Goal: Communication & Community: Answer question/provide support

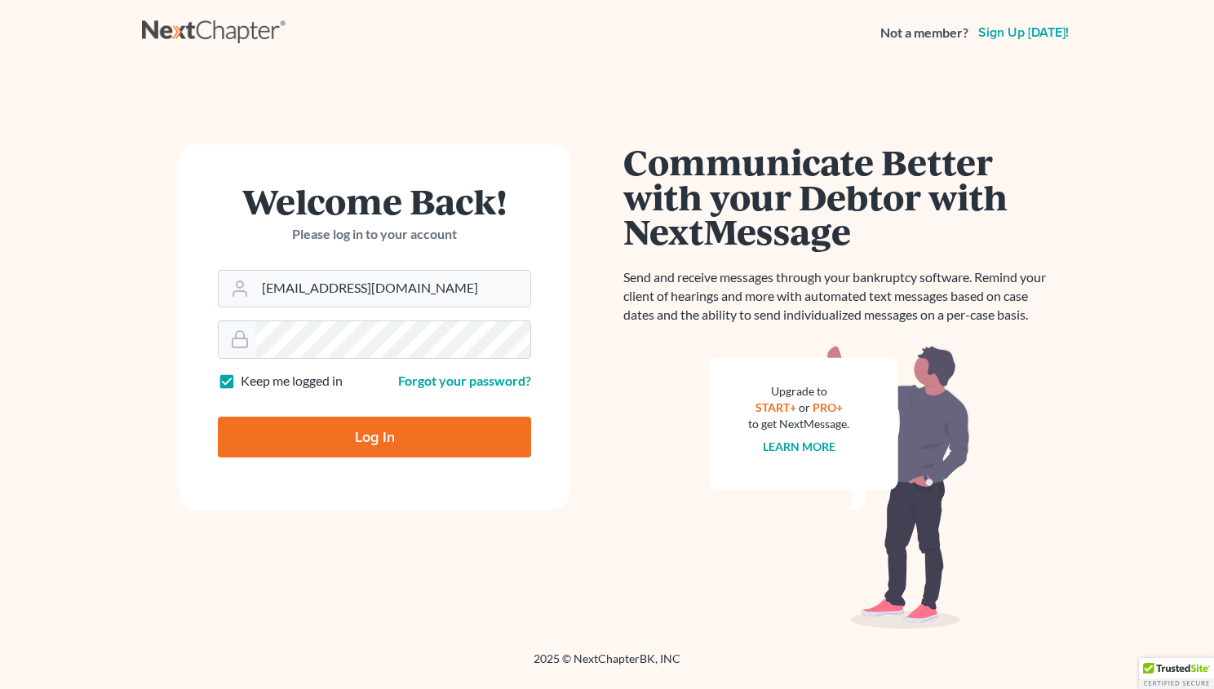
type input "[EMAIL_ADDRESS][DOMAIN_NAME]"
click at [342, 442] on input "Log In" at bounding box center [374, 437] width 313 height 41
type input "Thinking..."
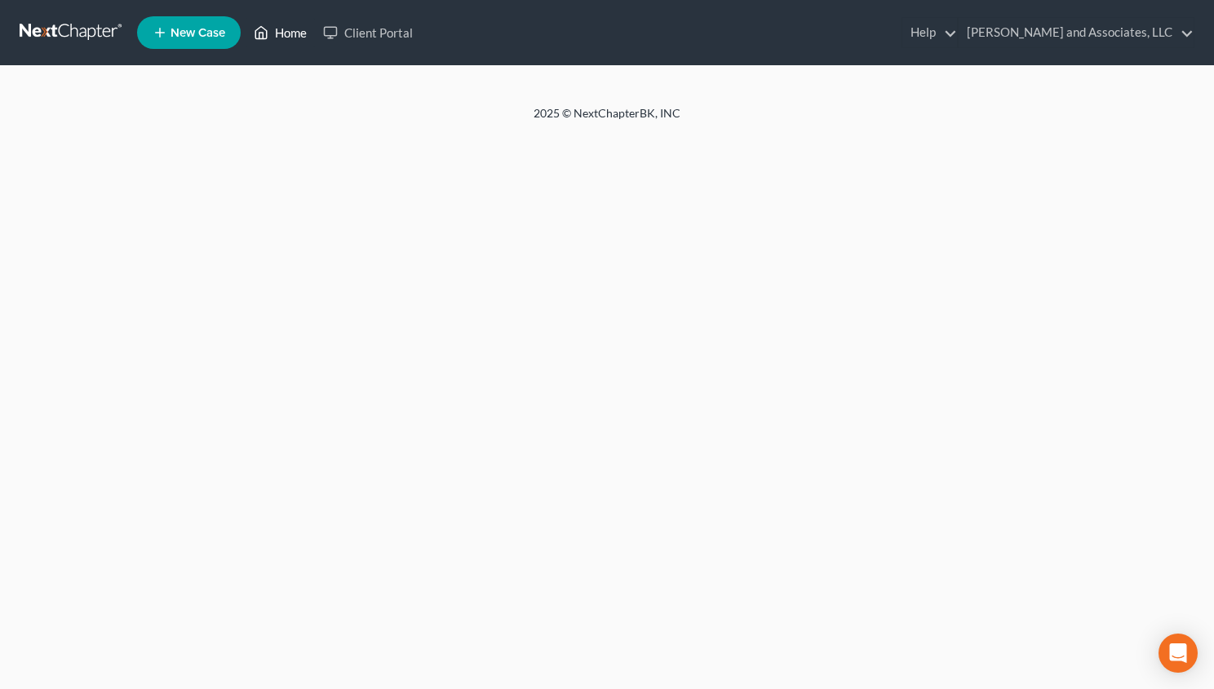
click at [279, 28] on link "Home" at bounding box center [280, 32] width 69 height 29
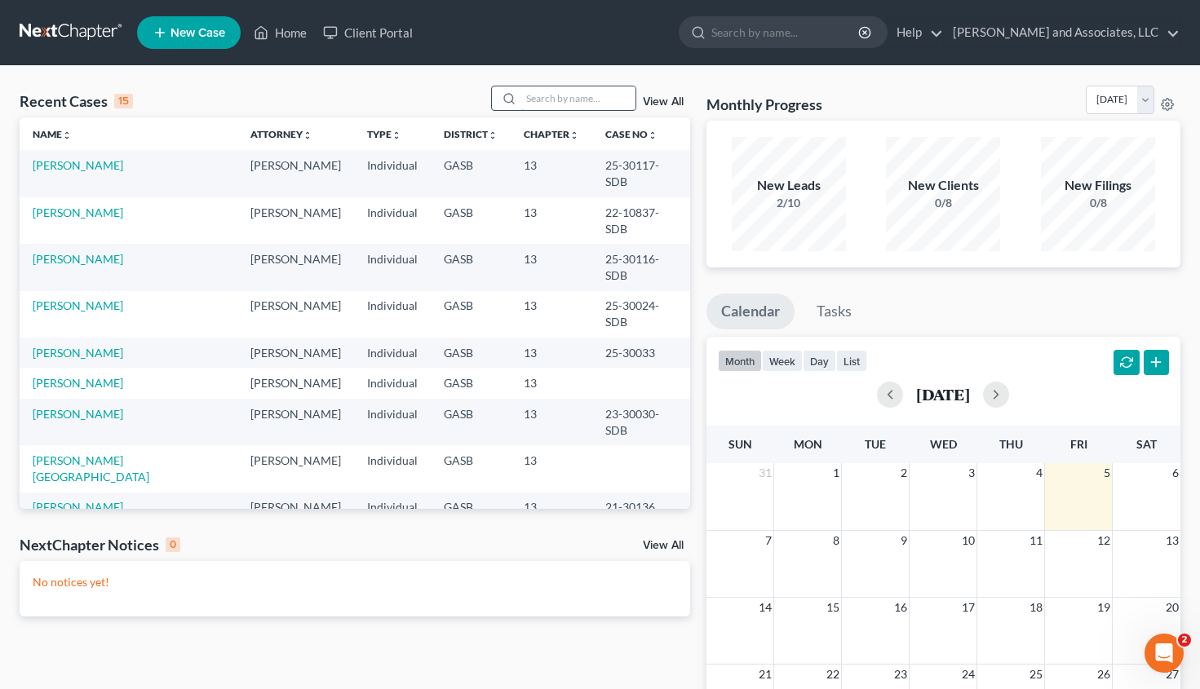
click at [534, 95] on input "search" at bounding box center [578, 98] width 114 height 24
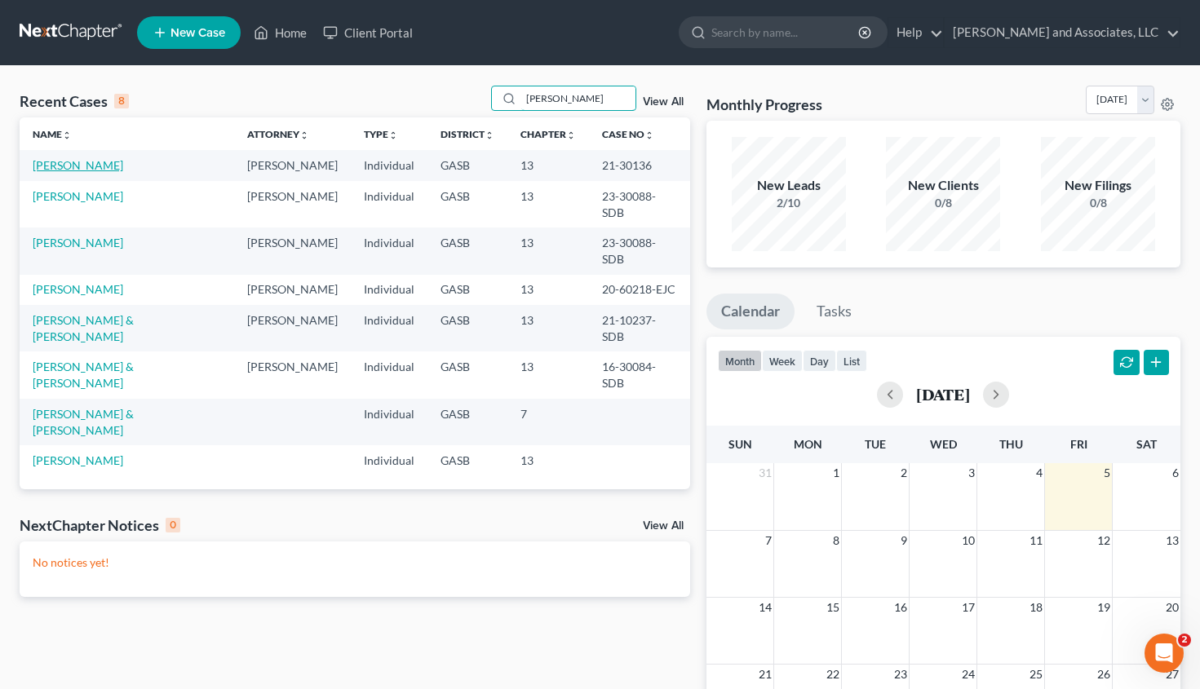
type input "howard"
click at [81, 163] on link "Howard, Teresa" at bounding box center [78, 165] width 91 height 14
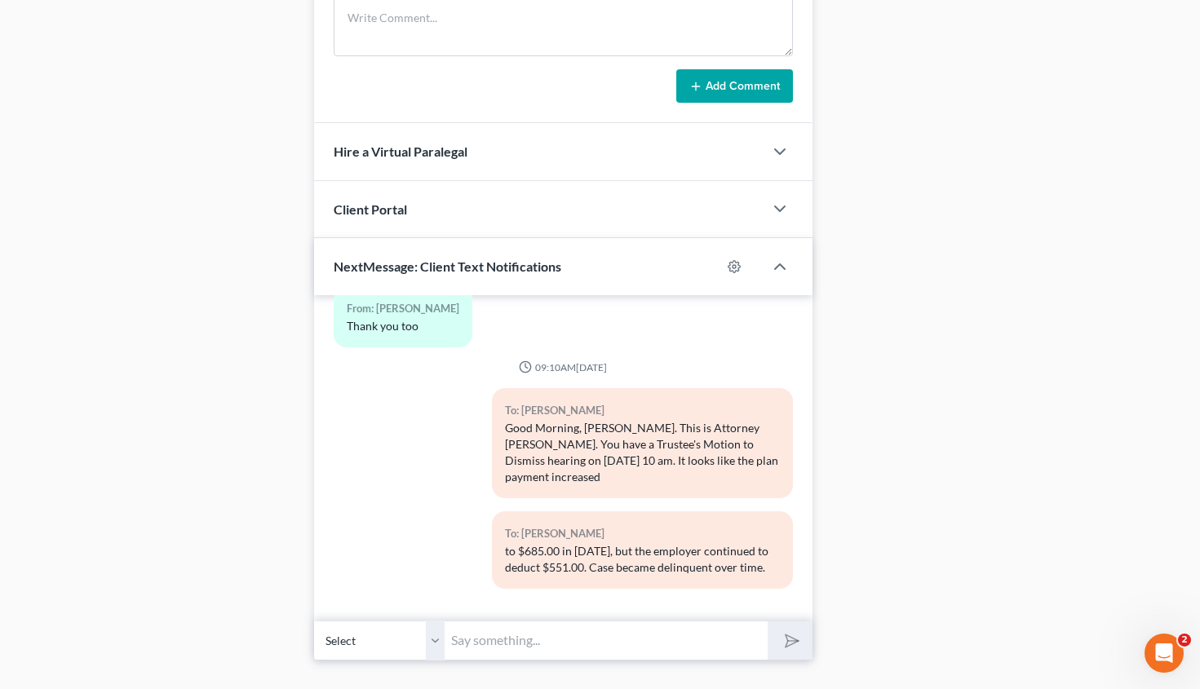
scroll to position [956, 0]
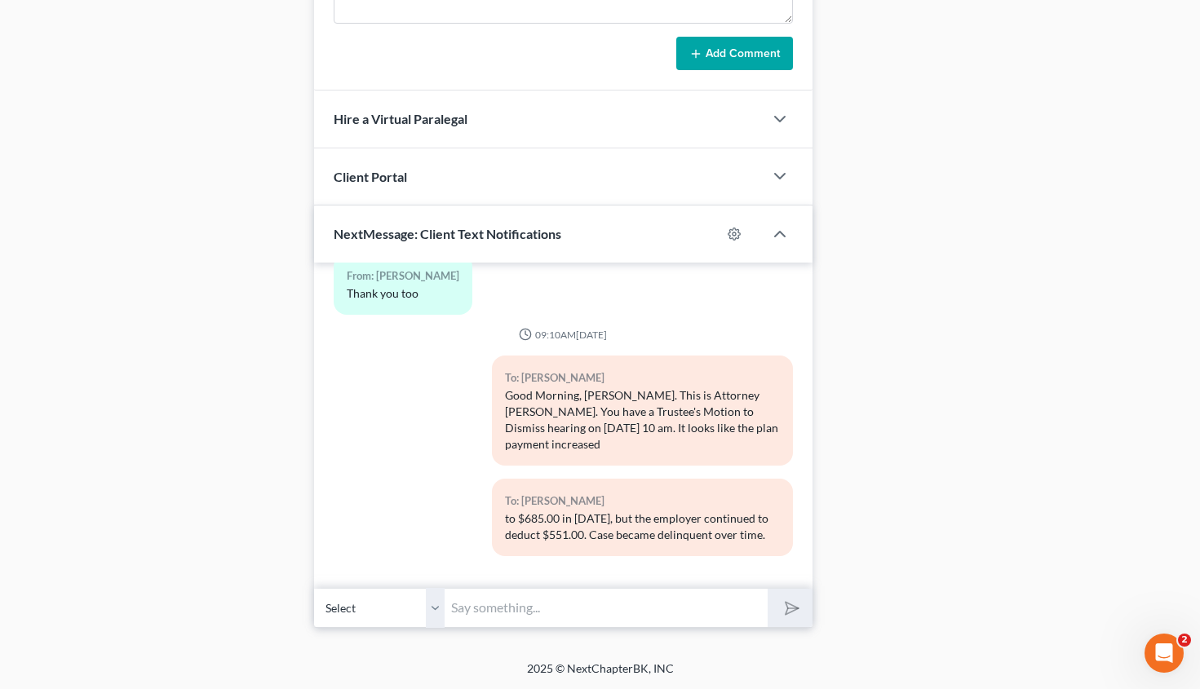
click at [485, 612] on input "text" at bounding box center [606, 608] width 323 height 40
type input "Ms. Howard, this is Attorney Walker. I am out of the office today and was not a…"
click at [791, 606] on icon "submit" at bounding box center [789, 608] width 23 height 23
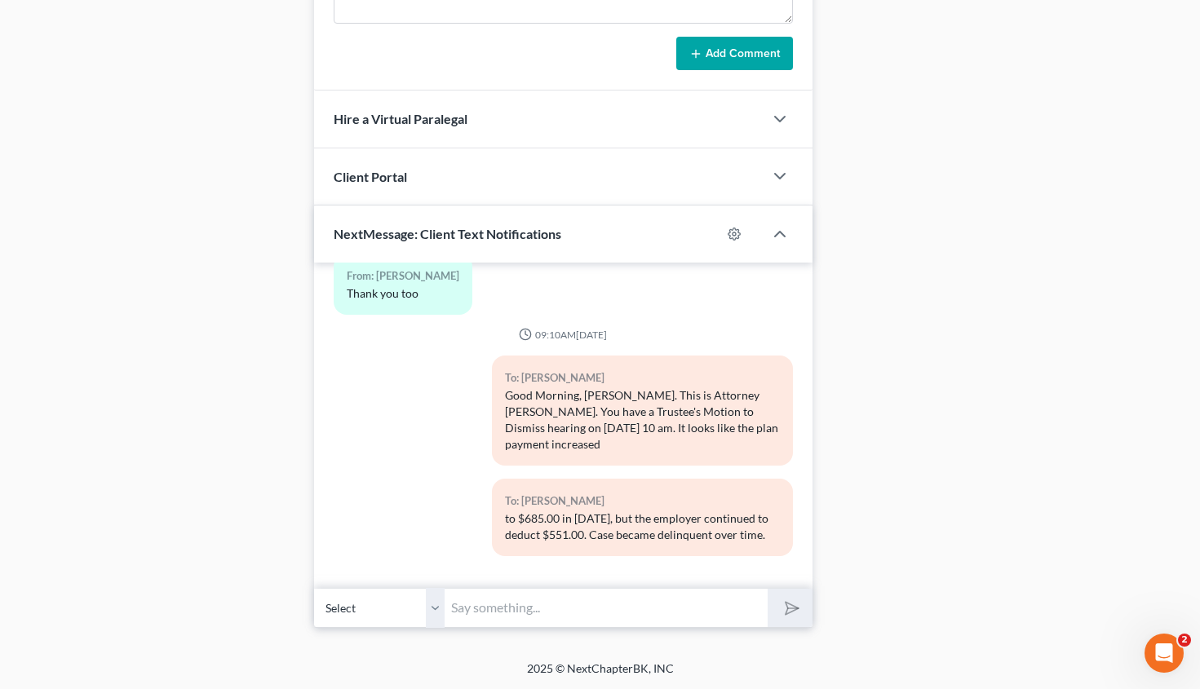
click at [474, 609] on input "text" at bounding box center [606, 608] width 323 height 40
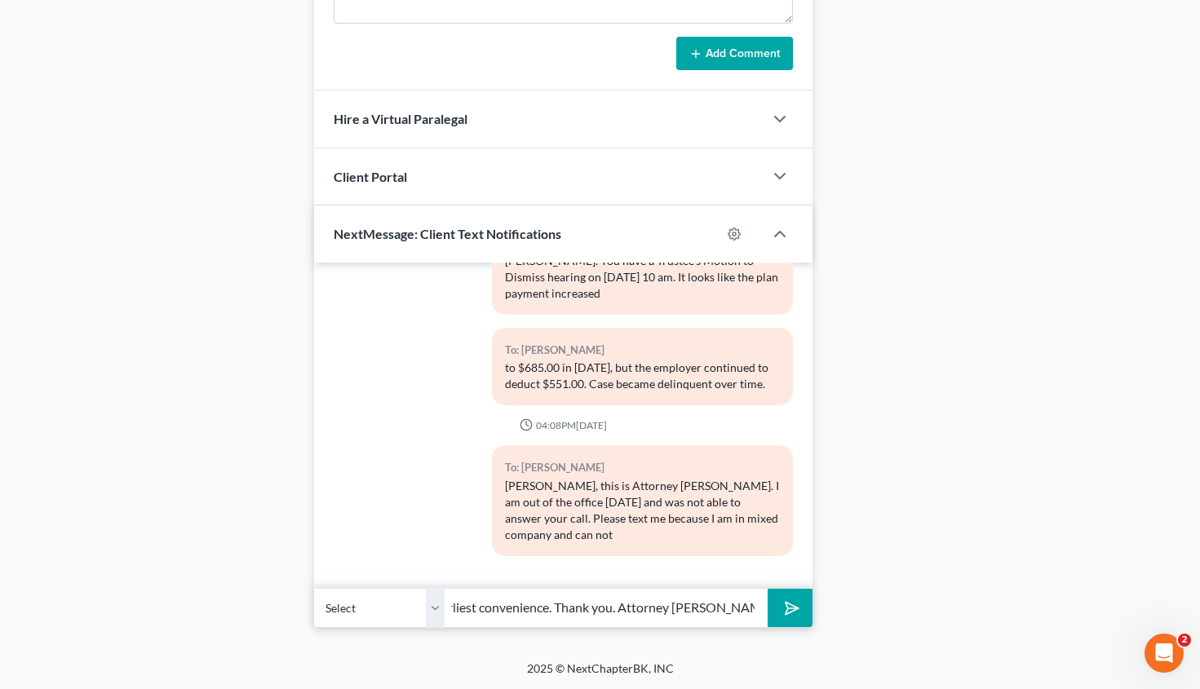
scroll to position [0, 278]
type input "speak freely. I will respond to your text at my earliest convenience. Thank you…"
click at [800, 618] on button "submit" at bounding box center [790, 608] width 45 height 38
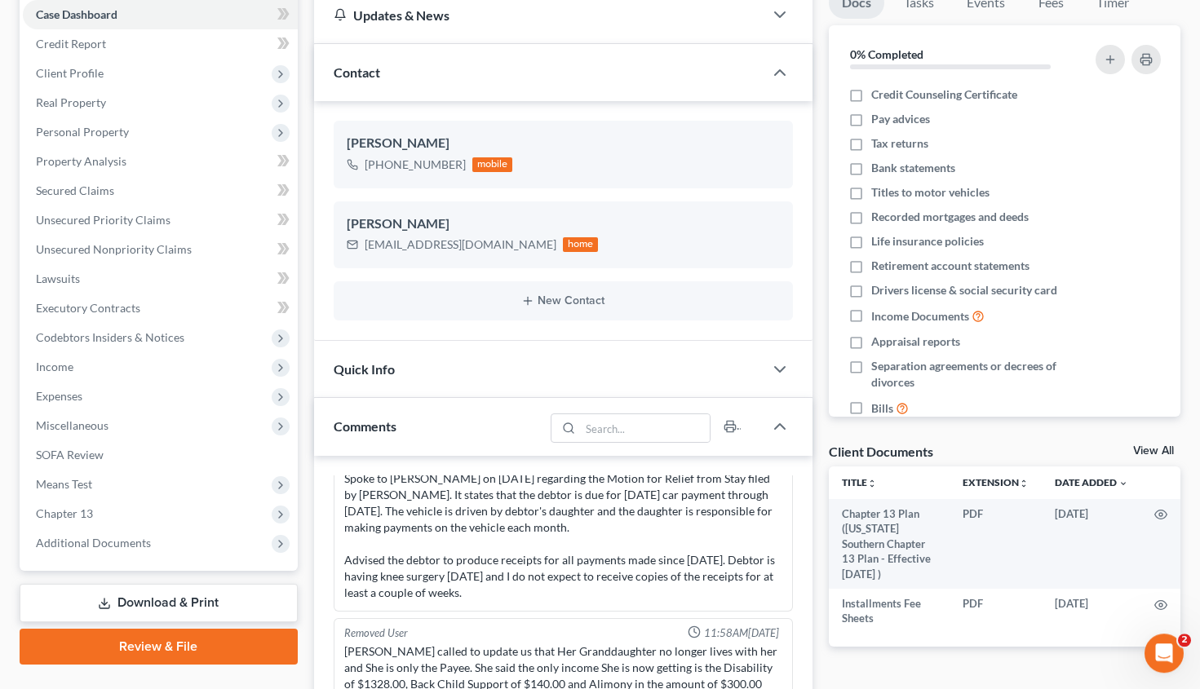
scroll to position [0, 0]
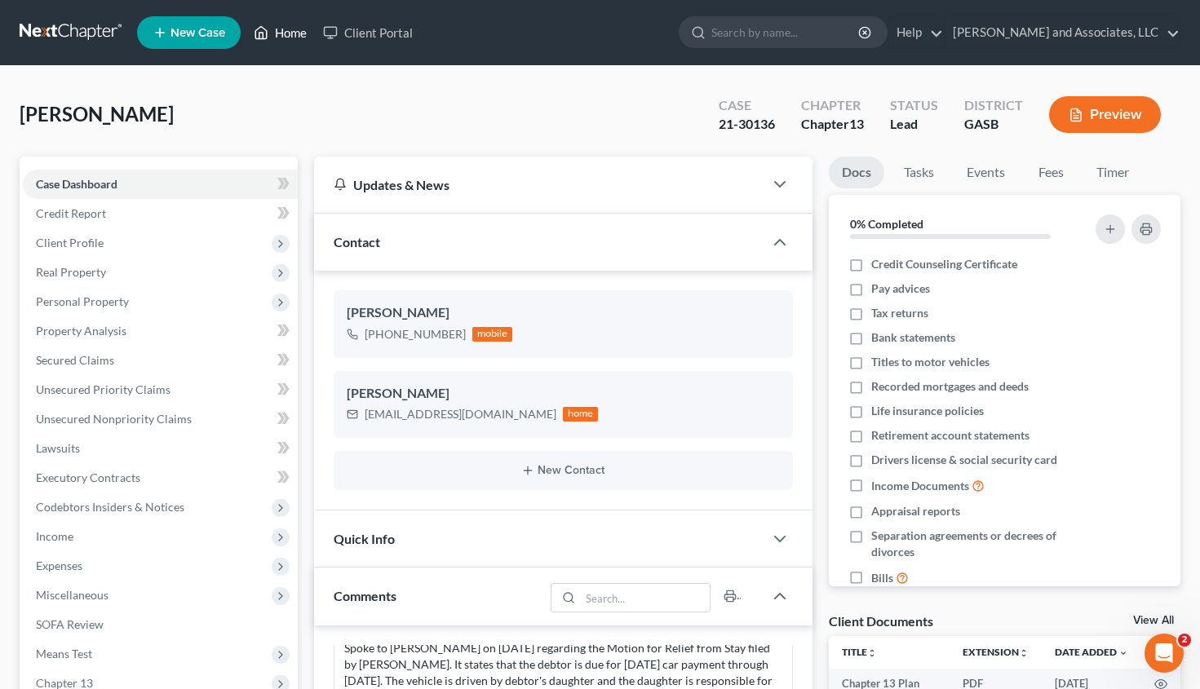
click at [295, 33] on link "Home" at bounding box center [280, 32] width 69 height 29
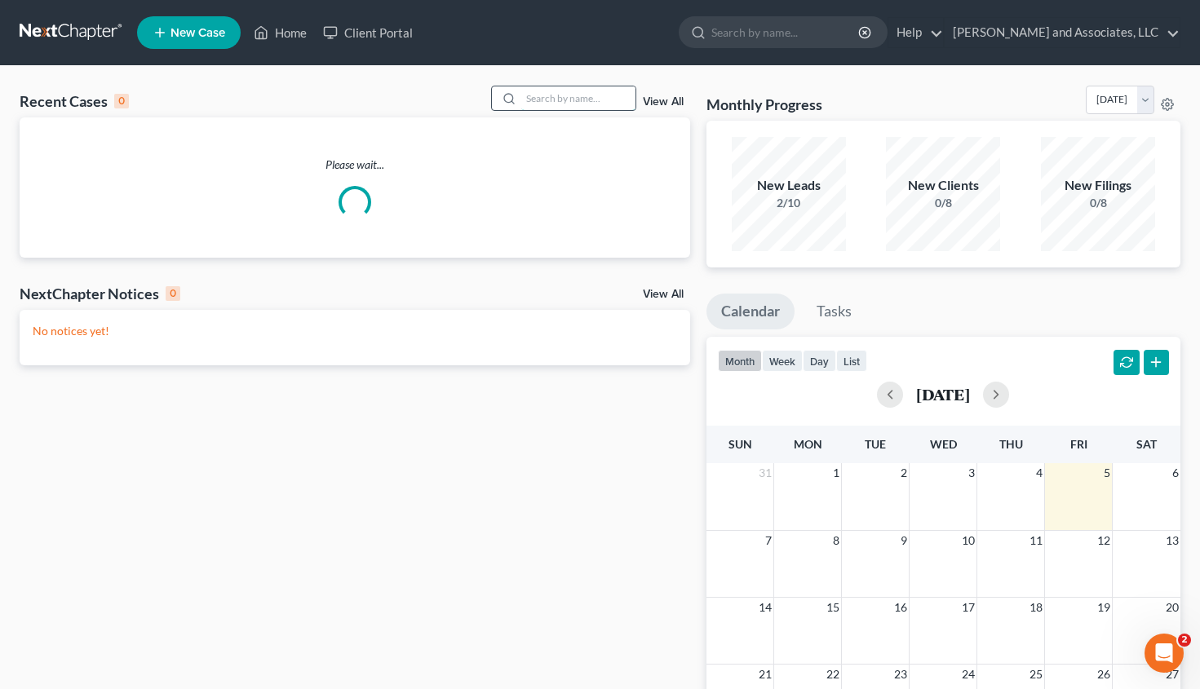
click at [537, 106] on input "search" at bounding box center [578, 98] width 114 height 24
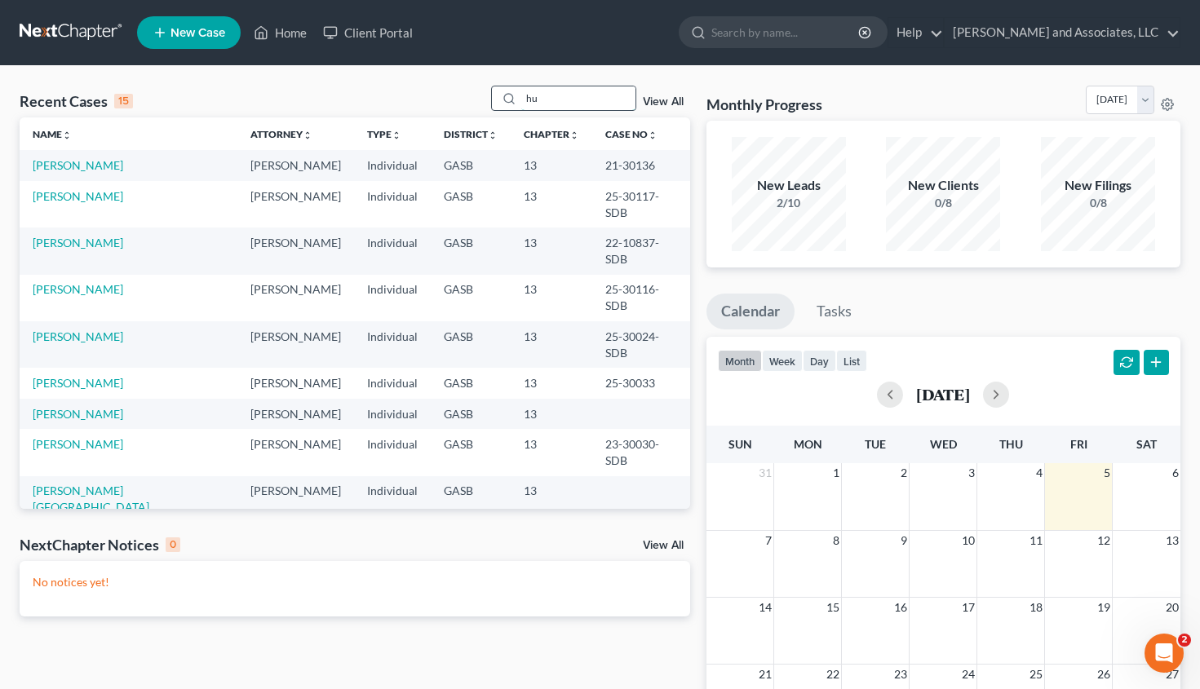
type input "h"
click at [521, 99] on input "search" at bounding box center [578, 98] width 114 height 24
type input "farmer"
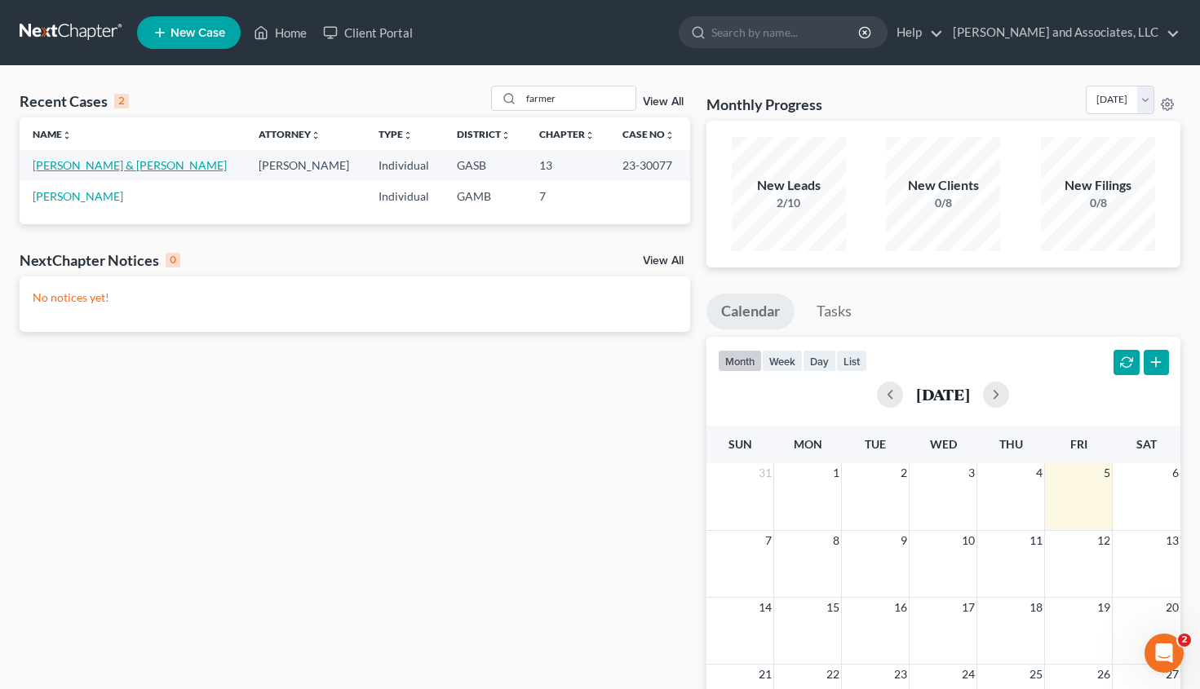
click at [86, 166] on link "Farmer, Jarrett & Kristy" at bounding box center [130, 165] width 194 height 14
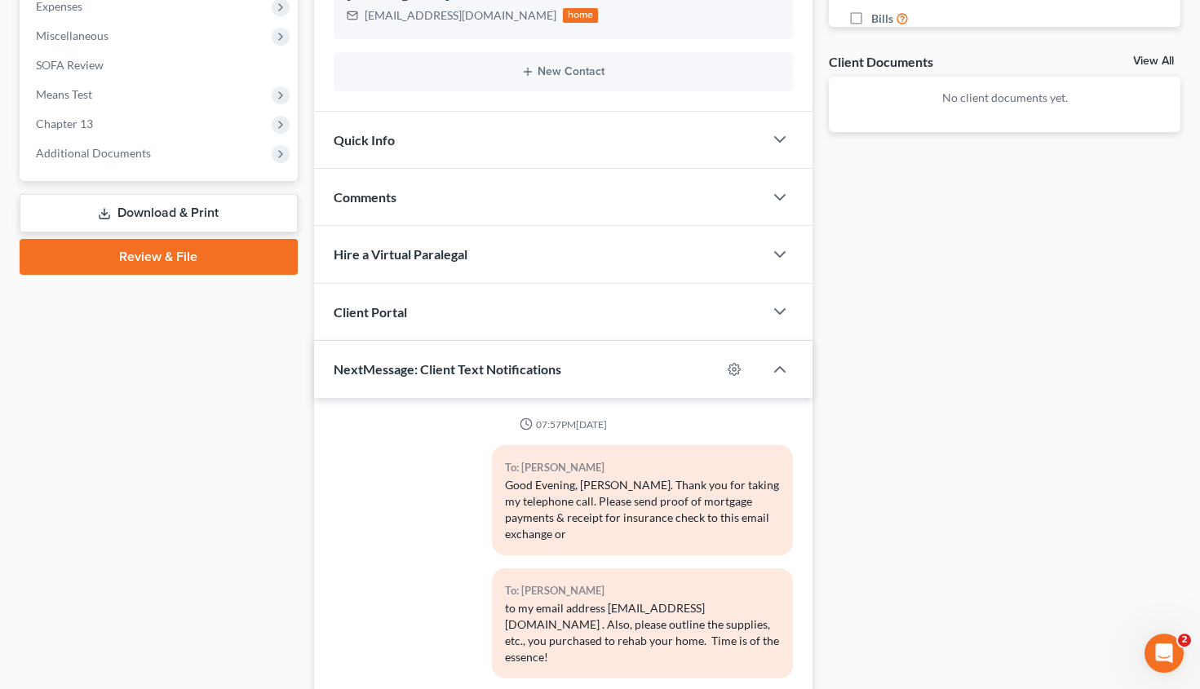
scroll to position [695, 0]
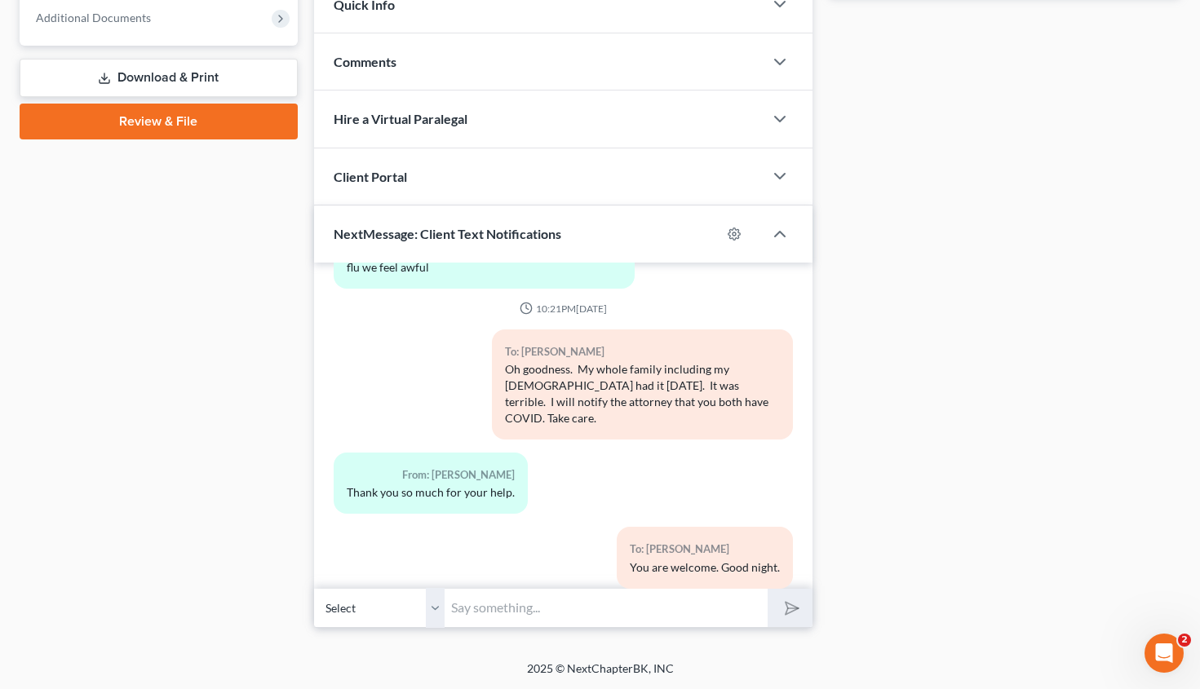
click at [483, 616] on input "text" at bounding box center [606, 608] width 323 height 40
click at [314, 588] on select "Select +1 (770) 608-9369 - Jarrett Farmer +1 (770) 608-9372 - Kristy Farmer" at bounding box center [379, 608] width 131 height 40
click at [558, 607] on input "Good Afternoon," at bounding box center [606, 608] width 323 height 40
type input "Good Afternoon, Mr. and Mrs. Farmer. Opposing counsel represent Planet Home Len…"
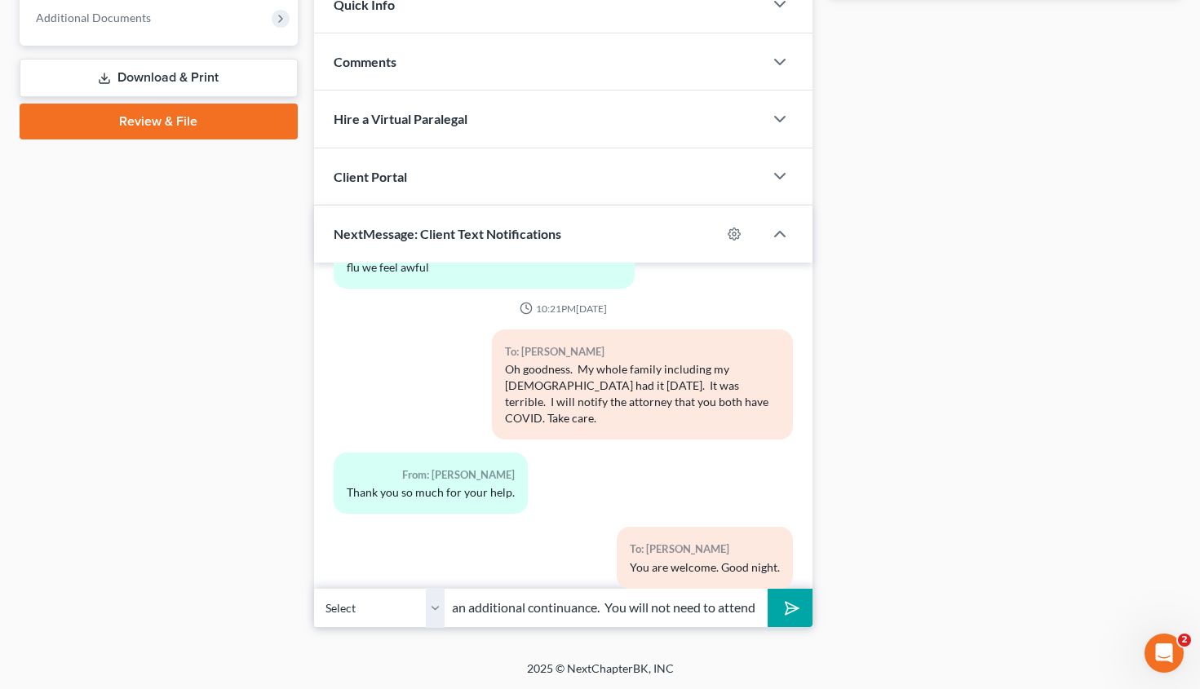
click at [789, 609] on icon "submit" at bounding box center [789, 608] width 23 height 23
click at [461, 615] on input "text" at bounding box center [606, 608] width 323 height 40
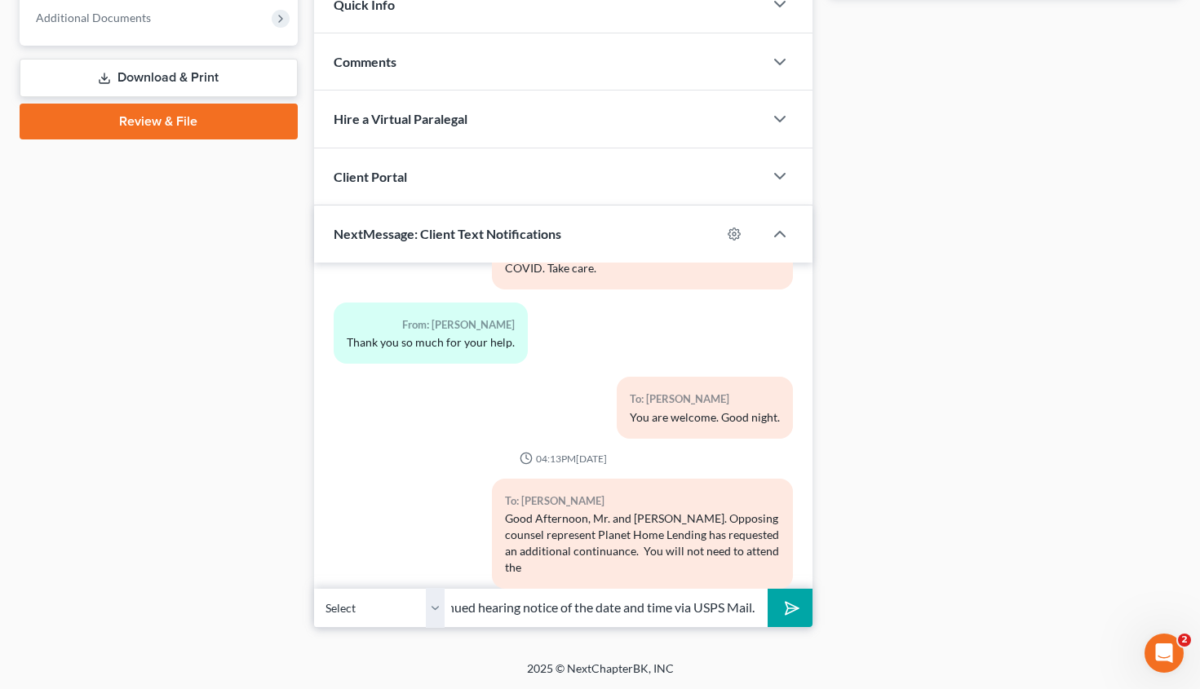
scroll to position [0, 455]
click at [461, 615] on input "court hearing on Tuesday, September 9, 2025, at 10 am. You will receive a conti…" at bounding box center [606, 608] width 323 height 40
click at [759, 600] on input "court hearing on Tuesday, September 9, 2025, at 10 am. You will receive a conti…" at bounding box center [606, 608] width 323 height 40
type input "court hearing on Tuesday, September 9, 2025, at 10 am. You will receive a conti…"
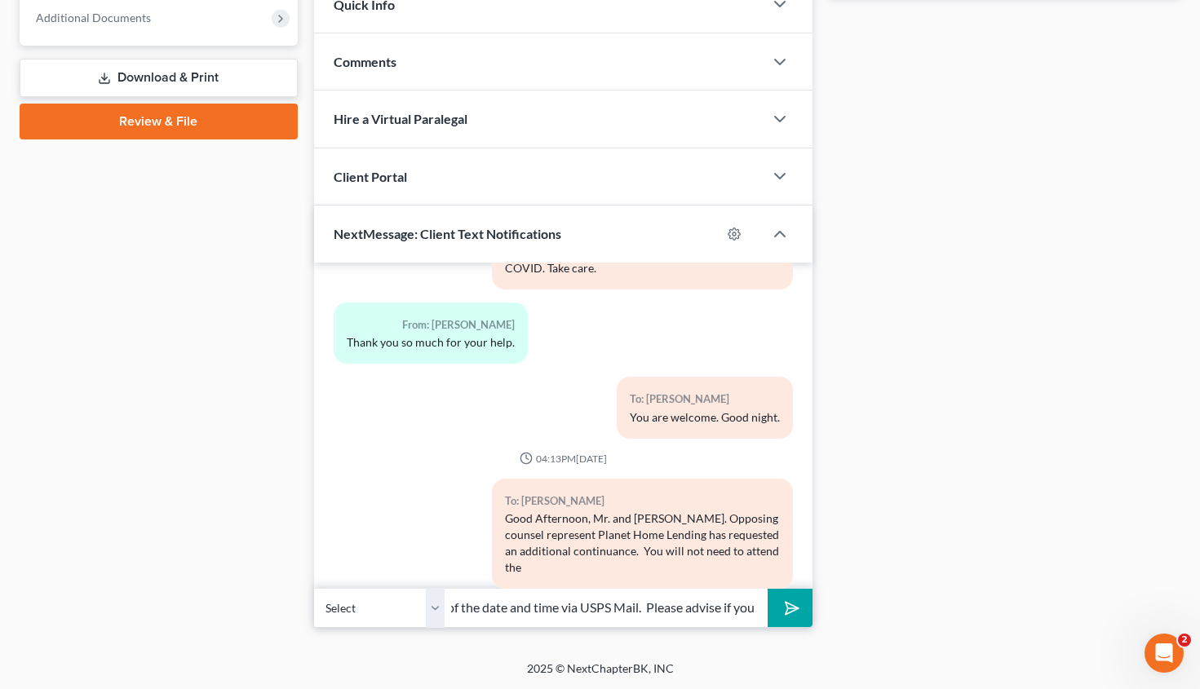
click at [784, 615] on icon "submit" at bounding box center [789, 608] width 16 height 16
drag, startPoint x: 509, startPoint y: 616, endPoint x: 507, endPoint y: 608, distance: 8.3
click at [507, 608] on input "text" at bounding box center [606, 608] width 323 height 40
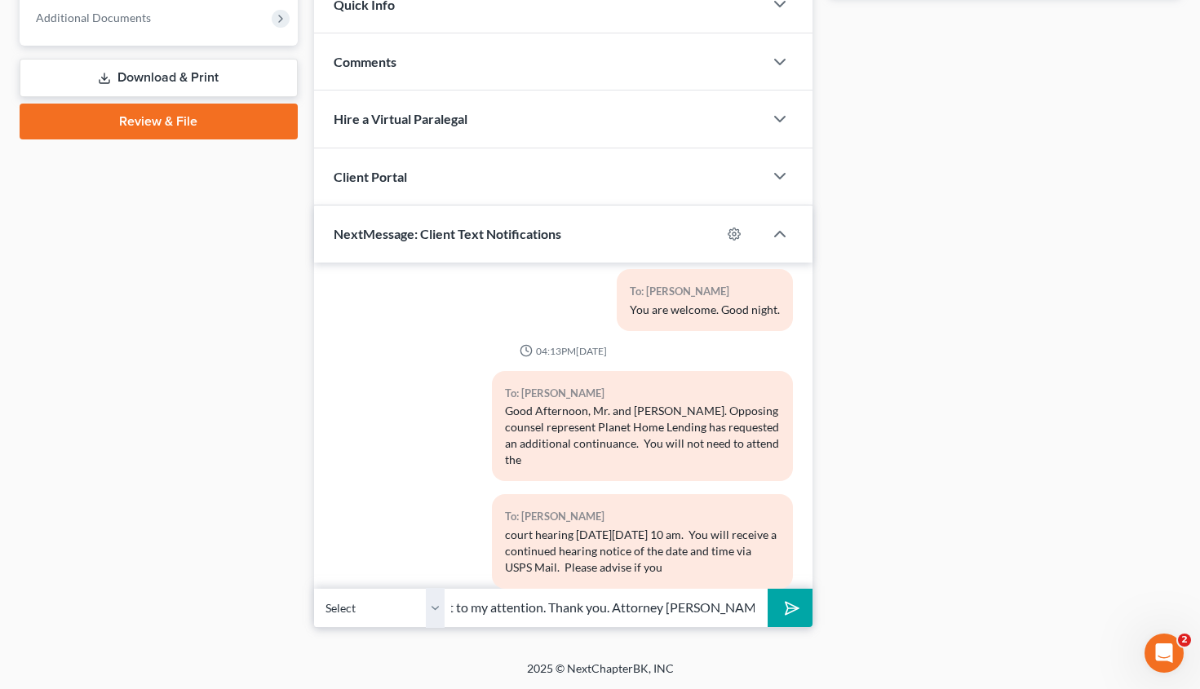
scroll to position [0, 427]
type input "have received any funds from Planet Home Lending that need to be brought to my …"
click at [791, 618] on icon "submit" at bounding box center [789, 608] width 23 height 23
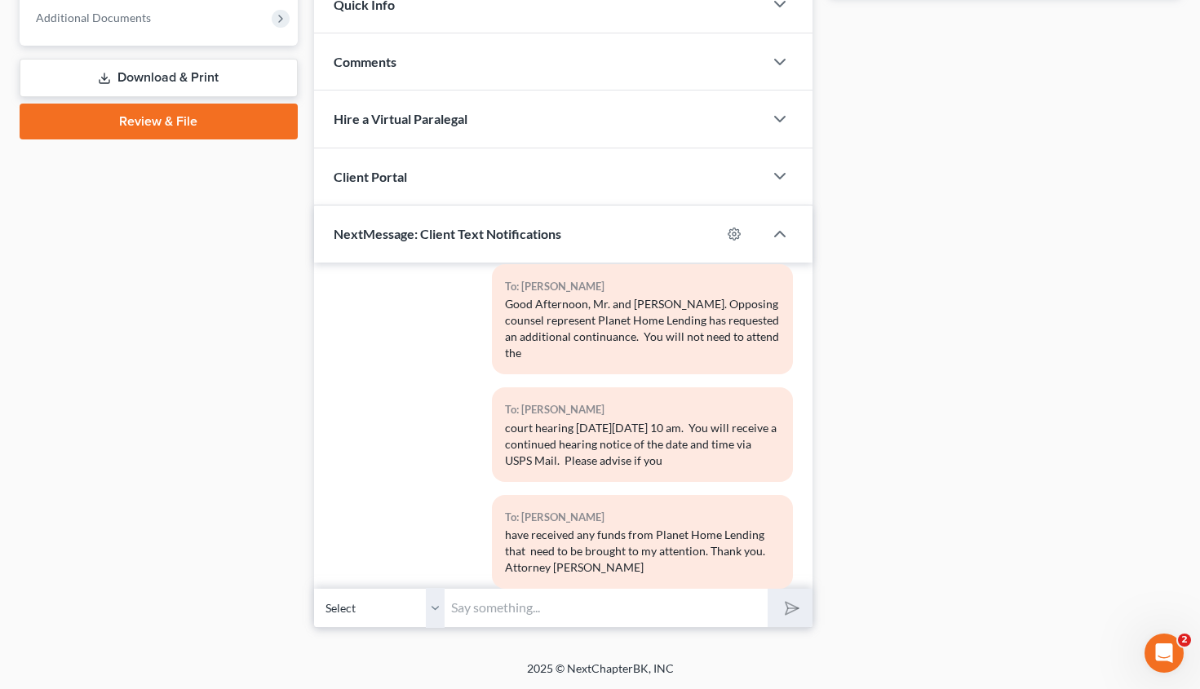
click at [314, 588] on select "Select +1 (770) 608-9369 - Jarrett Farmer +1 (770) 608-9372 - Kristy Farmer" at bounding box center [379, 608] width 131 height 40
select select "1"
click option "+1 (770) 608-9372 - Kristy Farmer" at bounding box center [0, 0] width 0 height 0
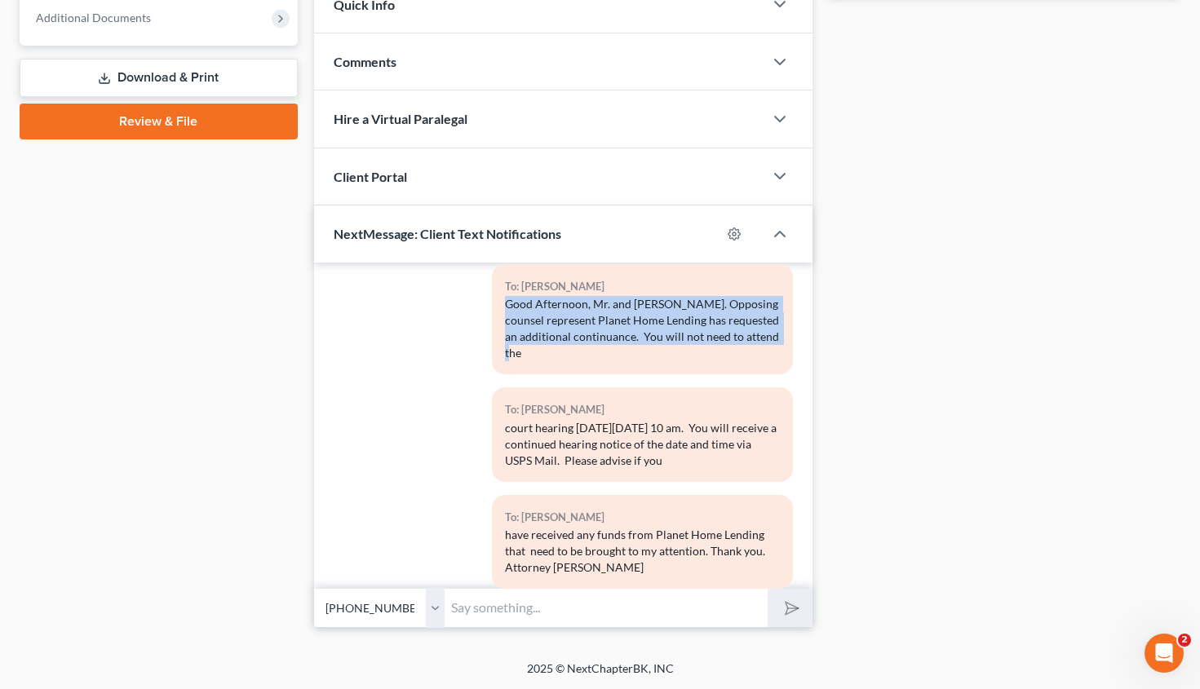
drag, startPoint x: 503, startPoint y: 274, endPoint x: 622, endPoint y: 321, distance: 127.1
click at [622, 321] on div "Good Afternoon, Mr. and Mrs. Farmer. Opposing counsel represent Planet Home Len…" at bounding box center [642, 328] width 275 height 65
copy div "Good Afternoon, Mr. and Mrs. Farmer. Opposing counsel represent Planet Home Len…"
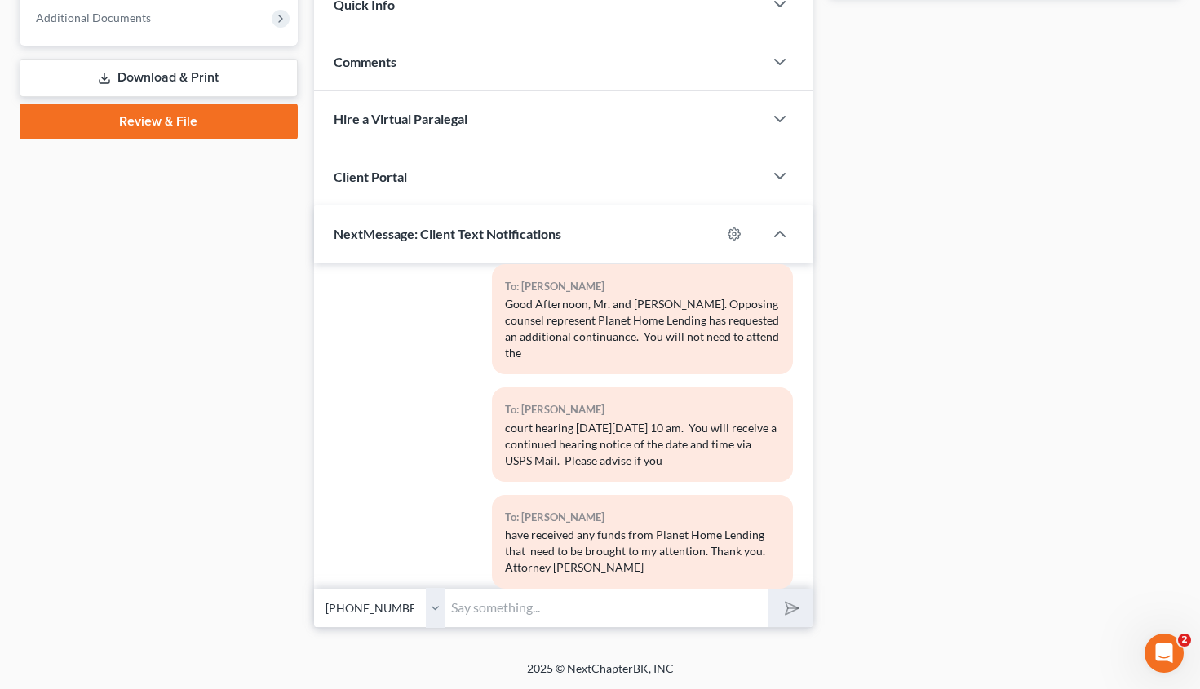
click at [476, 622] on input "text" at bounding box center [606, 608] width 323 height 40
paste input "Good Afternoon, Mr. and Mrs. Farmer. Opposing counsel represent Planet Home Len…"
type input "Good Afternoon, Mr. and Mrs. Farmer. Opposing counsel represent Planet Home Len…"
click at [787, 603] on polygon "submit" at bounding box center [789, 609] width 20 height 20
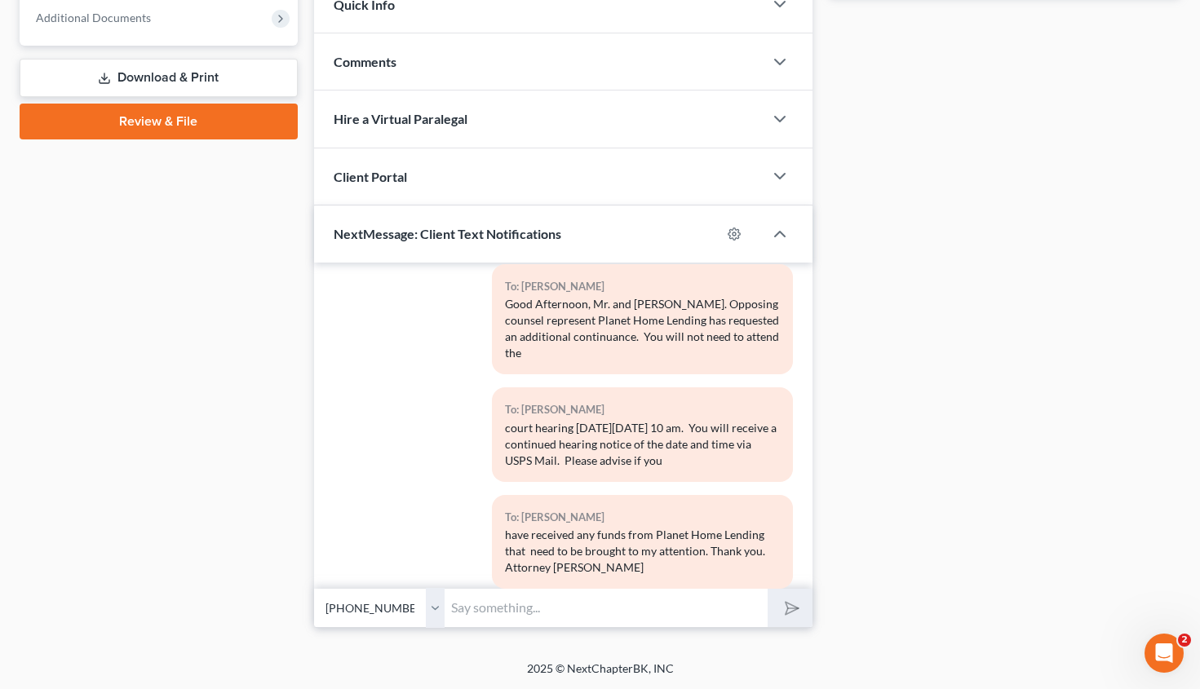
scroll to position [2372, 0]
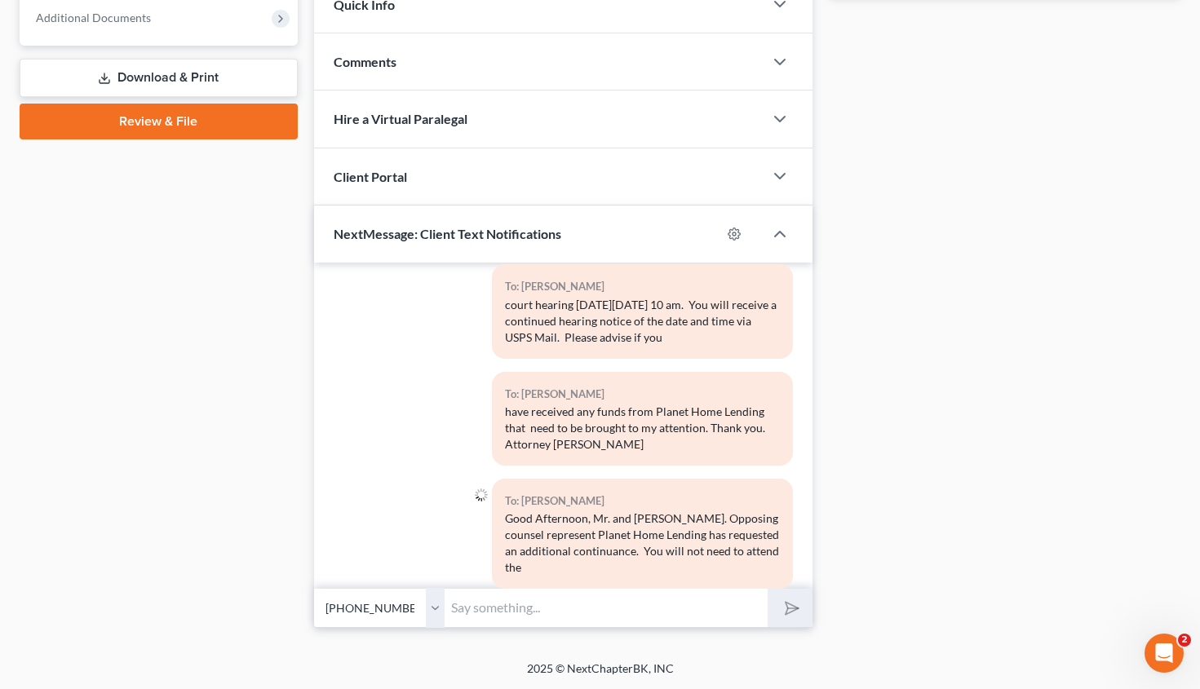
drag, startPoint x: 503, startPoint y: 275, endPoint x: 752, endPoint y: 304, distance: 250.6
click at [752, 304] on div "court hearing on Tuesday, September 9, 2025, at 10 am. You will receive a conti…" at bounding box center [642, 321] width 275 height 49
copy div "court hearing on Tuesday, September 9, 2025, at 10 am. You will receive a conti…"
click at [314, 588] on select "Select +1 (770) 608-9369 - Jarrett Farmer +1 (770) 608-9372 - Kristy Farmer" at bounding box center [379, 608] width 131 height 40
click at [471, 606] on input "text" at bounding box center [606, 608] width 323 height 40
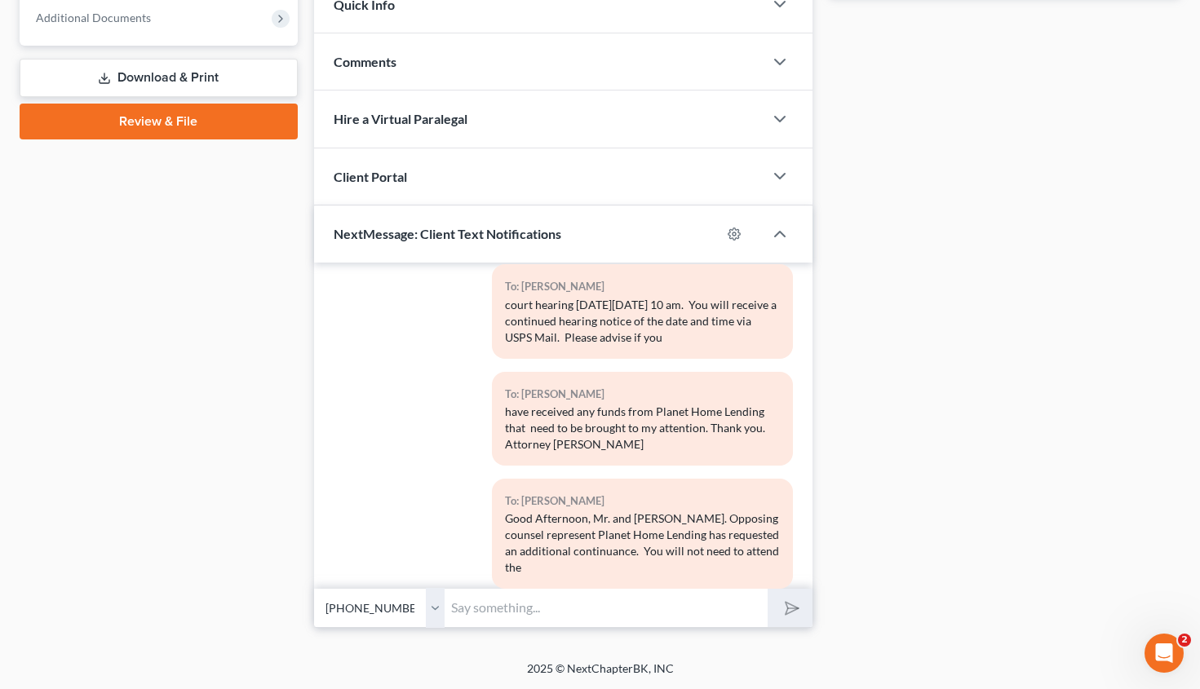
paste input "court hearing on Tuesday, September 9, 2025, at 10 am. You will receive a conti…"
type input "court hearing on Tuesday, September 9, 2025, at 10 am. You will receive a conti…"
click at [782, 604] on icon "submit" at bounding box center [789, 608] width 16 height 16
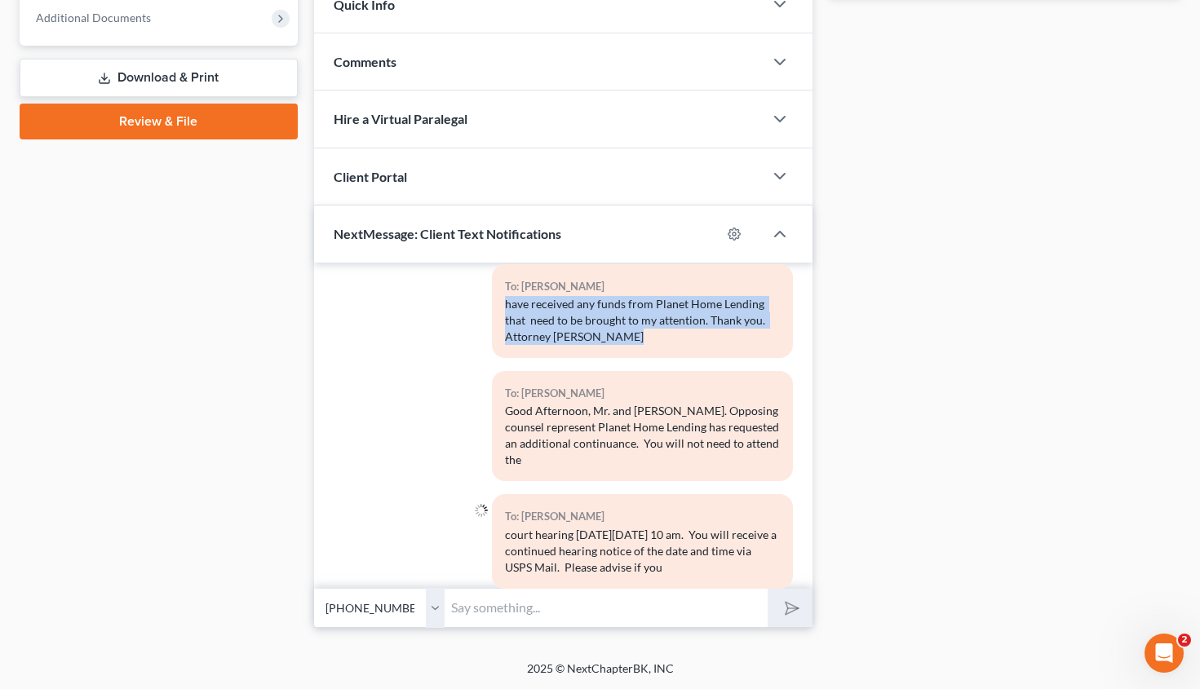
drag, startPoint x: 503, startPoint y: 272, endPoint x: 665, endPoint y: 302, distance: 165.0
click at [665, 302] on div "have received any funds from Planet Home Lending that need to be brought to my …" at bounding box center [642, 320] width 275 height 49
copy div "have received any funds from Planet Home Lending that need to be brought to my …"
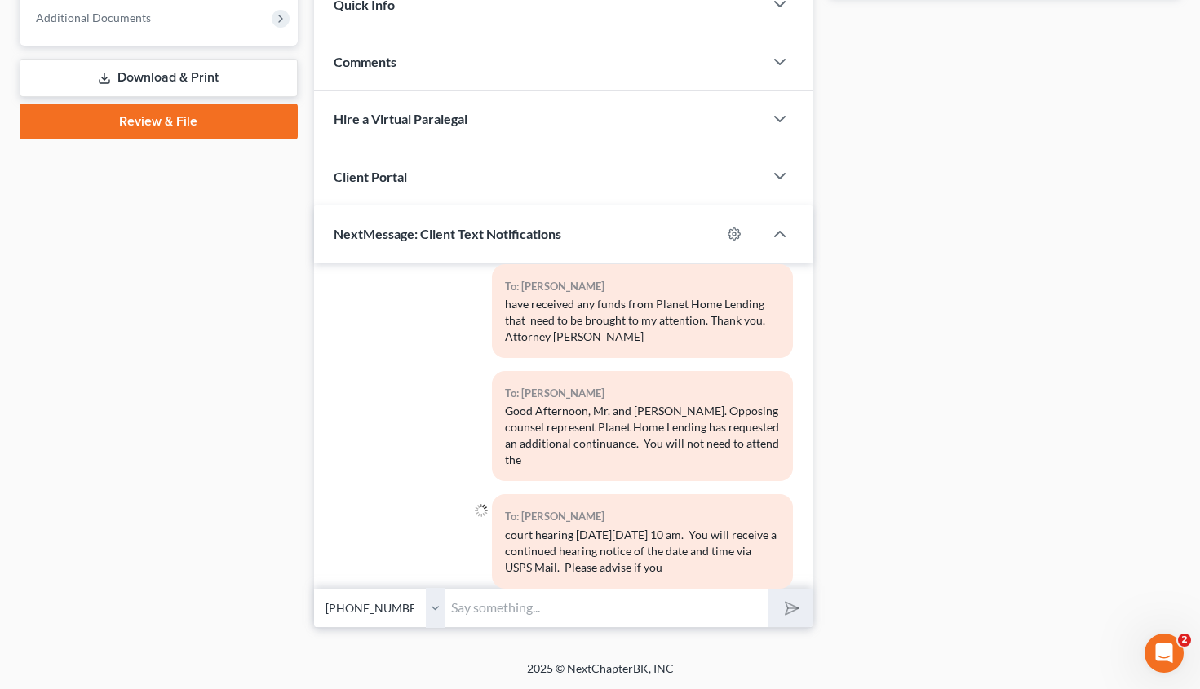
click at [476, 608] on input "text" at bounding box center [606, 608] width 323 height 40
paste input "have received any funds from Planet Home Lending that need to be brought to my …"
type input "have received any funds from Planet Home Lending that need to be brought to my …"
click at [314, 588] on select "Select +1 (770) 608-9369 - Jarrett Farmer +1 (770) 608-9372 - Kristy Farmer" at bounding box center [379, 608] width 131 height 40
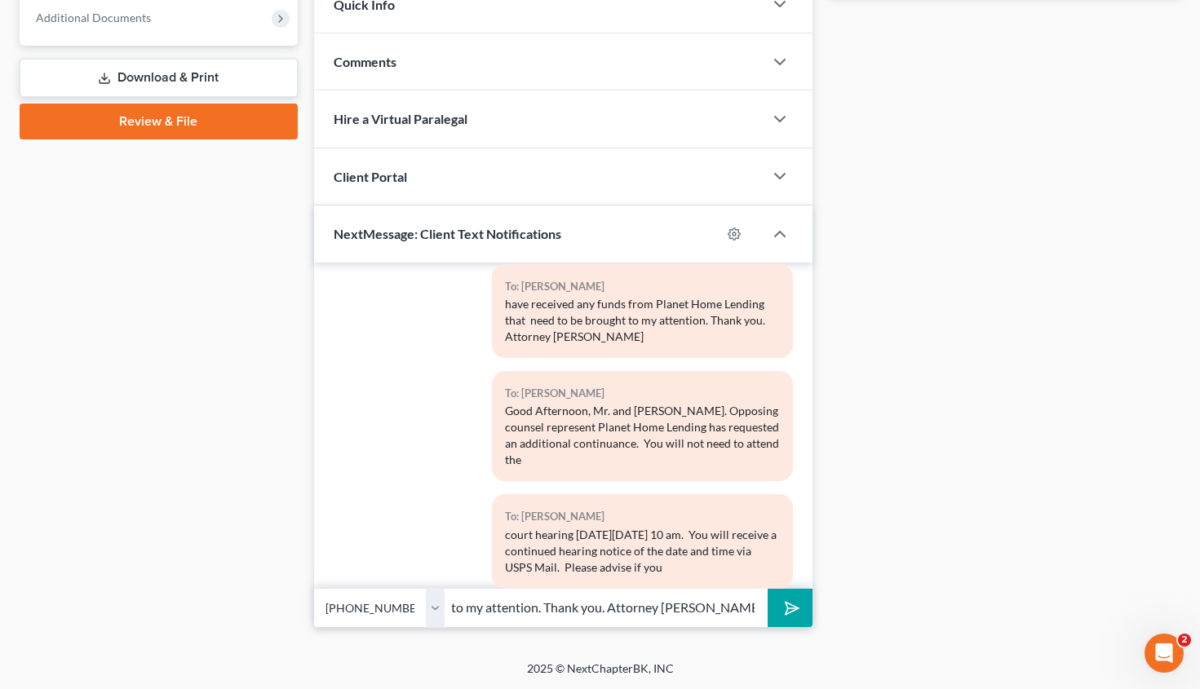
click at [788, 607] on polygon "submit" at bounding box center [789, 609] width 20 height 20
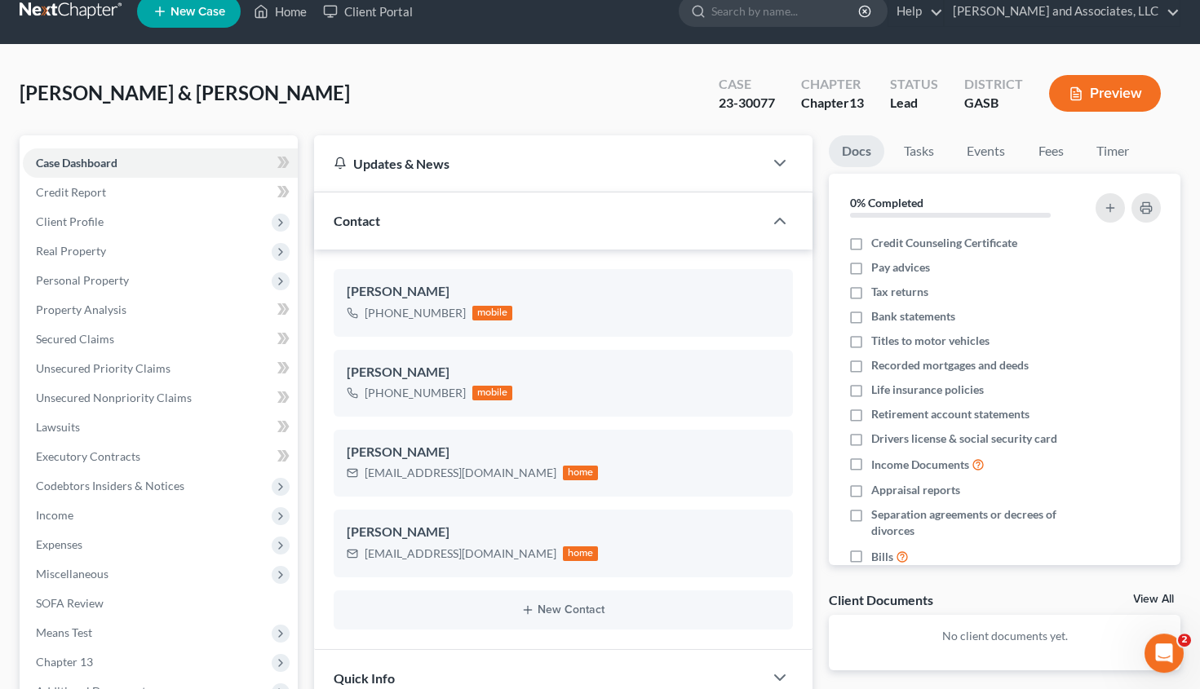
scroll to position [0, 0]
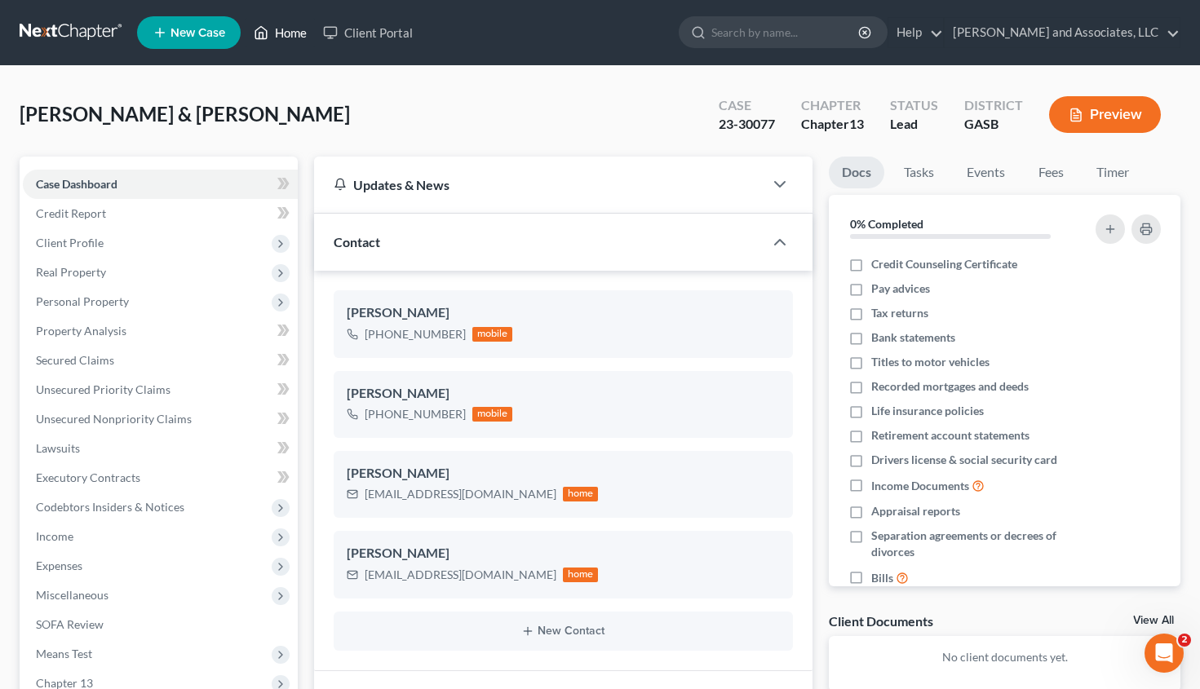
click at [272, 42] on link "Home" at bounding box center [280, 32] width 69 height 29
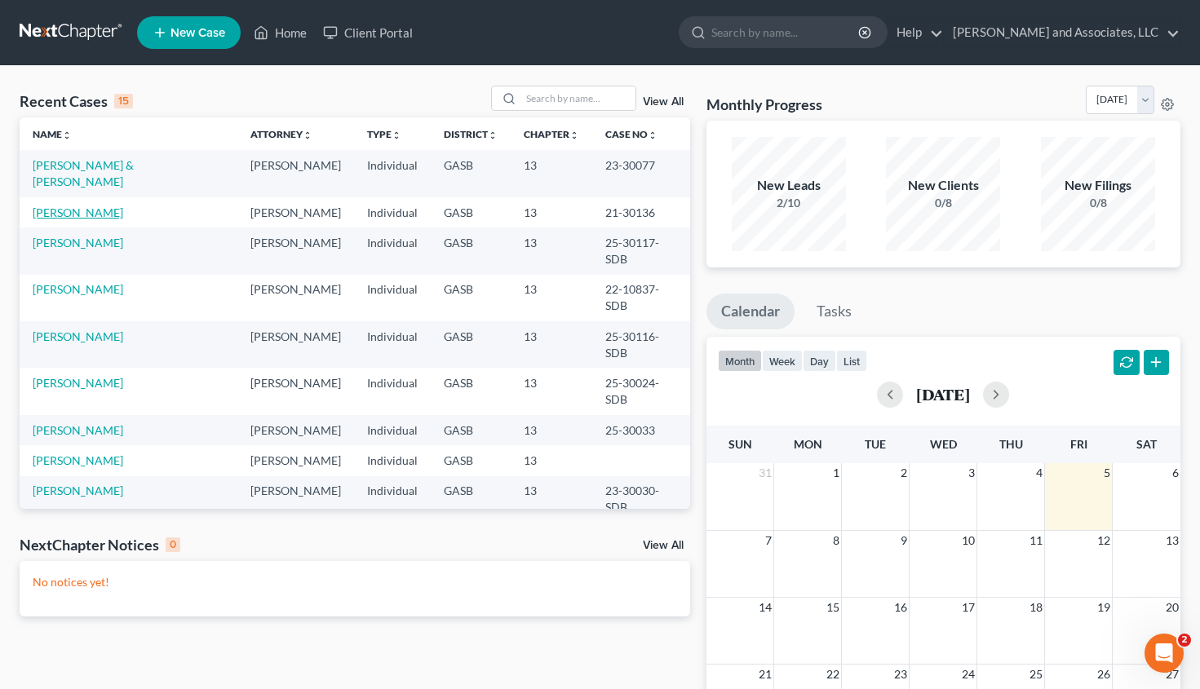
click at [73, 206] on link "Howard, Teresa" at bounding box center [78, 213] width 91 height 14
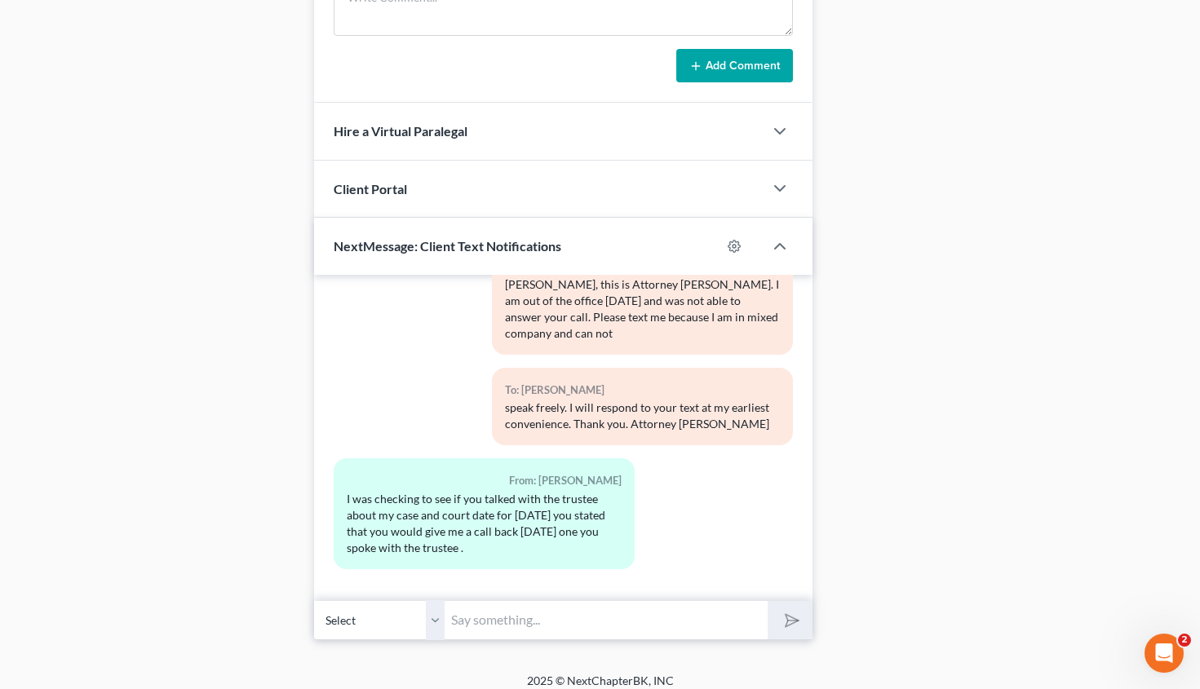
scroll to position [956, 0]
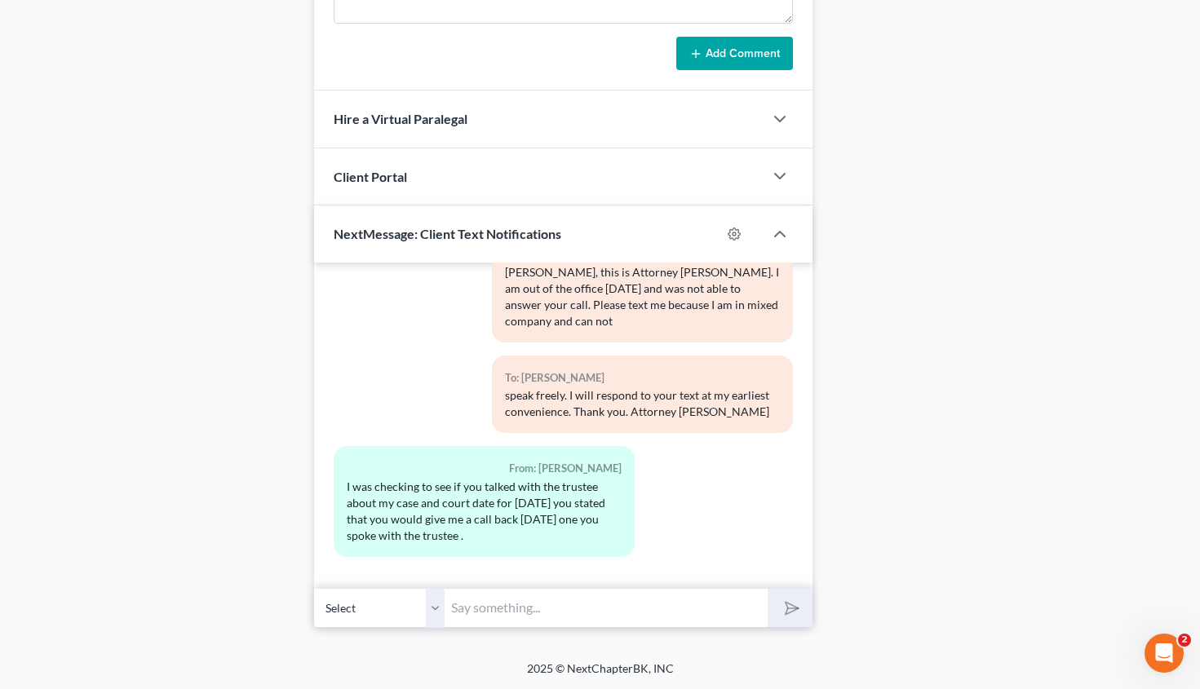
click at [314, 588] on select "Select +1 (478) 279-0515 - Teresa Howard" at bounding box center [379, 608] width 131 height 40
click at [493, 614] on input "text" at bounding box center [606, 608] width 323 height 40
drag, startPoint x: 618, startPoint y: 609, endPoint x: 793, endPoint y: 631, distance: 176.1
click at [768, 628] on input "Yes, I have had the opportunity to speak with the staff attorney for the Truste…" at bounding box center [606, 608] width 323 height 40
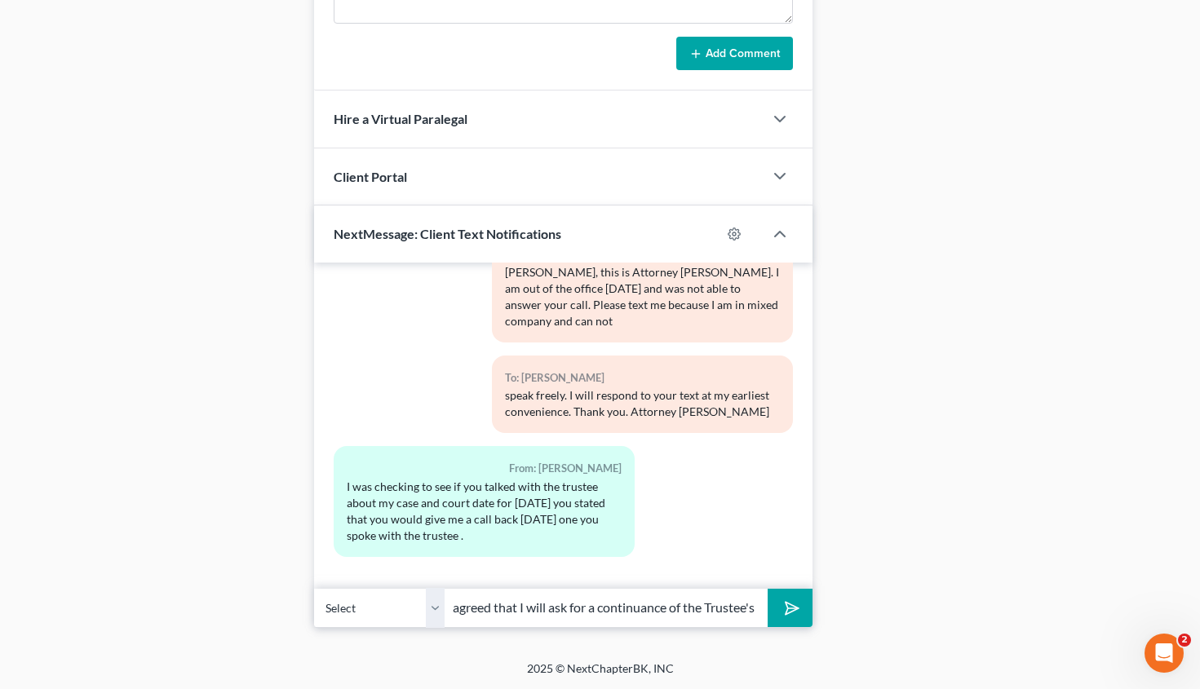
scroll to position [0, 518]
type input "Yes, I have had the opportunity to speak with the staff attorney for the Truste…"
click at [796, 609] on polygon "submit" at bounding box center [789, 609] width 20 height 20
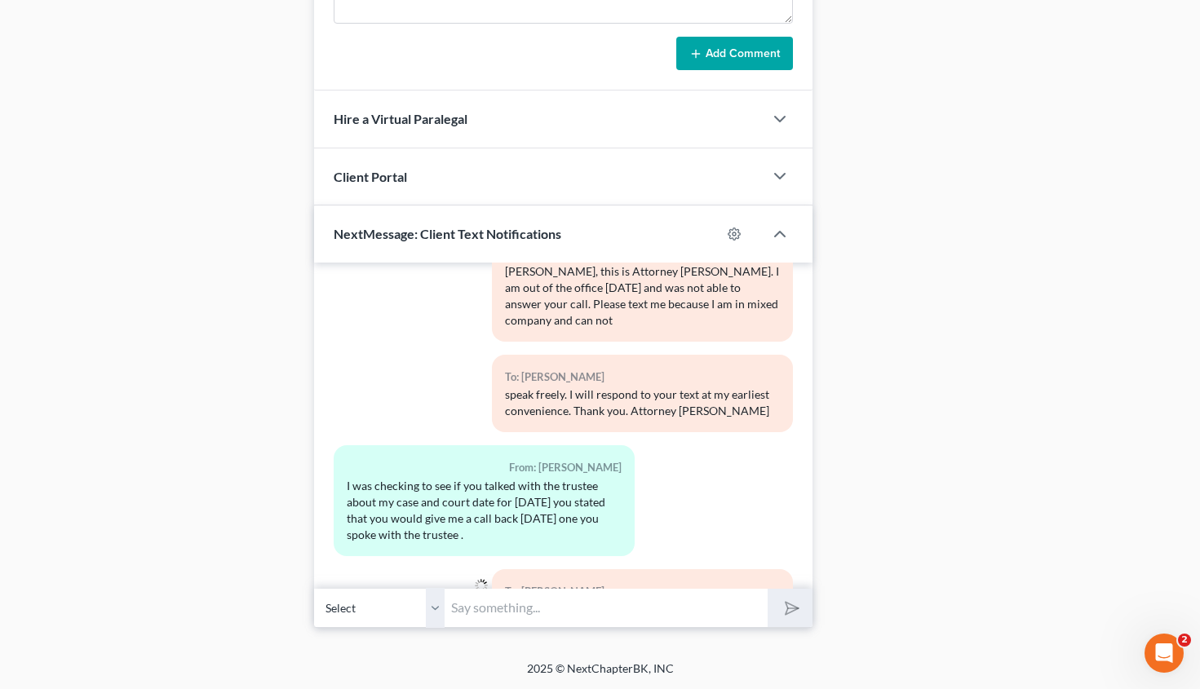
click at [565, 613] on input "text" at bounding box center [606, 608] width 323 height 40
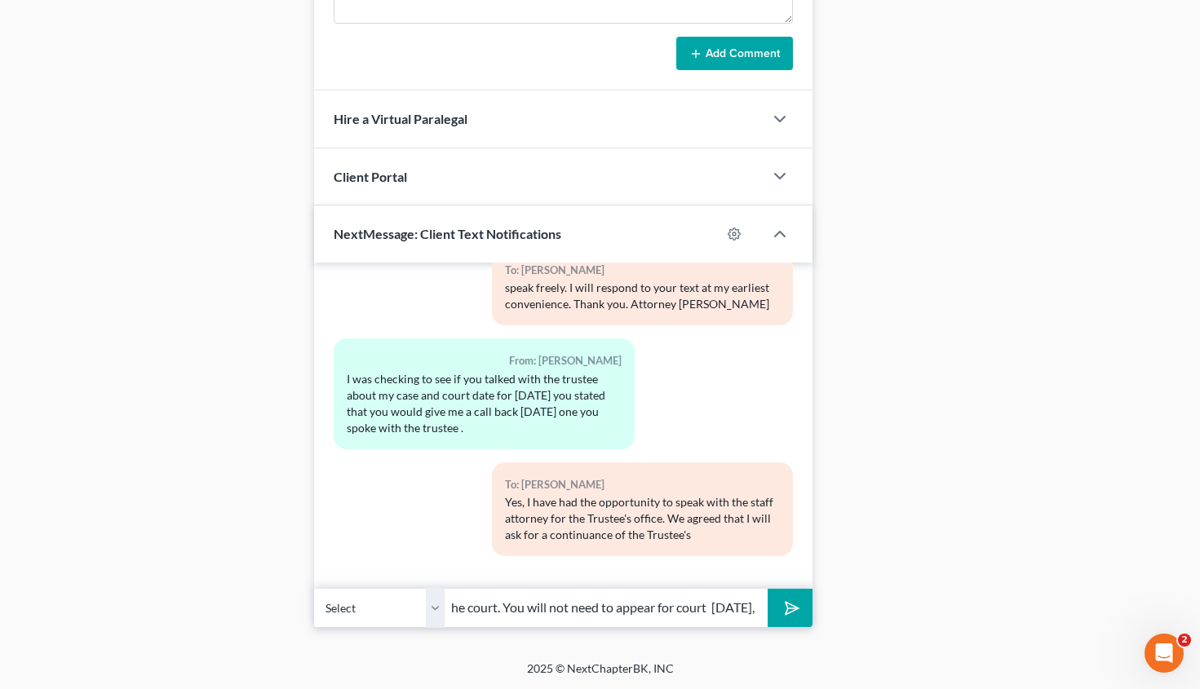
scroll to position [0, 549]
type input "Motion to Dismiss hearing. The hearing will be continued to a date and time det…"
click at [786, 604] on icon "submit" at bounding box center [789, 608] width 23 height 23
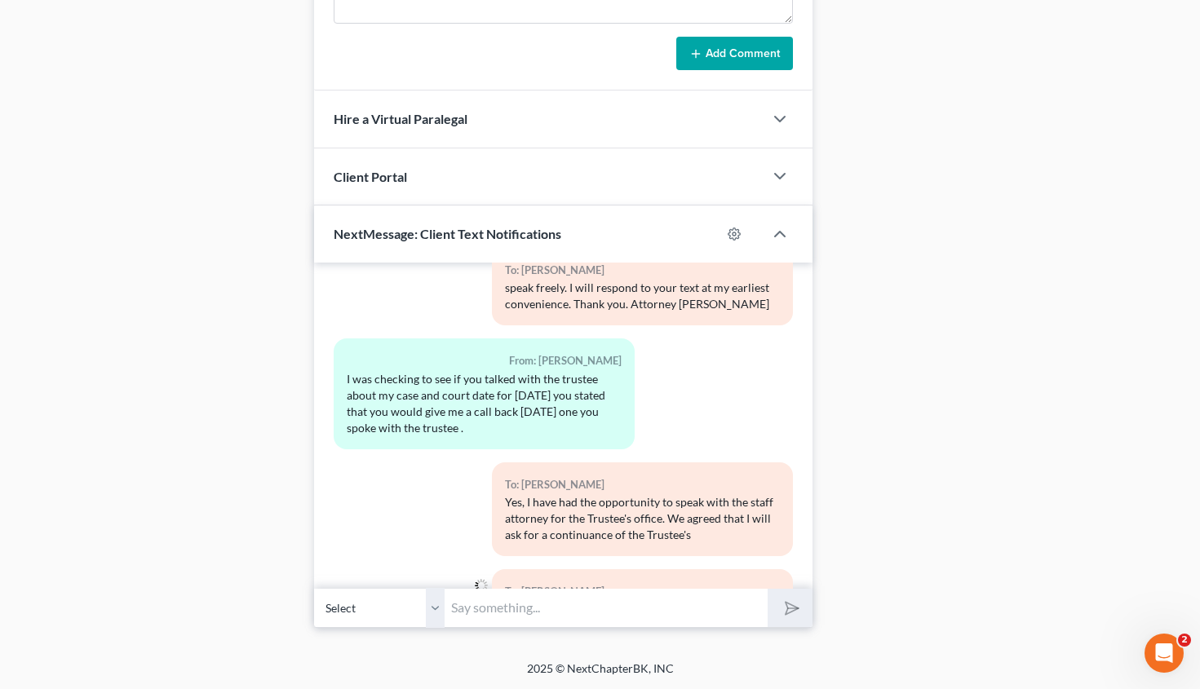
scroll to position [2430, 0]
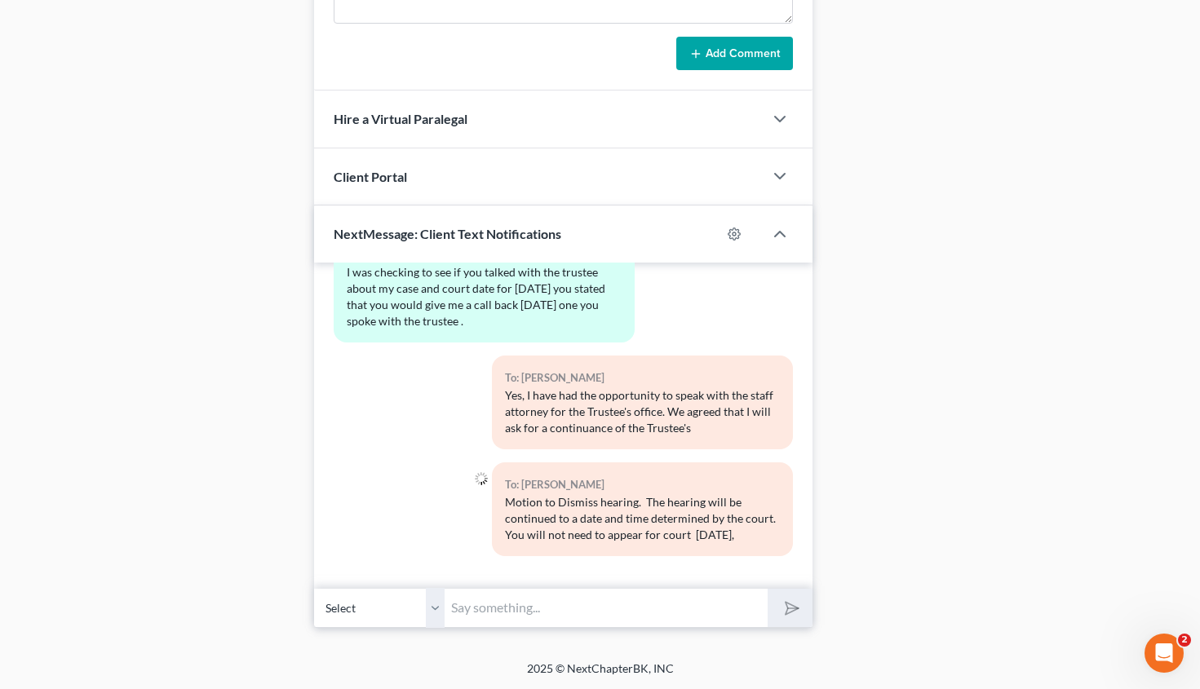
click at [536, 613] on input "text" at bounding box center [606, 608] width 323 height 40
type input "September 9, 2025, at 10 am. Thank you. Attorney Michon Walker"
click at [782, 605] on icon "submit" at bounding box center [789, 608] width 23 height 23
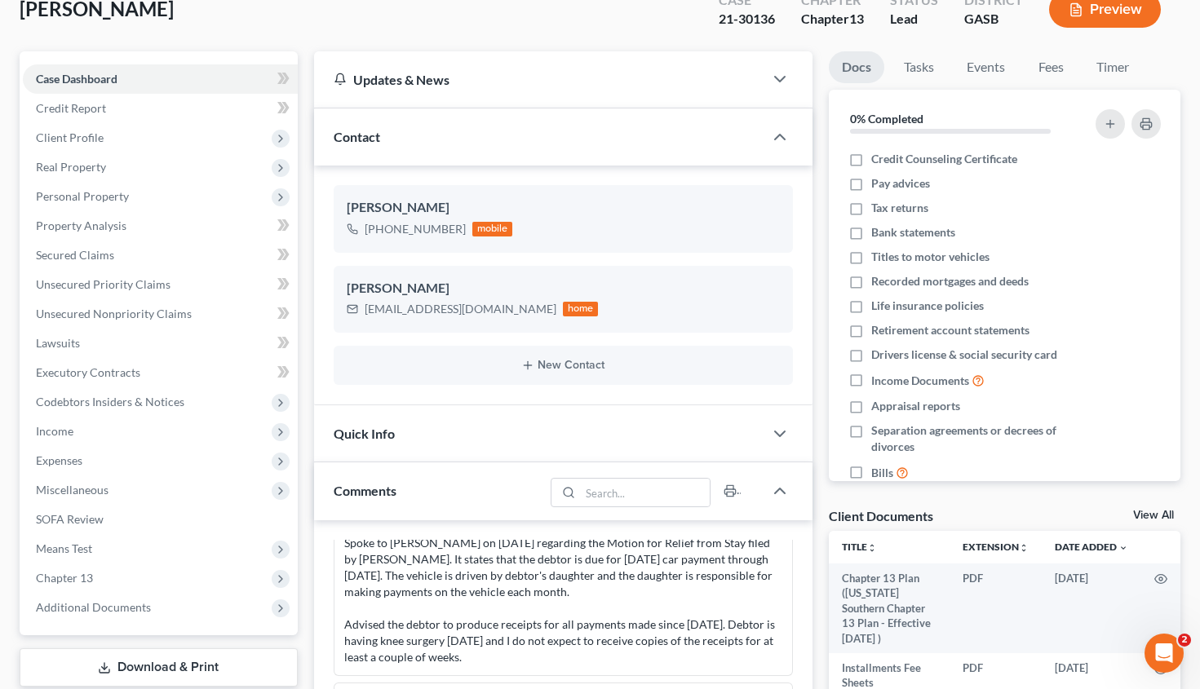
scroll to position [0, 0]
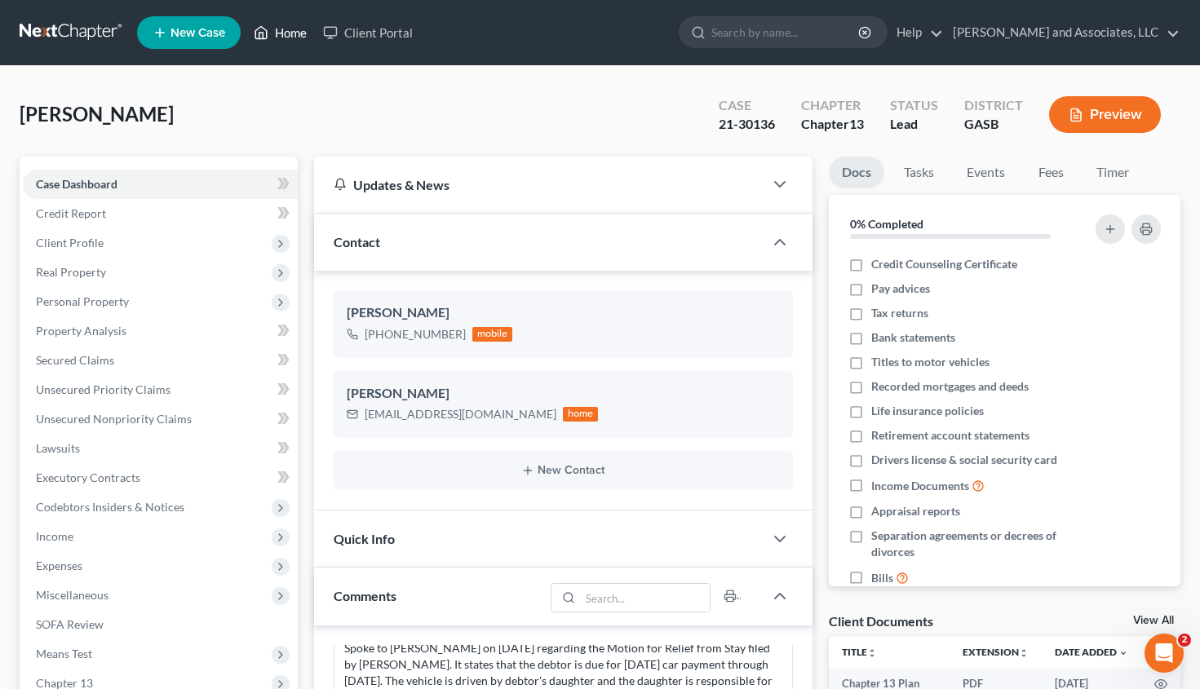
click at [286, 35] on link "Home" at bounding box center [280, 32] width 69 height 29
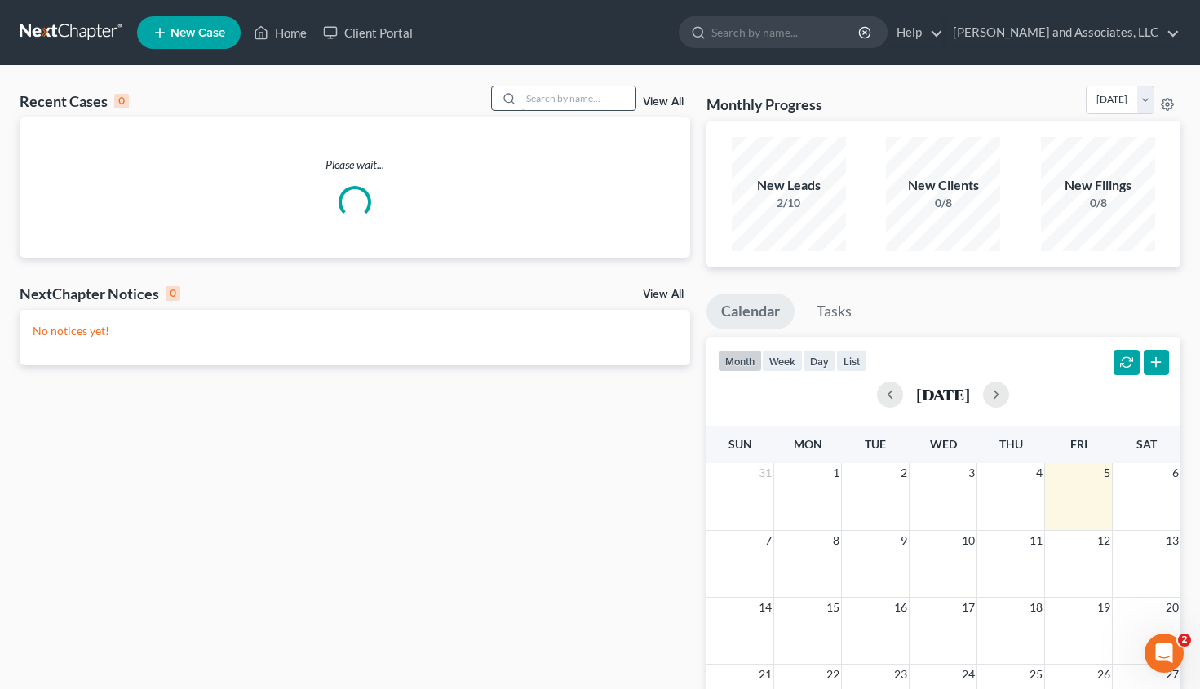
click at [525, 96] on input "search" at bounding box center [578, 98] width 114 height 24
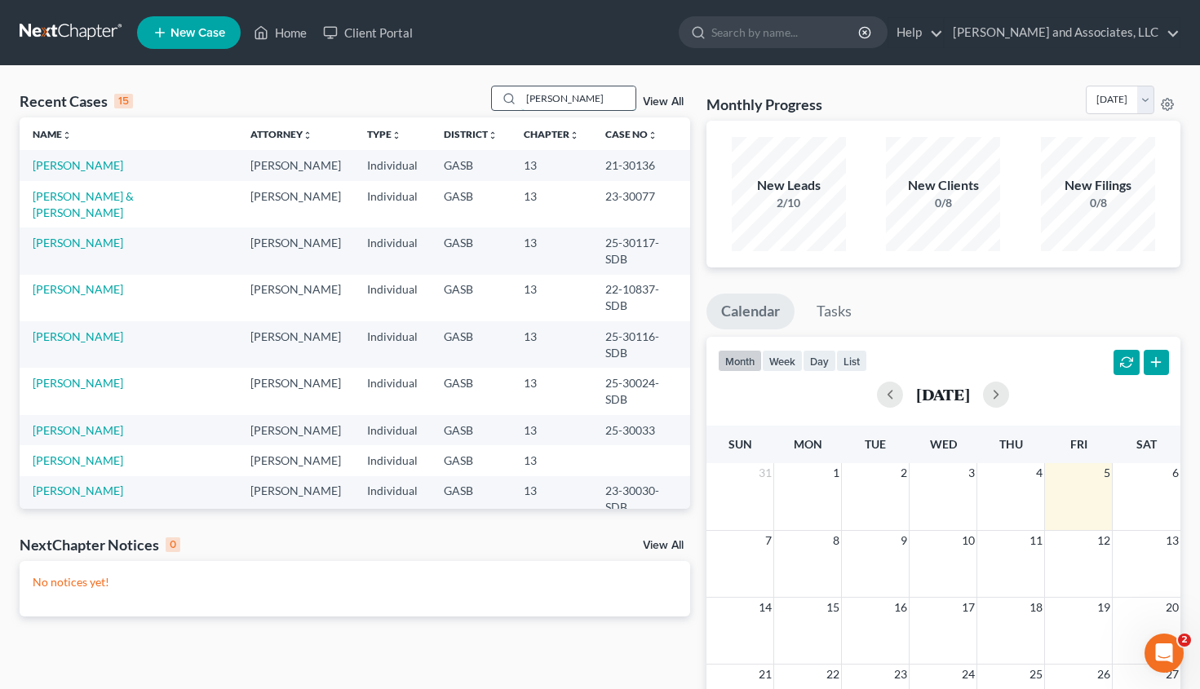
type input "rhodes"
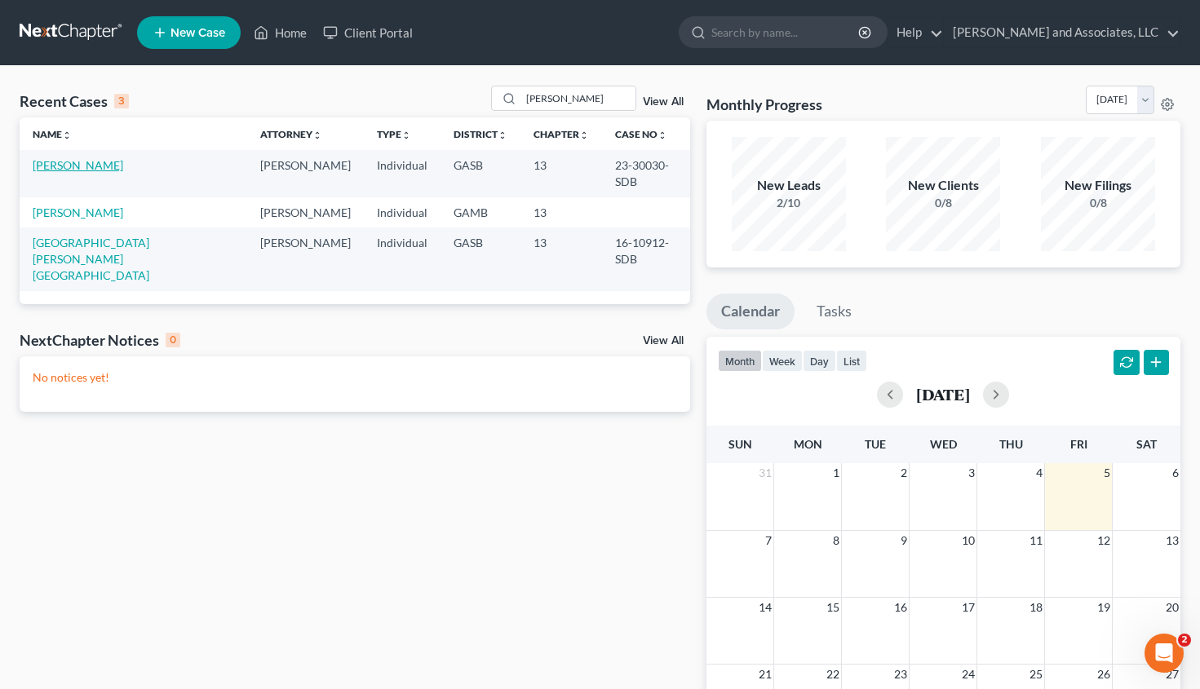
click at [85, 166] on link "Rhodes, Ronald" at bounding box center [78, 165] width 91 height 14
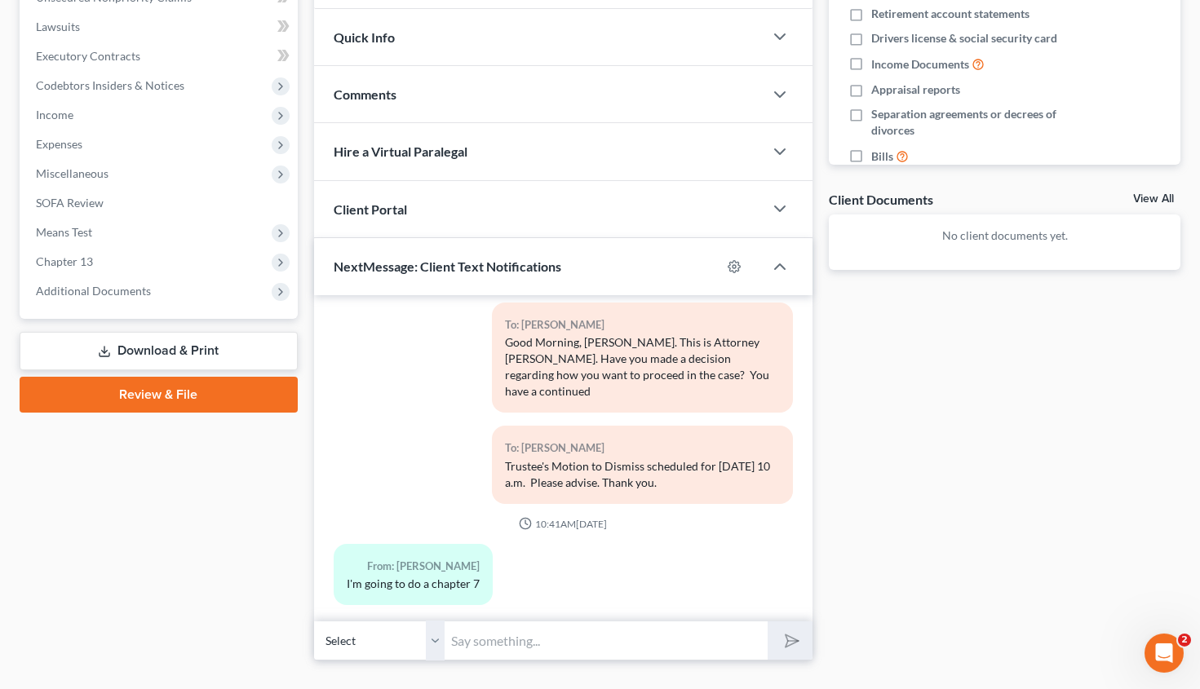
scroll to position [454, 0]
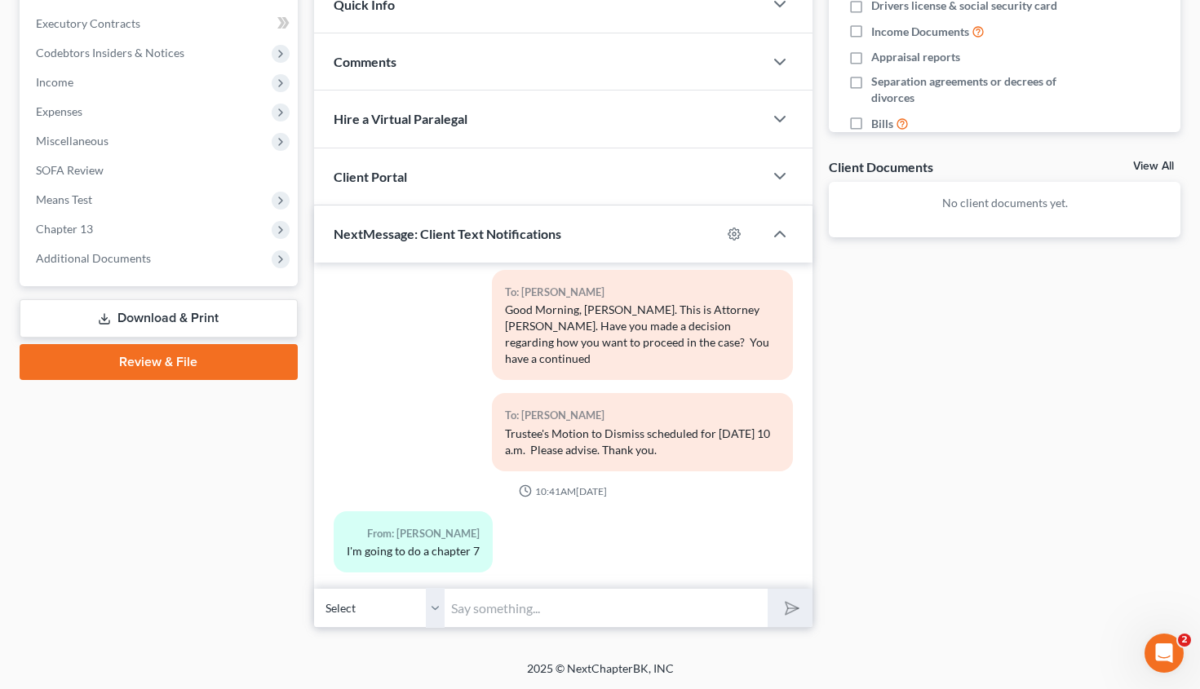
drag, startPoint x: 476, startPoint y: 607, endPoint x: 465, endPoint y: 600, distance: 13.6
click at [465, 600] on input "text" at bounding box center [606, 608] width 323 height 40
click at [542, 604] on input "Good Afternoon, Mr. Rhodes. I have executed a consent order on the Trustee's MO…" at bounding box center [606, 608] width 323 height 40
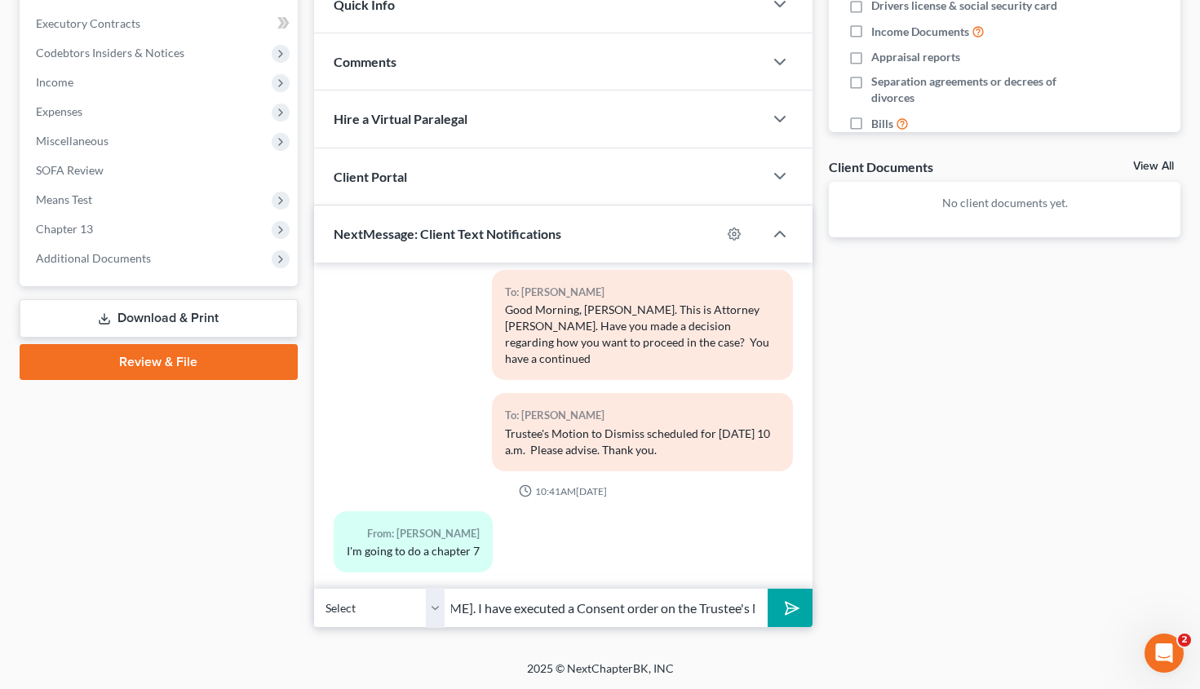
click at [595, 603] on input "Good Afternoon, Mr. Rhodes. I have executed a Consent order on the Trustee's MO…" at bounding box center [606, 608] width 323 height 40
click at [747, 608] on input "Good Afternoon, Mr. Rhodes. I have executed a Consent Order on the Trustee's MO…" at bounding box center [606, 608] width 323 height 40
type input "Good Afternoon, Mr. Rhodes. I have executed a Consent Order on the Trustee's Mo…"
click at [804, 620] on button "submit" at bounding box center [790, 608] width 45 height 38
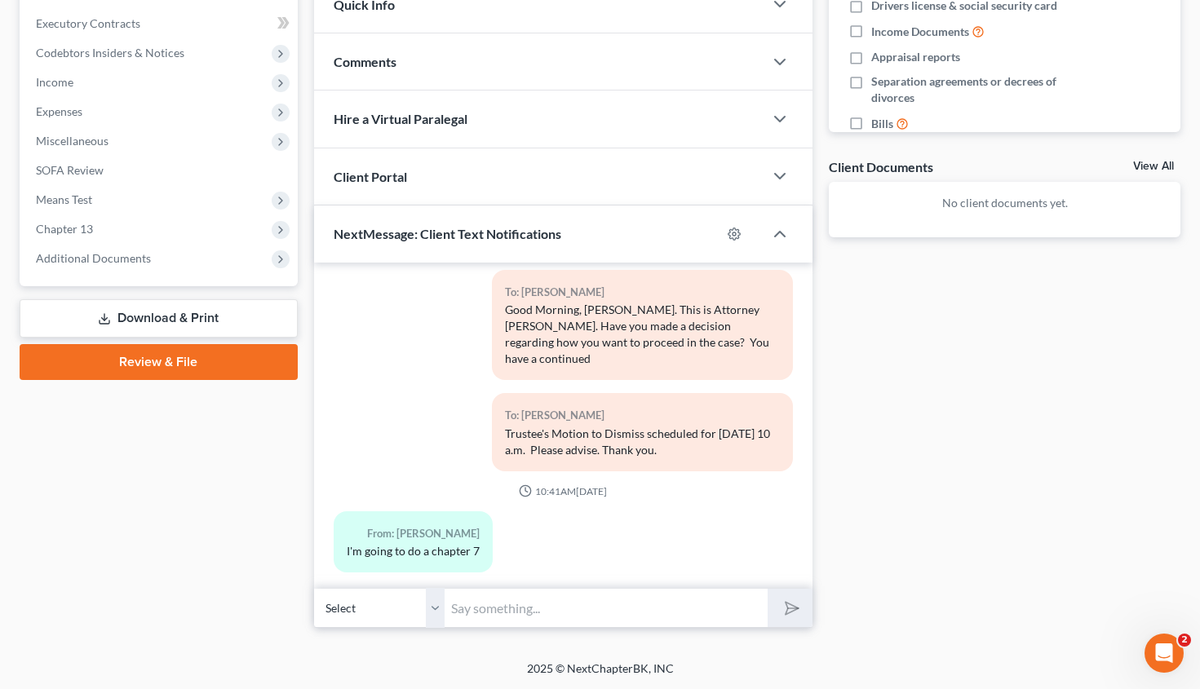
scroll to position [0, 0]
click at [555, 604] on input "text" at bounding box center [606, 608] width 323 height 40
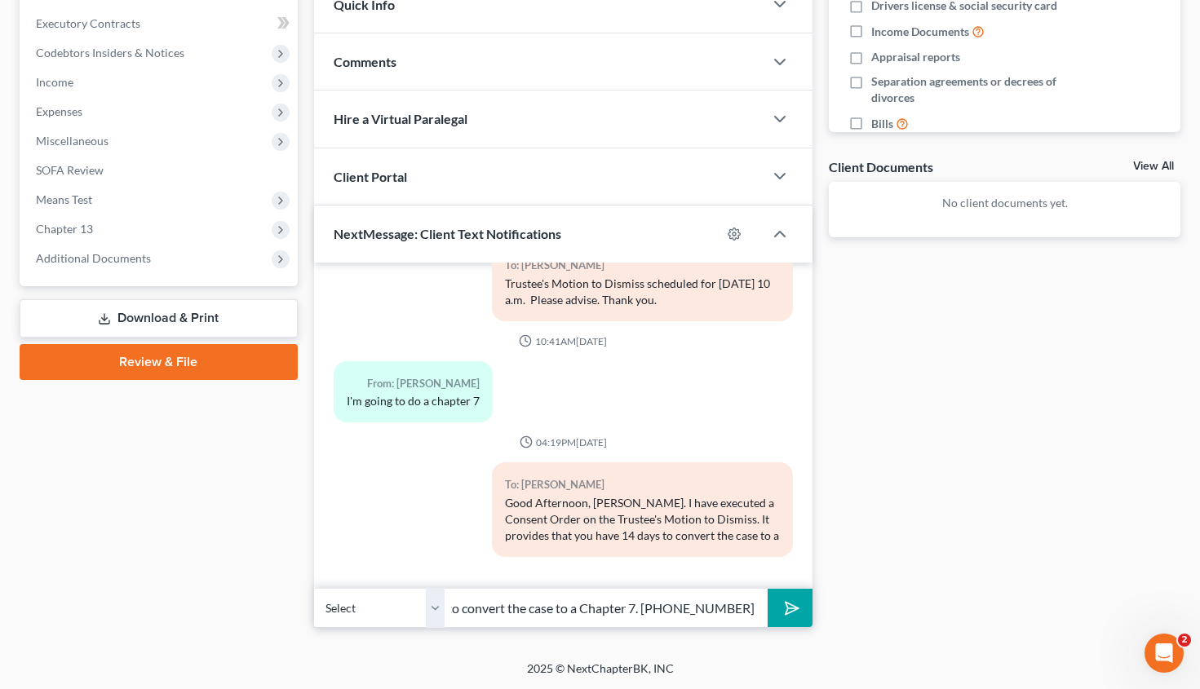
scroll to position [0, 578]
type input "Chapter 7 or the case will be dismissed. Please give me a call on Tuesday after…"
click at [787, 600] on icon "submit" at bounding box center [789, 608] width 23 height 23
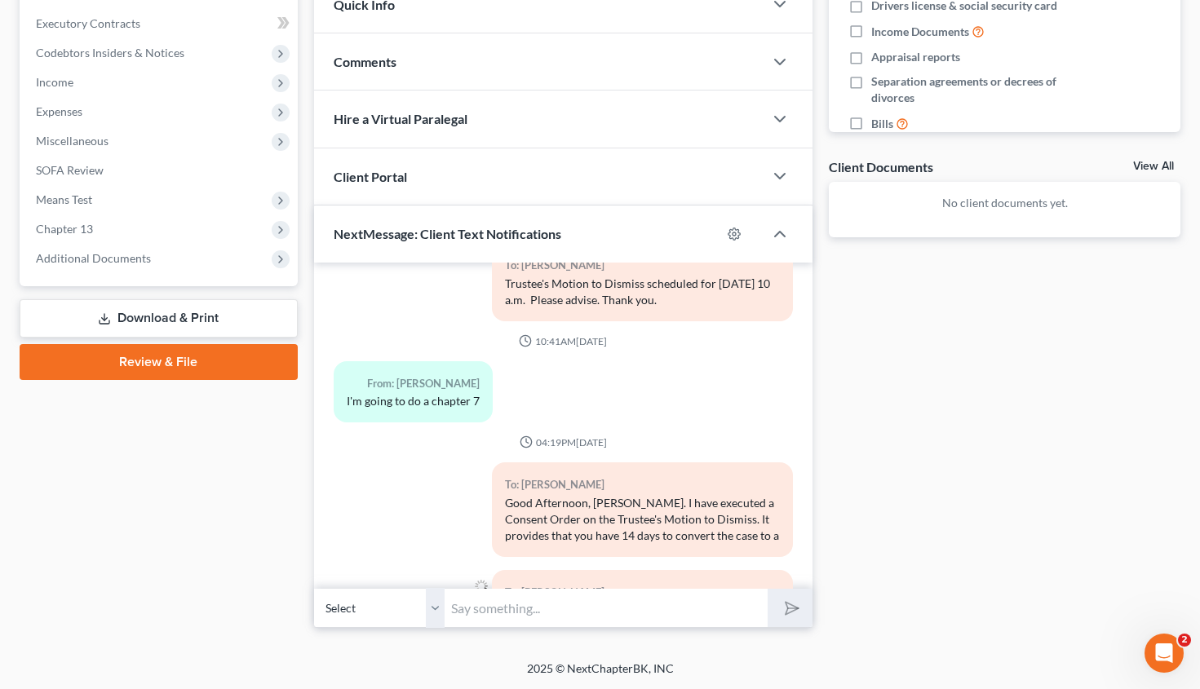
scroll to position [1659, 0]
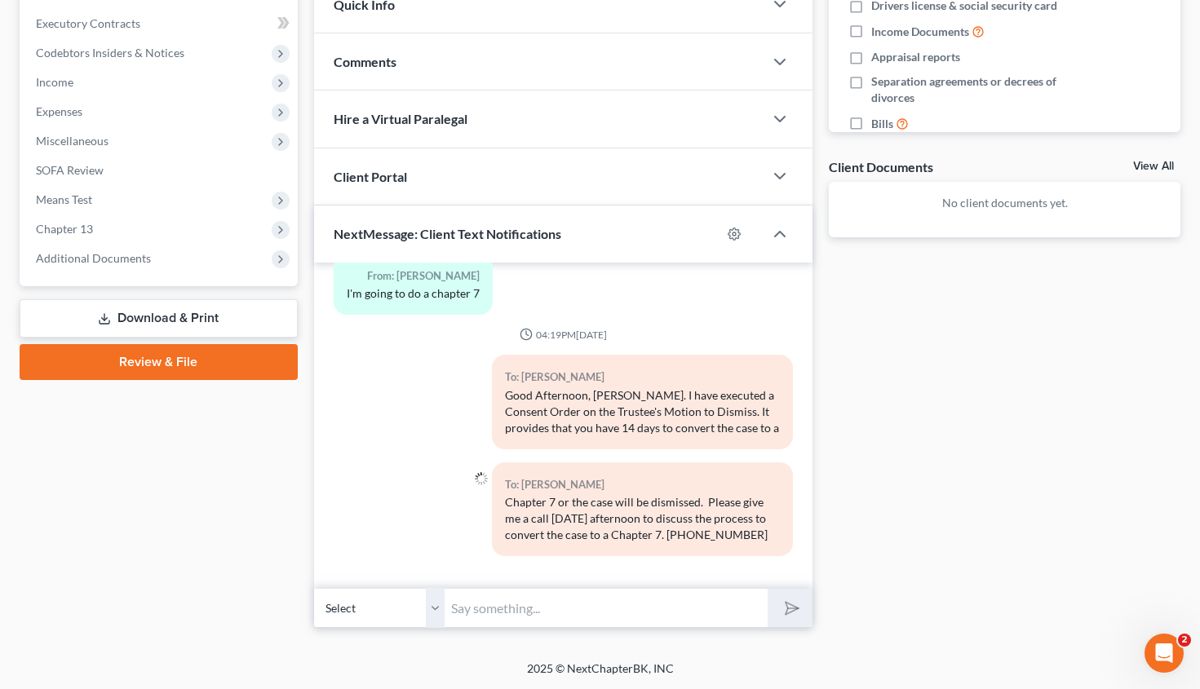
click at [464, 609] on input "text" at bounding box center [606, 608] width 323 height 40
type input "You do not need to attend court on Tuesday, September 5, 2025, at 10 am. Thank …"
click at [795, 615] on icon "submit" at bounding box center [789, 608] width 16 height 16
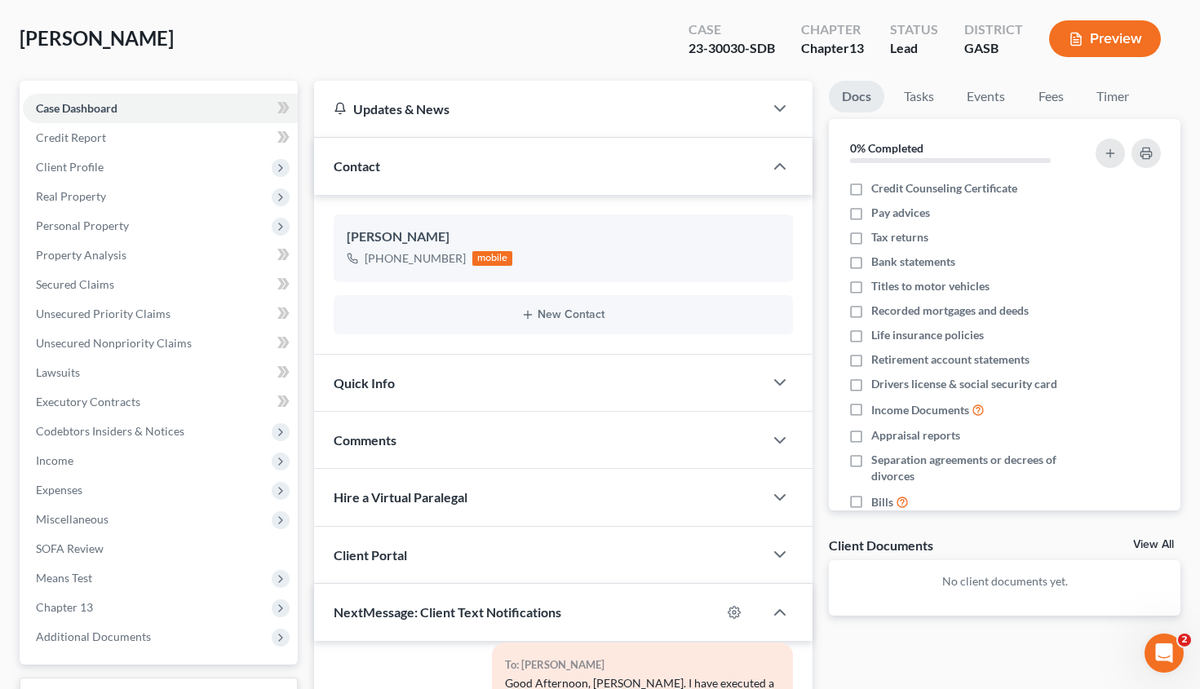
scroll to position [0, 0]
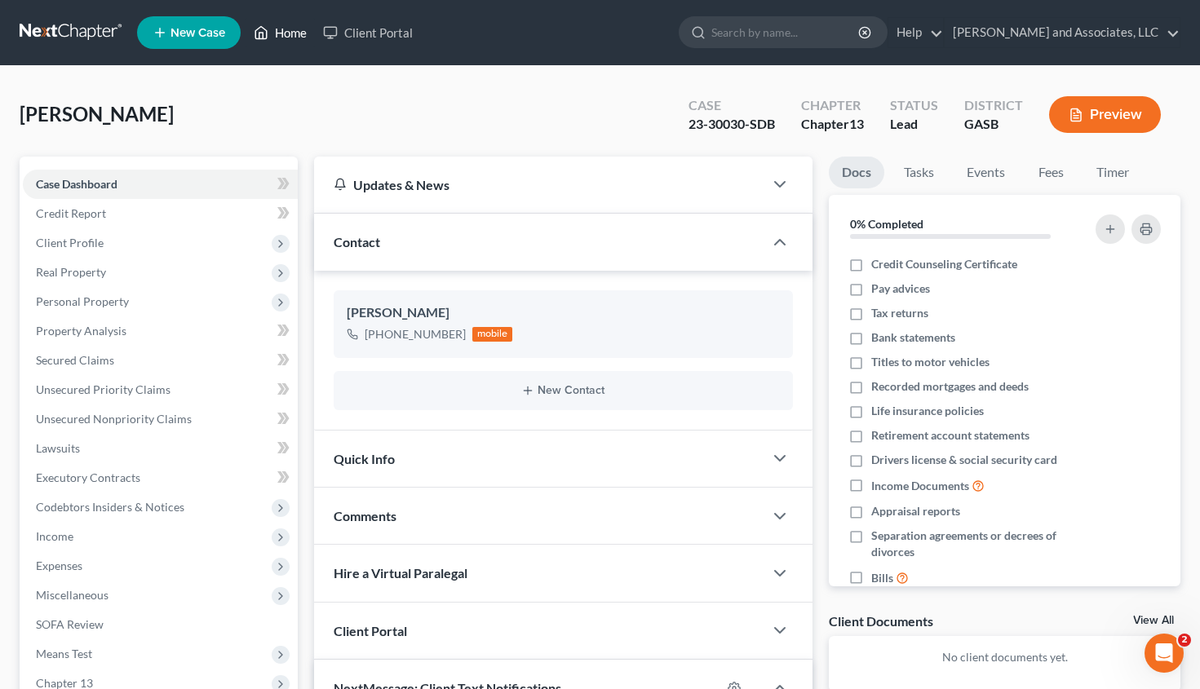
click at [286, 26] on link "Home" at bounding box center [280, 32] width 69 height 29
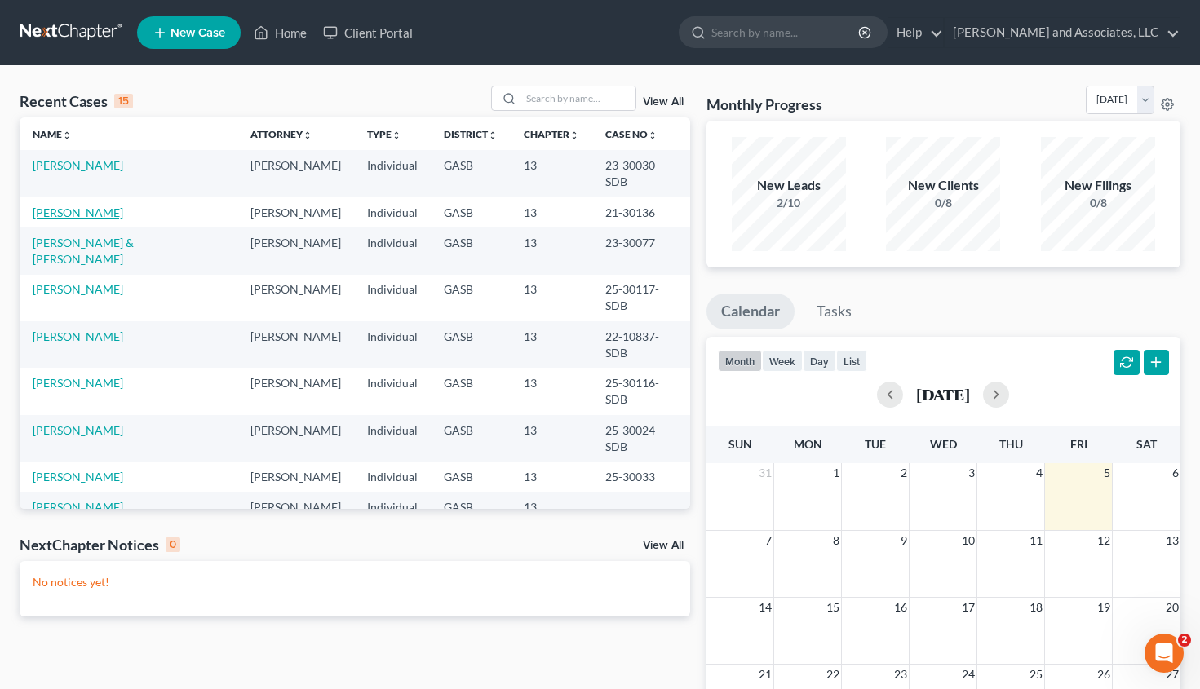
click at [85, 206] on link "Howard, Teresa" at bounding box center [78, 213] width 91 height 14
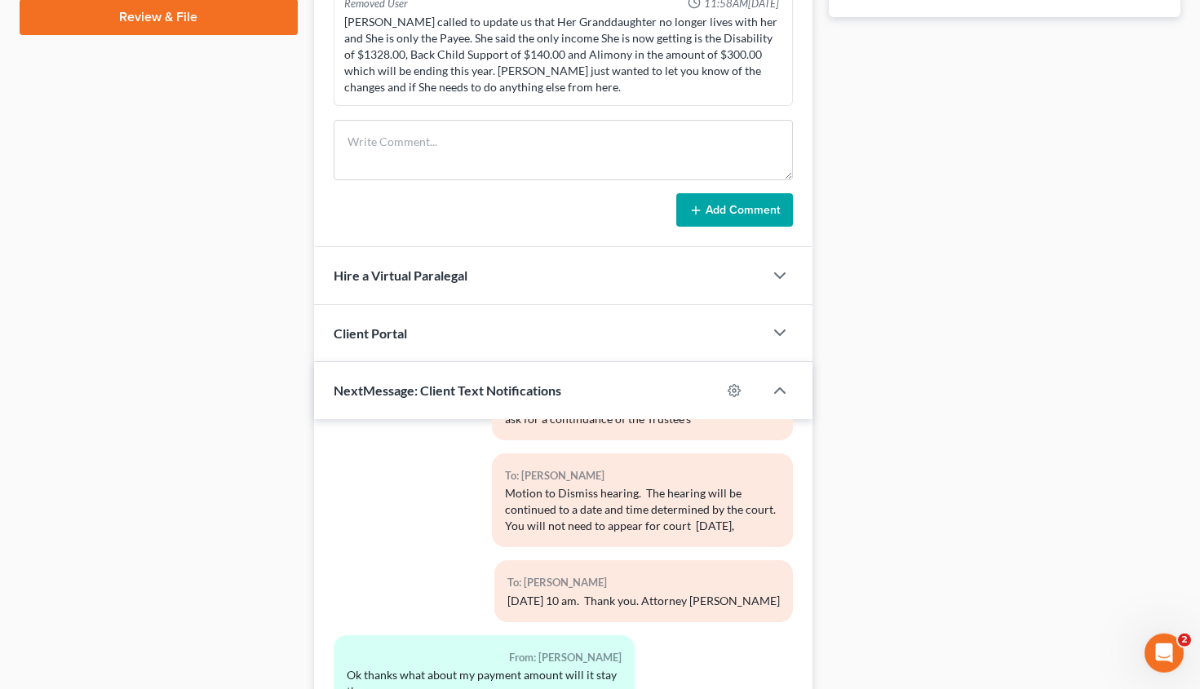
scroll to position [956, 0]
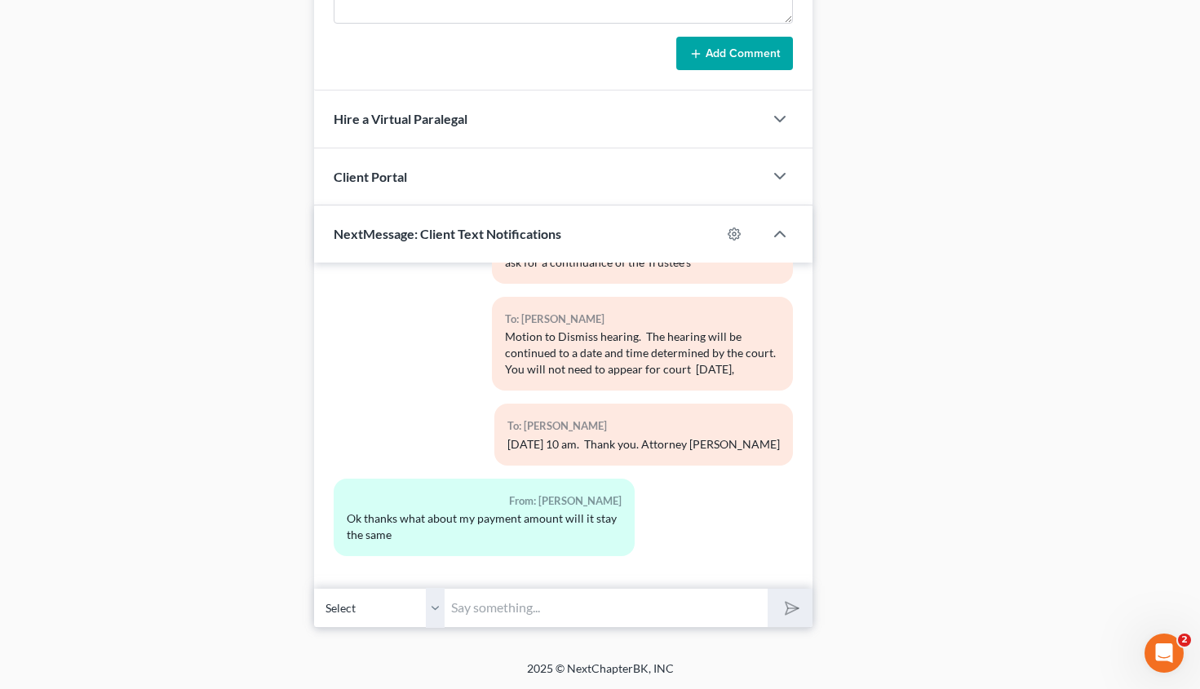
click at [481, 601] on input "text" at bounding box center [606, 608] width 323 height 40
type input "I"
type input "The Trustee advised that we can lower the case to approximately $440/month. It …"
click at [793, 606] on icon "submit" at bounding box center [789, 608] width 23 height 23
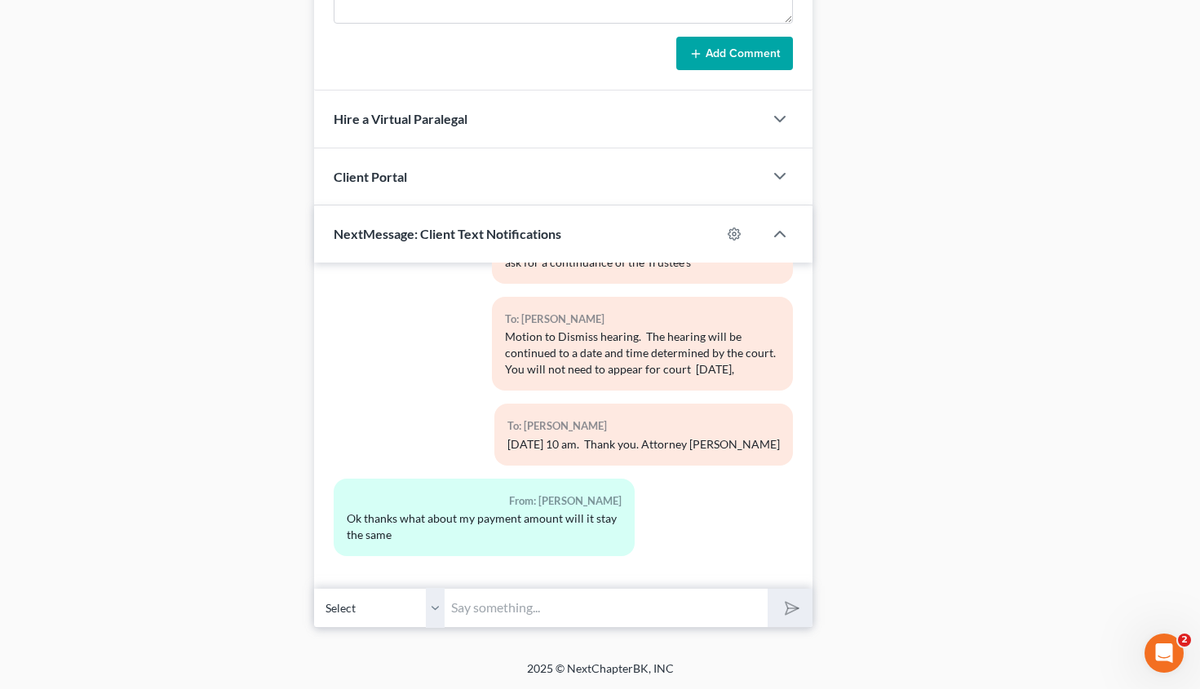
scroll to position [0, 0]
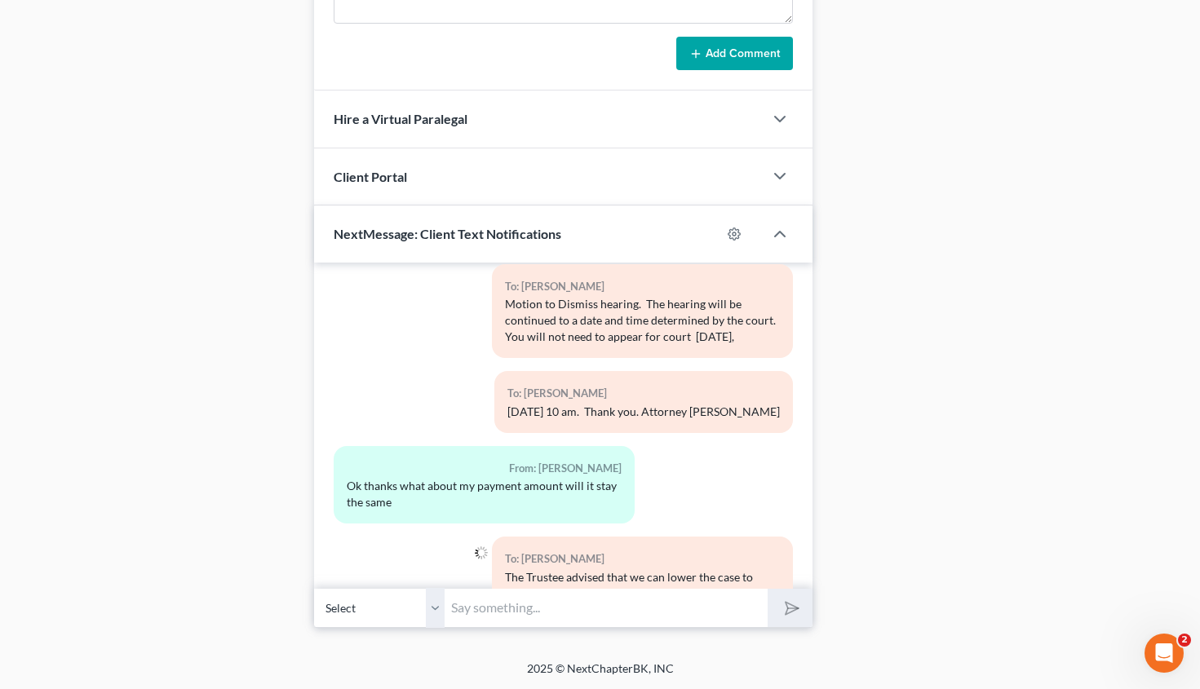
click at [516, 609] on input "text" at bounding box center [606, 608] width 323 height 40
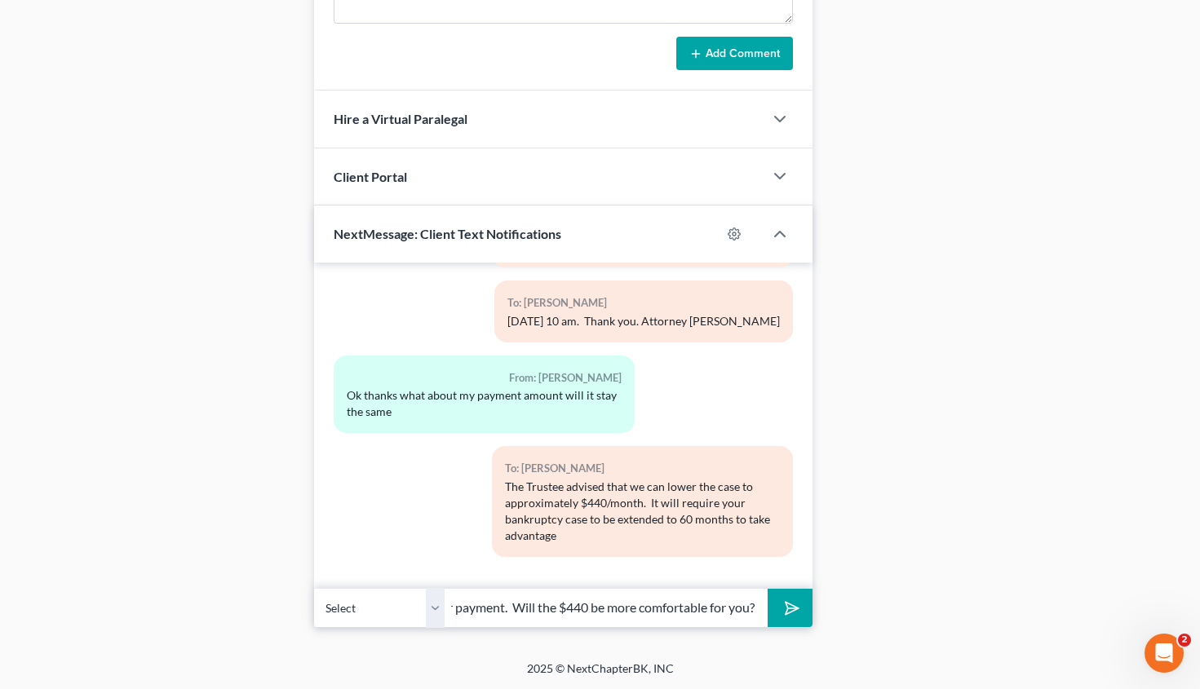
scroll to position [0, 73]
type input "of the lower payment. Will the $440 be more comfortable for you?"
click at [430, 400] on div "Ok thanks what about my payment amount will it stay the same" at bounding box center [484, 404] width 275 height 33
click at [485, 466] on div "To: Teresa Howard The Trustee advised that we can lower the case to approximate…" at bounding box center [642, 507] width 317 height 123
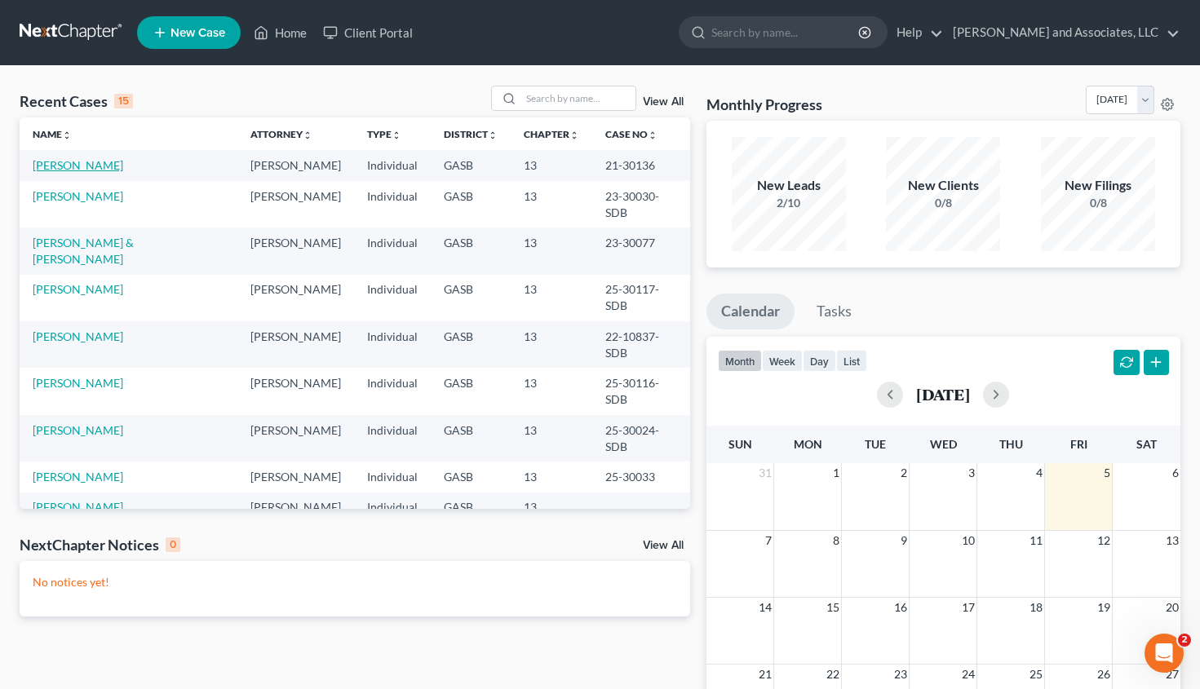
click at [86, 166] on link "Howard, Teresa" at bounding box center [78, 165] width 91 height 14
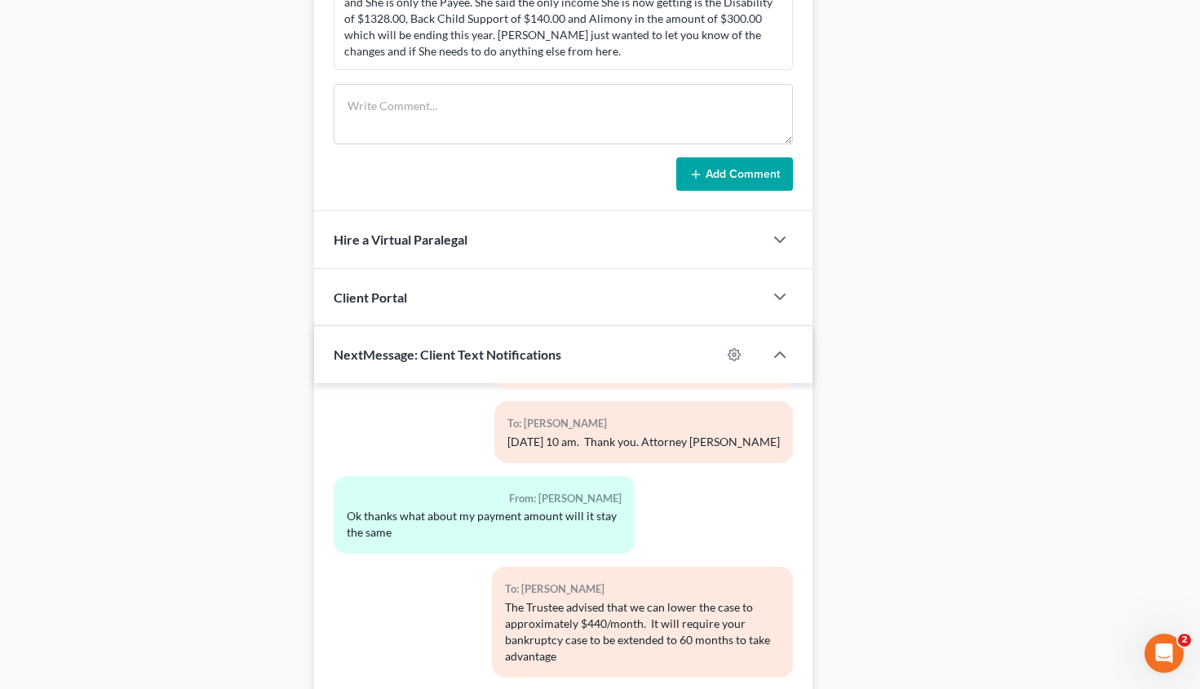
scroll to position [956, 0]
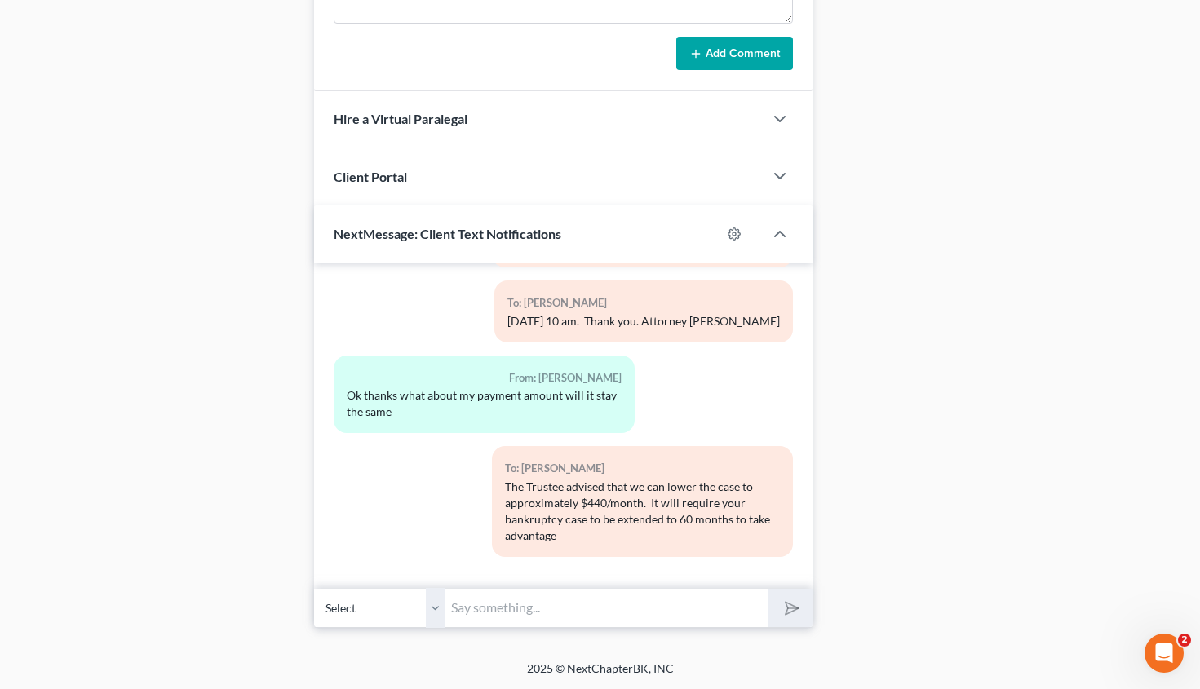
click at [481, 615] on input "text" at bounding box center [606, 608] width 323 height 40
type input "of a lower payment. Will paying $440/month be more comfortable for you? If so, …"
click at [784, 616] on icon "submit" at bounding box center [789, 608] width 16 height 16
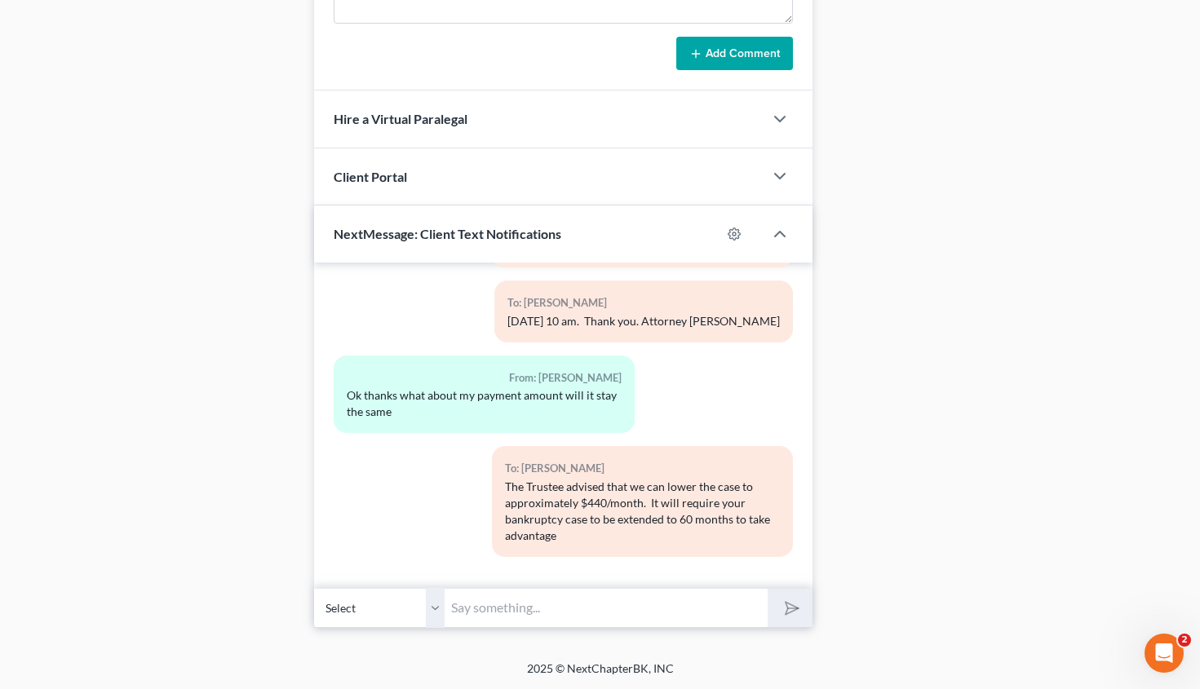
click at [596, 611] on input "text" at bounding box center [606, 608] width 323 height 40
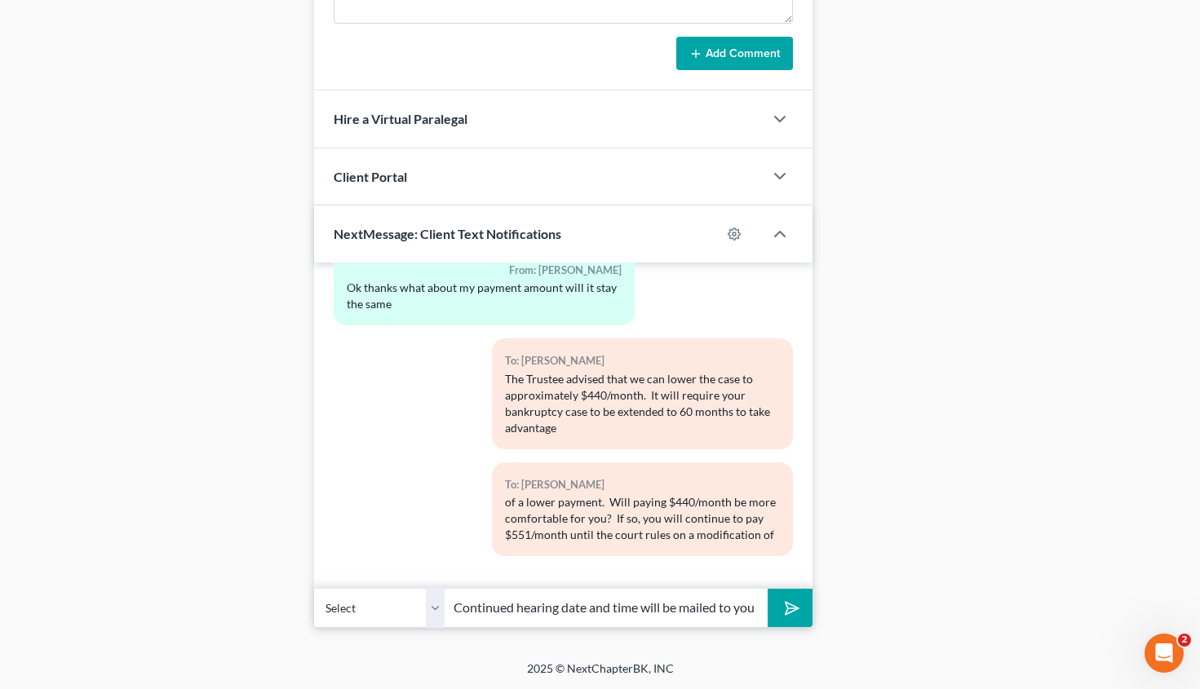
scroll to position [0, 418]
click at [558, 609] on input "your plan payment - should be heard at the beginning of November 2025. Continue…" at bounding box center [606, 608] width 323 height 40
type input "your plan payment - should be heard at the beginning of November 2025. Continue…"
click at [783, 610] on icon "submit" at bounding box center [789, 608] width 23 height 23
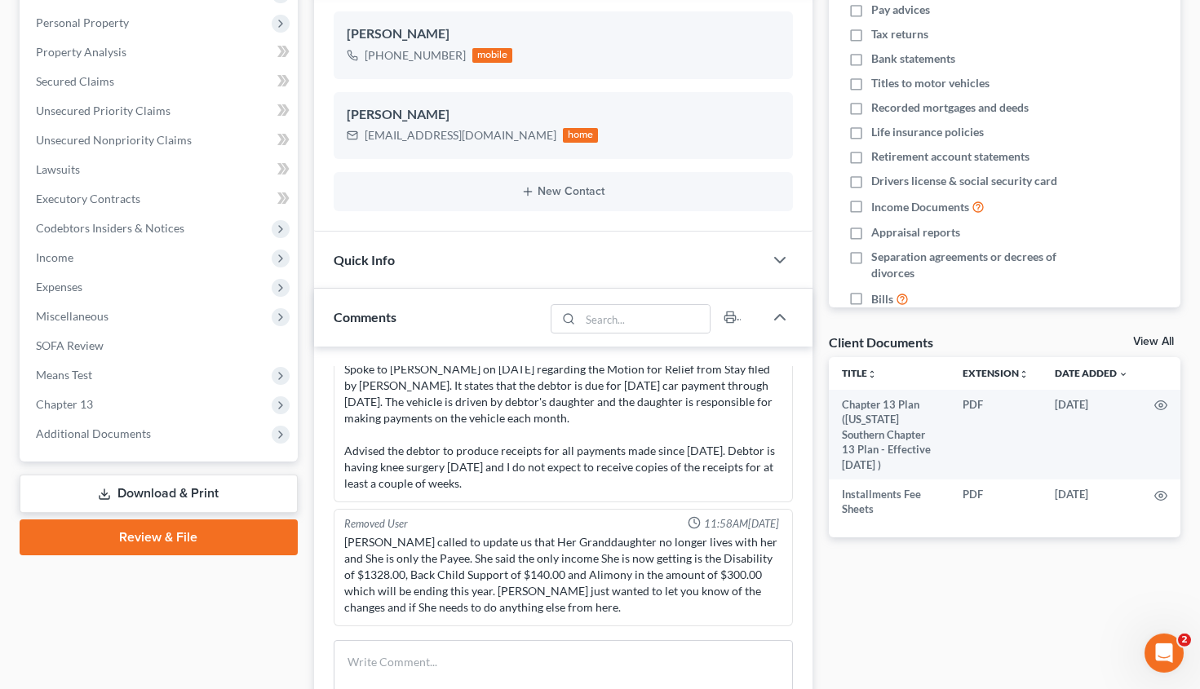
scroll to position [0, 0]
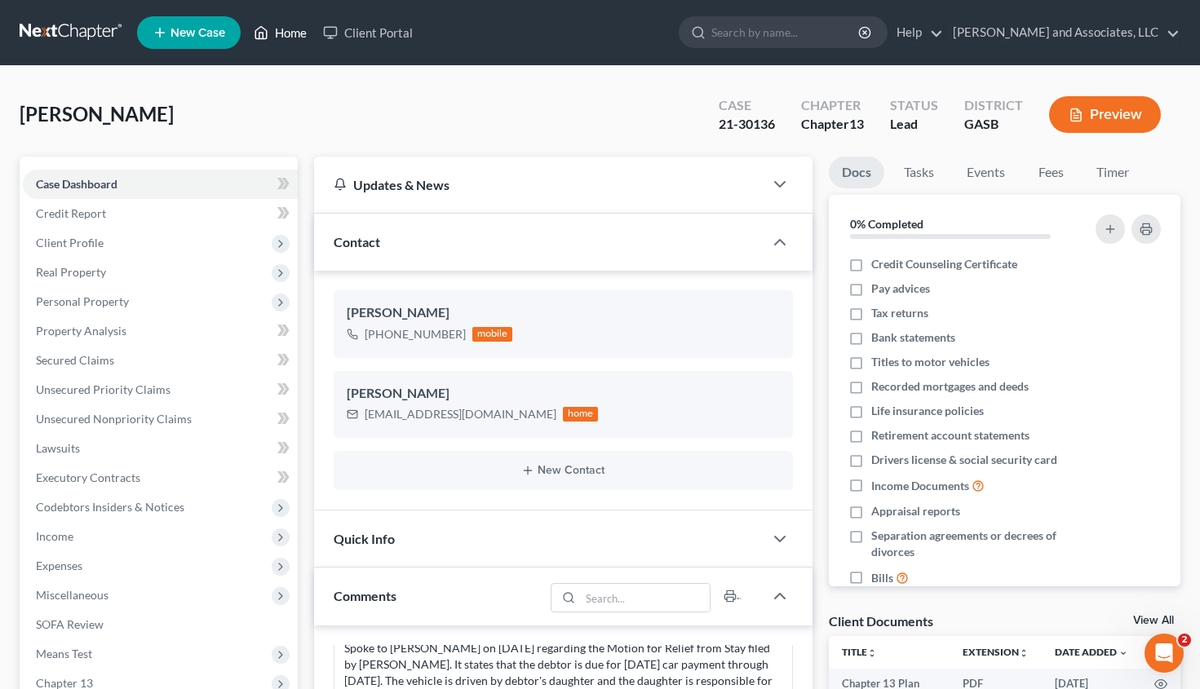
click at [299, 31] on link "Home" at bounding box center [280, 32] width 69 height 29
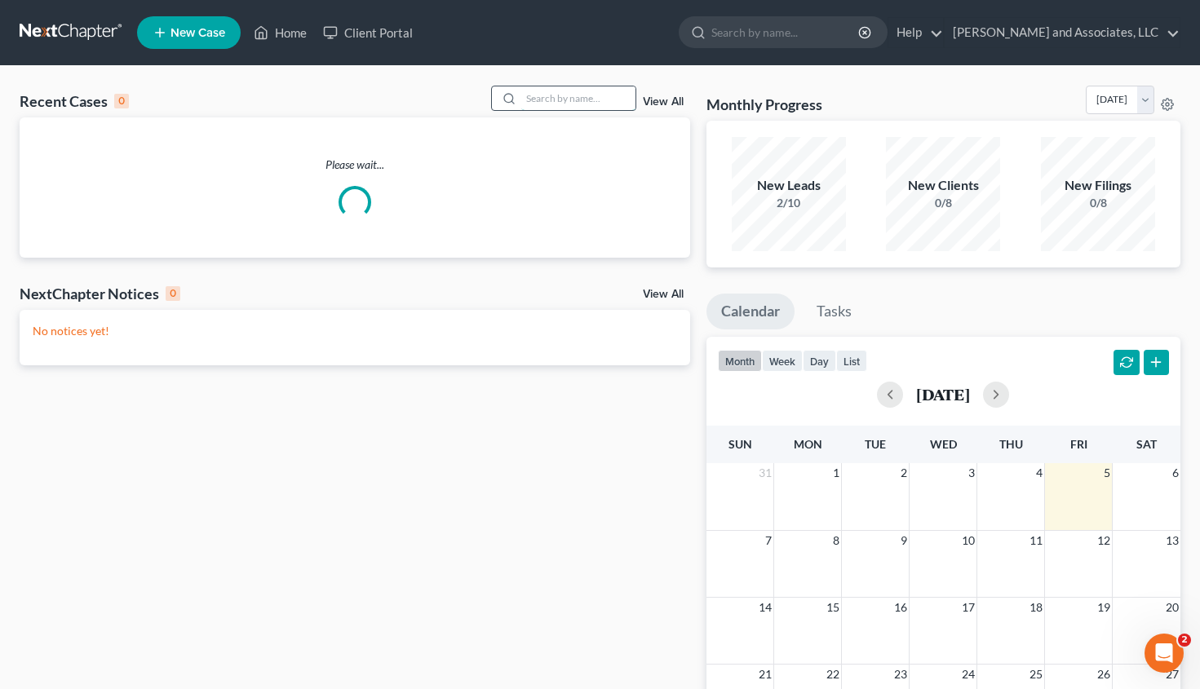
click at [546, 99] on input "search" at bounding box center [578, 98] width 114 height 24
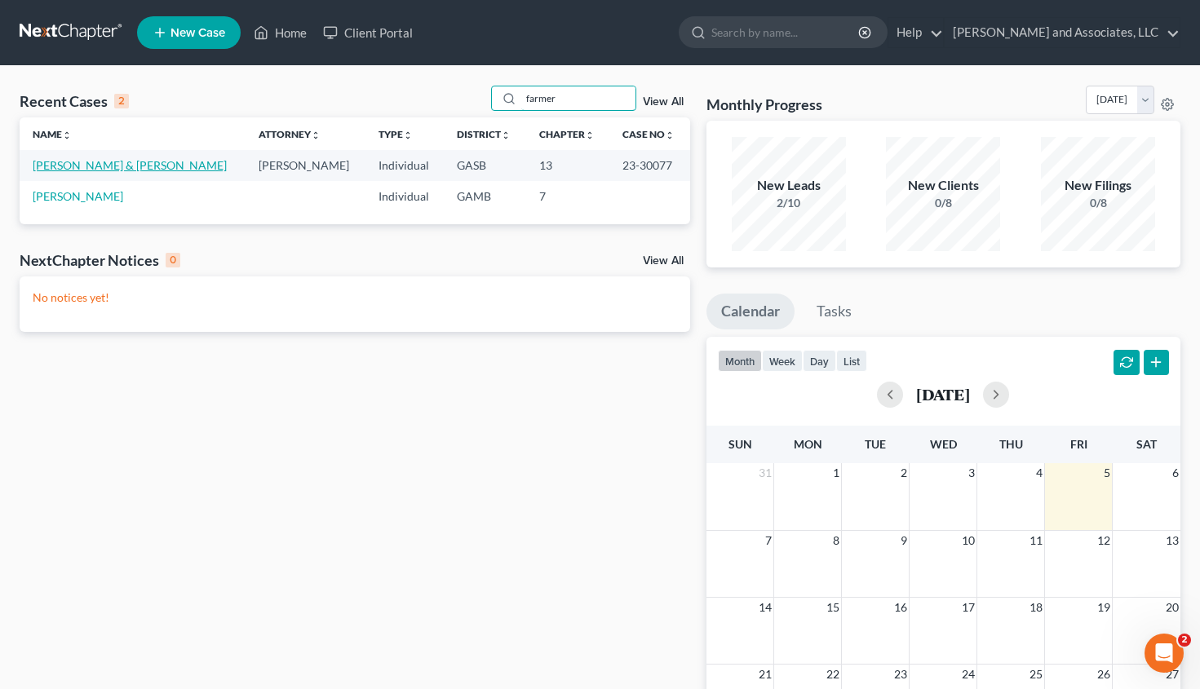
type input "farmer"
click at [69, 164] on link "Farmer, Jarrett & Kristy" at bounding box center [130, 165] width 194 height 14
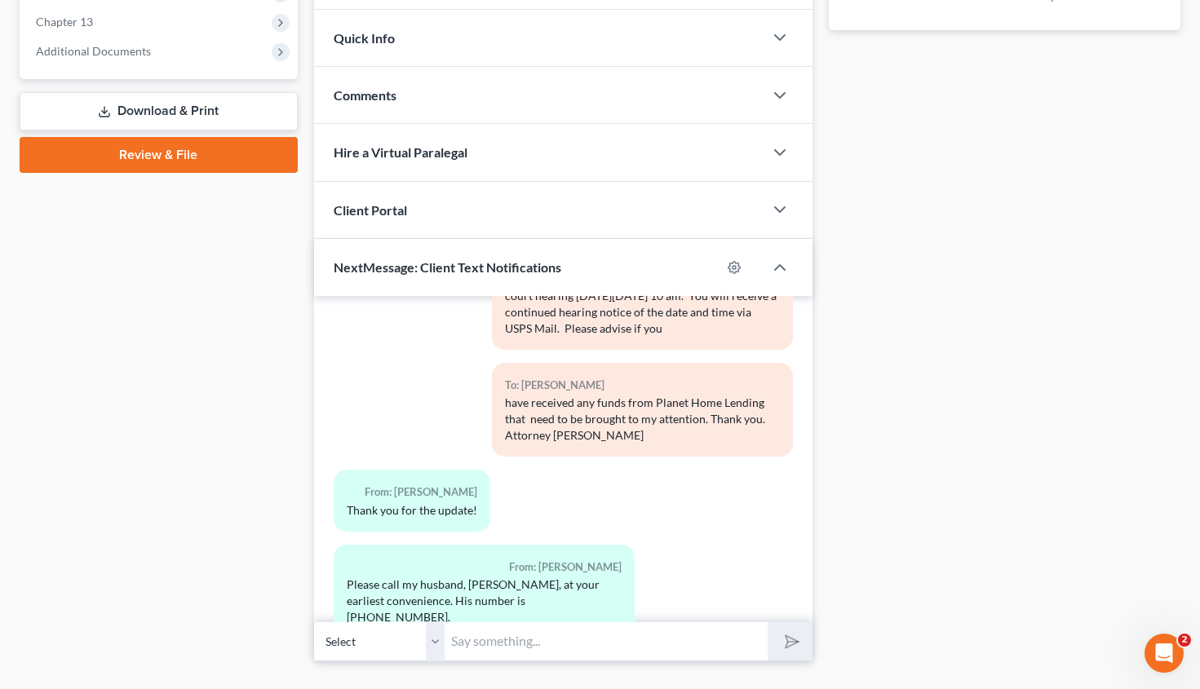
scroll to position [695, 0]
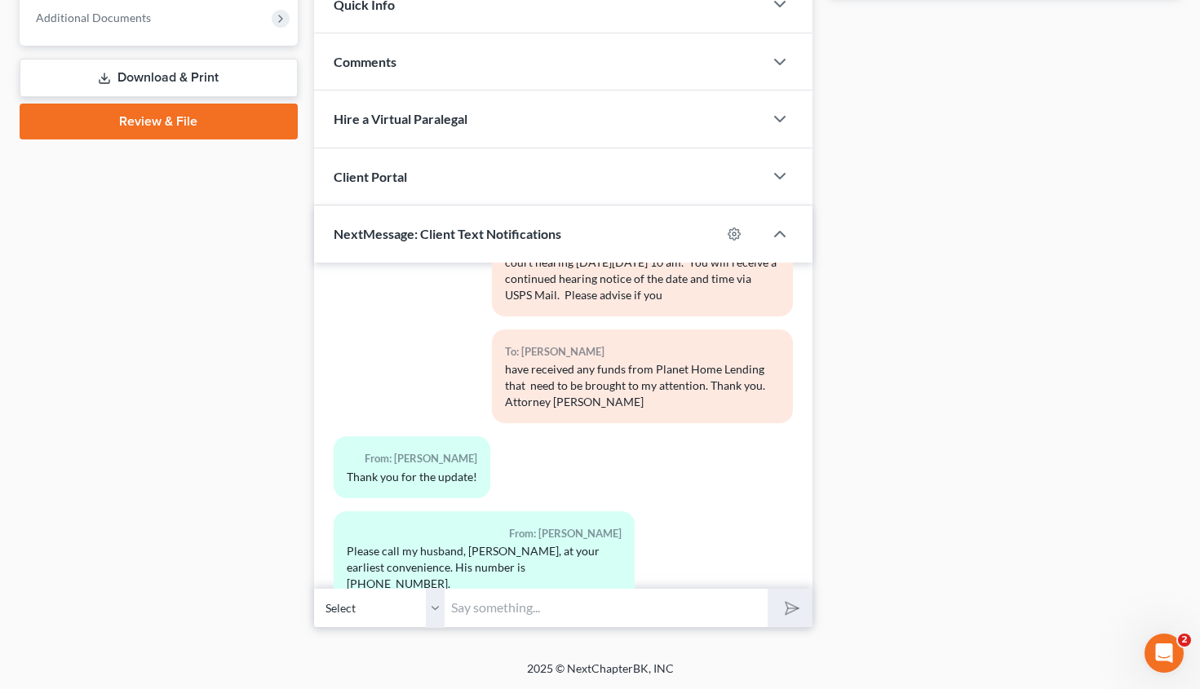
click at [314, 588] on select "Select +1 (770) 608-9369 - Jarrett Farmer +1 (770) 608-9372 - Kristy Farmer" at bounding box center [379, 608] width 131 height 40
select select "1"
click option "+1 (770) 608-9372 - Kristy Farmer" at bounding box center [0, 0] width 0 height 0
click at [482, 613] on input "text" at bounding box center [606, 608] width 323 height 40
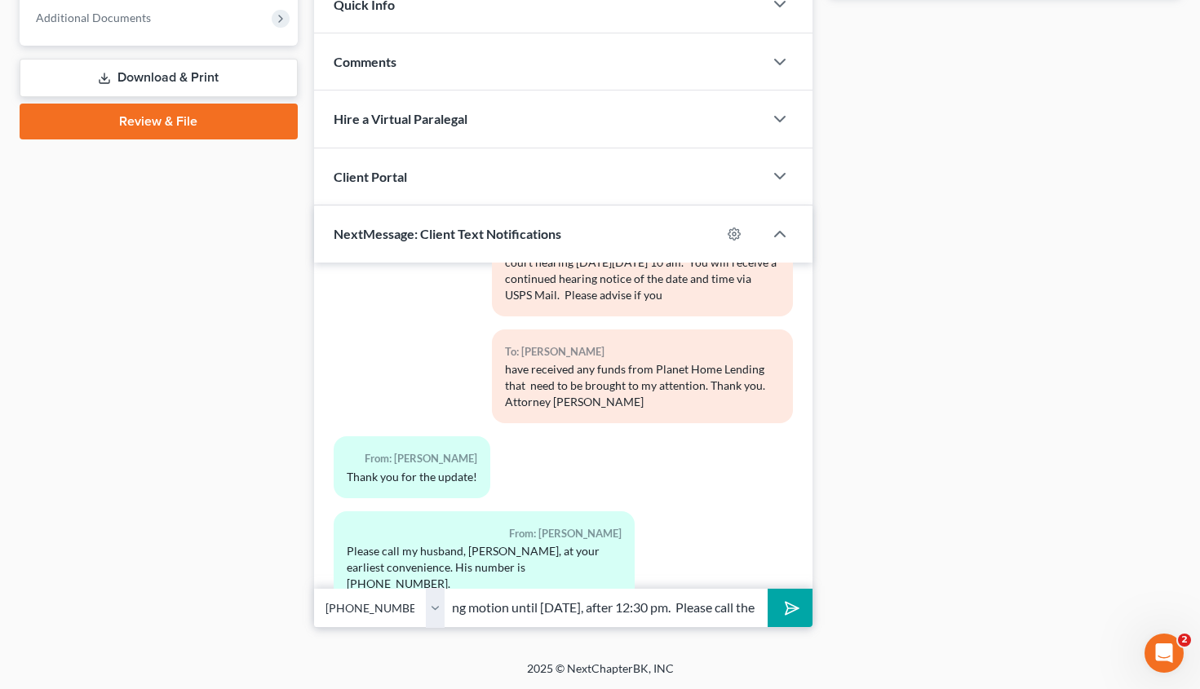
type input "I am currently out of the office and will not have availability to discuss your…"
click at [800, 611] on button "submit" at bounding box center [790, 608] width 45 height 38
click at [471, 607] on input "text" at bounding box center [606, 608] width 323 height 40
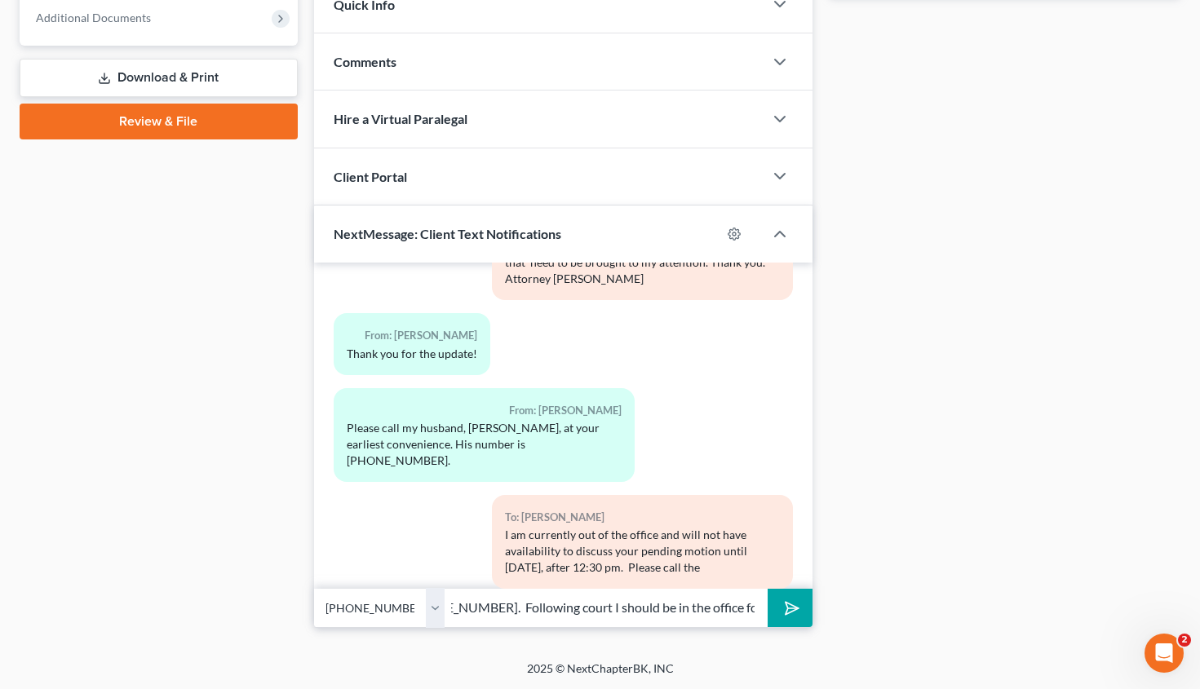
scroll to position [0, 209]
drag, startPoint x: 703, startPoint y: 606, endPoint x: 675, endPoint y: 608, distance: 28.6
click at [675, 608] on input "Evans office via 706-210-4355. Following court I should be in the office for ab…" at bounding box center [606, 608] width 323 height 40
type input "Evans office via 706-210-4355. Following court I should be in the office for ap…"
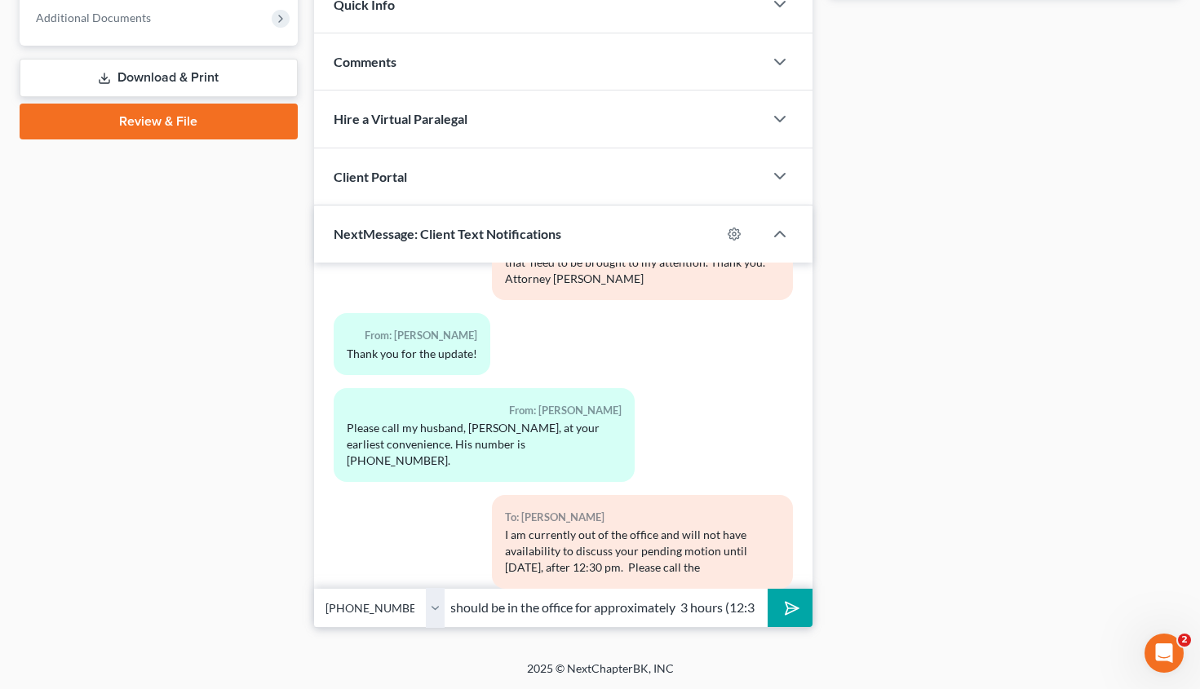
click at [811, 616] on button "submit" at bounding box center [790, 608] width 45 height 38
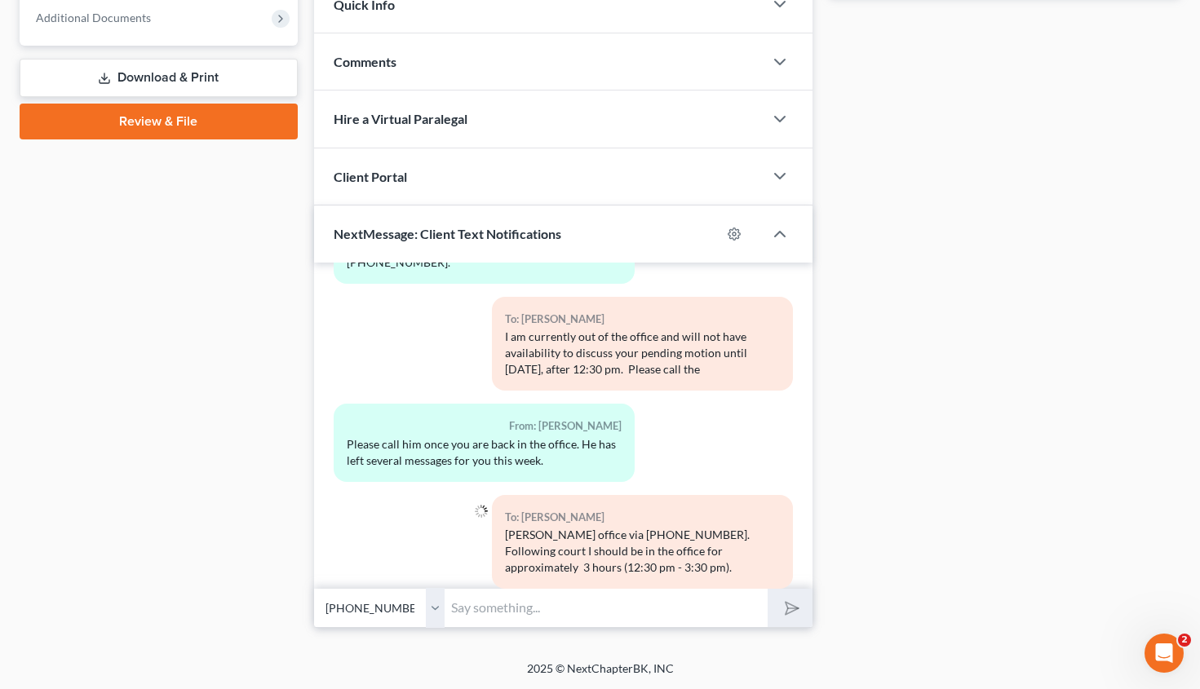
click at [314, 588] on select "Select +1 (770) 608-9369 - Jarrett Farmer +1 (770) 608-9372 - Kristy Farmer" at bounding box center [379, 608] width 131 height 40
click option "+1 (770) 608-9369 - Jarrett Farmer" at bounding box center [0, 0] width 0 height 0
drag, startPoint x: 502, startPoint y: 285, endPoint x: 709, endPoint y: 336, distance: 213.5
click at [709, 336] on div "I am currently out of the office and will not have availability to discuss your…" at bounding box center [642, 353] width 275 height 49
copy div "I am currently out of the office and will not have availability to discuss your…"
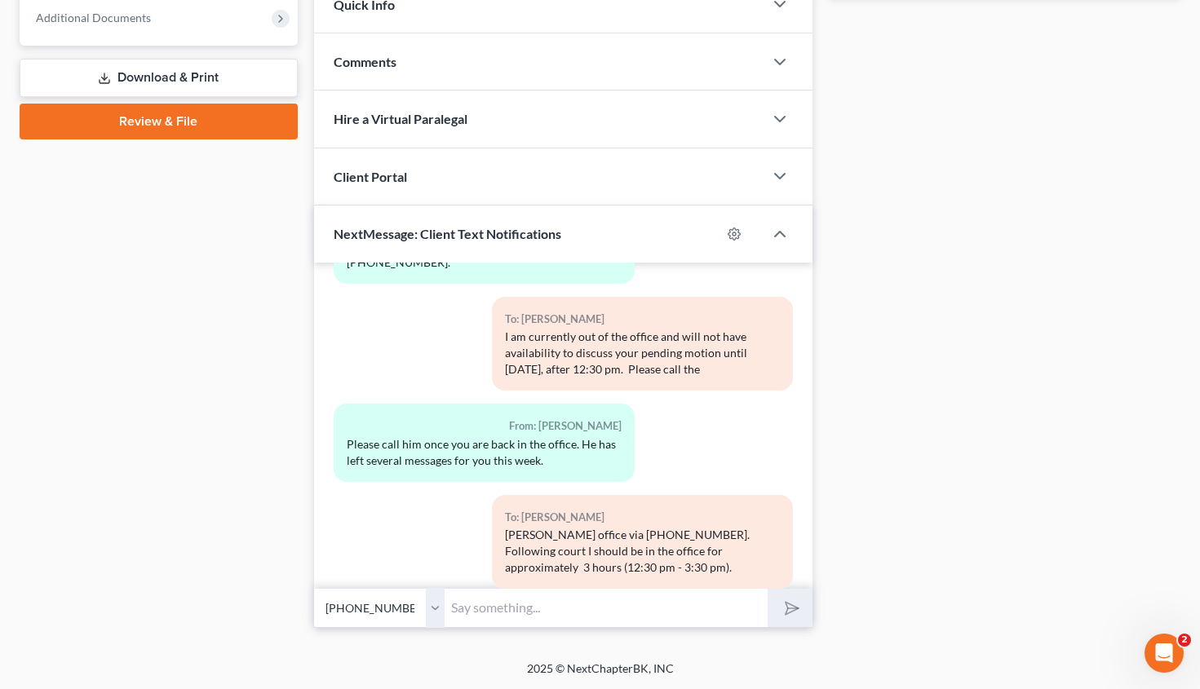
click at [314, 588] on select "Select +1 (770) 608-9369 - Jarrett Farmer +1 (770) 608-9372 - Kristy Farmer" at bounding box center [379, 608] width 131 height 40
select select "1"
click option "+1 (770) 608-9372 - Kristy Farmer" at bounding box center [0, 0] width 0 height 0
click at [459, 601] on input "text" at bounding box center [606, 608] width 323 height 40
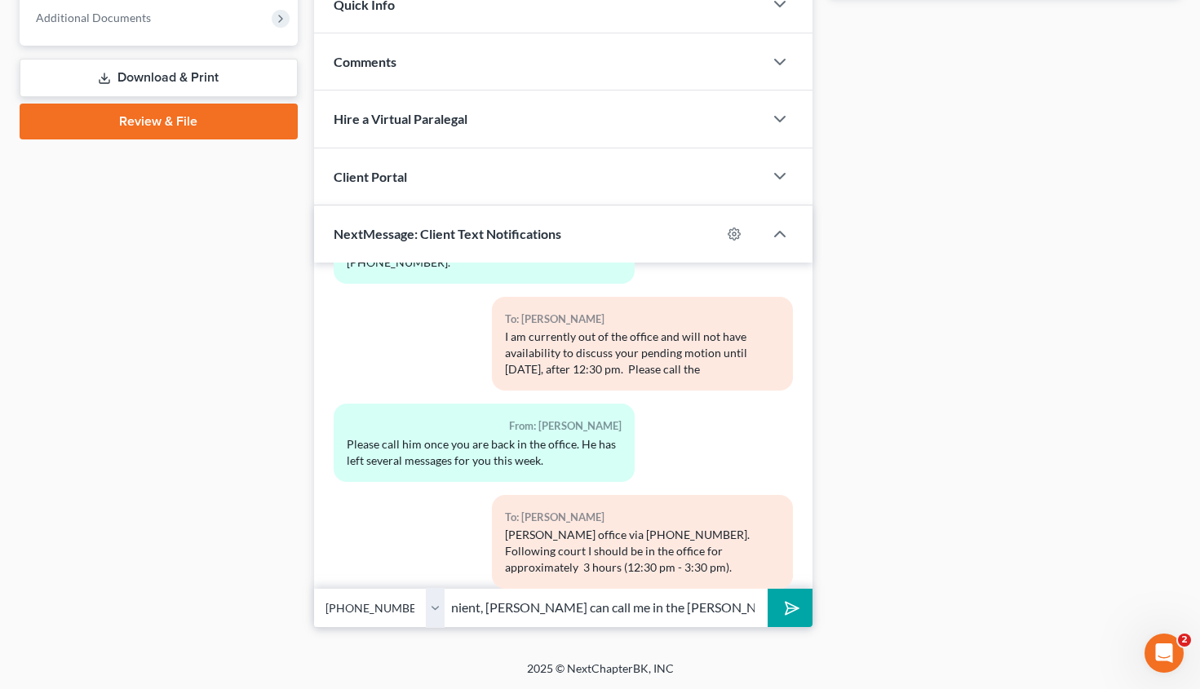
type input "I understand. I have a sick 4 year old that has demanded my attention this week…"
click at [768, 589] on button "submit" at bounding box center [790, 608] width 45 height 38
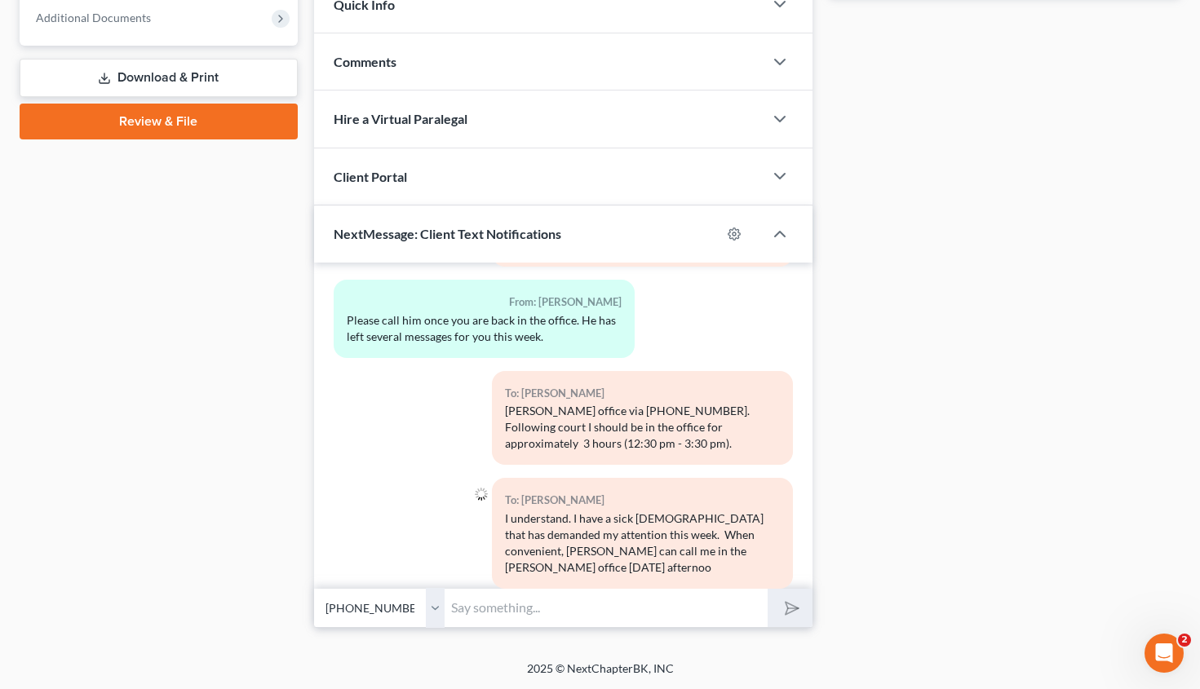
click at [493, 608] on input "text" at bounding box center [606, 608] width 323 height 40
type input "afternoon."
click at [768, 589] on button "submit" at bounding box center [790, 608] width 45 height 38
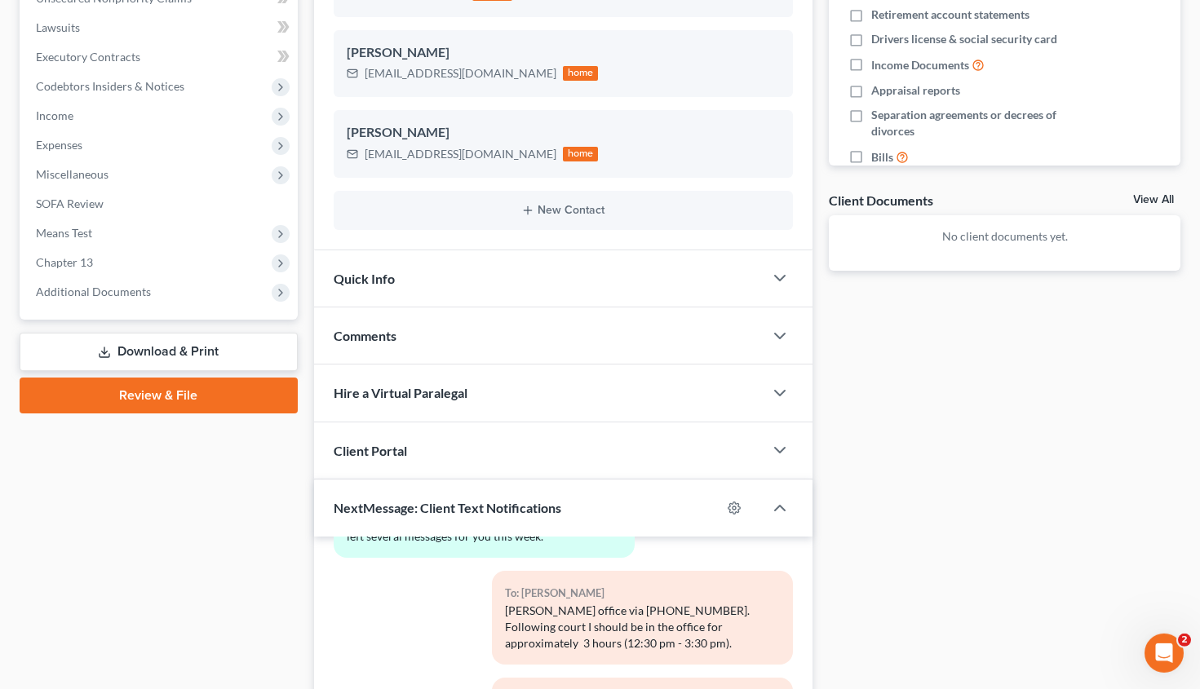
scroll to position [0, 0]
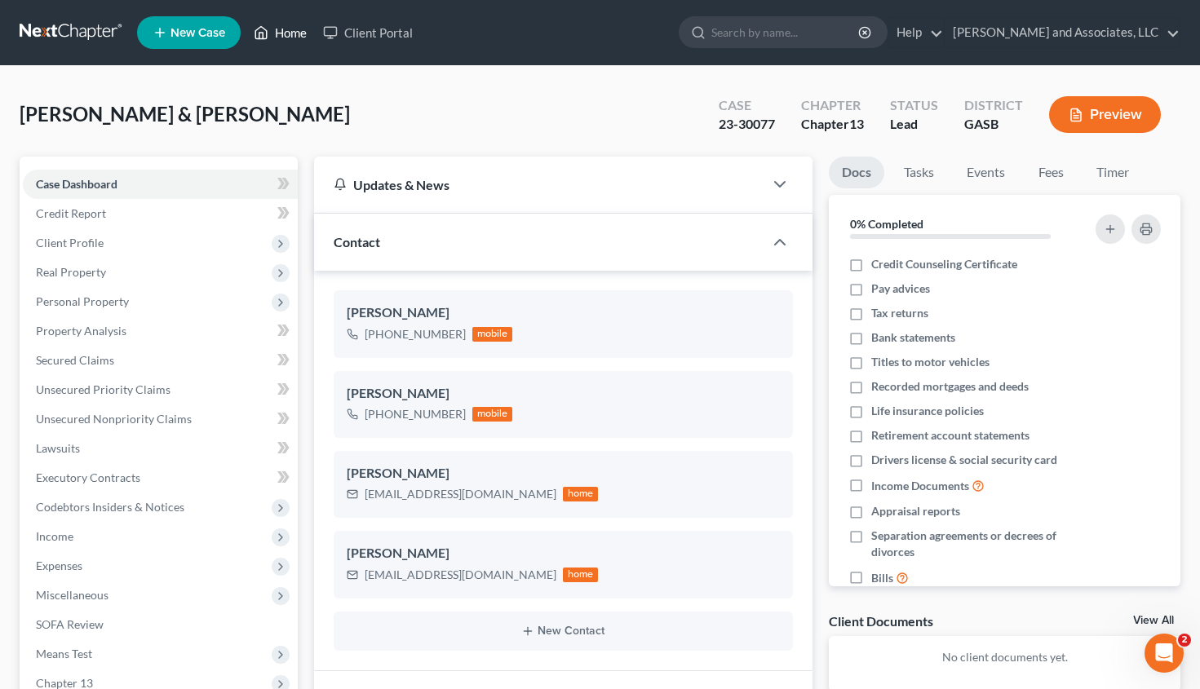
click at [281, 24] on link "Home" at bounding box center [280, 32] width 69 height 29
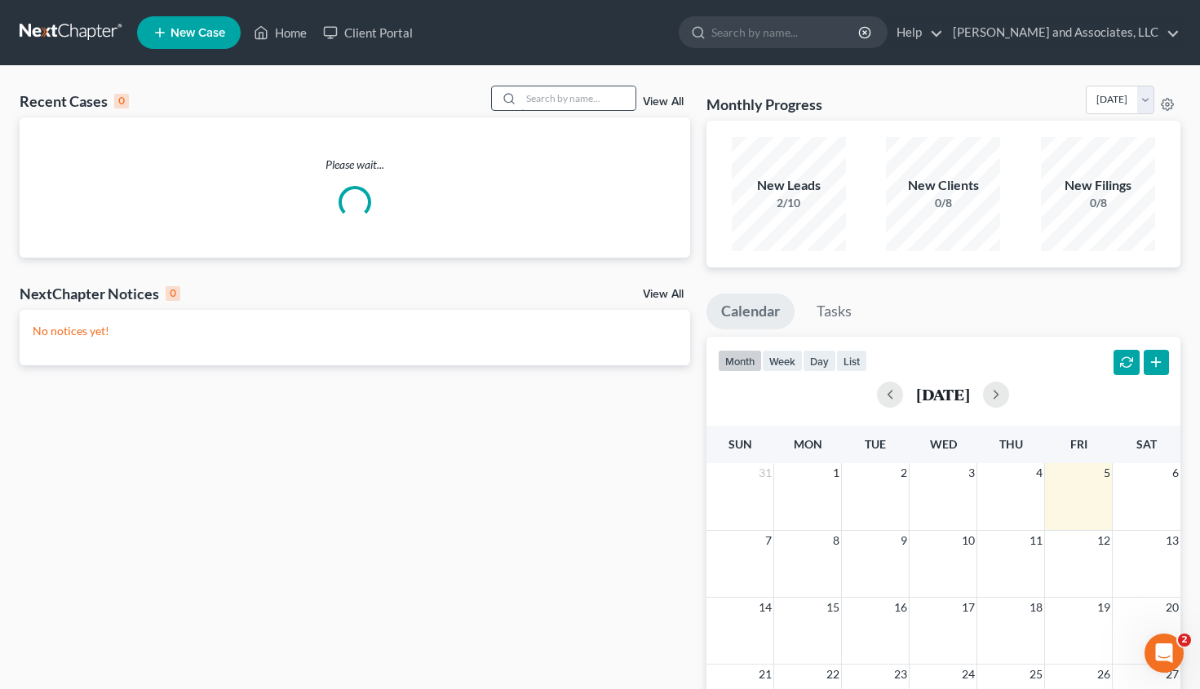
click at [538, 104] on input "search" at bounding box center [578, 98] width 114 height 24
type input "howard"
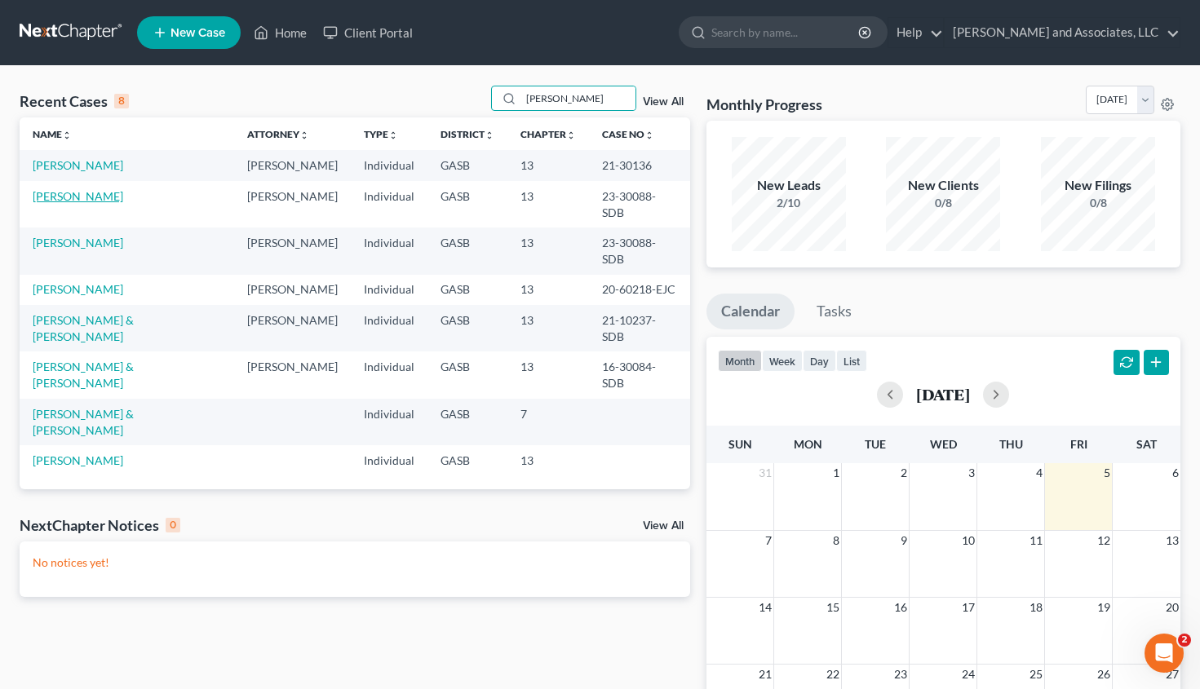
click at [90, 202] on link "Howard, Jerry" at bounding box center [78, 196] width 91 height 14
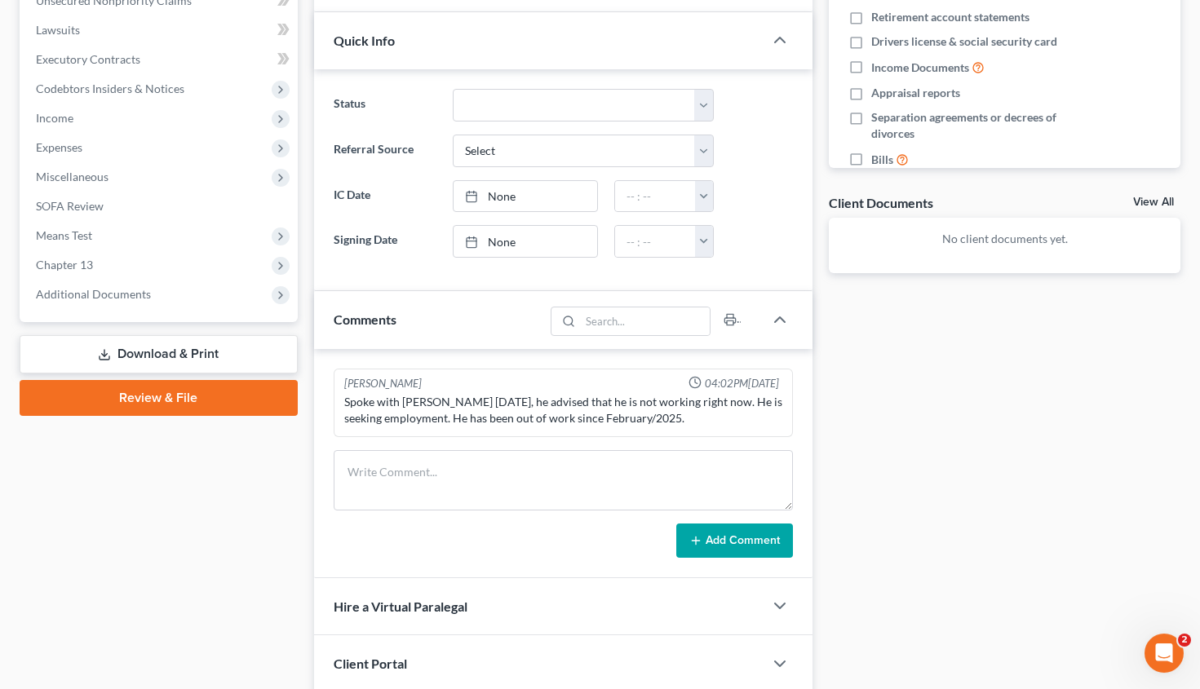
scroll to position [540, 0]
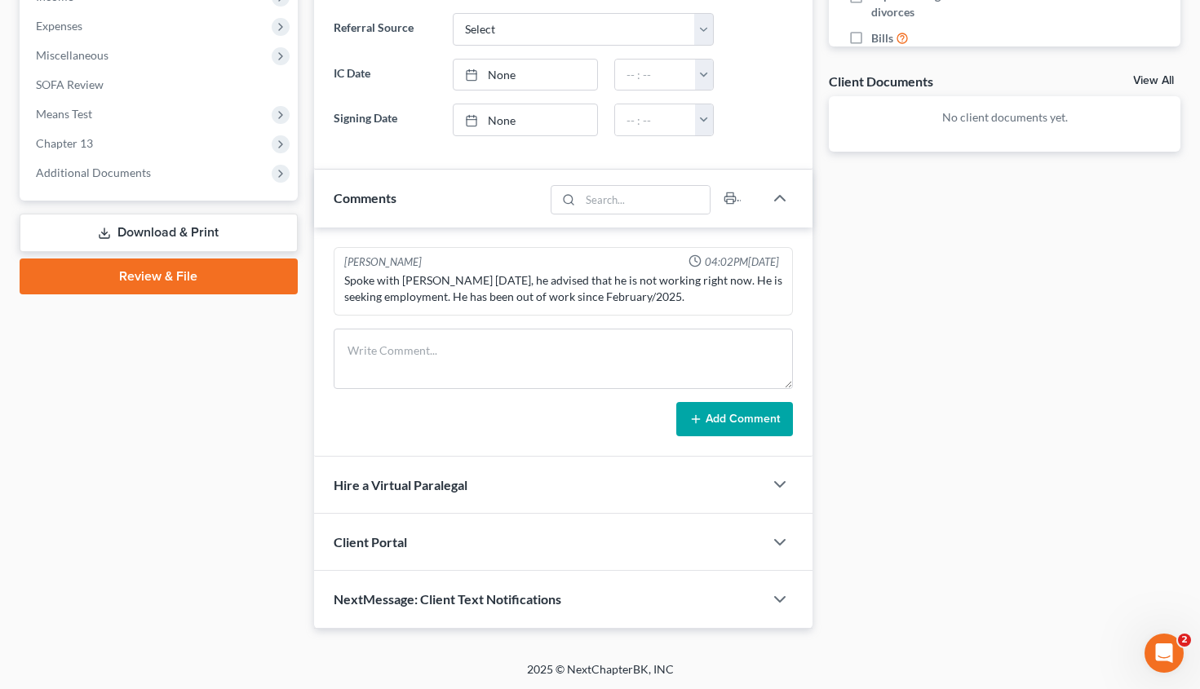
click at [542, 599] on span "NextMessage: Client Text Notifications" at bounding box center [448, 599] width 228 height 16
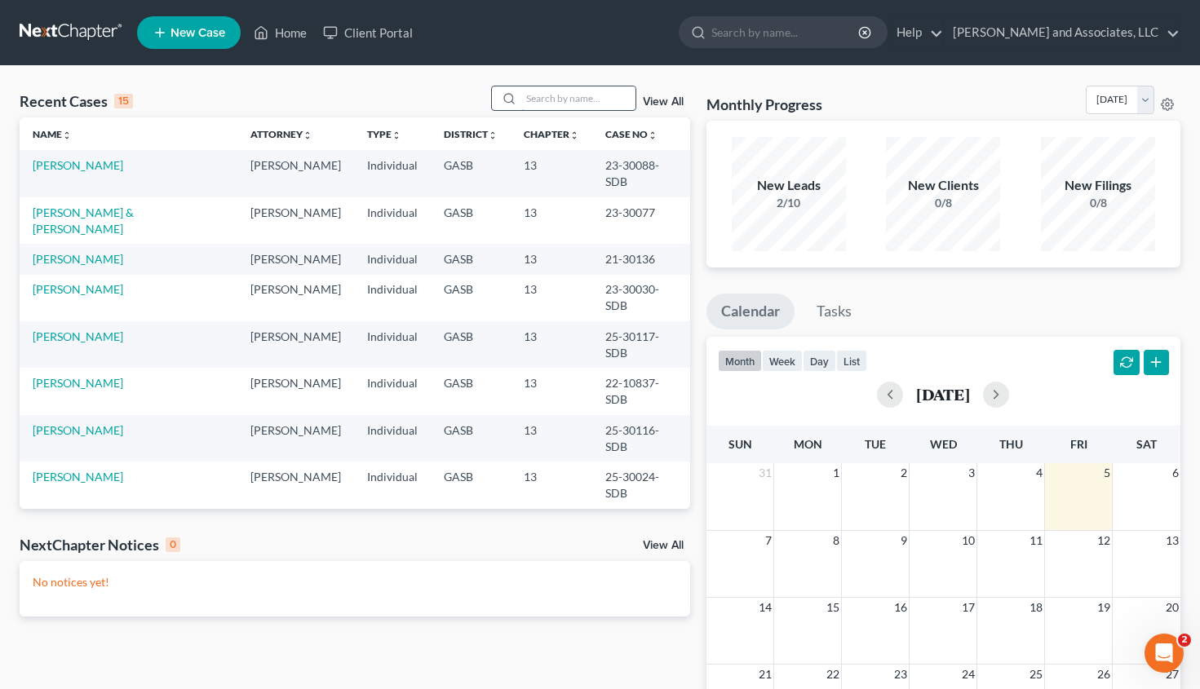
click at [521, 104] on input "search" at bounding box center [578, 98] width 114 height 24
type input "howard"
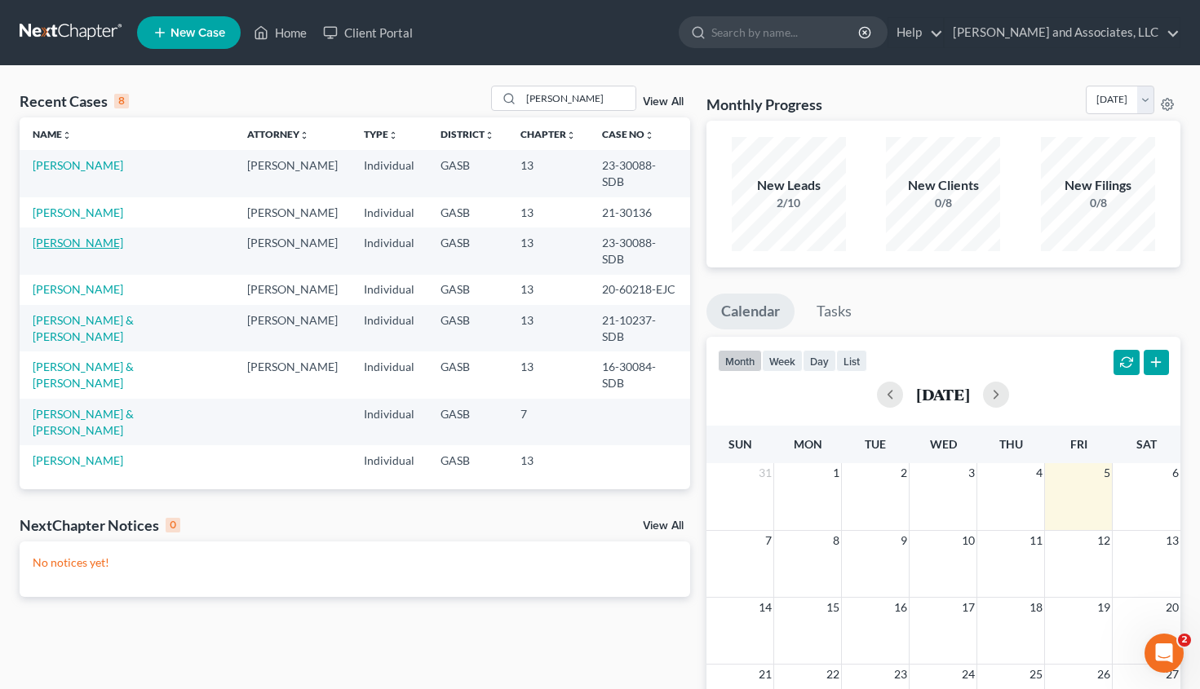
click at [73, 236] on link "Howard, Jerry" at bounding box center [78, 243] width 91 height 14
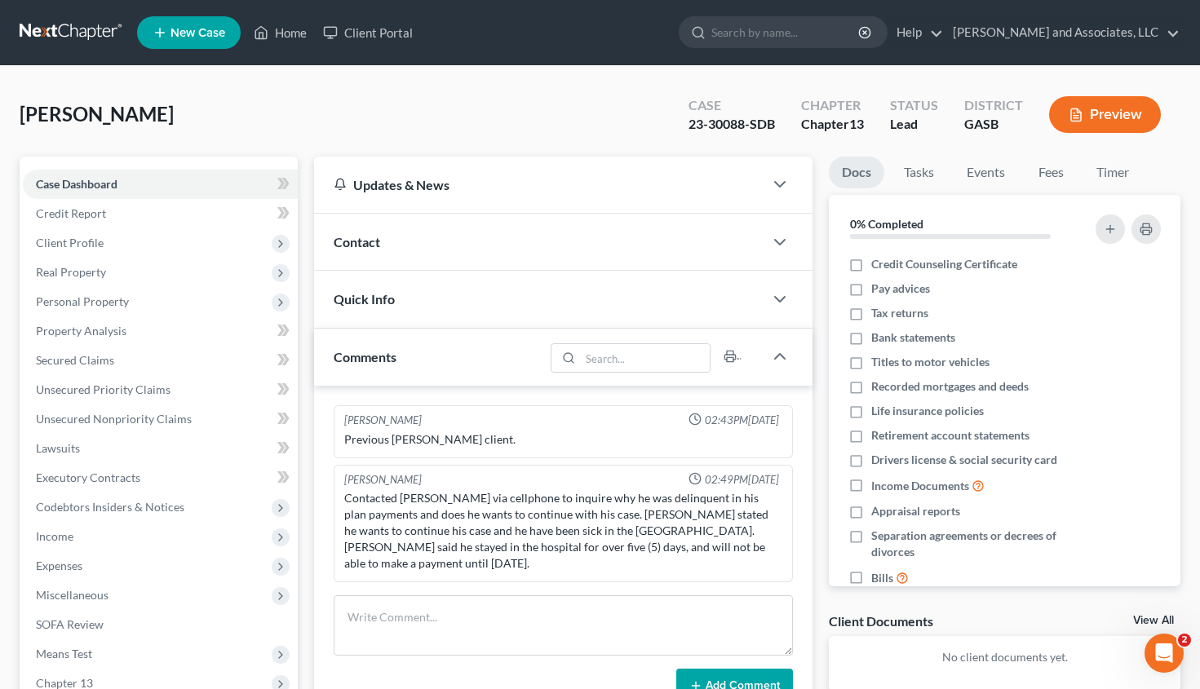
click at [375, 241] on span "Contact" at bounding box center [357, 242] width 47 height 16
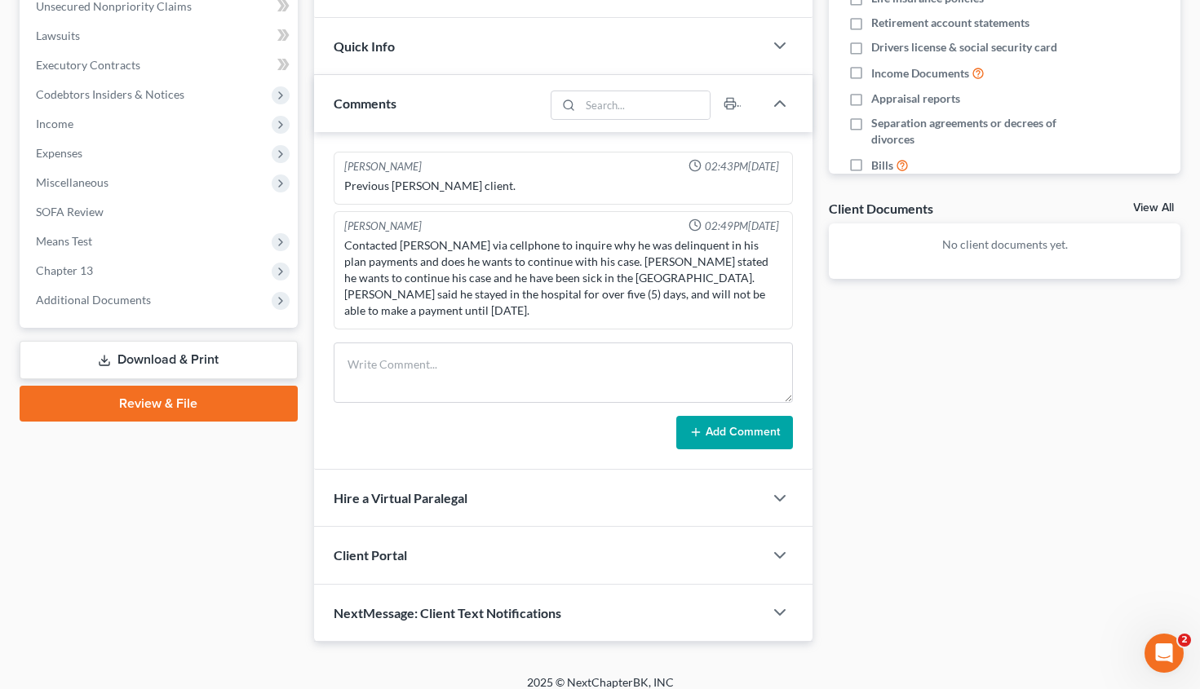
scroll to position [427, 0]
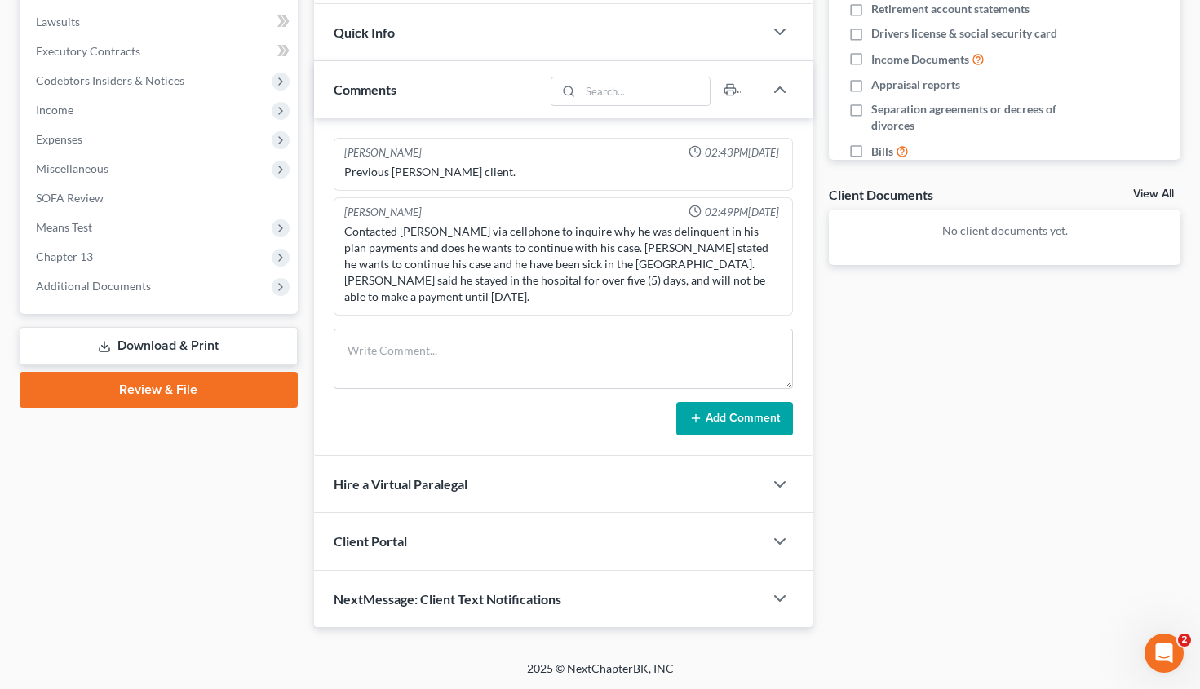
click at [529, 608] on div "NextMessage: Client Text Notifications" at bounding box center [539, 599] width 450 height 56
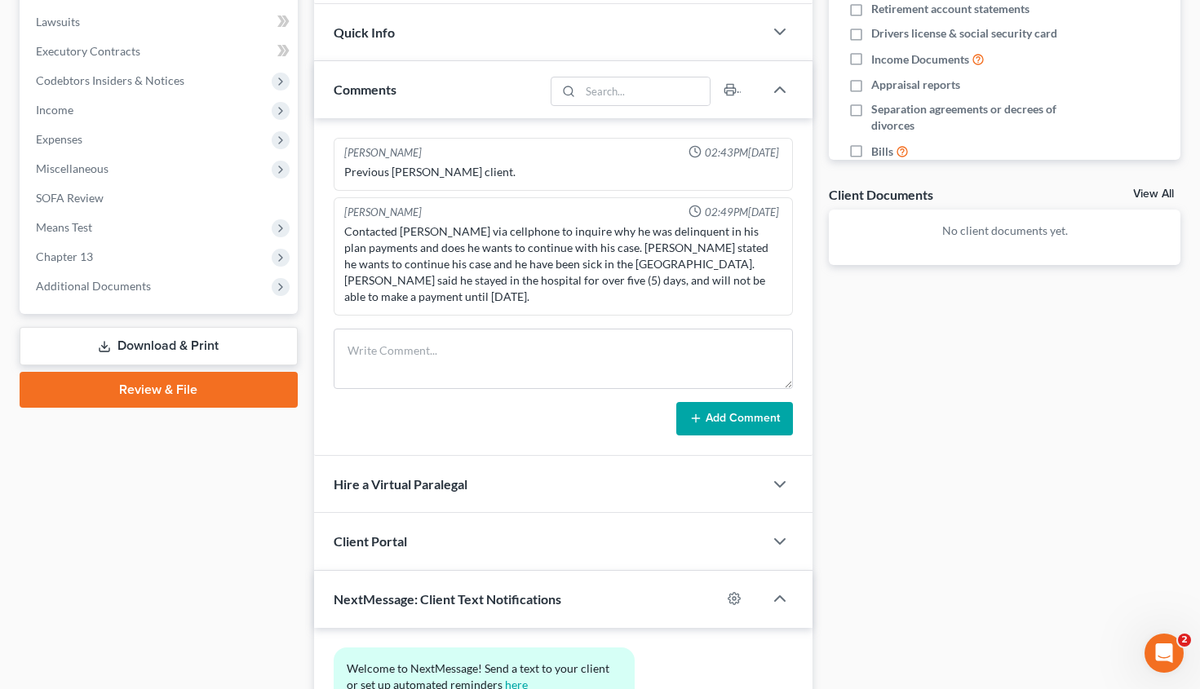
scroll to position [577, 0]
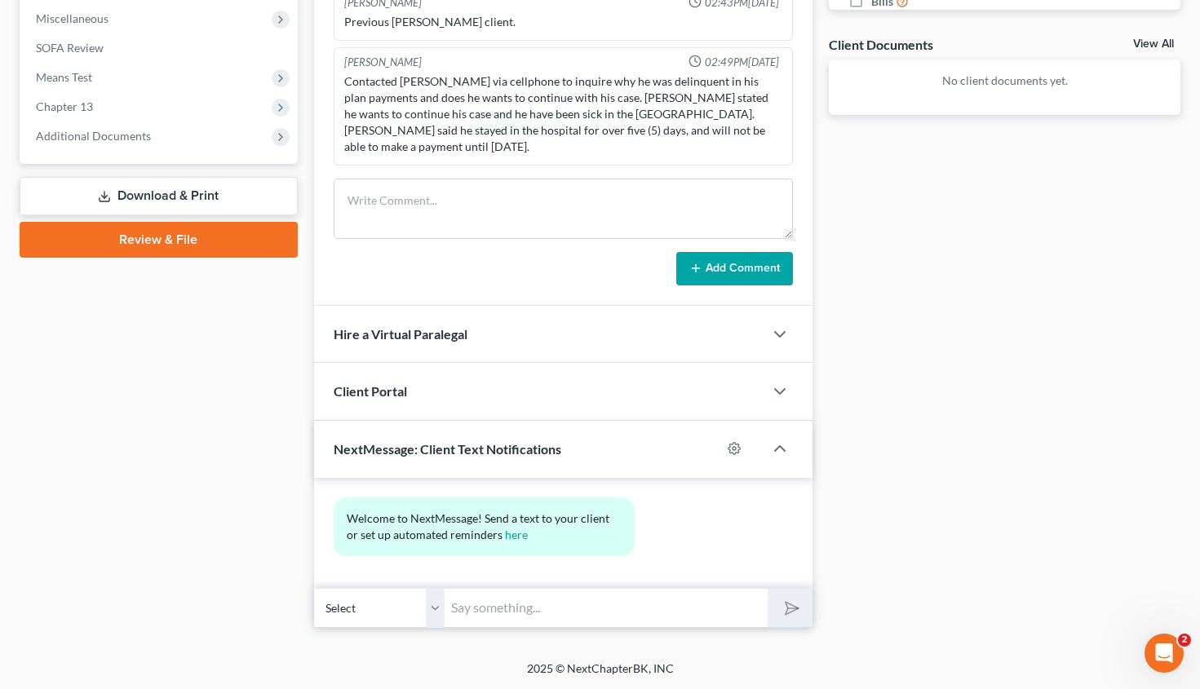
click at [521, 606] on input "text" at bounding box center [606, 608] width 323 height 40
type input "Good Afternoon, Mr. Howard. Please continue making your plan payment. Your paym…"
click at [792, 602] on icon "submit" at bounding box center [789, 607] width 23 height 23
click at [491, 607] on input "Good Afternoon, Mr. Howard. Please continue making your plan payment. Your paym…" at bounding box center [606, 608] width 323 height 40
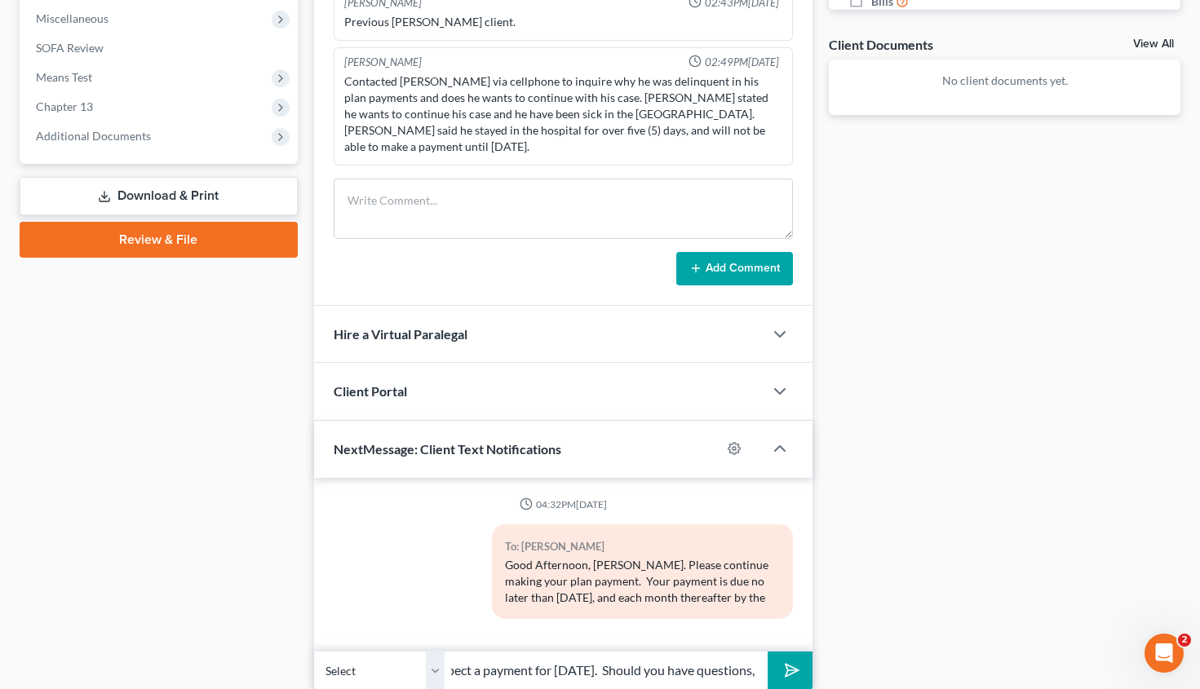
scroll to position [0, 632]
type input "25th. The Trustee's office has been advised that you have obtained new employme…"
click at [808, 681] on button "submit" at bounding box center [790, 671] width 45 height 38
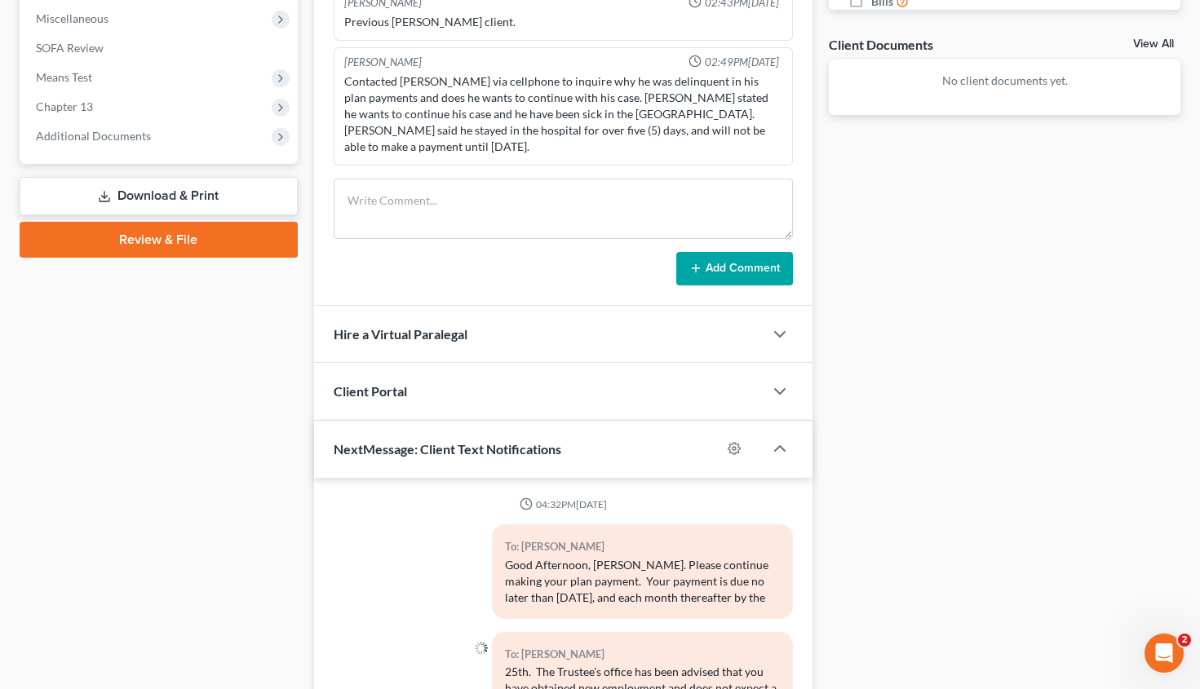
click at [519, 673] on div "25th. The Trustee's office has been advised that you have obtained new employme…" at bounding box center [642, 688] width 275 height 49
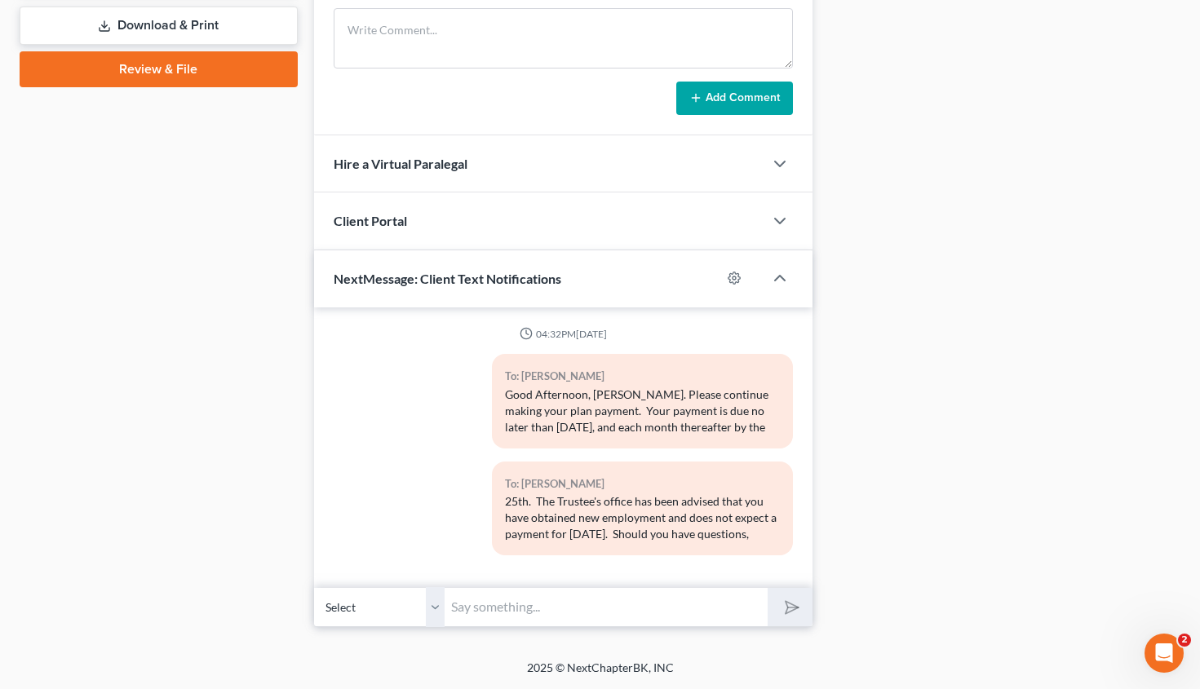
click at [485, 602] on input "text" at bounding box center [606, 607] width 323 height 40
type input "please contact the Dublin office (478) 275-4574. If I am unavailable please lea…"
click at [791, 605] on icon "submit" at bounding box center [789, 607] width 23 height 23
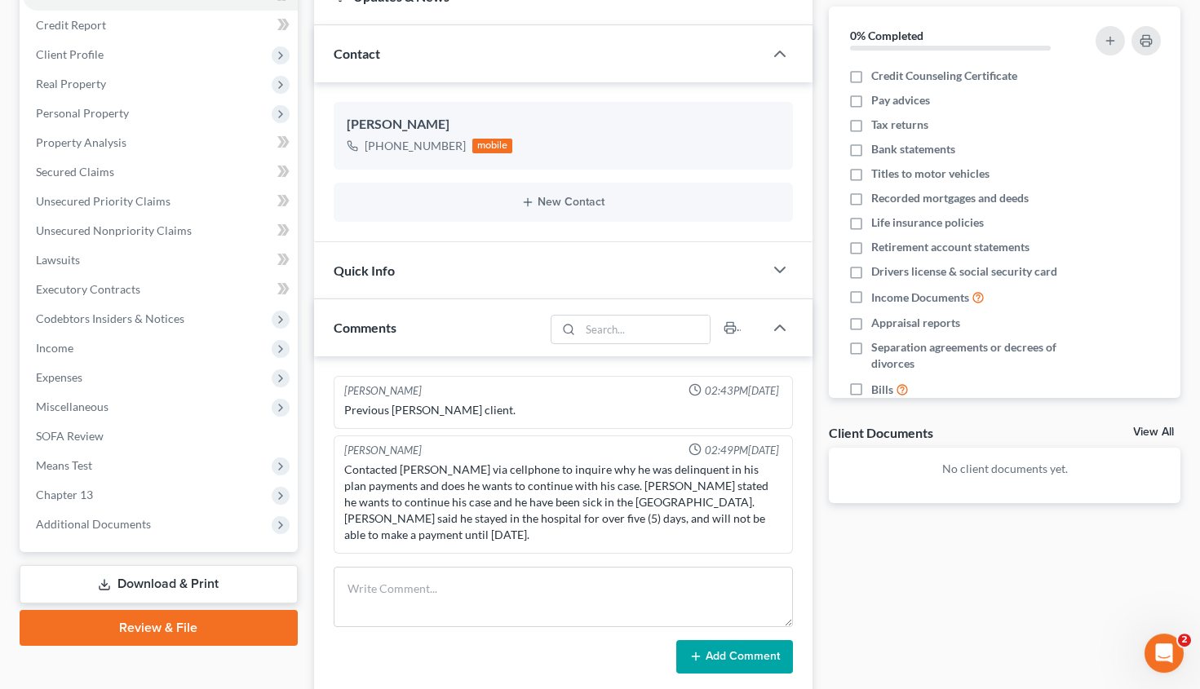
scroll to position [0, 0]
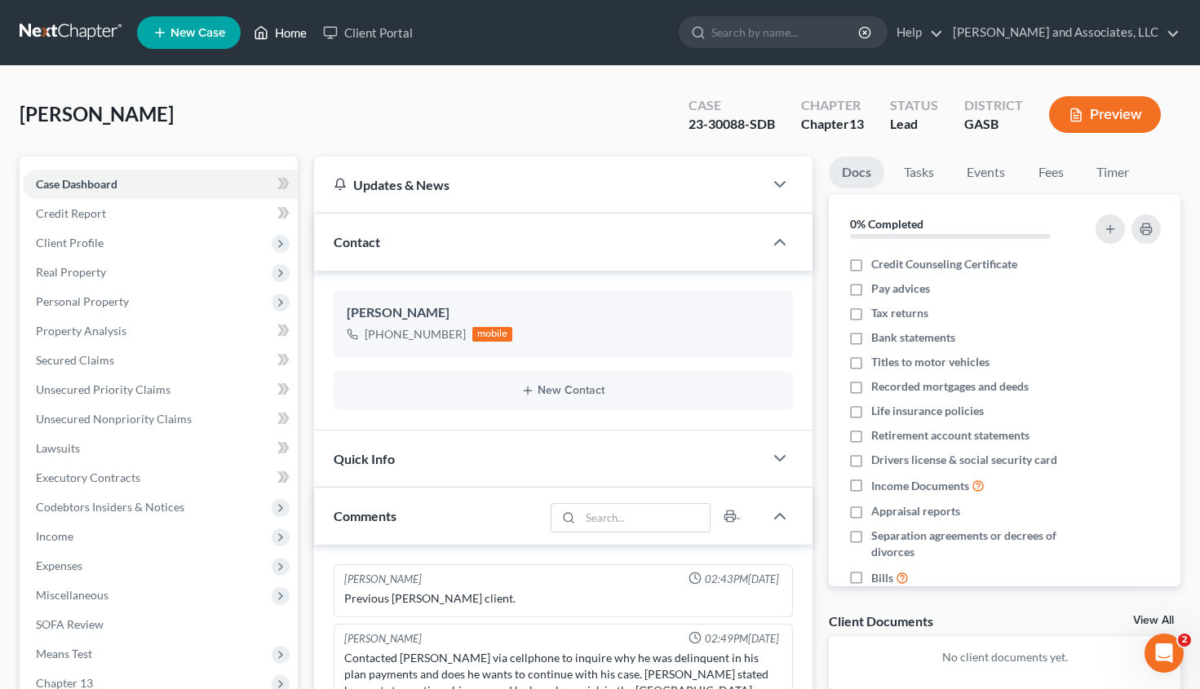
click at [290, 29] on link "Home" at bounding box center [280, 32] width 69 height 29
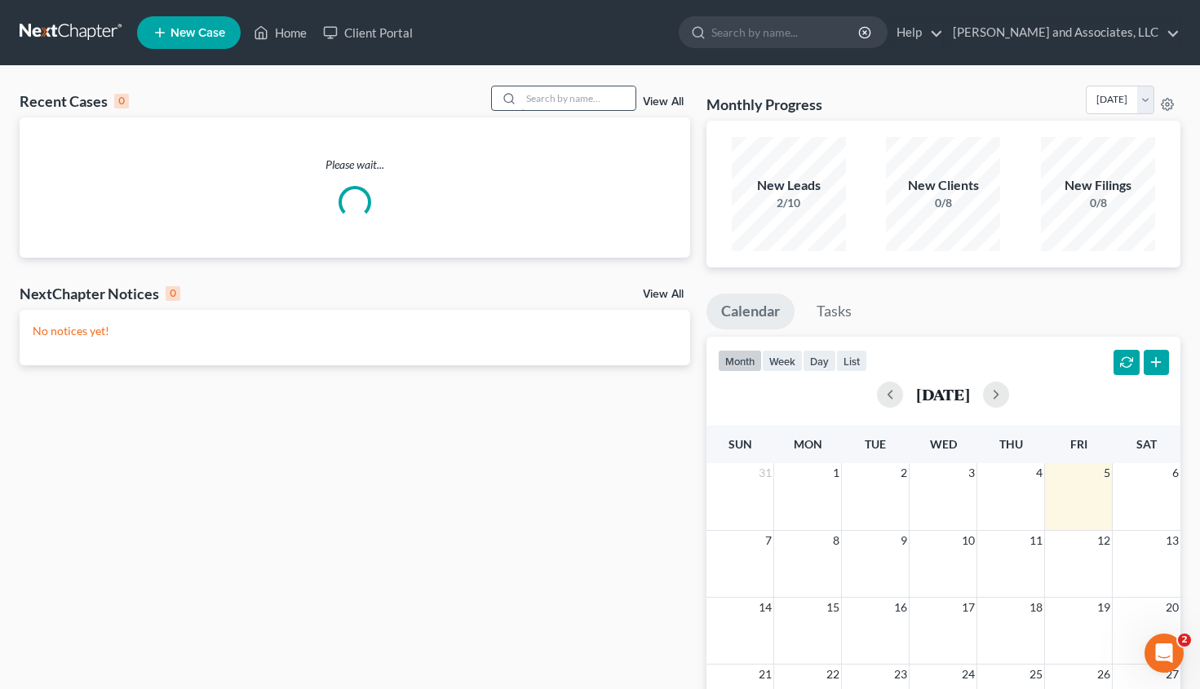
click at [540, 91] on input "search" at bounding box center [578, 98] width 114 height 24
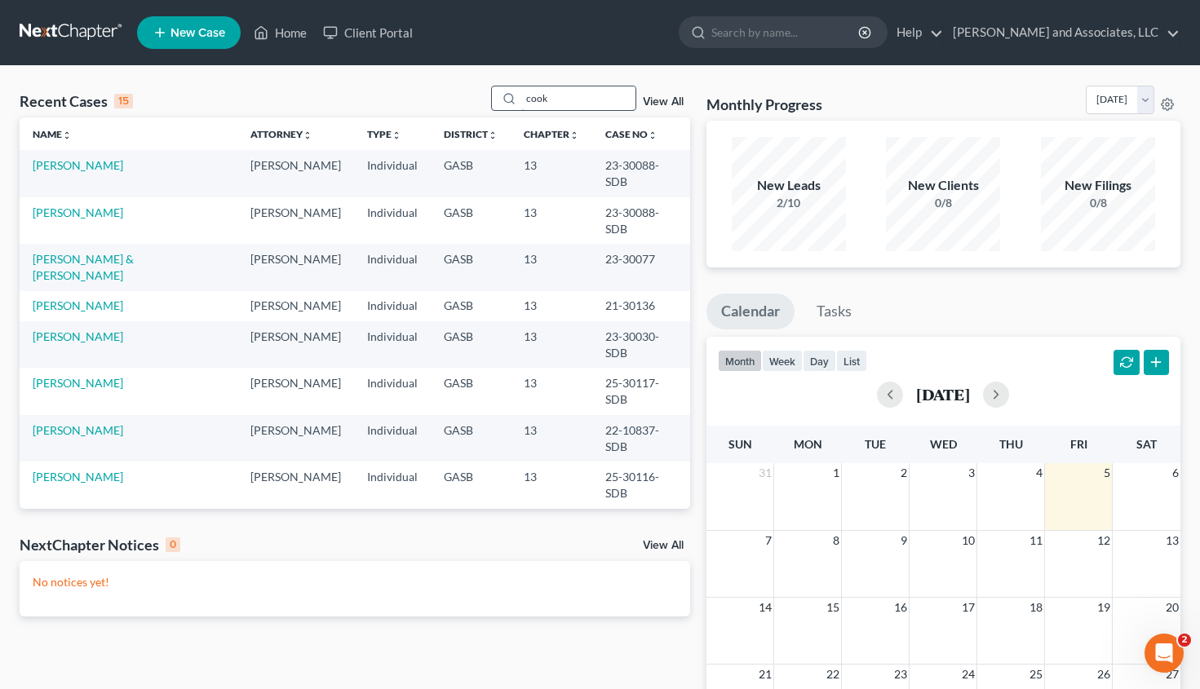
type input "cook"
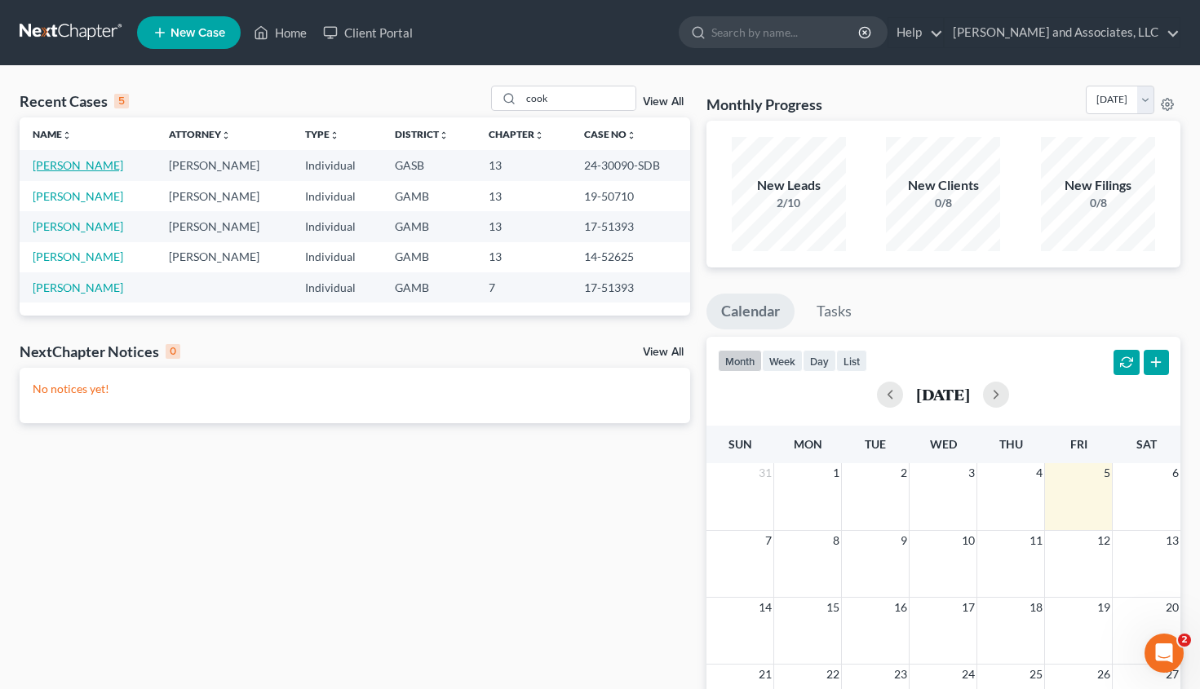
click at [100, 162] on link "Cook, Kimberly" at bounding box center [78, 165] width 91 height 14
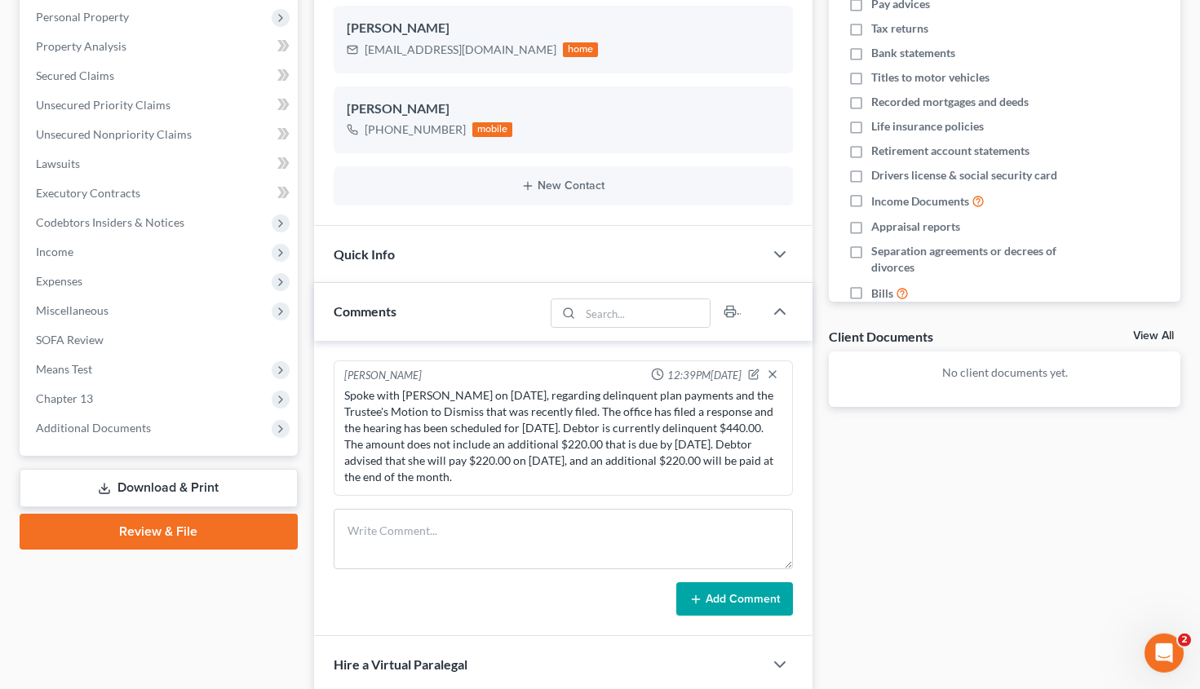
scroll to position [465, 0]
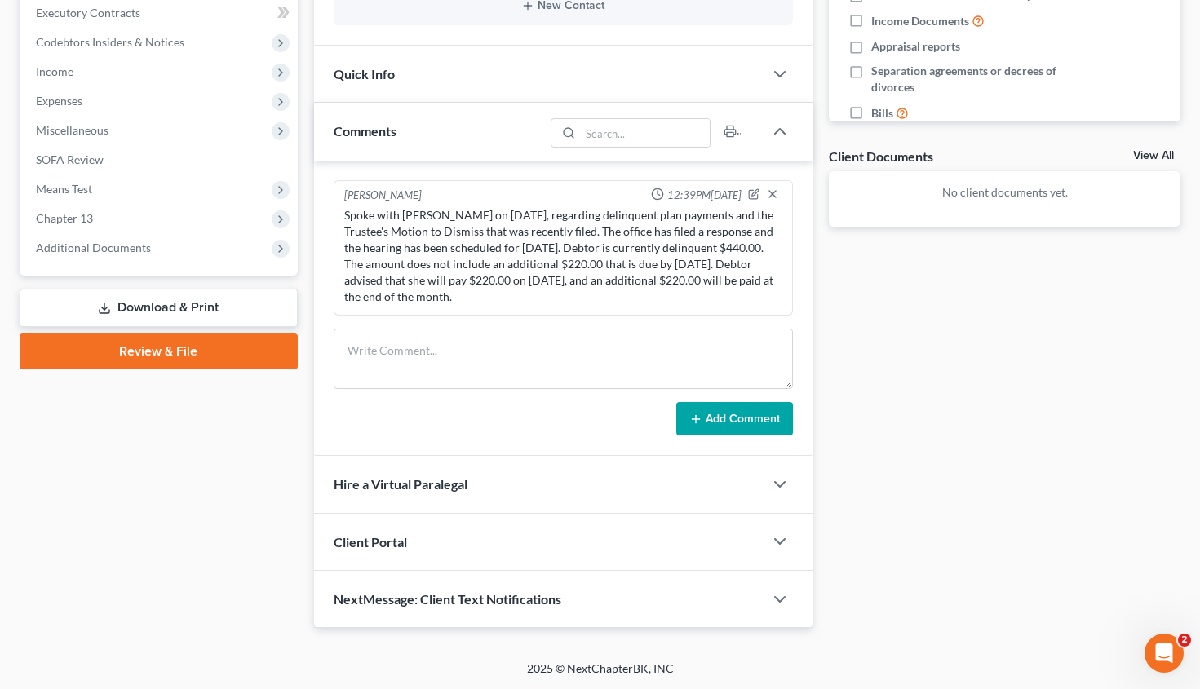
click at [521, 600] on span "NextMessage: Client Text Notifications" at bounding box center [448, 599] width 228 height 16
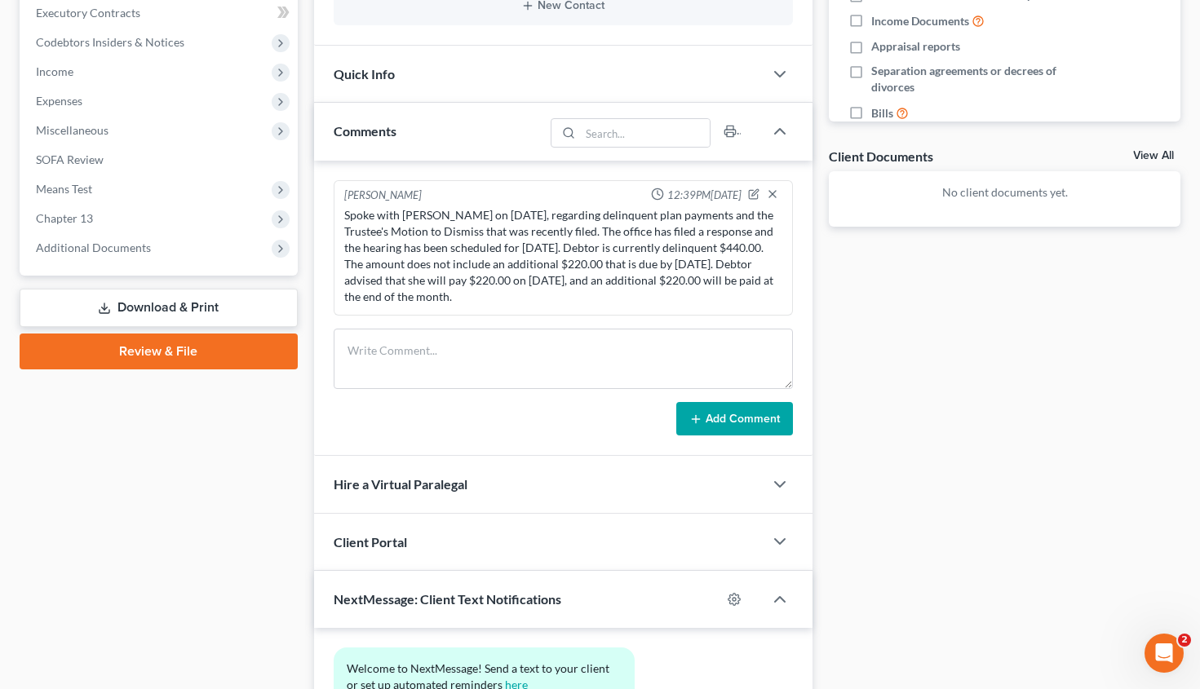
scroll to position [615, 0]
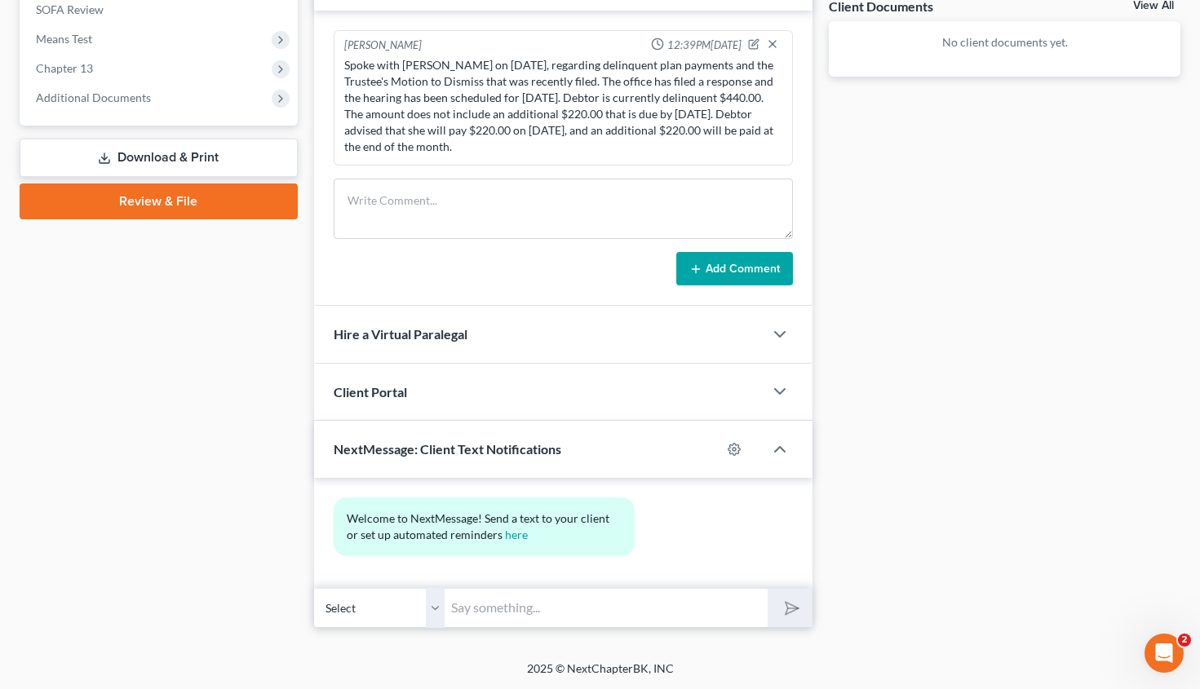
drag, startPoint x: 586, startPoint y: 613, endPoint x: 560, endPoint y: 583, distance: 39.3
click at [560, 588] on input "text" at bounding box center [606, 608] width 323 height 40
type input "Good Afternoon, Ms. Cook. This is Attorney Michon Walker. Please make your plan…"
click at [791, 600] on icon "submit" at bounding box center [789, 608] width 23 height 23
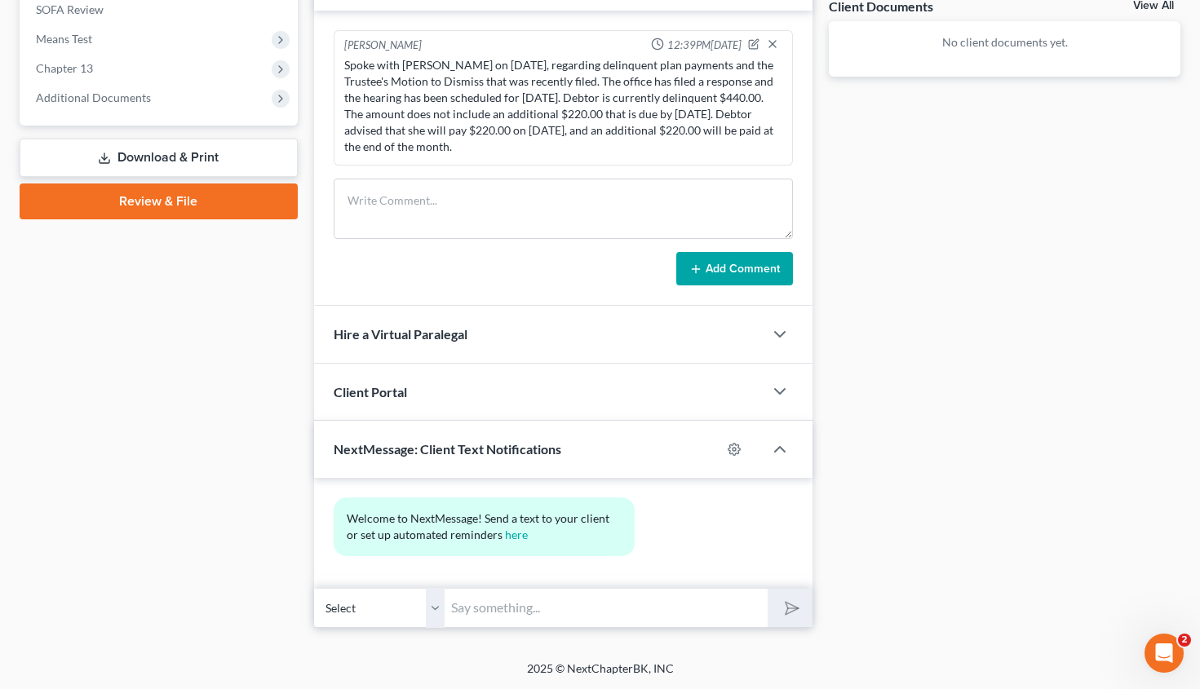
scroll to position [0, 0]
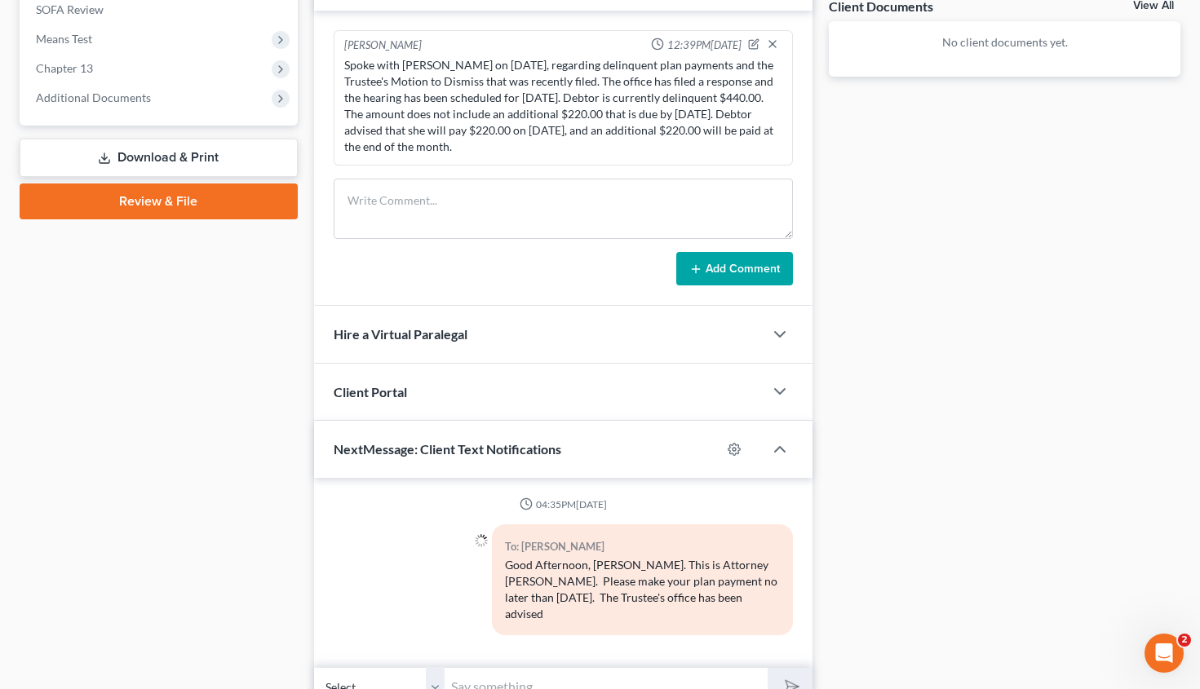
click at [530, 600] on div "Good Afternoon, Ms. Cook. This is Attorney Michon Walker. Please make your plan…" at bounding box center [642, 589] width 275 height 65
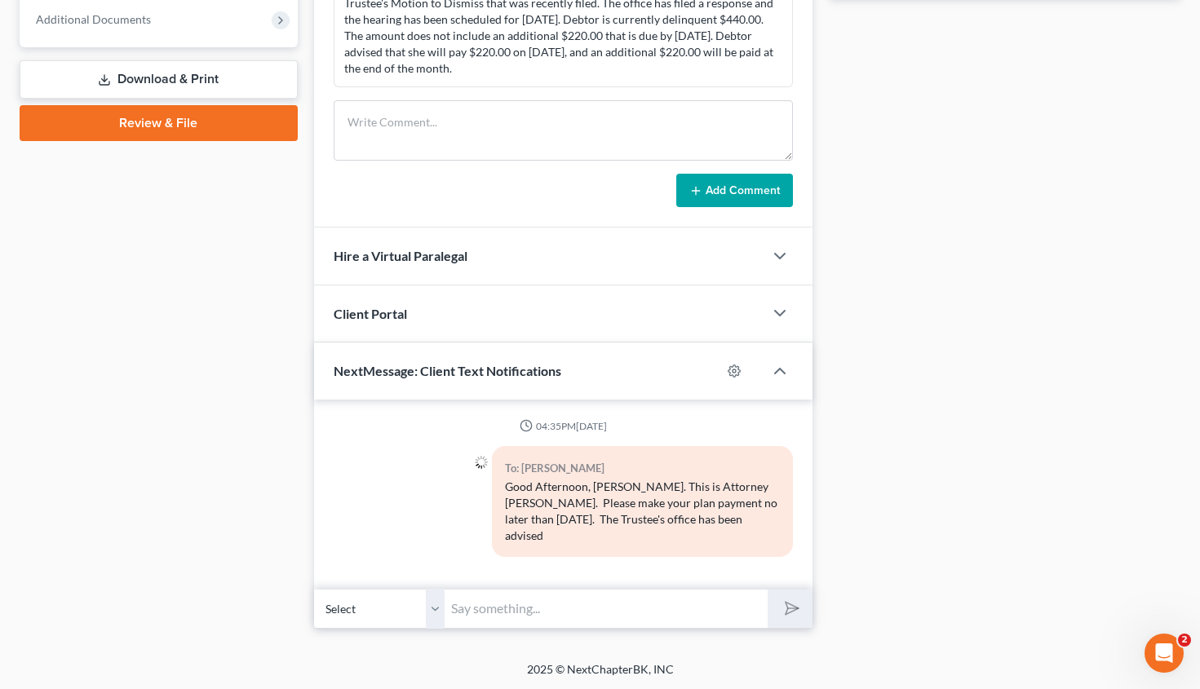
click at [498, 616] on input "text" at bounding box center [606, 609] width 323 height 40
type input "of your current health issues. Please make sure that your plan payment is tende…"
click at [778, 599] on button "submit" at bounding box center [790, 609] width 45 height 38
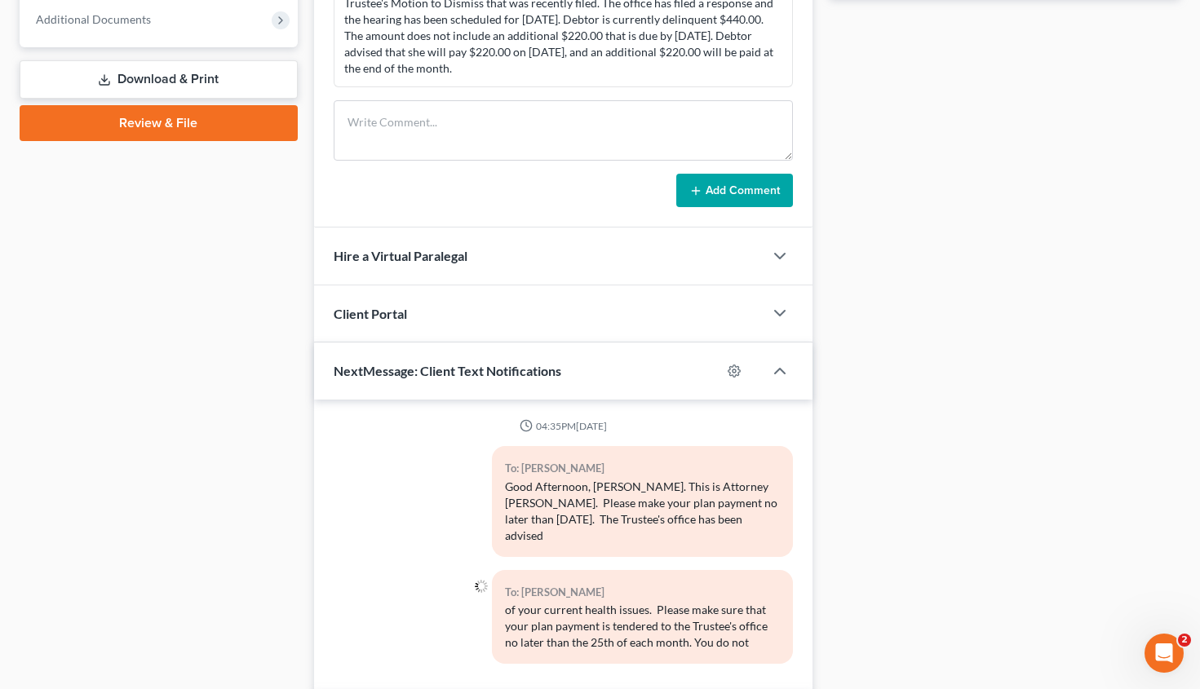
scroll to position [801, 0]
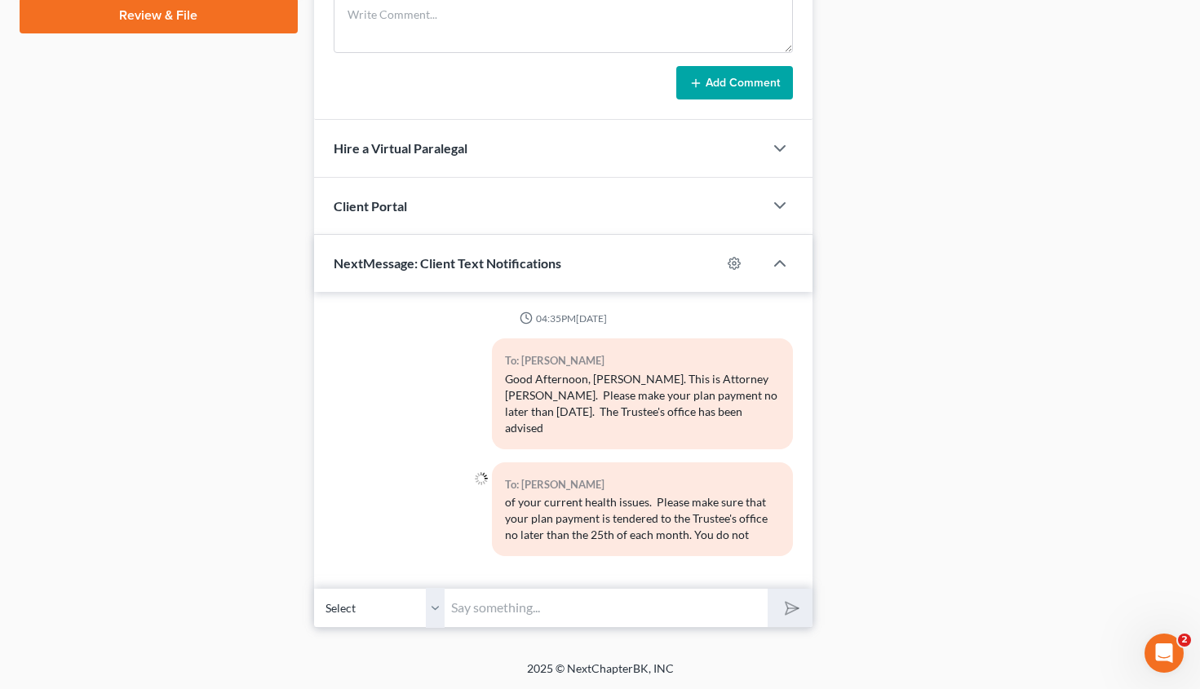
click at [514, 612] on input "text" at bounding box center [606, 608] width 323 height 40
type input "m"
type input "You do not need to attend court on Tuesday, September 5, 2025, at 10 am. Thank …"
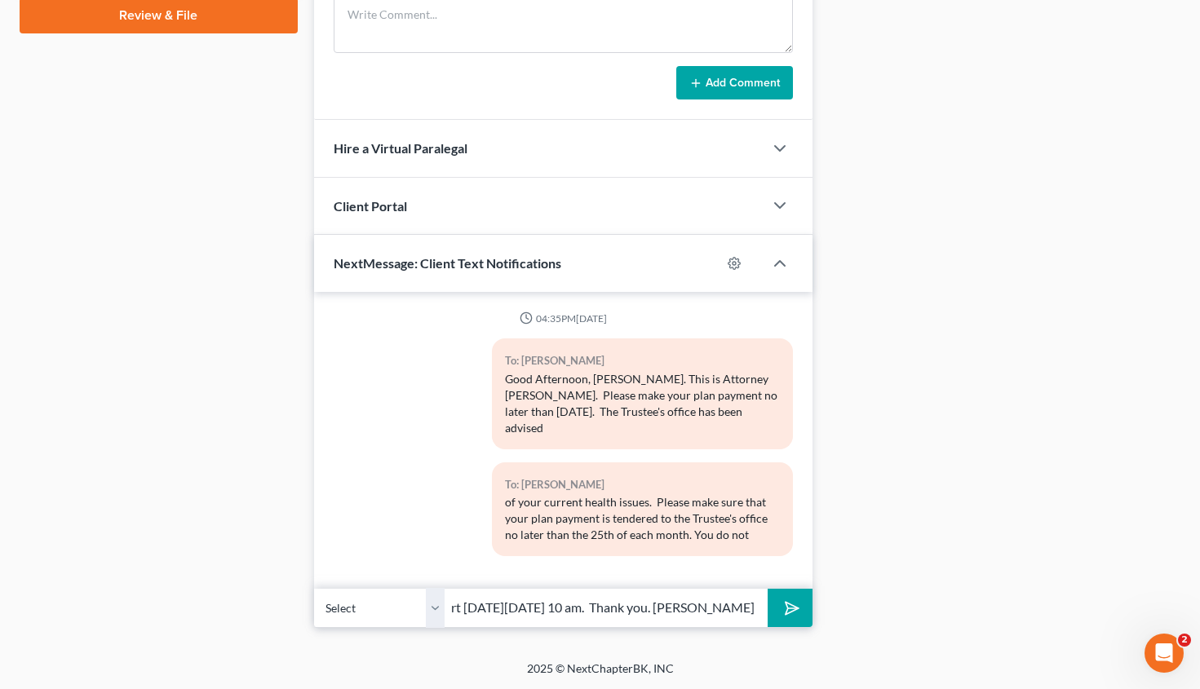
click at [788, 610] on polygon "submit" at bounding box center [789, 609] width 20 height 20
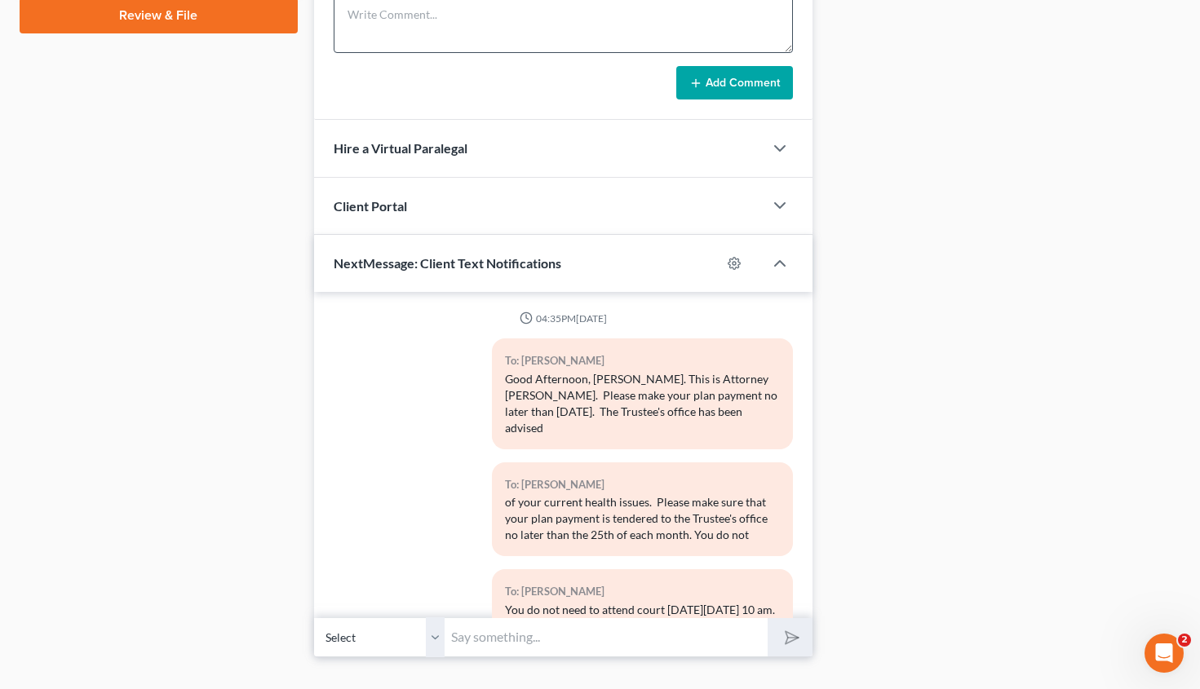
scroll to position [78, 0]
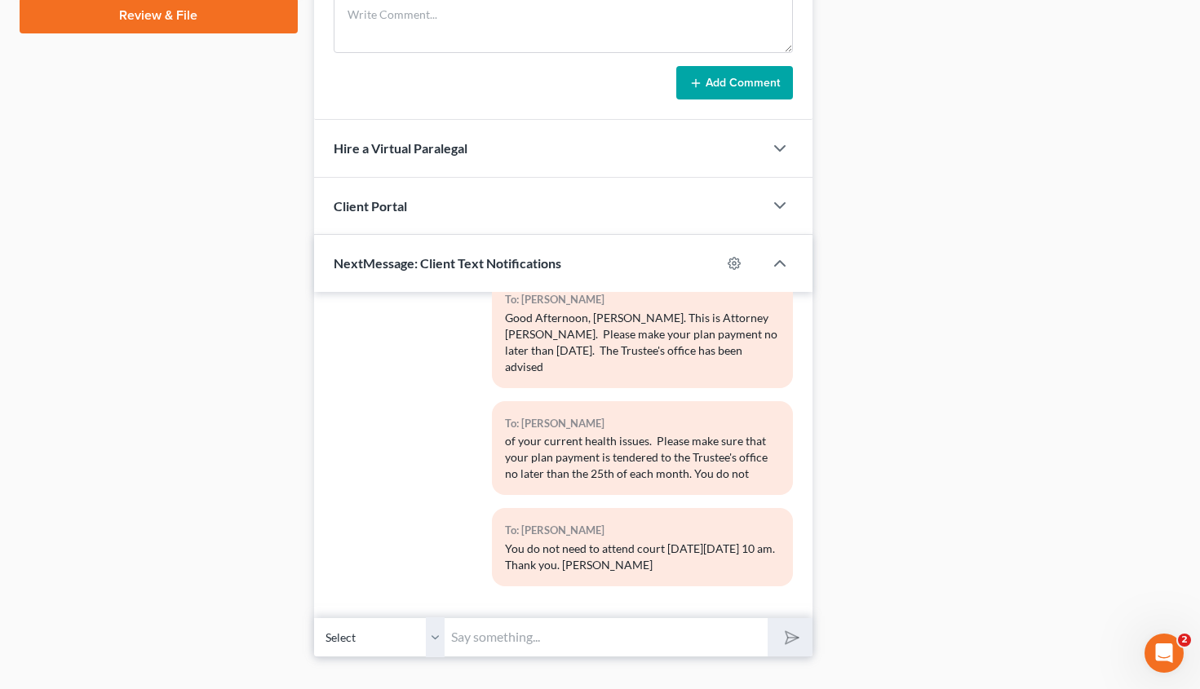
drag, startPoint x: 596, startPoint y: 568, endPoint x: 499, endPoint y: 526, distance: 104.9
click at [499, 526] on div "To: Kimberly Cook You do not need to attend court on Tuesday, September 5, 2025…" at bounding box center [642, 547] width 301 height 78
copy div "You do not need to attend court on Tuesday, September 5, 2025, at 10 am. Thank …"
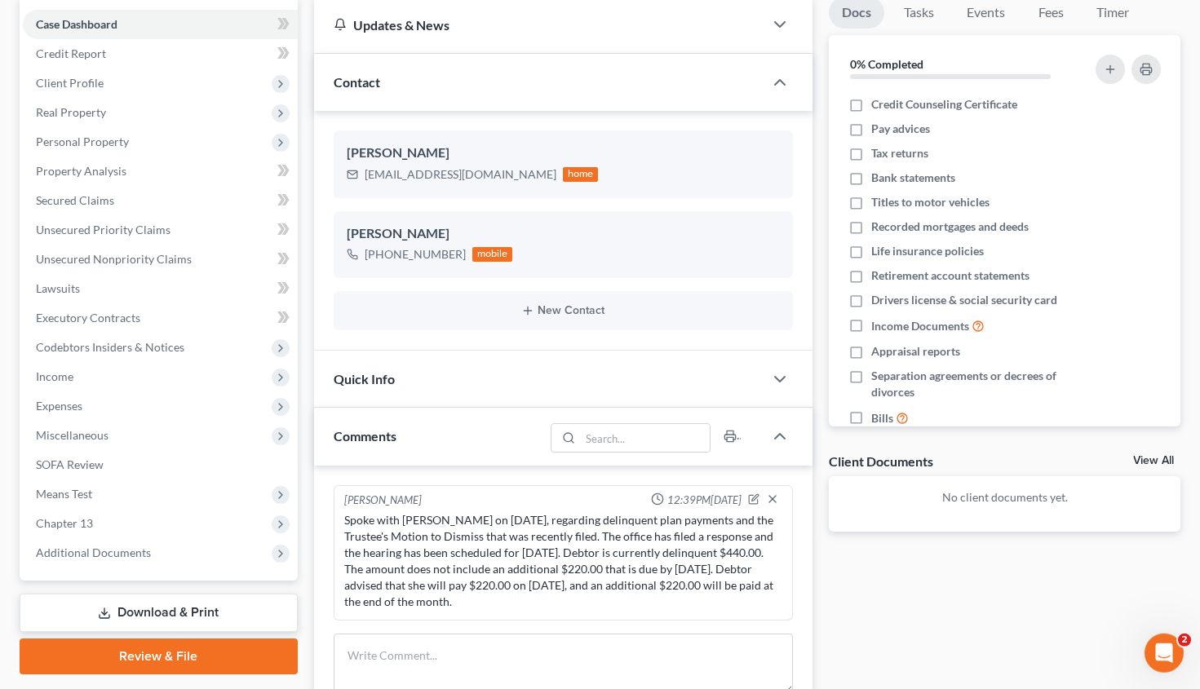
scroll to position [0, 0]
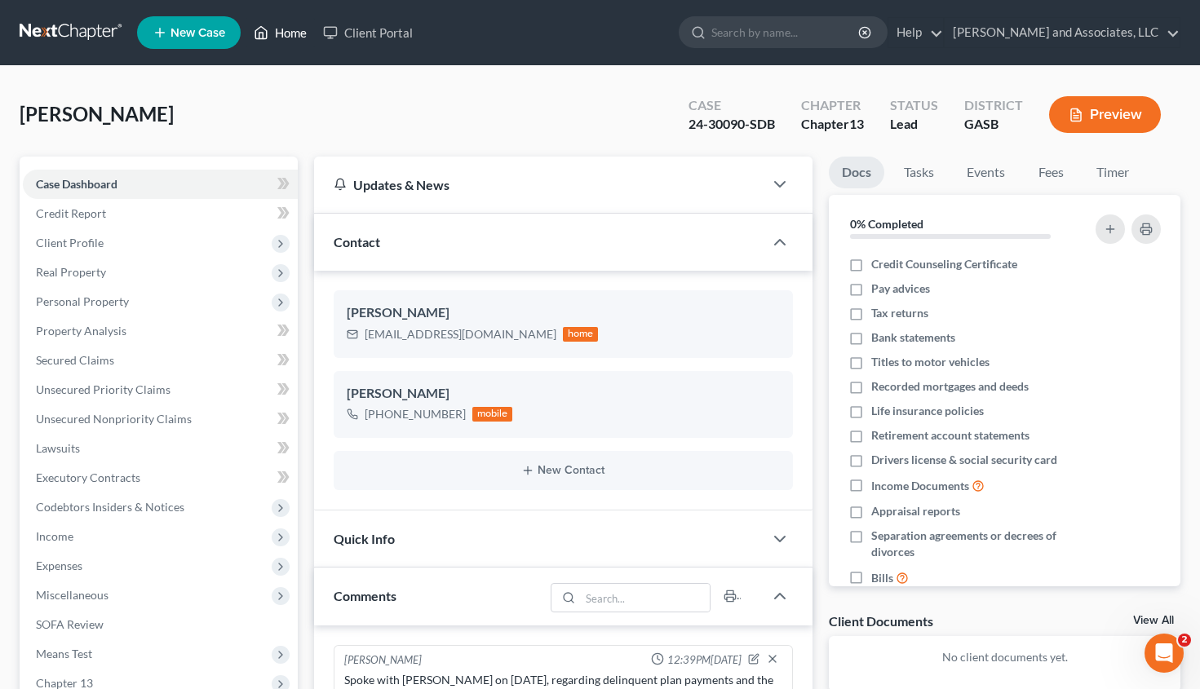
click at [293, 31] on link "Home" at bounding box center [280, 32] width 69 height 29
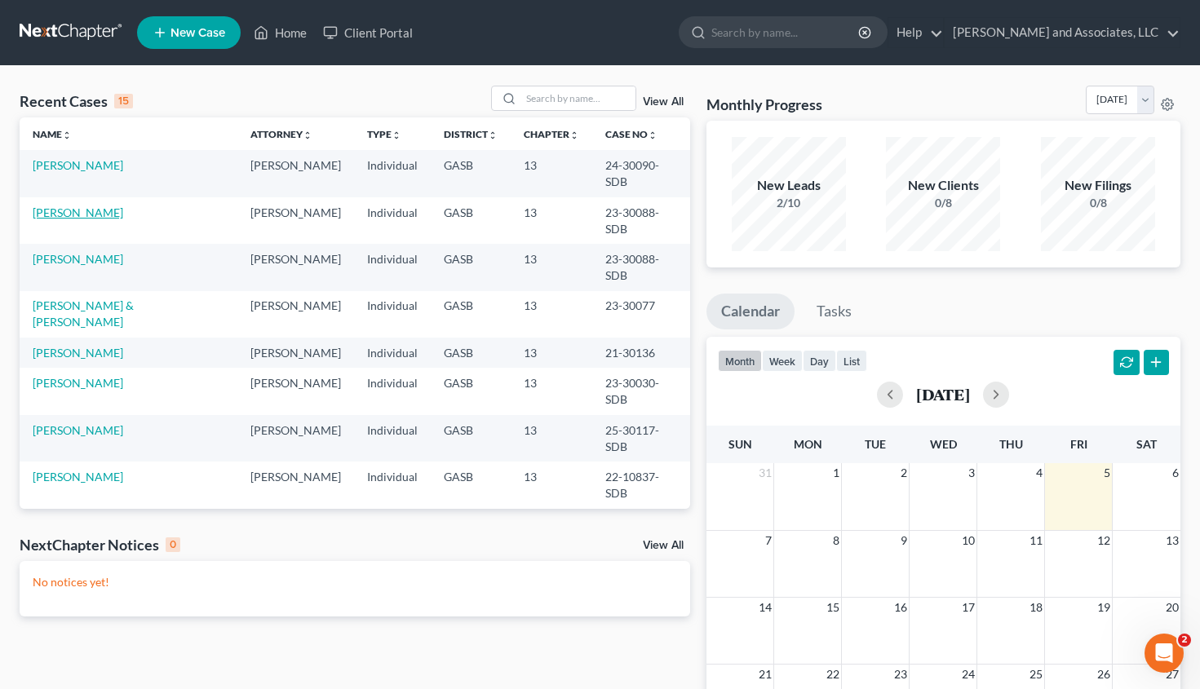
click at [90, 206] on link "Howard, Jerry" at bounding box center [78, 213] width 91 height 14
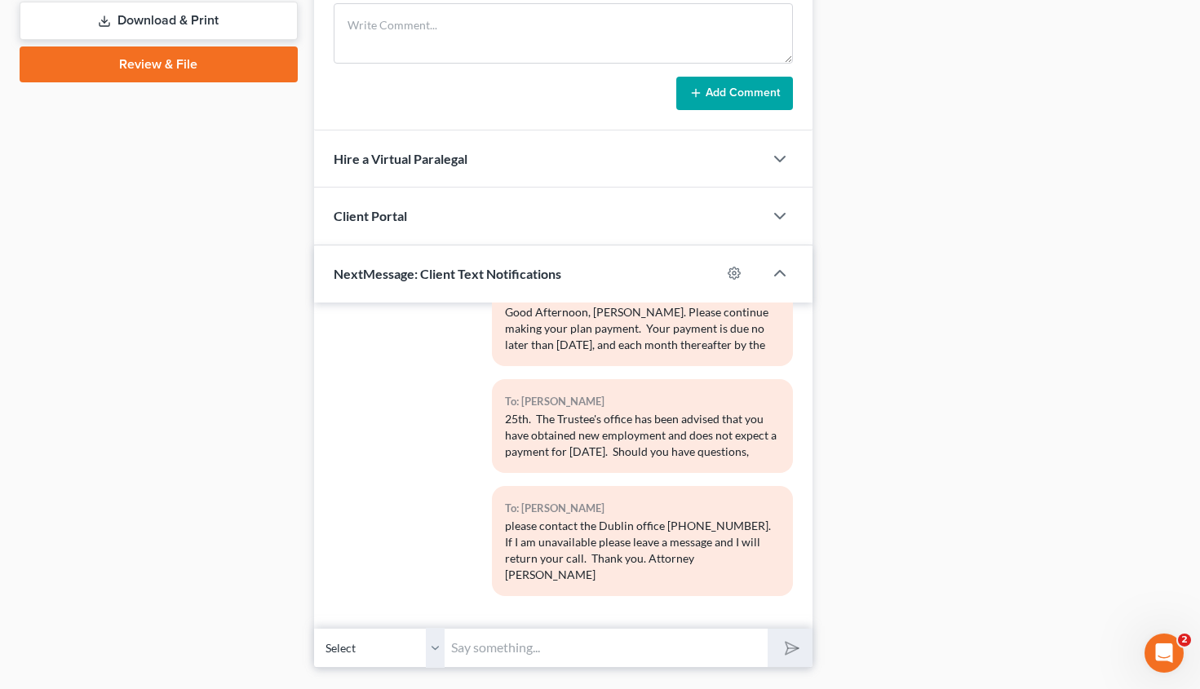
scroll to position [792, 0]
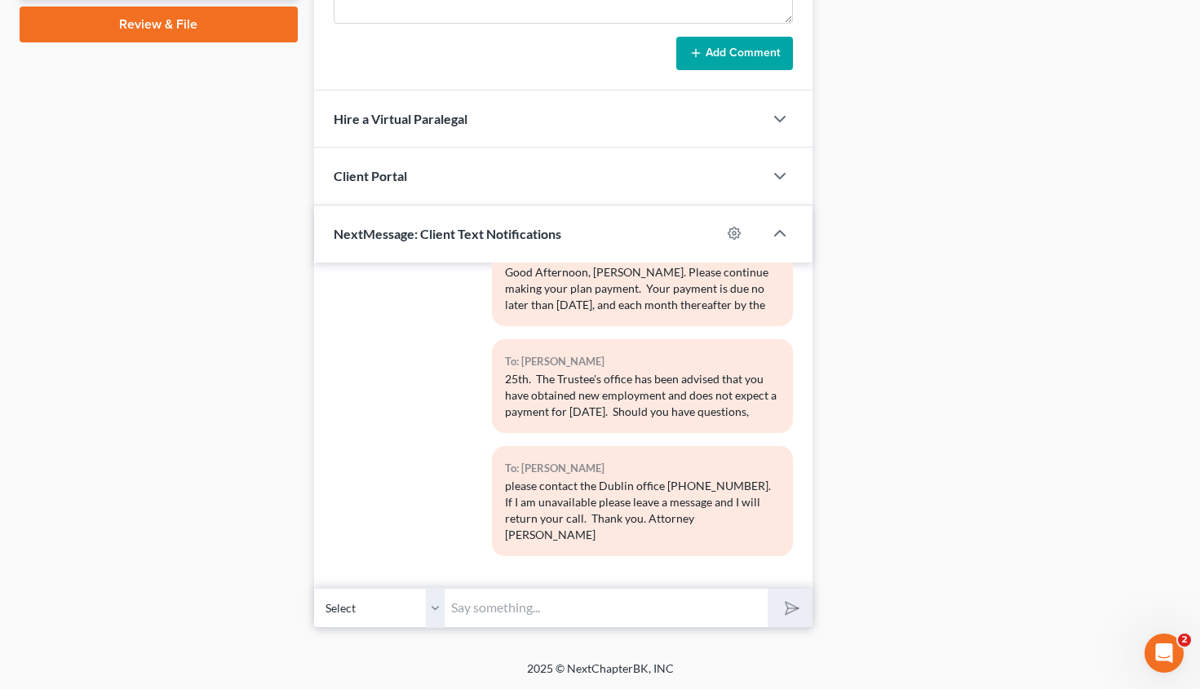
click at [527, 592] on input "text" at bounding box center [606, 608] width 323 height 40
paste input "You do not need to attend court on Tuesday, September 5, 2025, at 10 am. Thank …"
type input "You do not need to attend court on Tuesday, September 5, 2025, at 10 am. Thank …"
click at [793, 602] on icon "submit" at bounding box center [789, 607] width 23 height 23
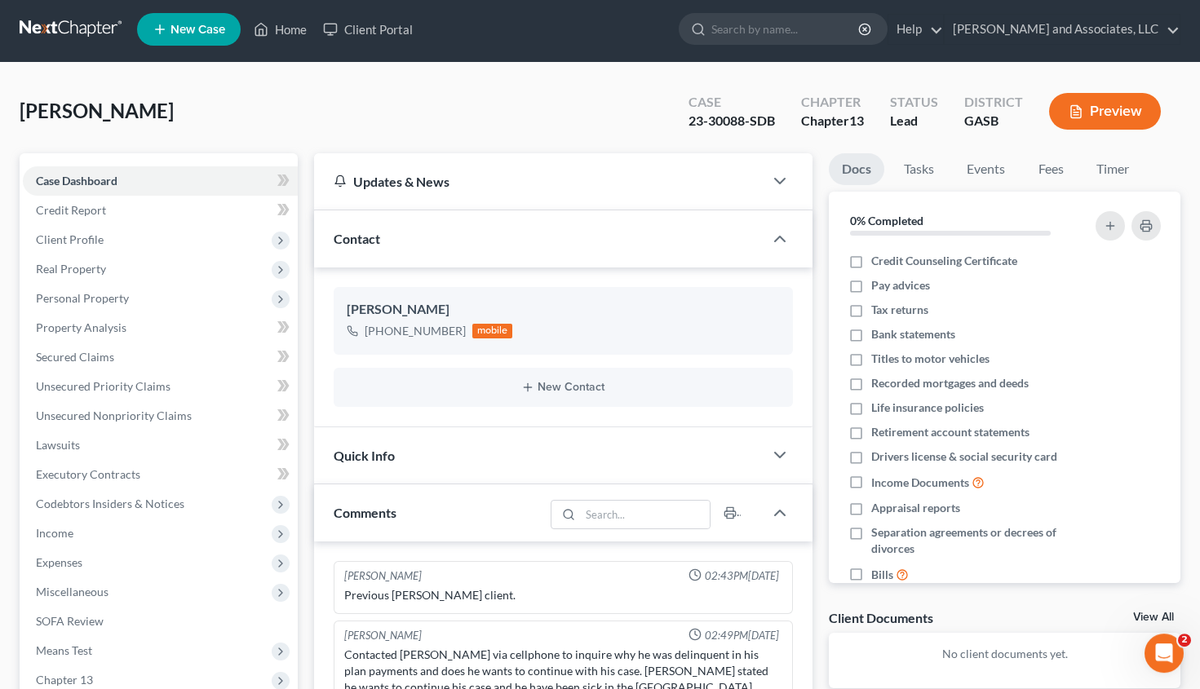
scroll to position [0, 0]
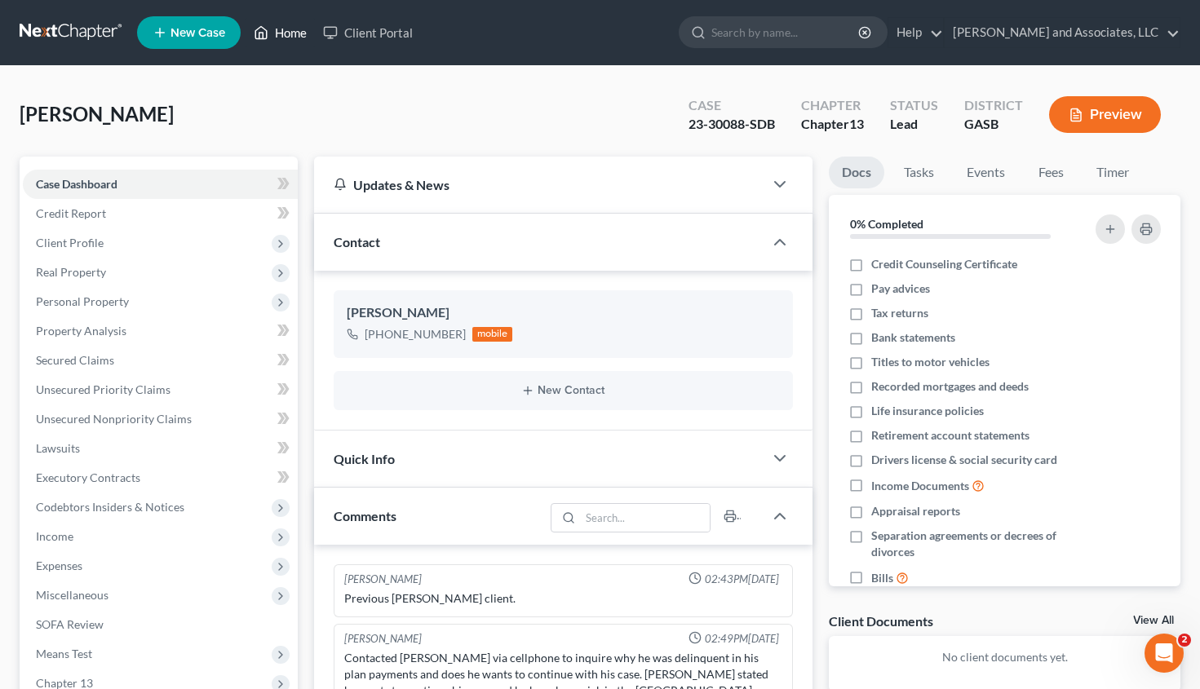
click at [292, 29] on link "Home" at bounding box center [280, 32] width 69 height 29
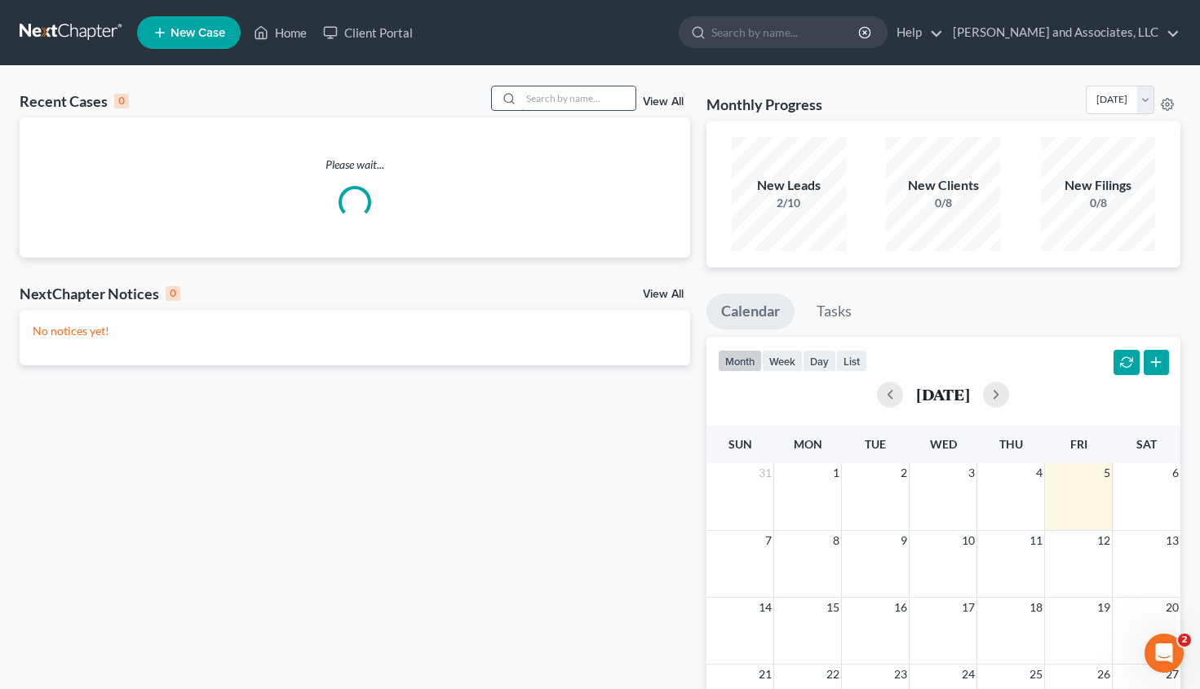
click at [528, 93] on input "search" at bounding box center [578, 98] width 114 height 24
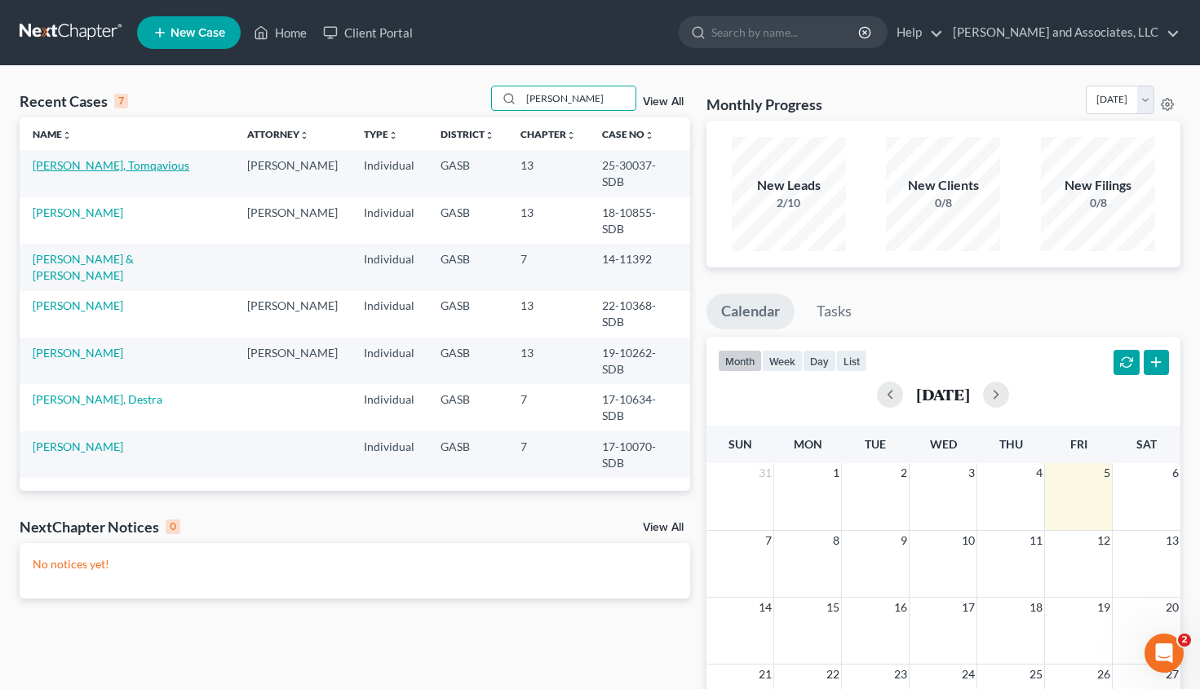
type input "hudson"
click at [76, 162] on link "Hudson, Tomqavious" at bounding box center [111, 165] width 157 height 14
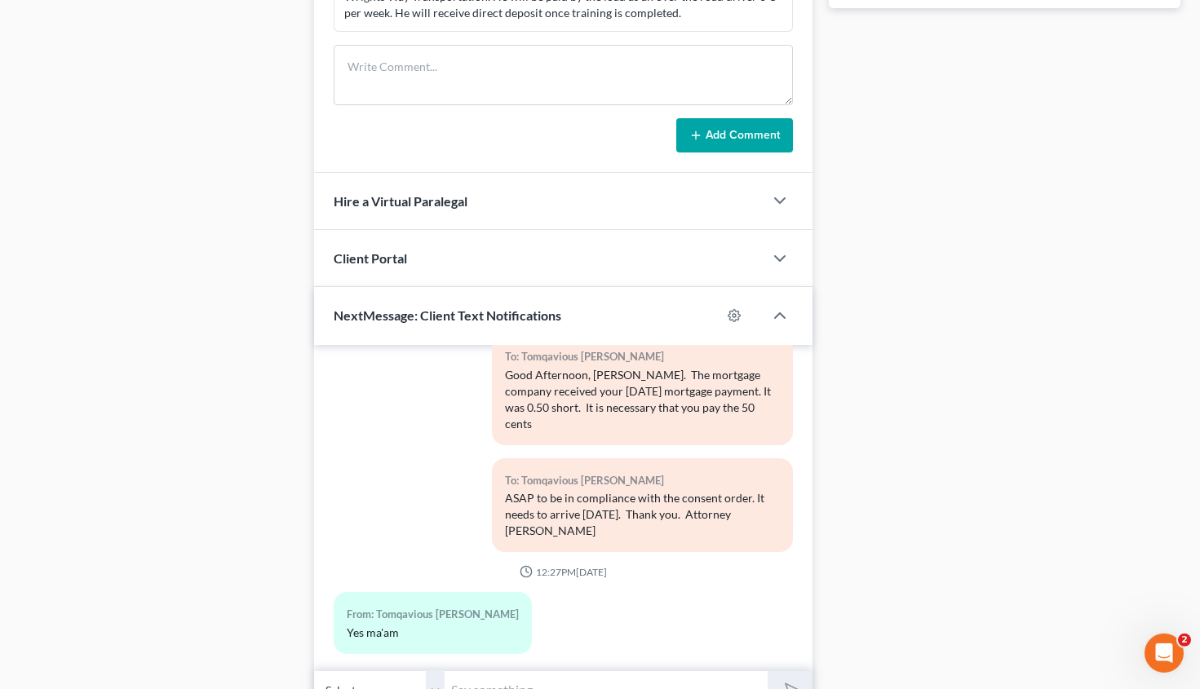
scroll to position [1036, 0]
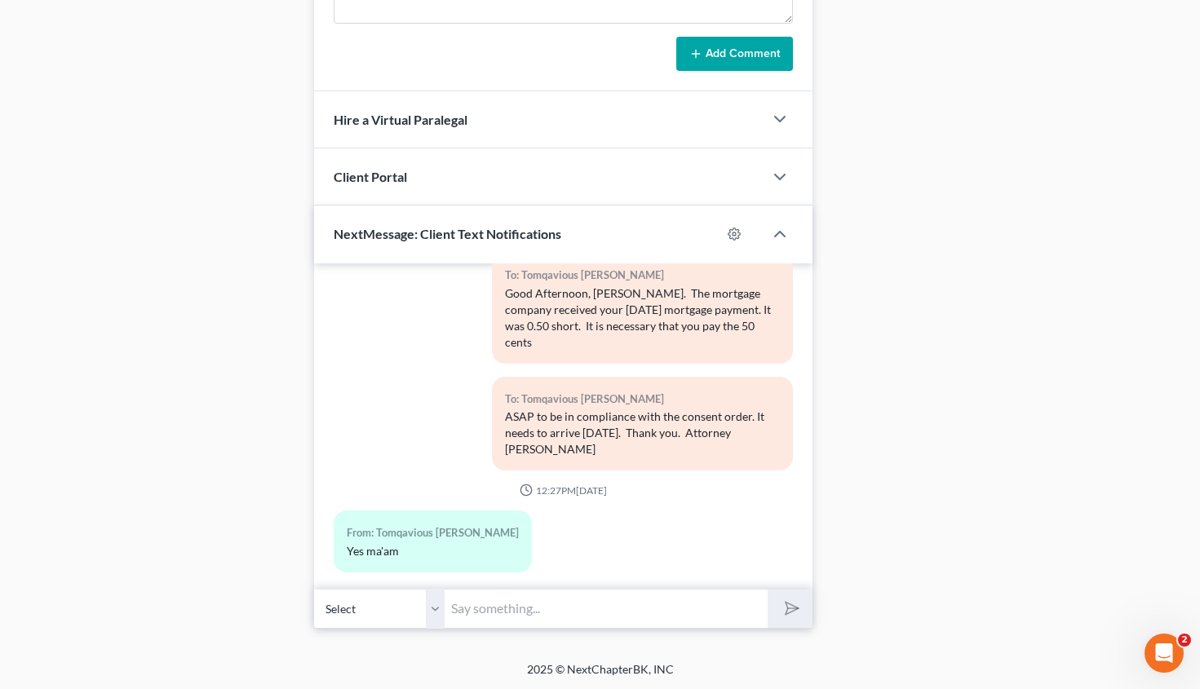
click at [501, 600] on input "text" at bounding box center [606, 609] width 323 height 40
click at [643, 608] on input "Good Afternoon, Mr. Hudson. This is Attorney Michon Walker. Did you email your …" at bounding box center [606, 609] width 323 height 40
click at [757, 604] on input "Good Afternoon, Mr. Hudson. This is Attorney Michon Walker. Did you email copie…" at bounding box center [606, 609] width 323 height 40
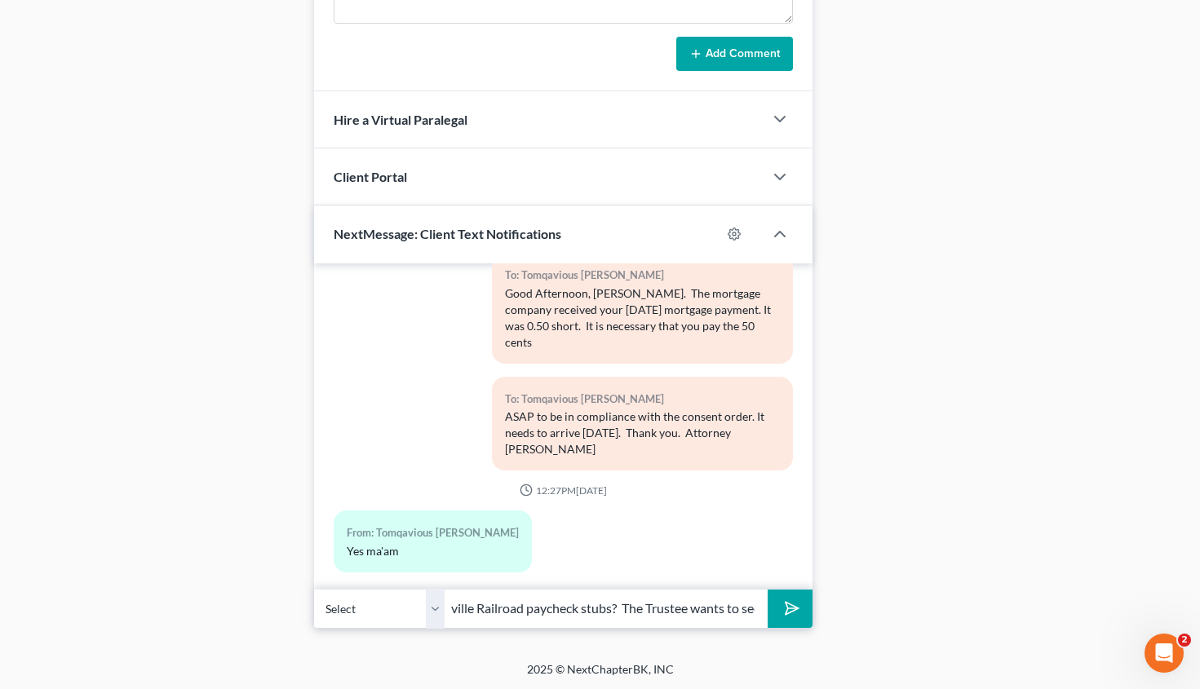
scroll to position [0, 605]
type input "Good Afternoon, Mr. Hudson. This is Attorney Michon Walker. Did you email copie…"
click at [782, 605] on icon "submit" at bounding box center [789, 608] width 23 height 23
click at [515, 617] on input "text" at bounding box center [606, 609] width 323 height 40
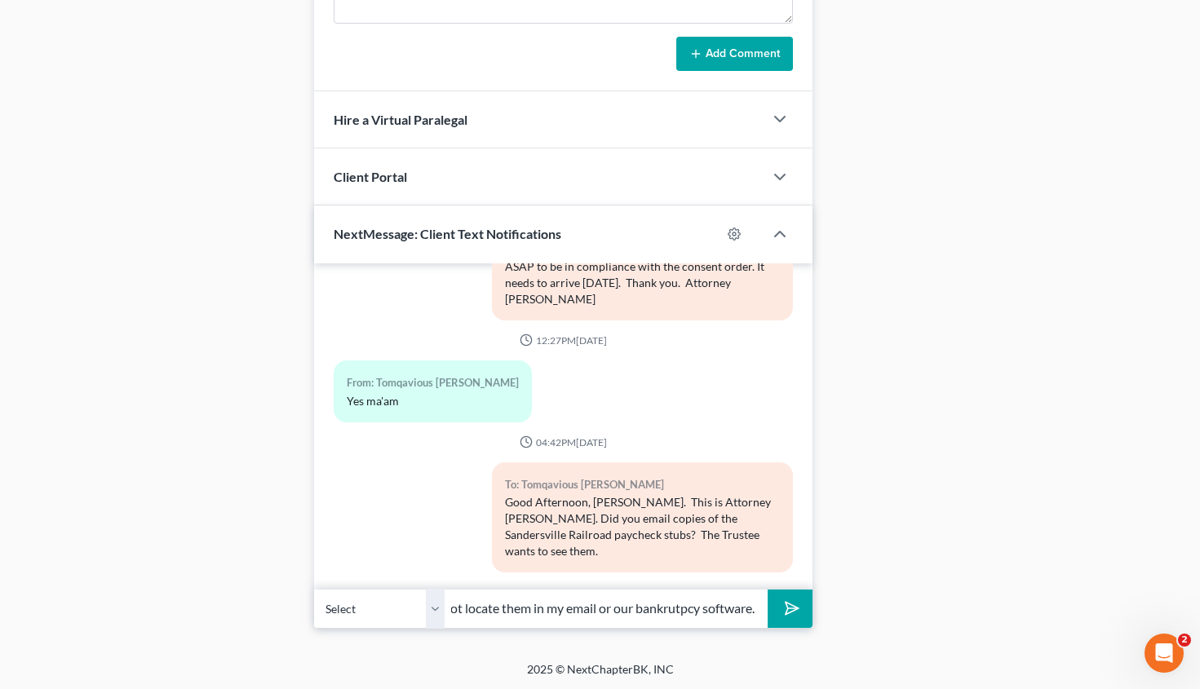
scroll to position [0, 96]
click at [674, 607] on input "However, I cannot locate them in my email or our bankrutpcy software." at bounding box center [606, 609] width 323 height 40
type input "However, I cannot locate them in my email or our bankruptcy software as texted …"
click at [768, 590] on button "submit" at bounding box center [790, 609] width 45 height 38
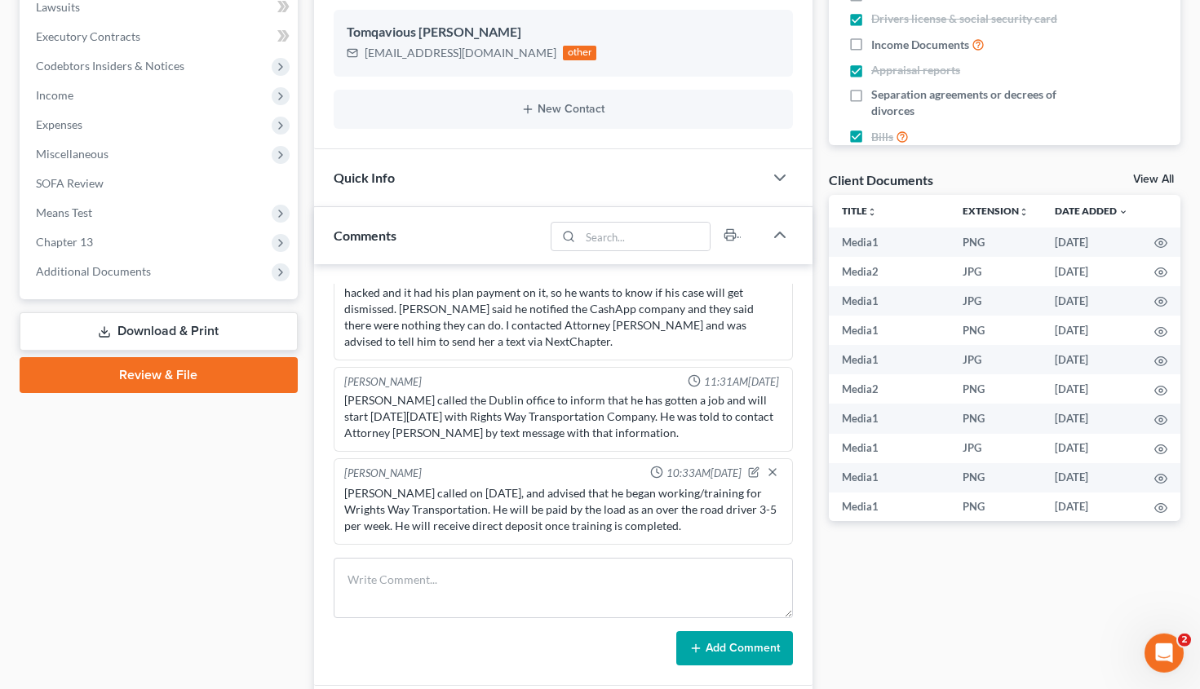
scroll to position [441, 0]
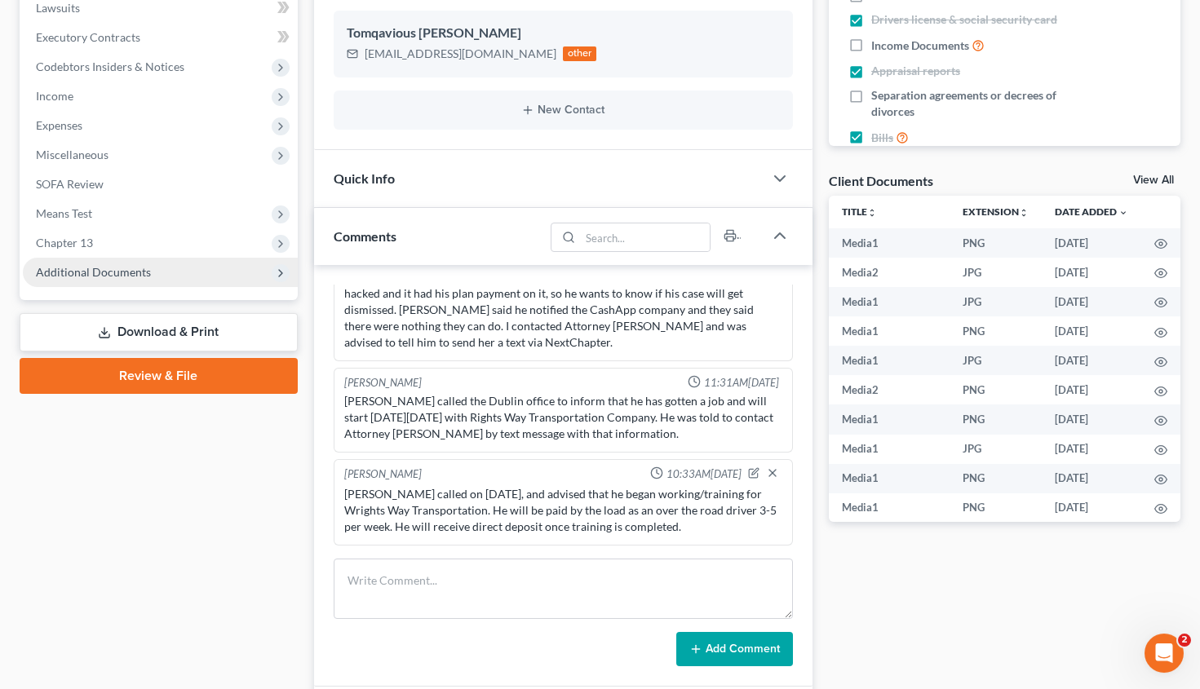
click at [113, 258] on span "Additional Documents" at bounding box center [160, 272] width 275 height 29
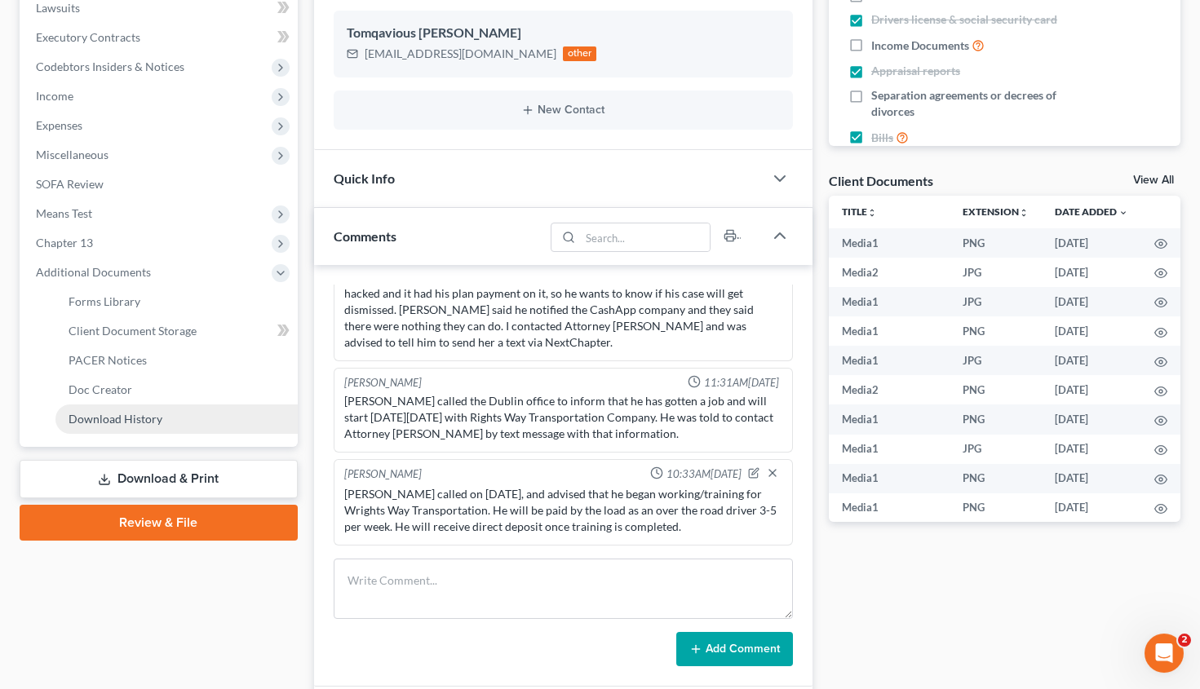
click at [131, 414] on span "Download History" at bounding box center [116, 419] width 94 height 14
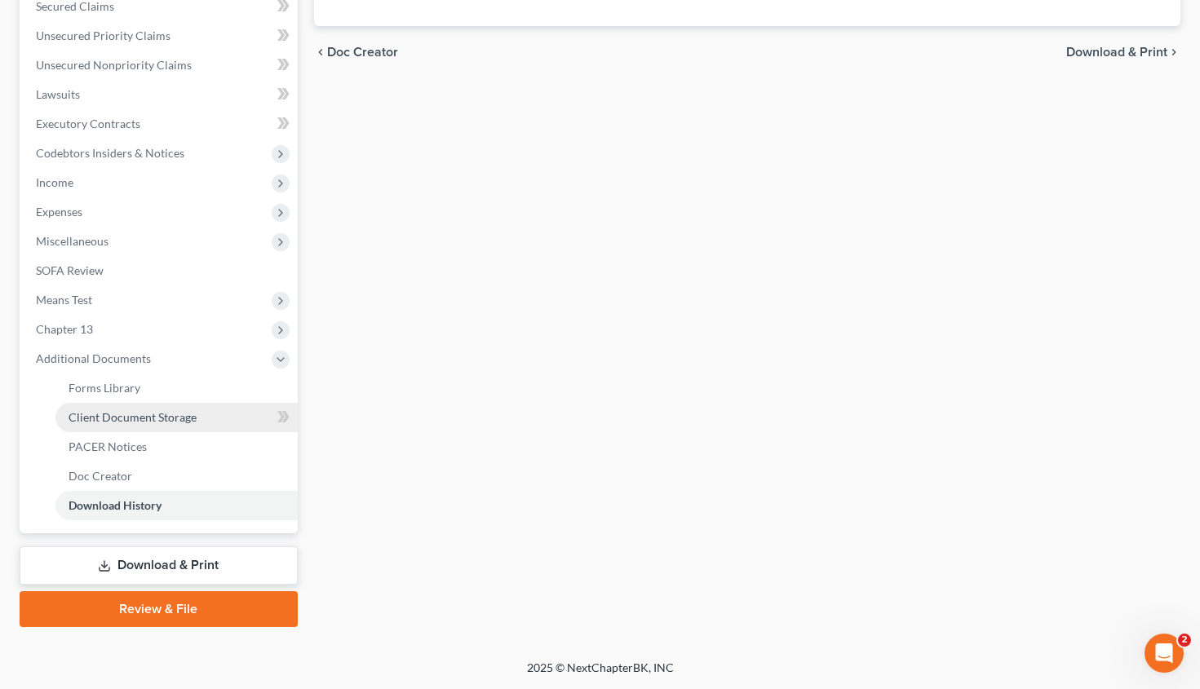
scroll to position [352, 0]
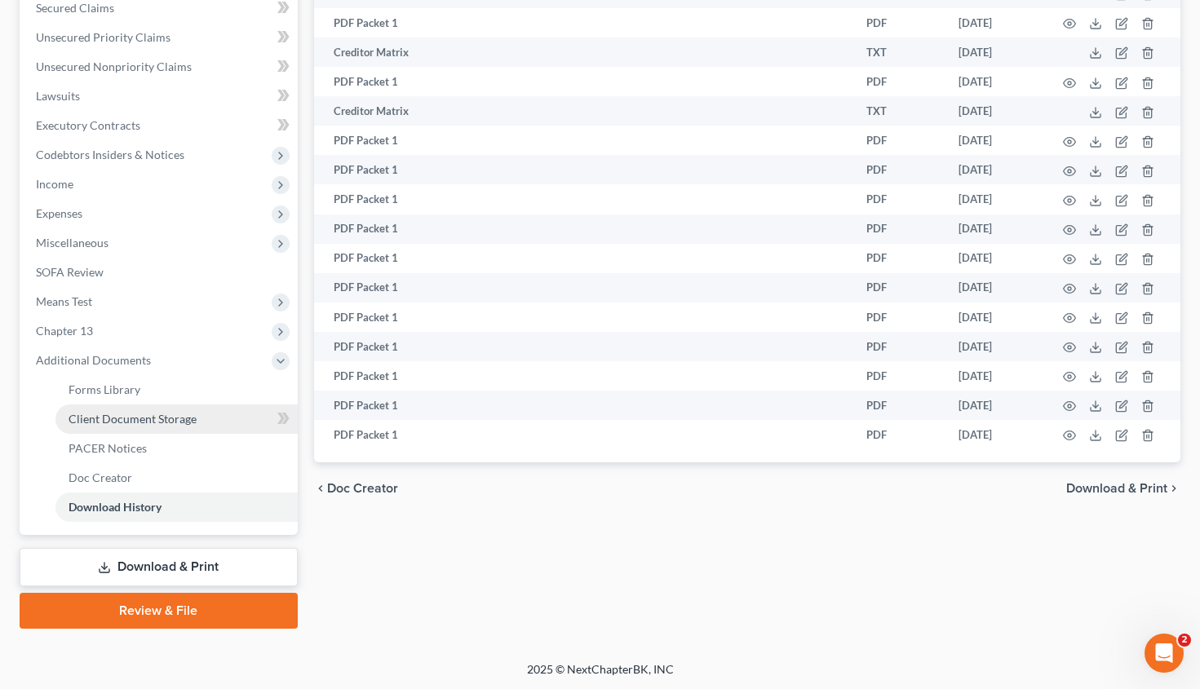
click at [126, 428] on link "Client Document Storage" at bounding box center [176, 419] width 242 height 29
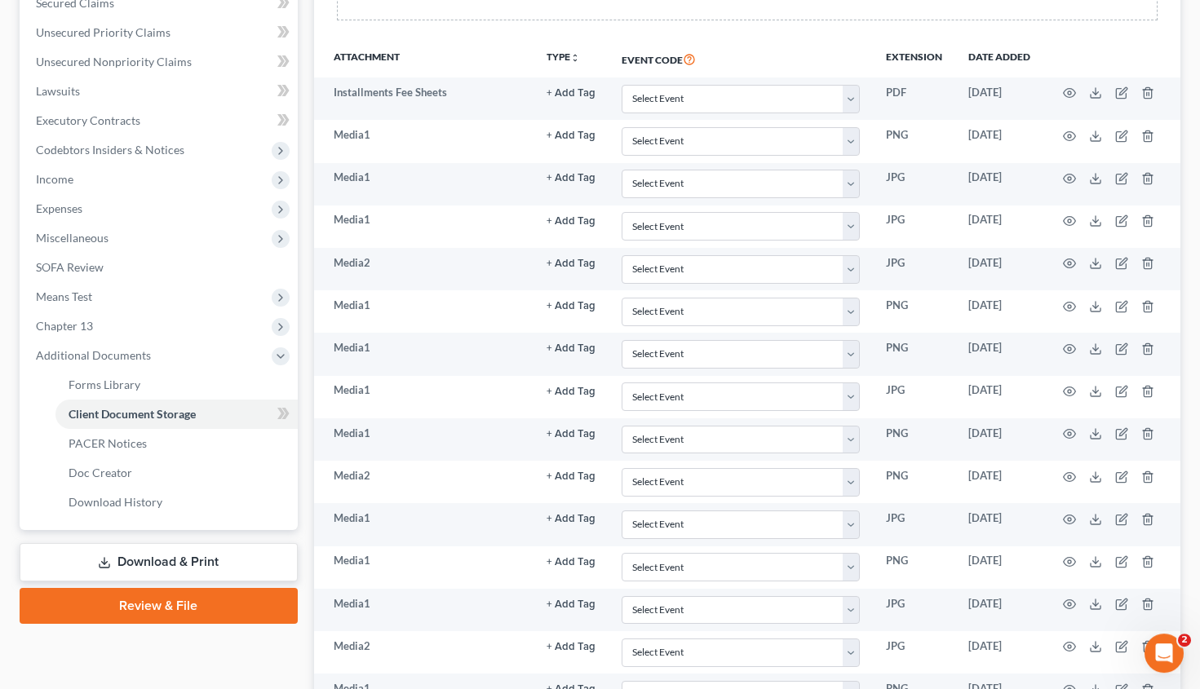
scroll to position [356, 0]
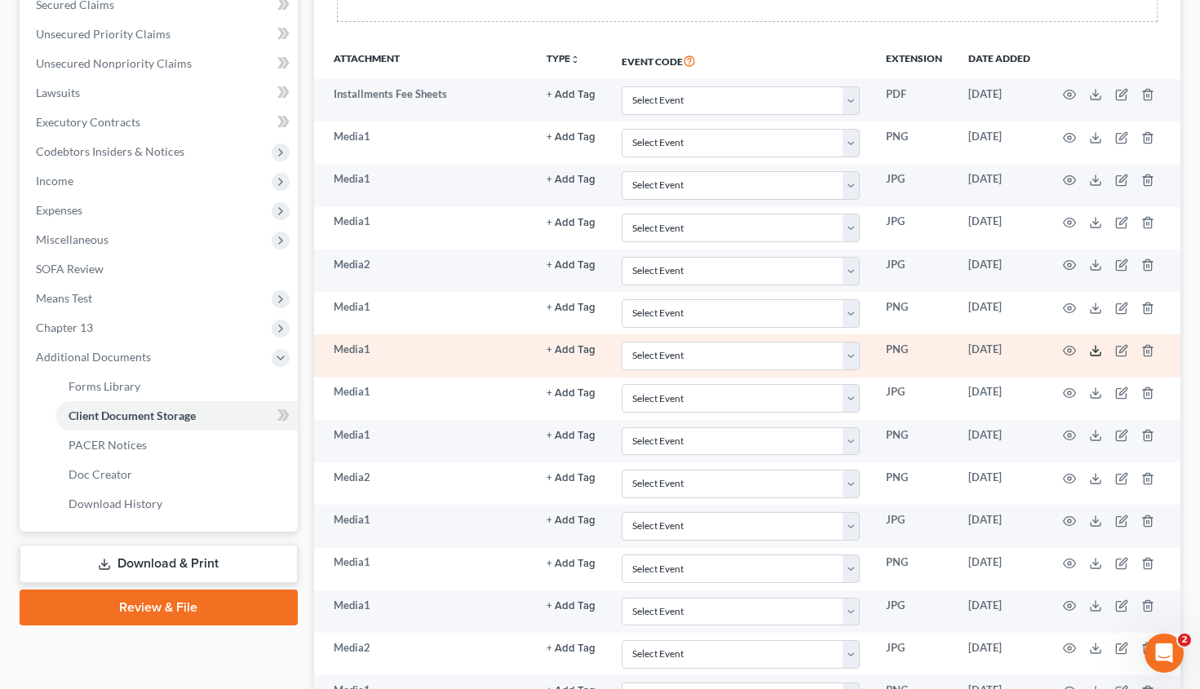
click at [1101, 352] on icon at bounding box center [1096, 353] width 10 height 3
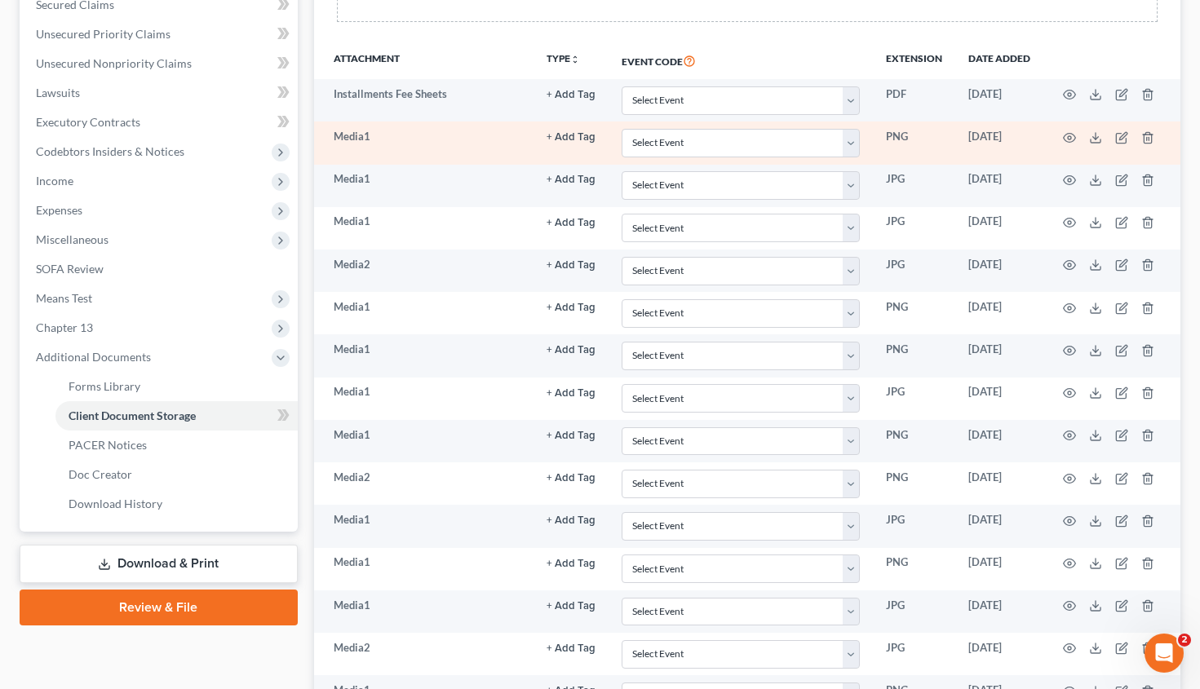
click at [1093, 131] on td at bounding box center [1111, 143] width 137 height 42
click at [1097, 137] on polyline at bounding box center [1096, 137] width 6 height 2
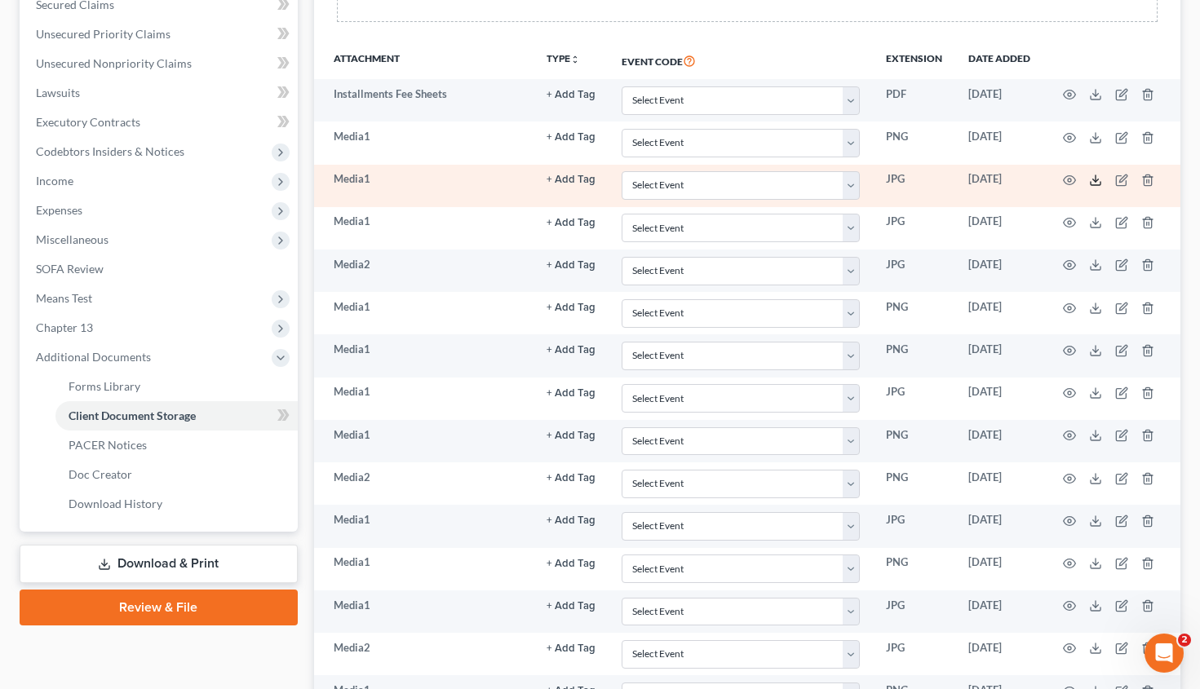
click at [1095, 177] on icon at bounding box center [1095, 180] width 13 height 13
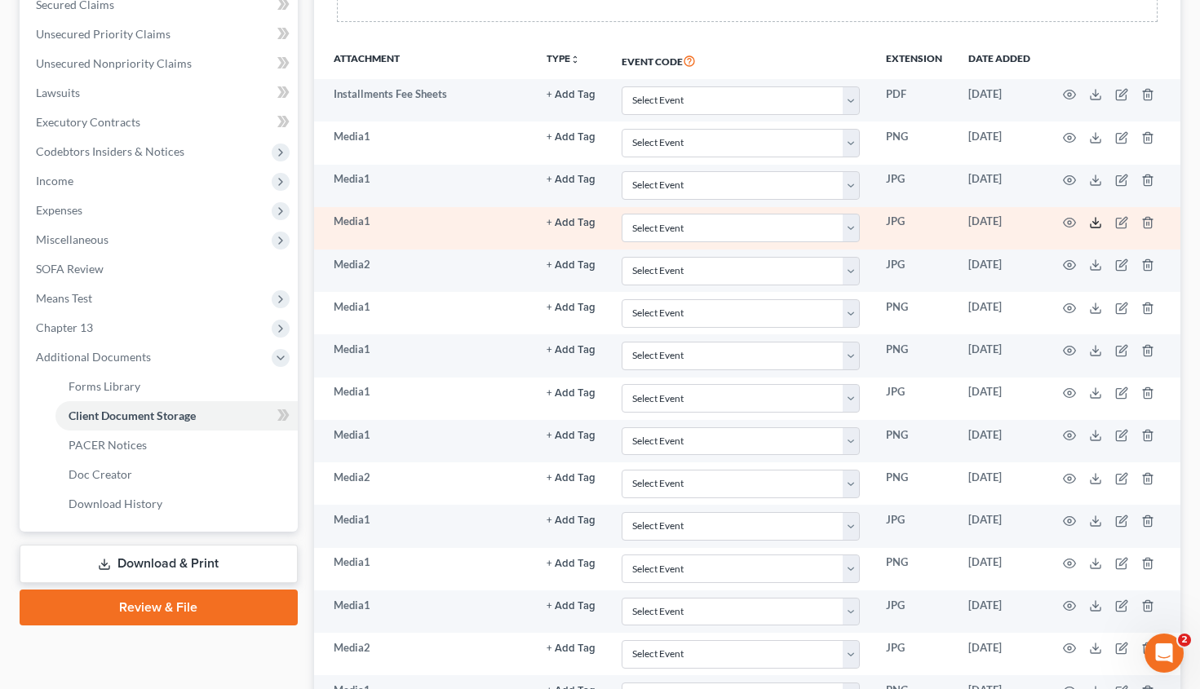
click at [1097, 221] on icon at bounding box center [1095, 222] width 13 height 13
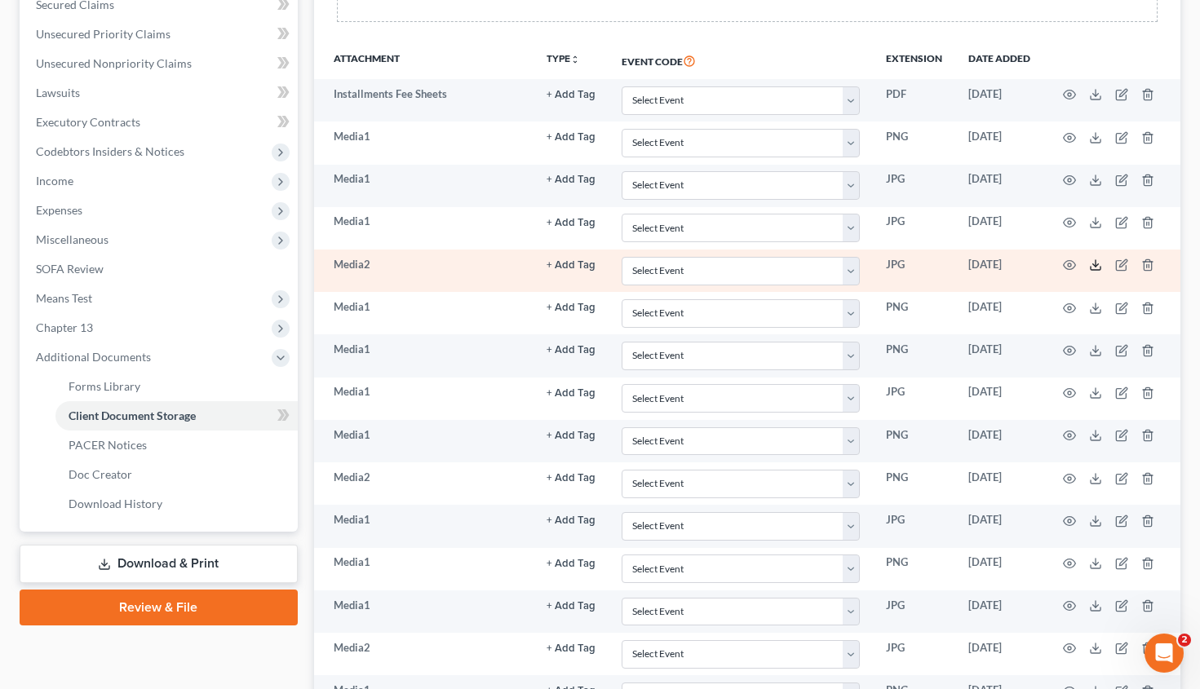
click at [1093, 265] on icon at bounding box center [1095, 265] width 13 height 13
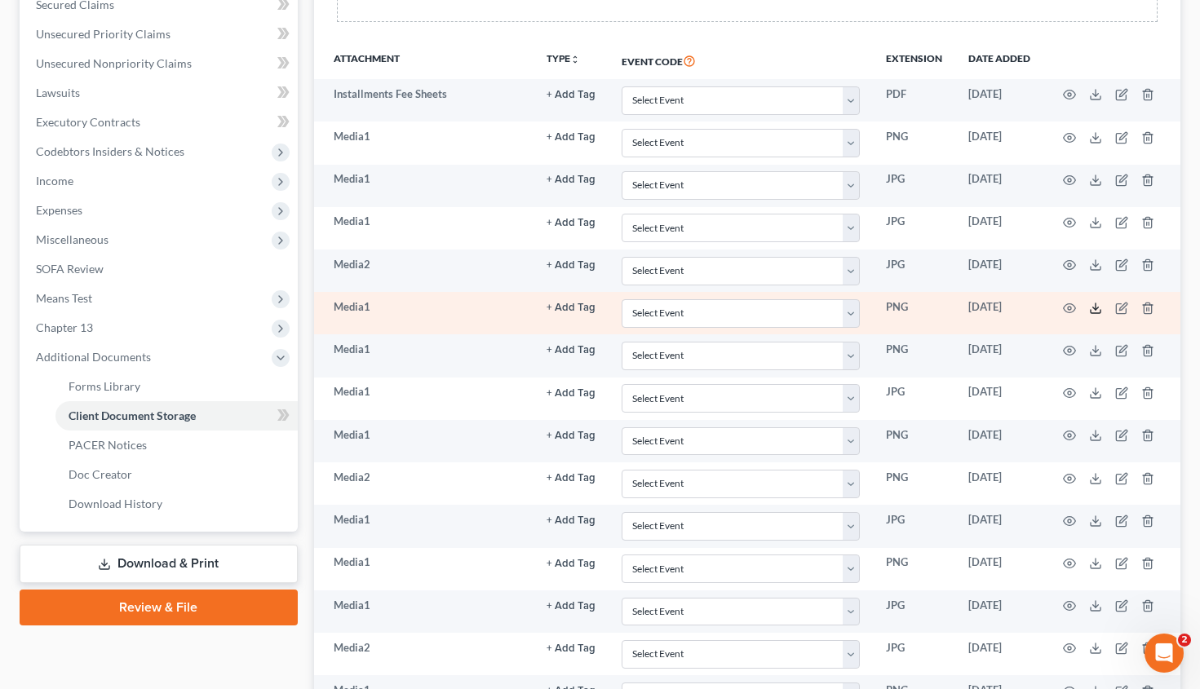
click at [1093, 308] on icon at bounding box center [1095, 308] width 13 height 13
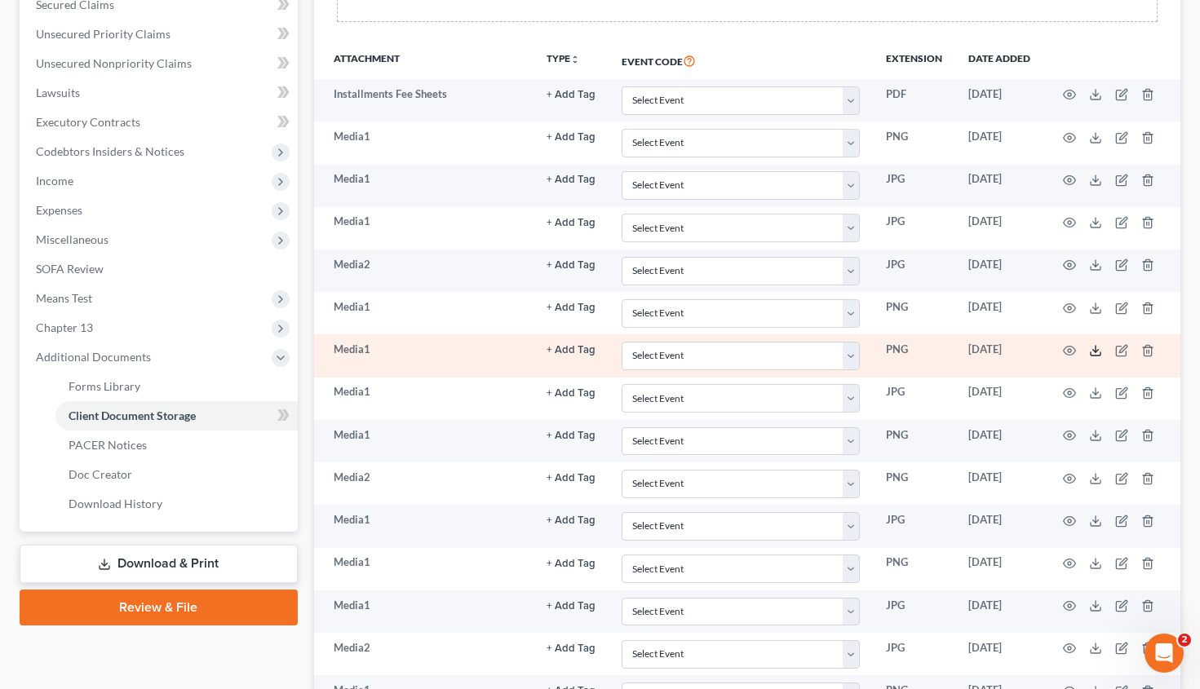
click at [1096, 352] on line at bounding box center [1096, 349] width 0 height 7
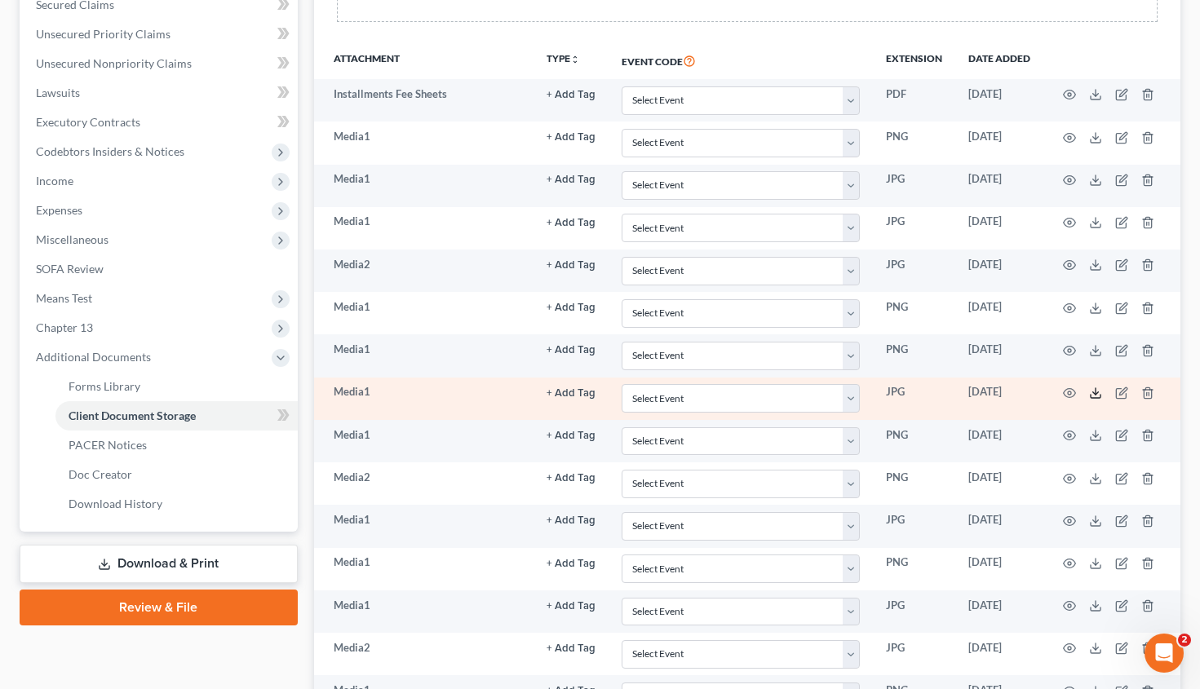
click at [1097, 395] on icon at bounding box center [1095, 393] width 13 height 13
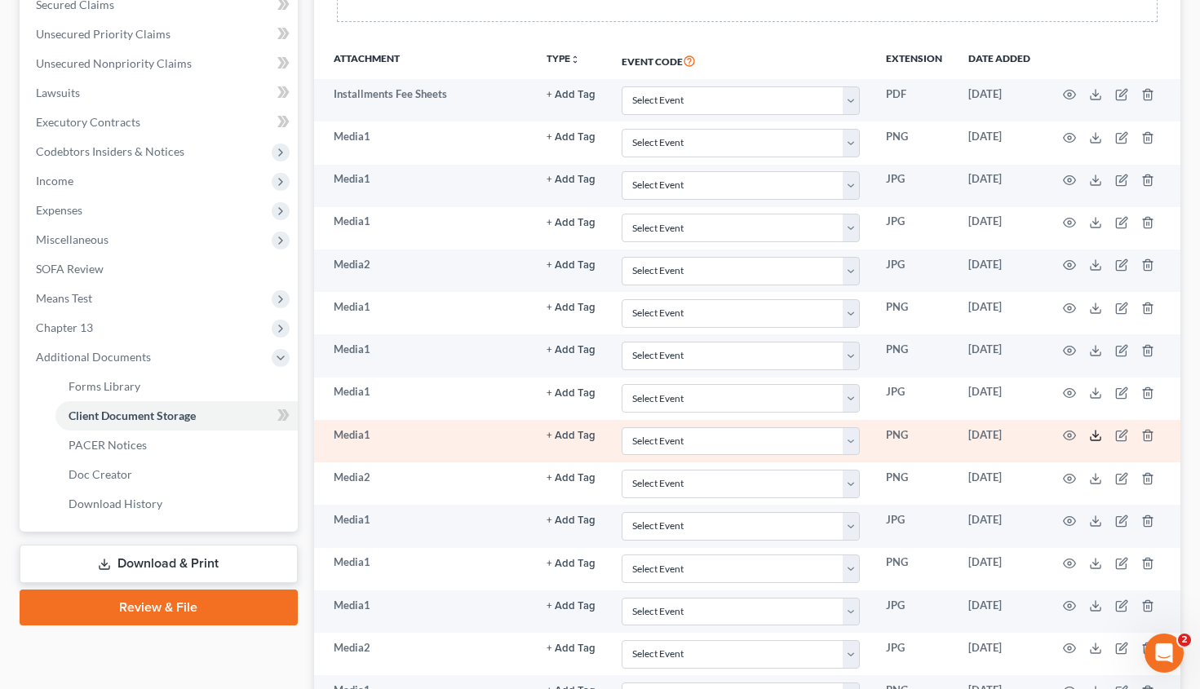
click at [1097, 436] on polyline at bounding box center [1096, 436] width 6 height 2
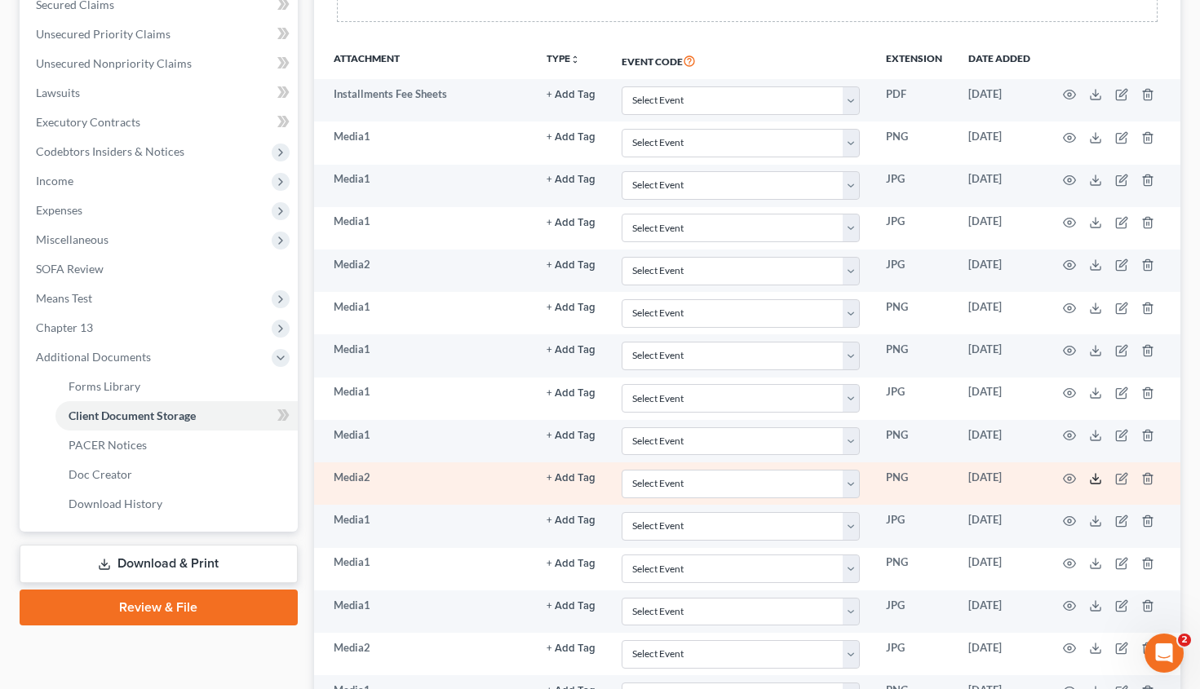
click at [1097, 478] on polyline at bounding box center [1096, 478] width 6 height 2
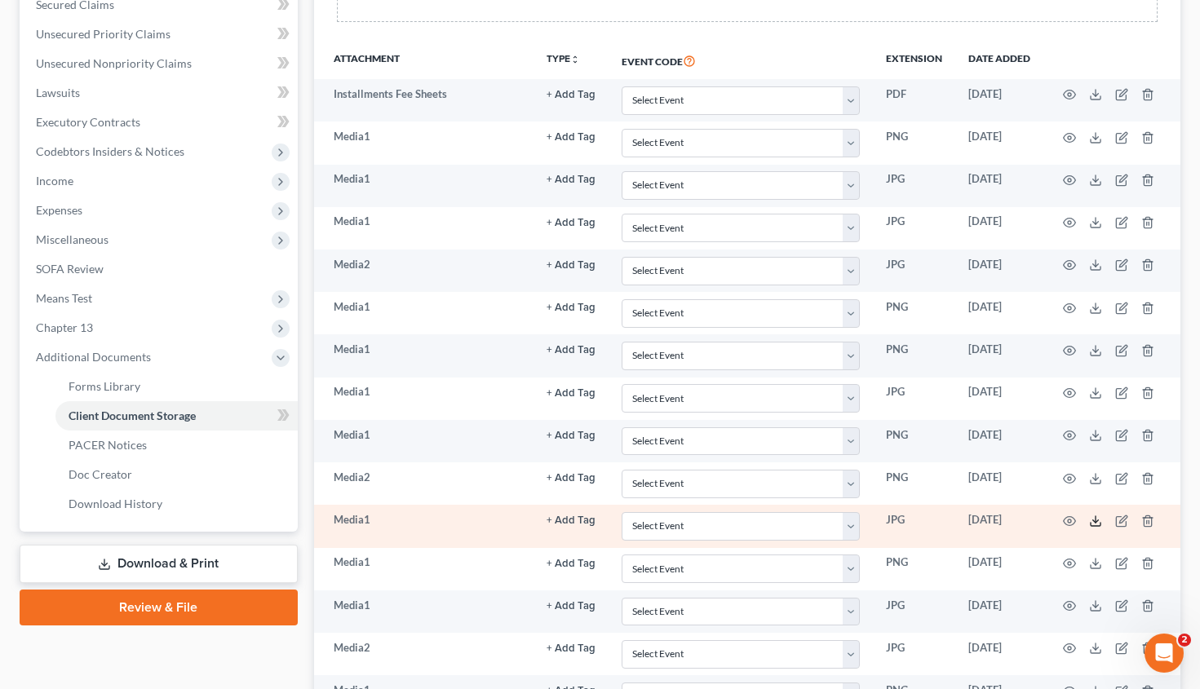
click at [1101, 525] on icon at bounding box center [1095, 521] width 13 height 13
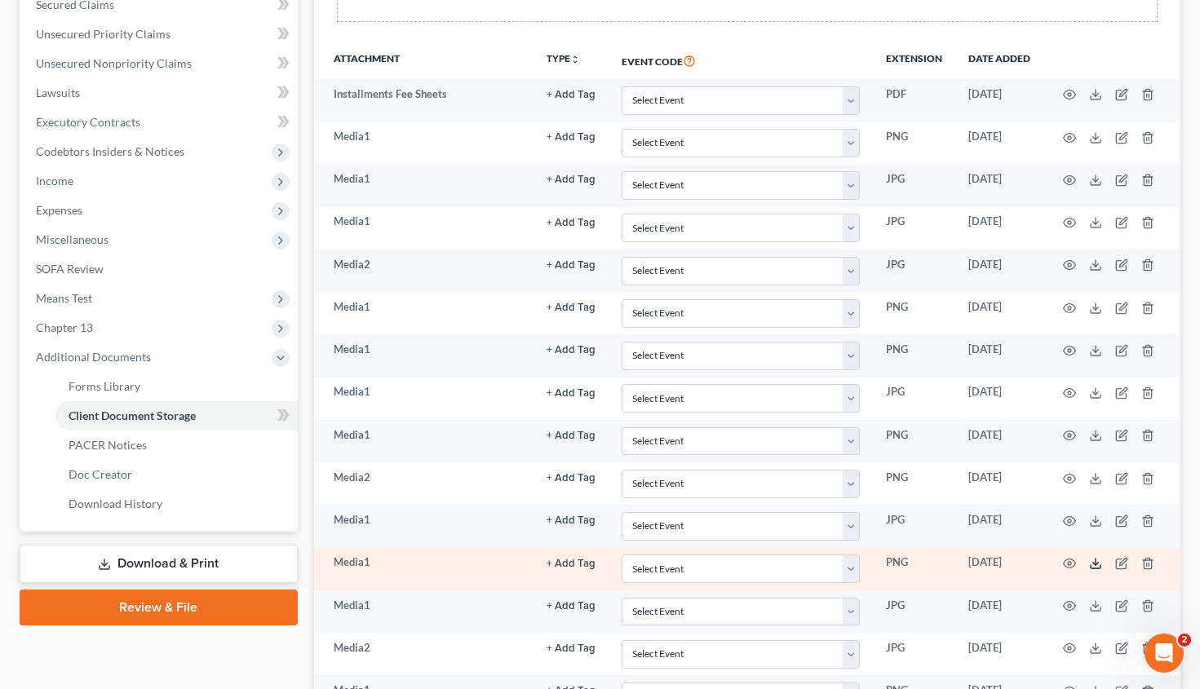
click at [1099, 563] on polyline at bounding box center [1096, 564] width 6 height 2
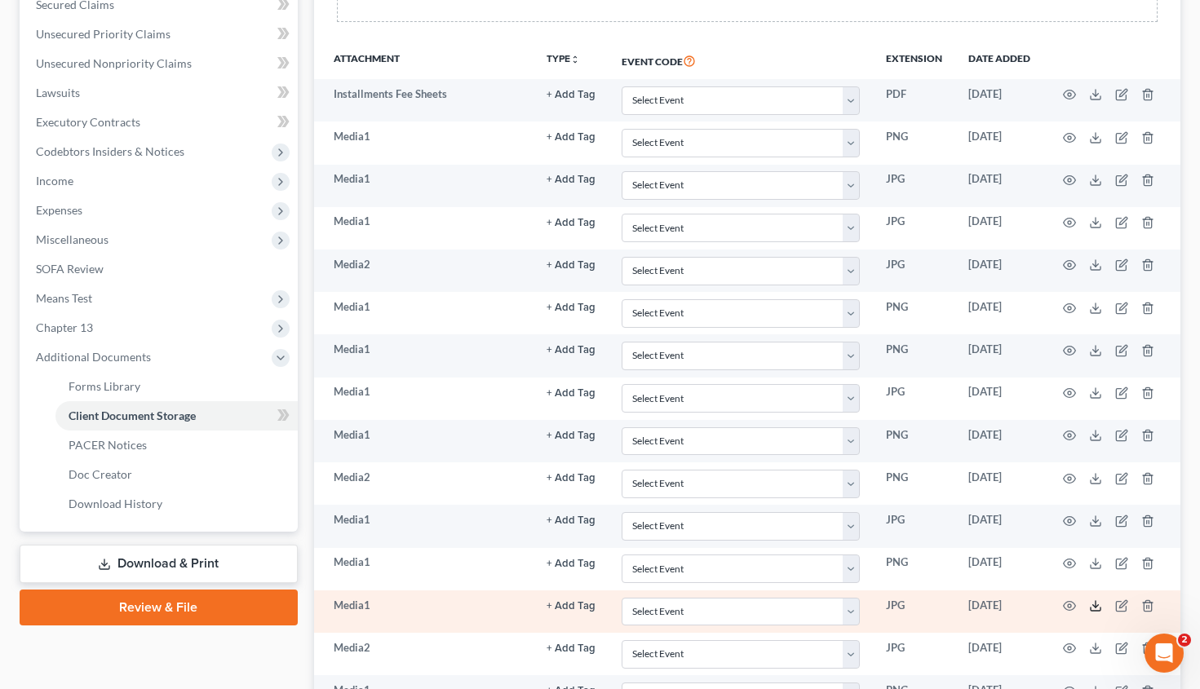
click at [1093, 603] on icon at bounding box center [1095, 606] width 13 height 13
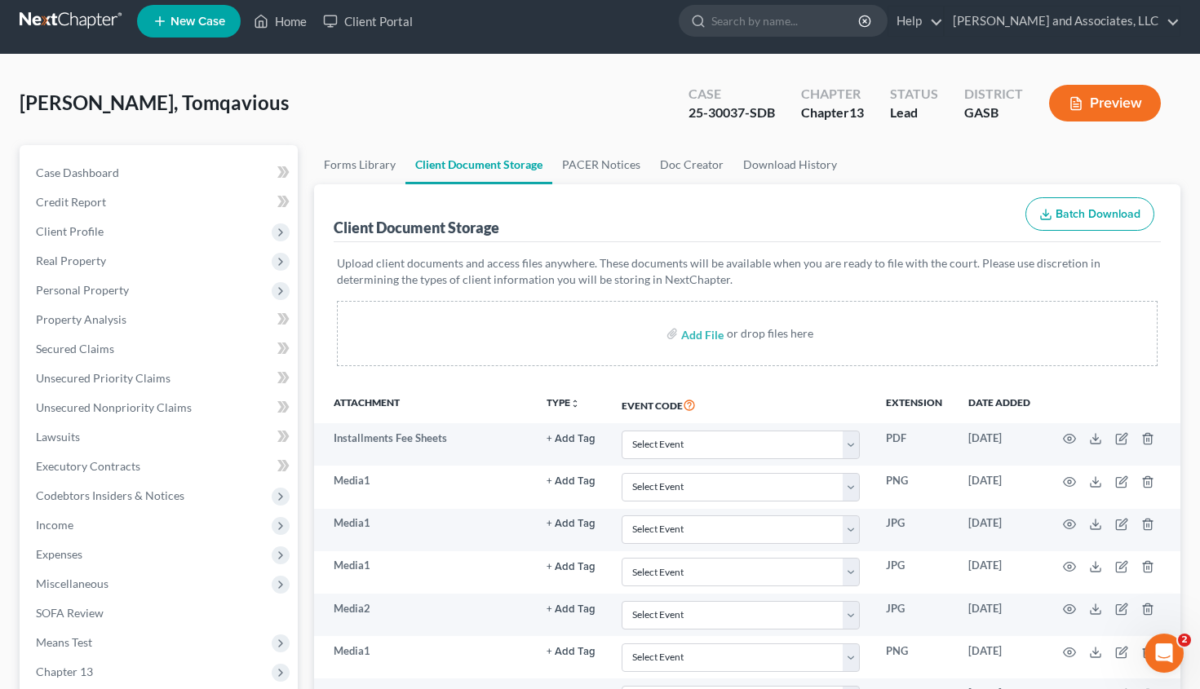
scroll to position [0, 0]
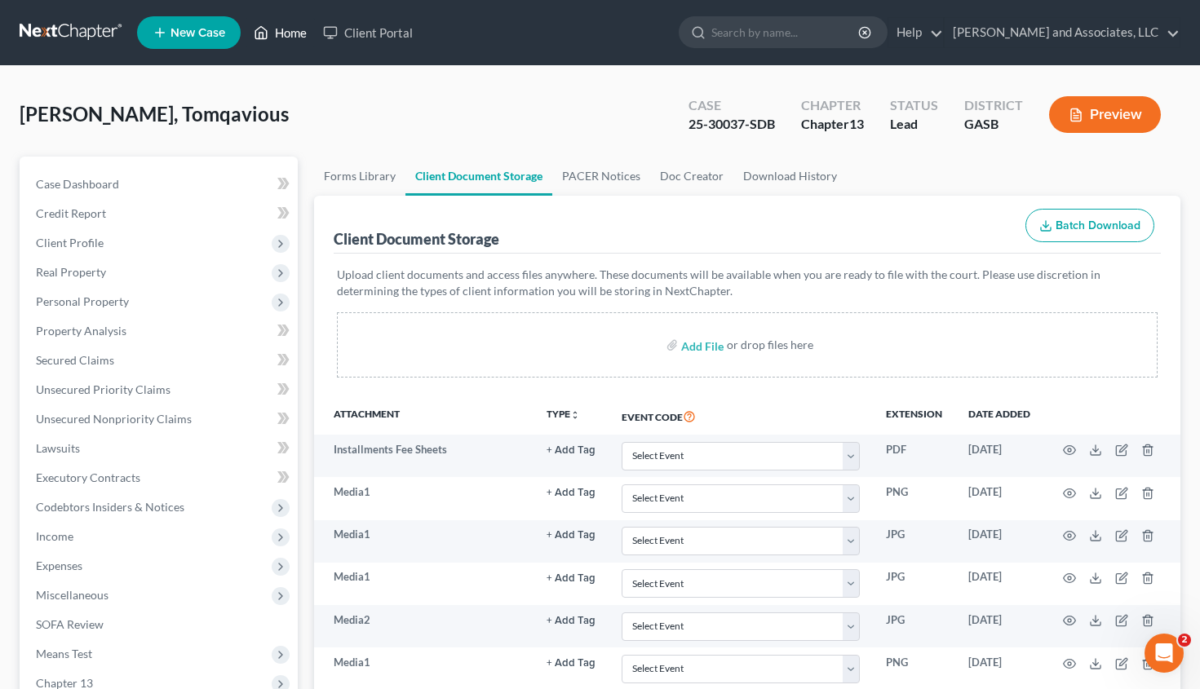
click at [292, 29] on link "Home" at bounding box center [280, 32] width 69 height 29
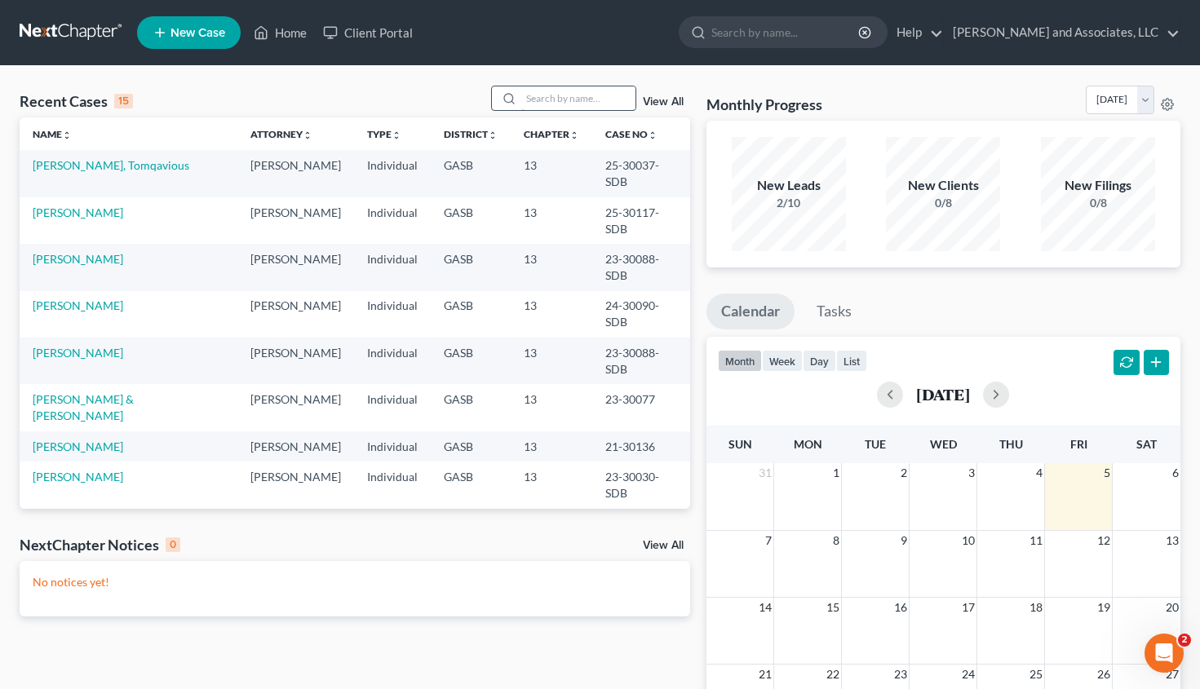
click at [572, 104] on input "search" at bounding box center [578, 98] width 114 height 24
click at [100, 166] on link "Hudson, Tomqavious" at bounding box center [111, 165] width 157 height 14
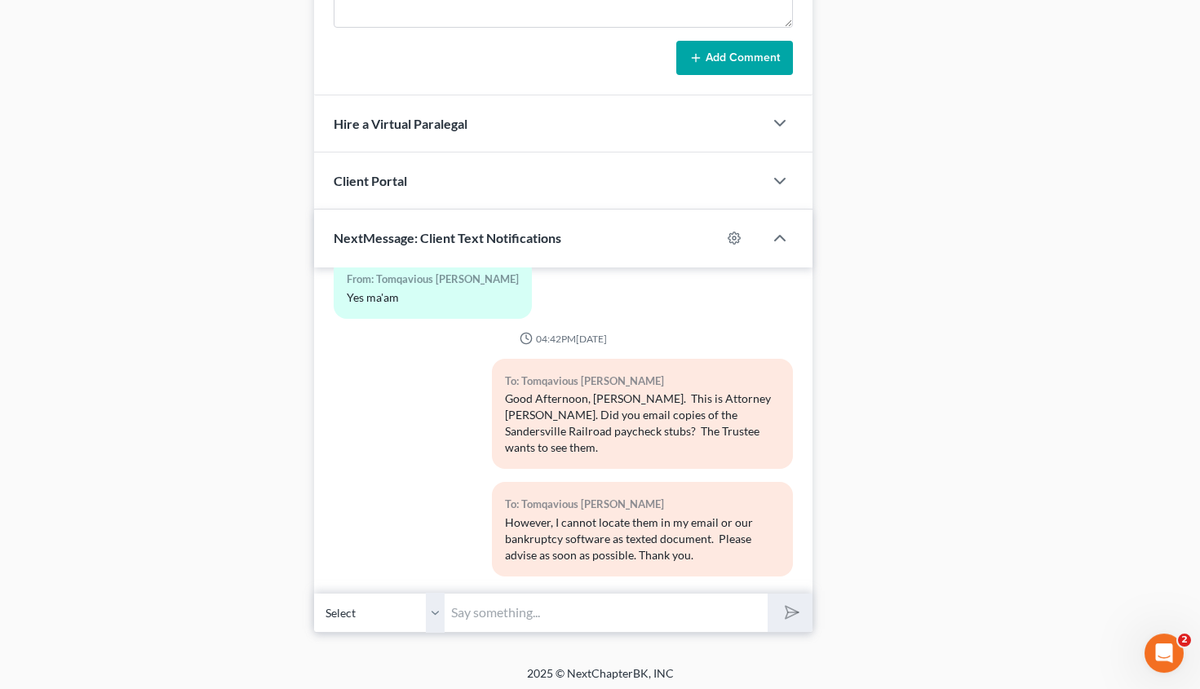
scroll to position [1036, 0]
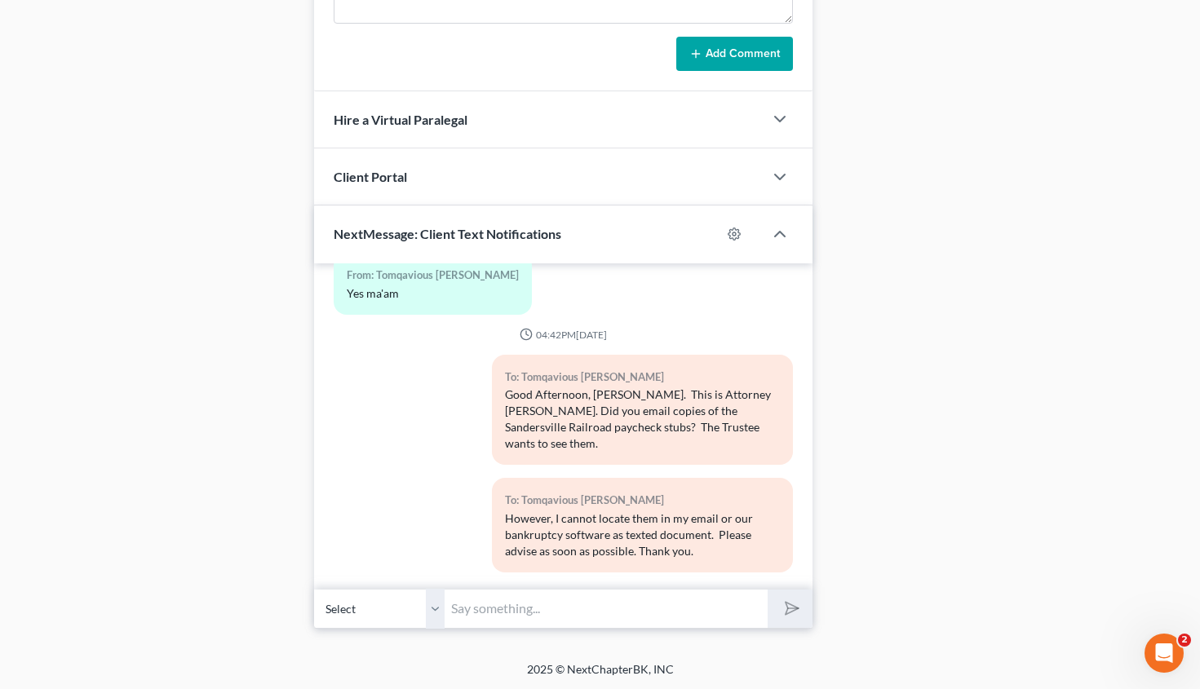
click at [510, 617] on input "text" at bounding box center [606, 609] width 323 height 40
click at [655, 606] on input "Disregard the request. The paycheck stubs are in the software and stored as med…" at bounding box center [606, 609] width 323 height 40
click at [760, 606] on input "Disregard the request. The paycheck stubs are in the software and stored as med…" at bounding box center [606, 609] width 323 height 40
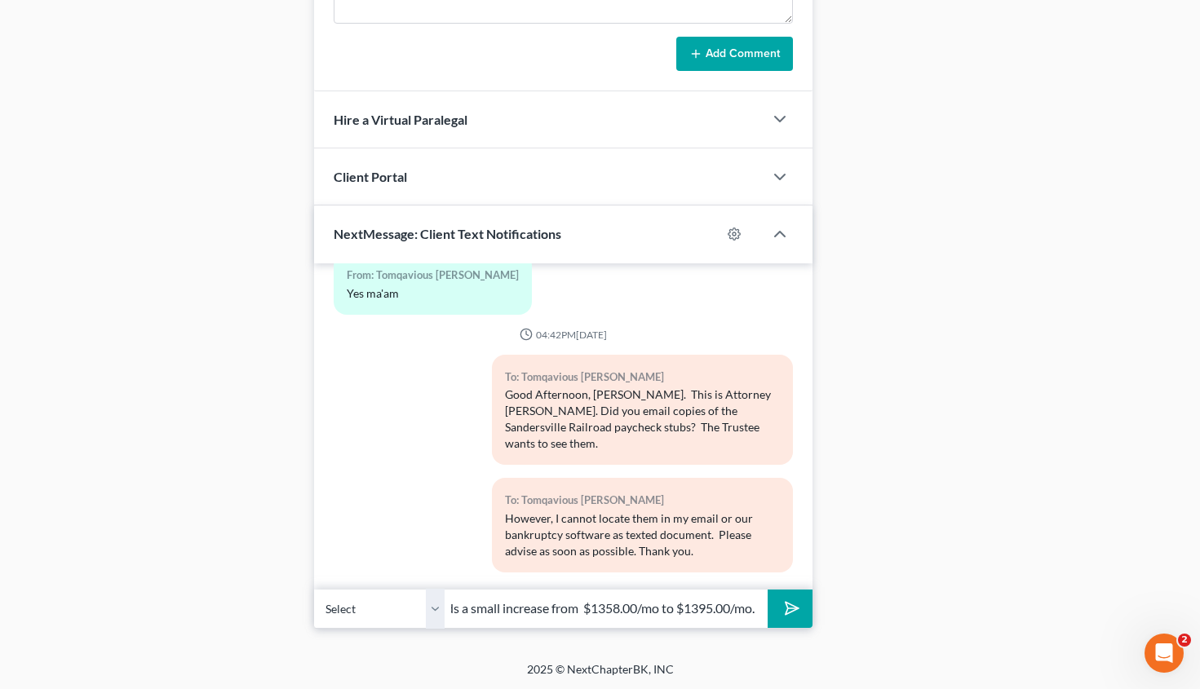
type input "Disregard the request. The paycheck stubs are in the software and stored as med…"
click at [781, 605] on icon "submit" at bounding box center [789, 608] width 23 height 23
click at [538, 609] on input "text" at bounding box center [606, 609] width 323 height 40
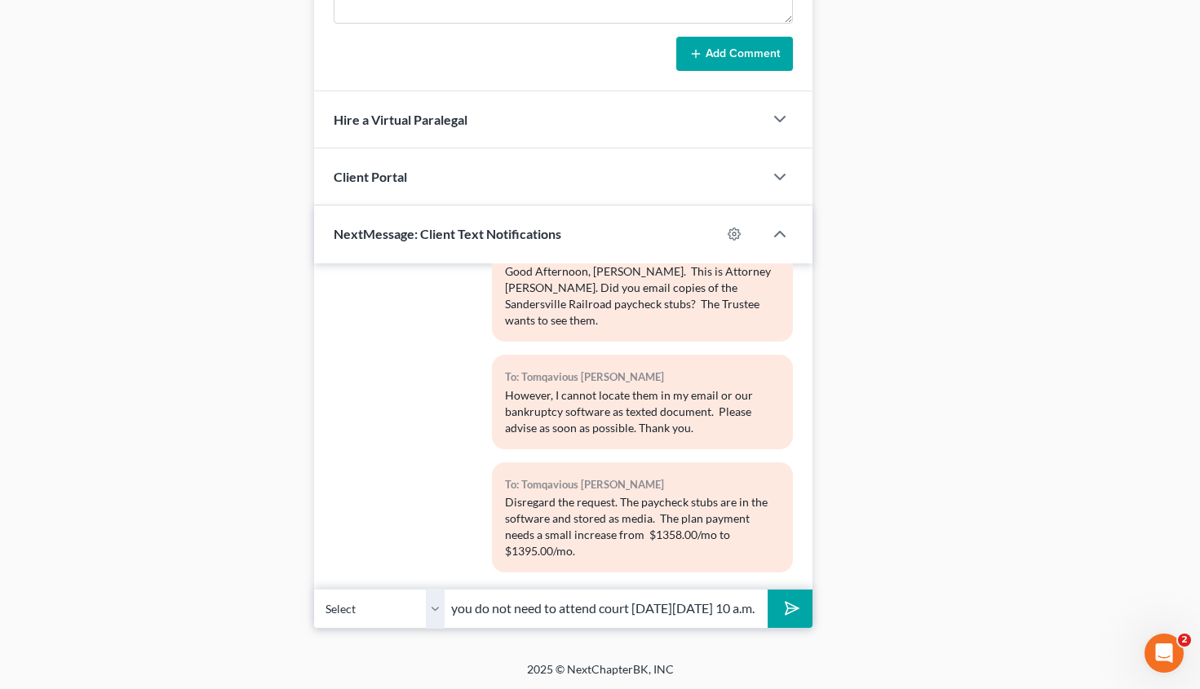
scroll to position [0, 357]
type input "based upon filed claims. With the increase, you do not need to attend court on …"
click at [788, 602] on icon "submit" at bounding box center [789, 608] width 23 height 23
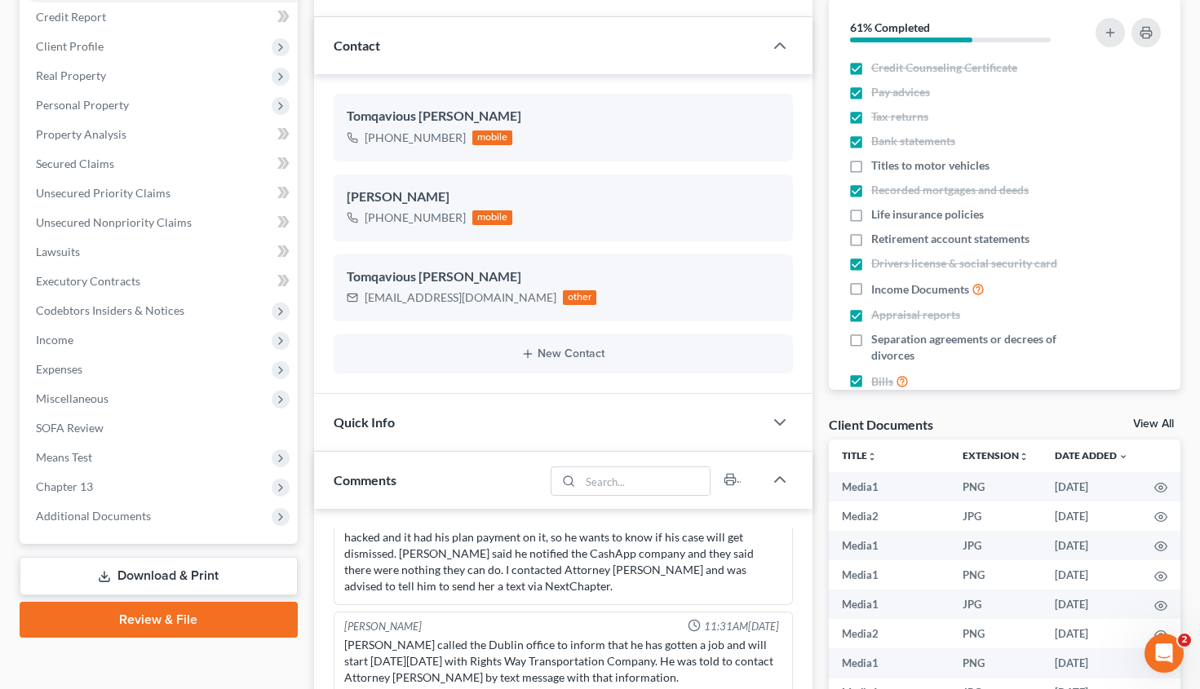
scroll to position [199, 0]
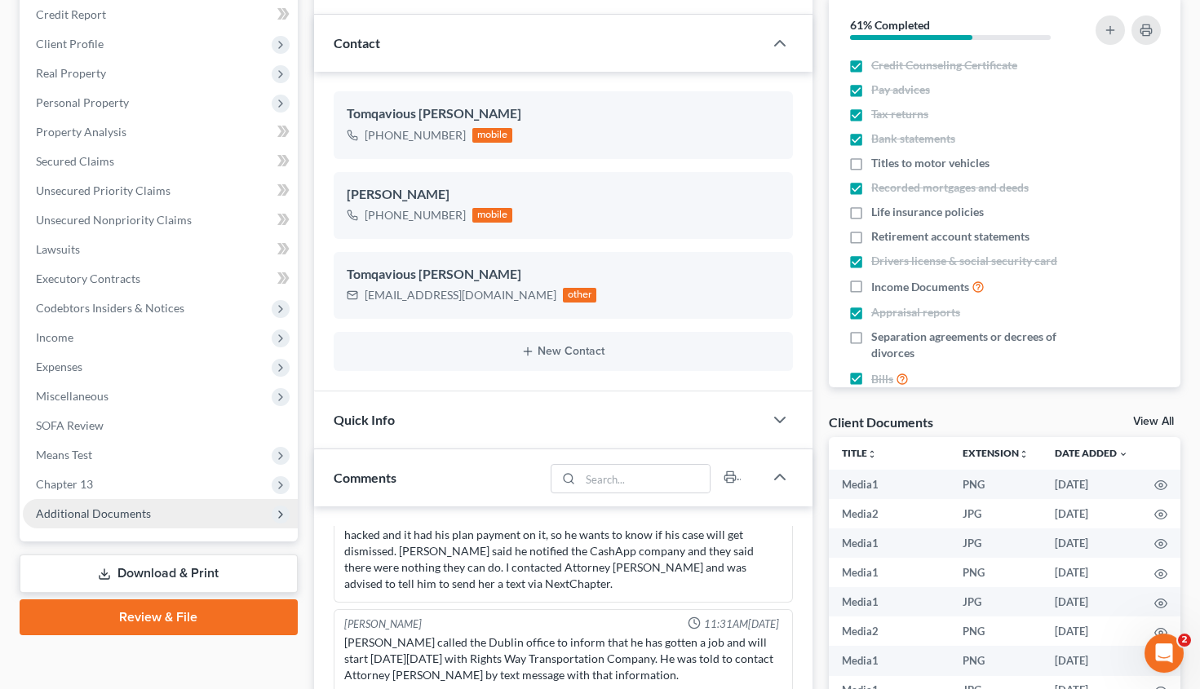
click at [130, 516] on span "Additional Documents" at bounding box center [93, 514] width 115 height 14
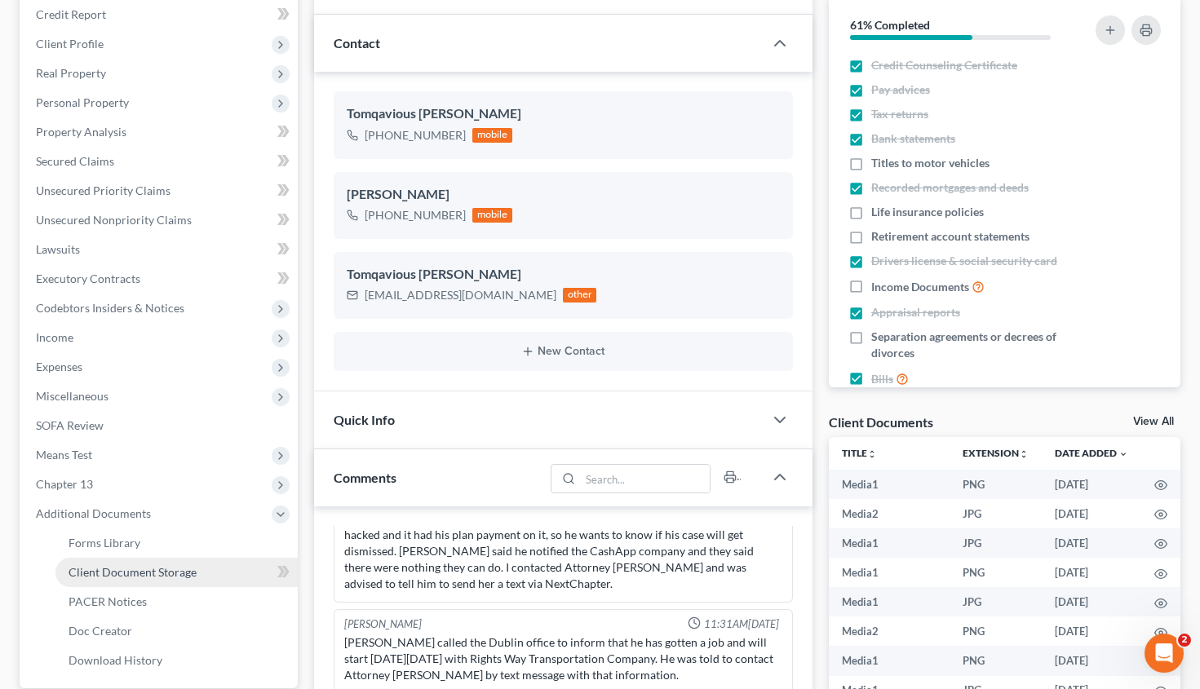
click at [140, 574] on span "Client Document Storage" at bounding box center [133, 572] width 128 height 14
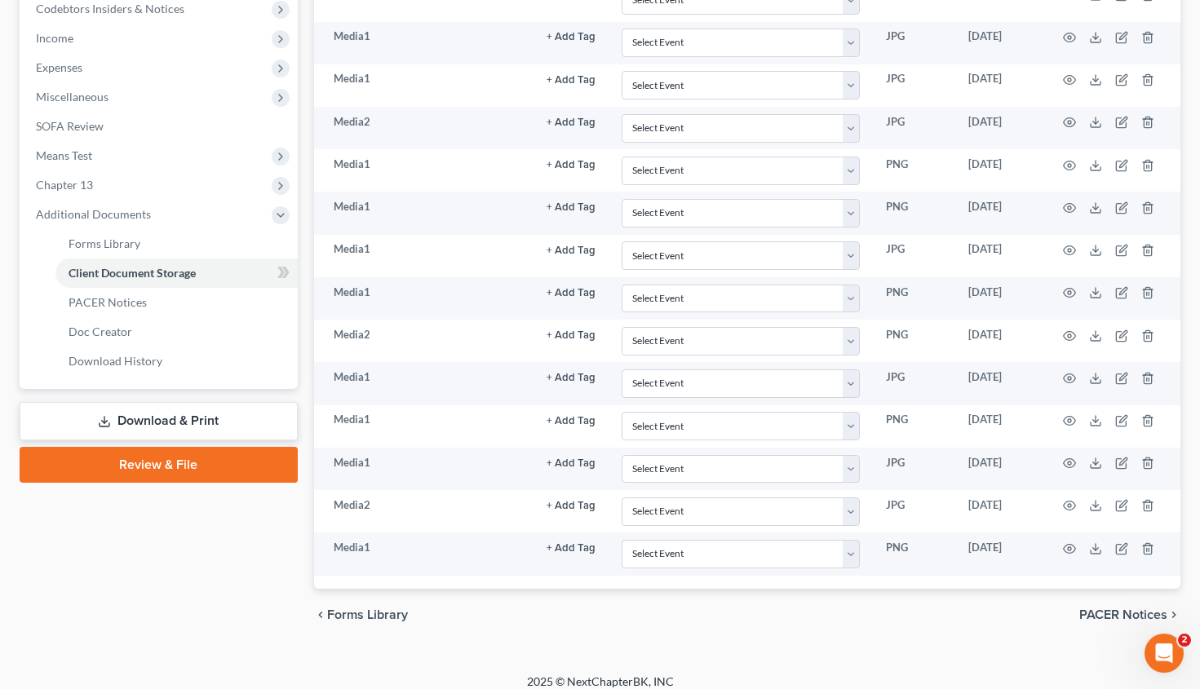
scroll to position [509, 0]
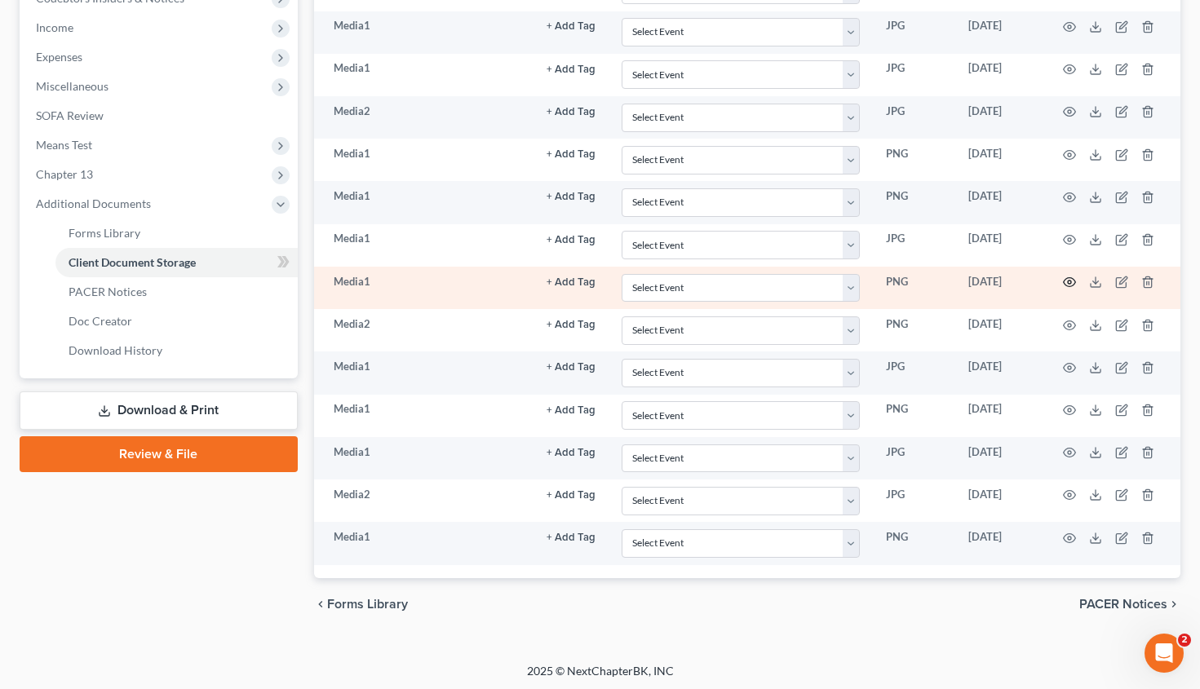
click at [1070, 282] on icon "button" at bounding box center [1069, 282] width 13 height 13
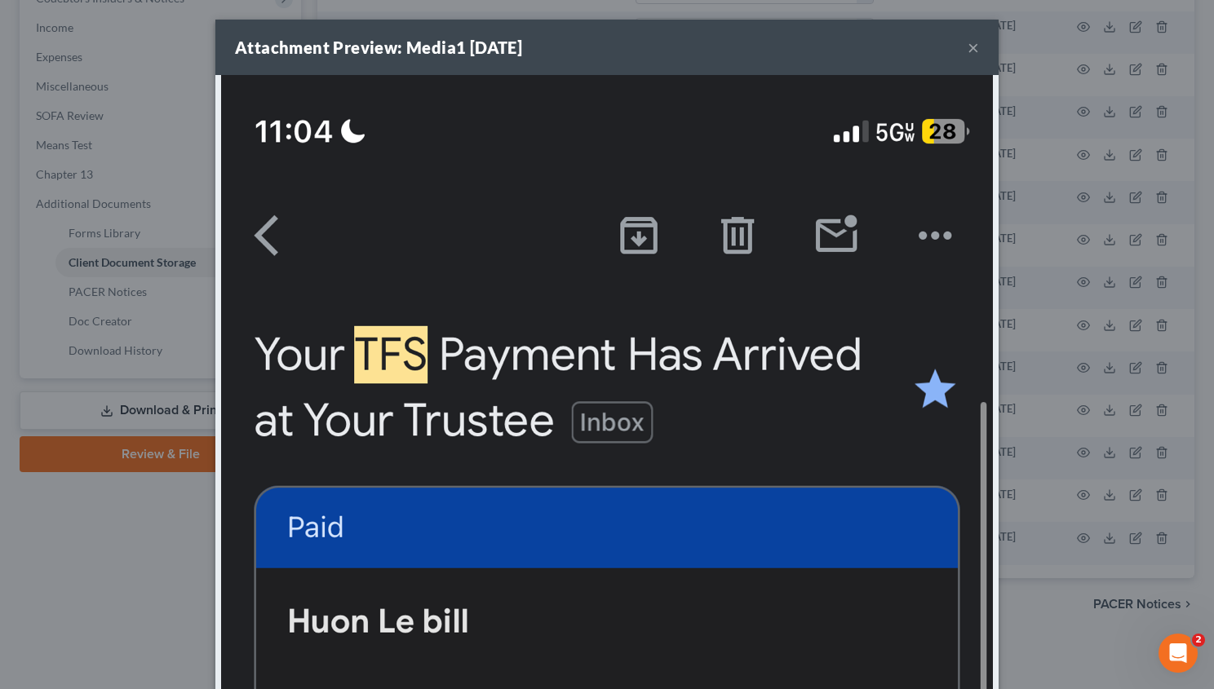
click at [968, 47] on button "×" at bounding box center [973, 48] width 11 height 20
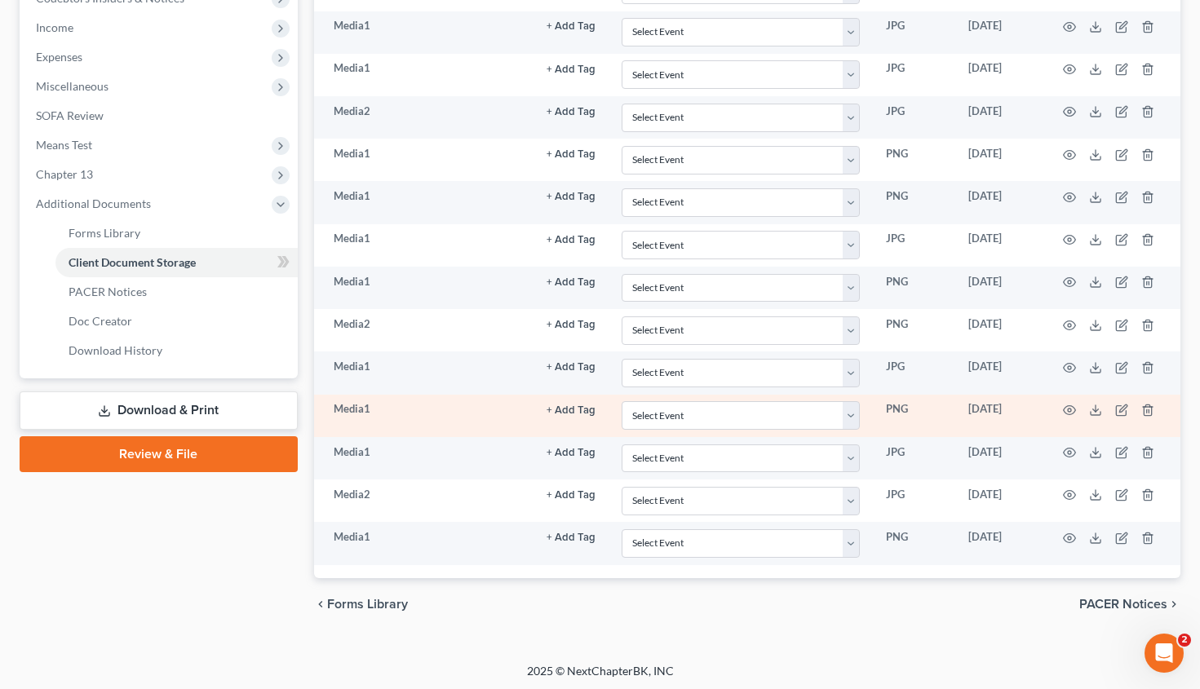
drag, startPoint x: 1061, startPoint y: 363, endPoint x: 1014, endPoint y: 395, distance: 57.0
click at [1014, 395] on tbody "Installments Fee Sheets + Add Tag Select an option or create one Hearing Notice…" at bounding box center [747, 246] width 866 height 640
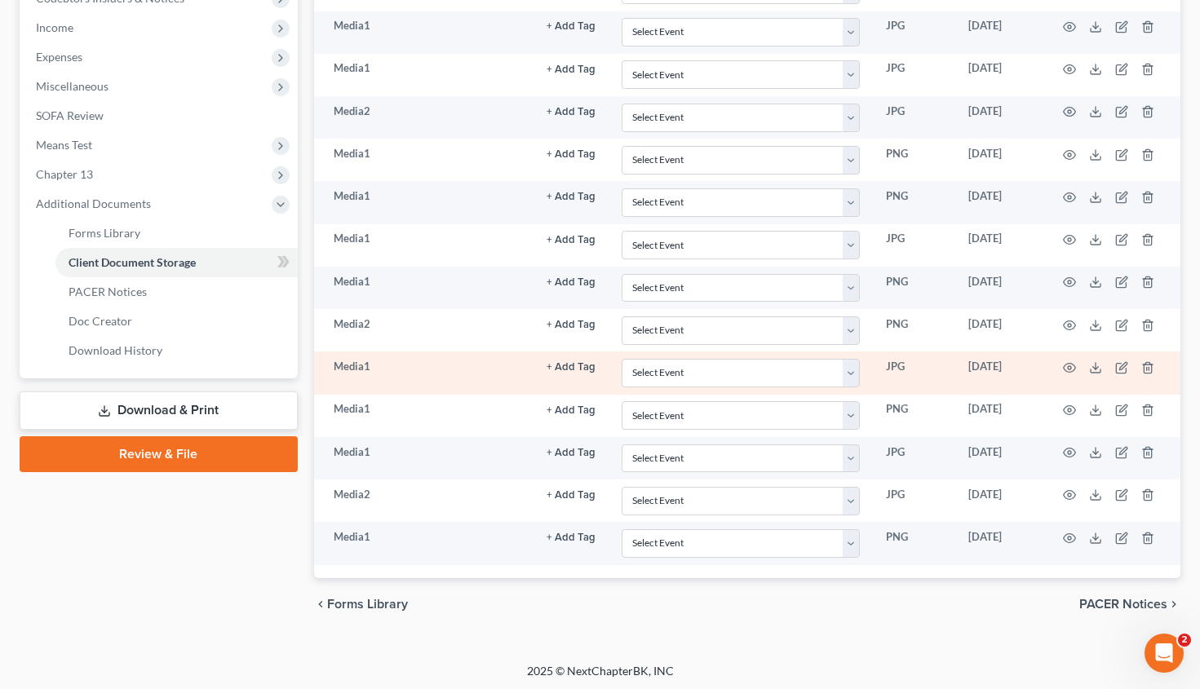
click at [1088, 381] on td at bounding box center [1111, 373] width 137 height 42
click at [1098, 367] on polyline at bounding box center [1096, 367] width 6 height 2
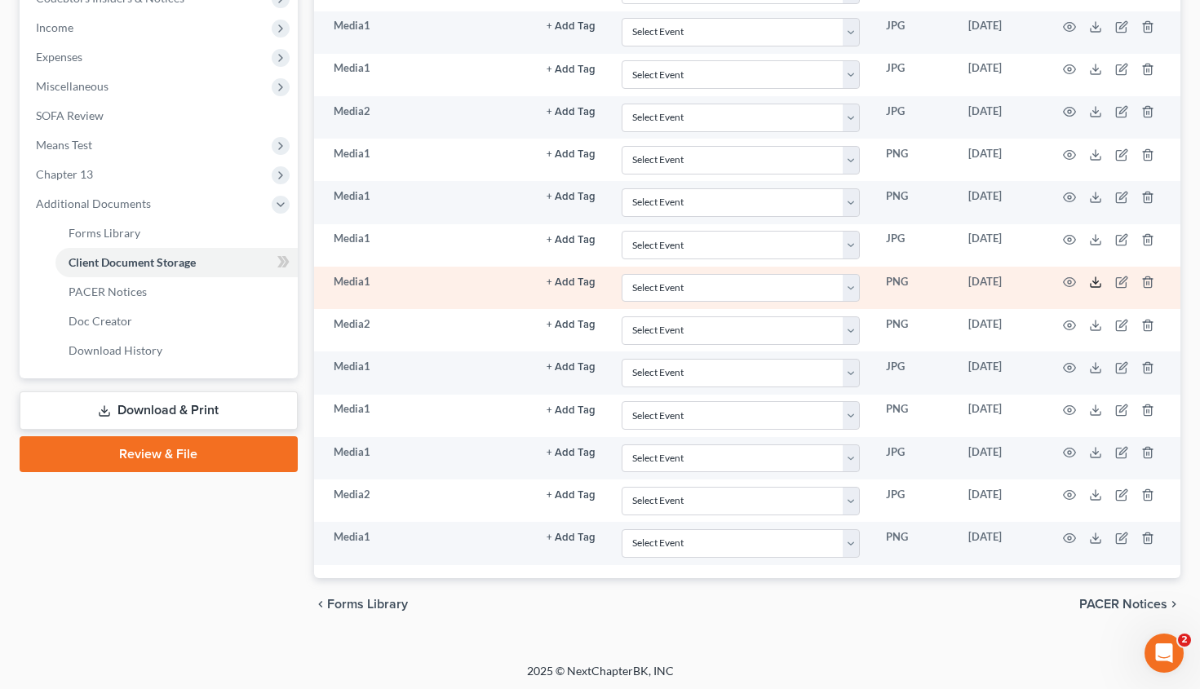
click at [1096, 286] on icon at bounding box center [1095, 282] width 13 height 13
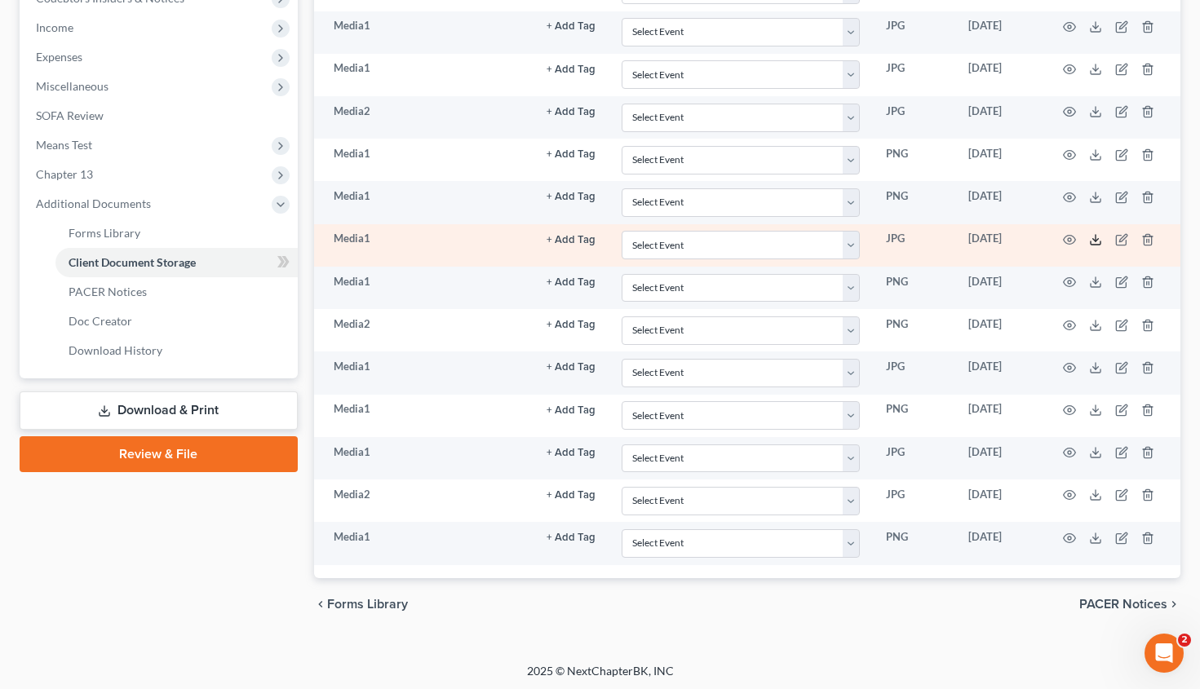
click at [1097, 240] on icon at bounding box center [1095, 239] width 13 height 13
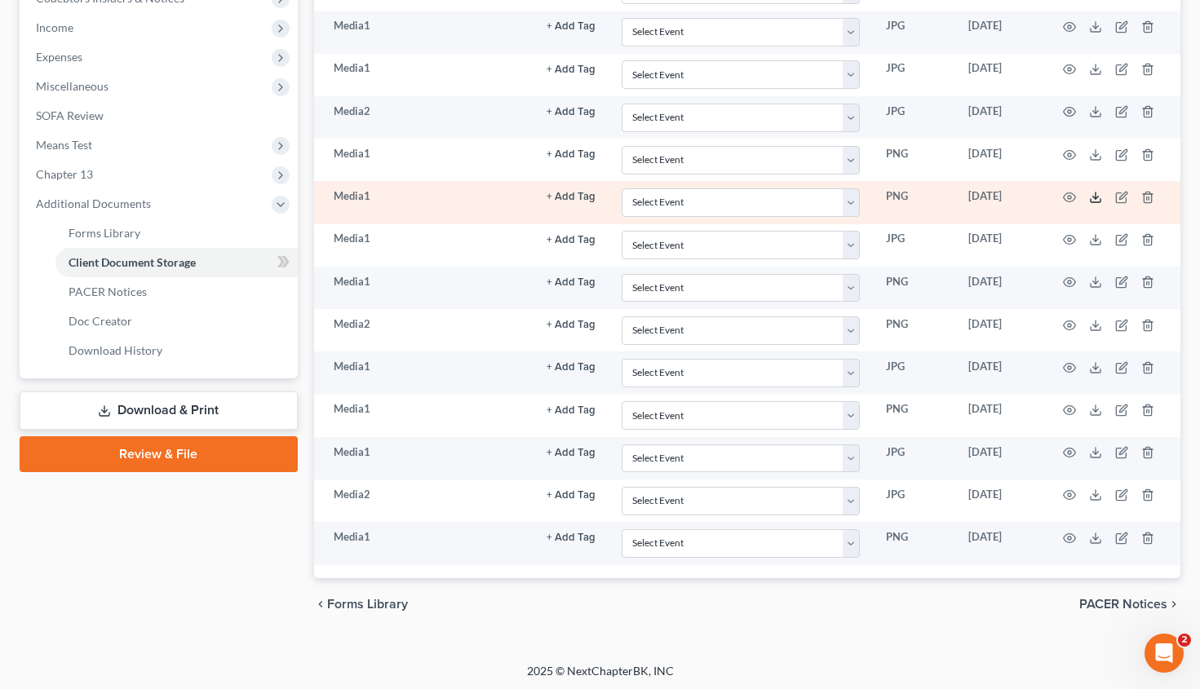
click at [1097, 197] on polyline at bounding box center [1096, 198] width 6 height 2
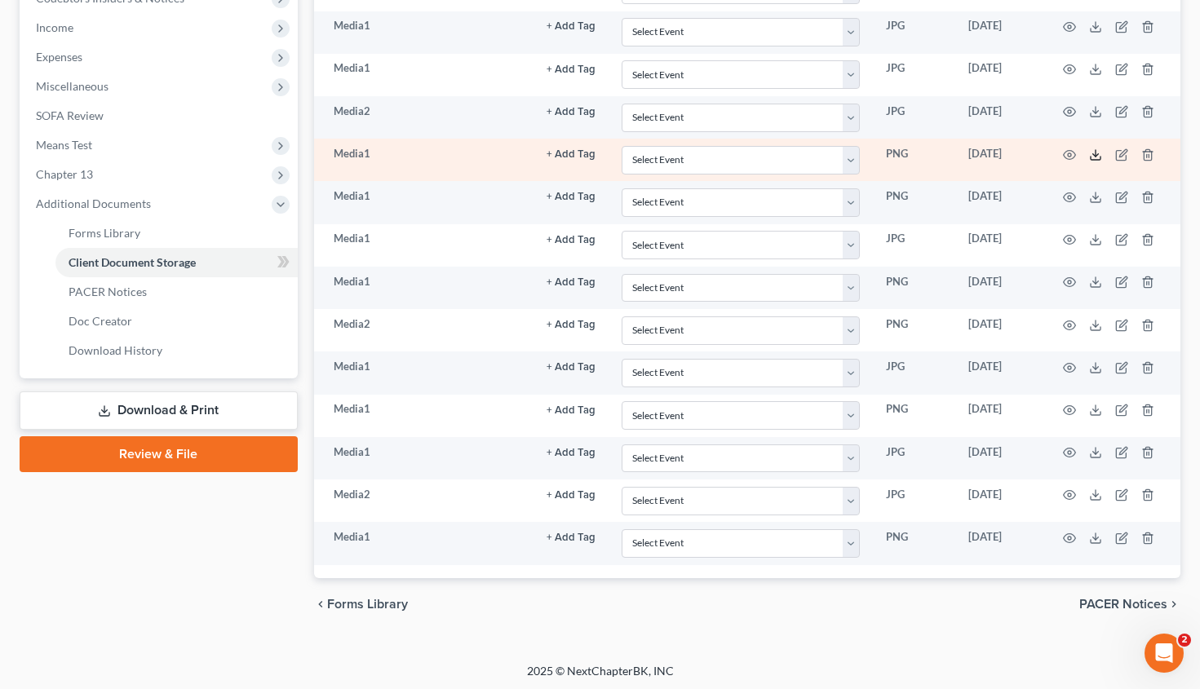
click at [1101, 148] on icon at bounding box center [1095, 154] width 13 height 13
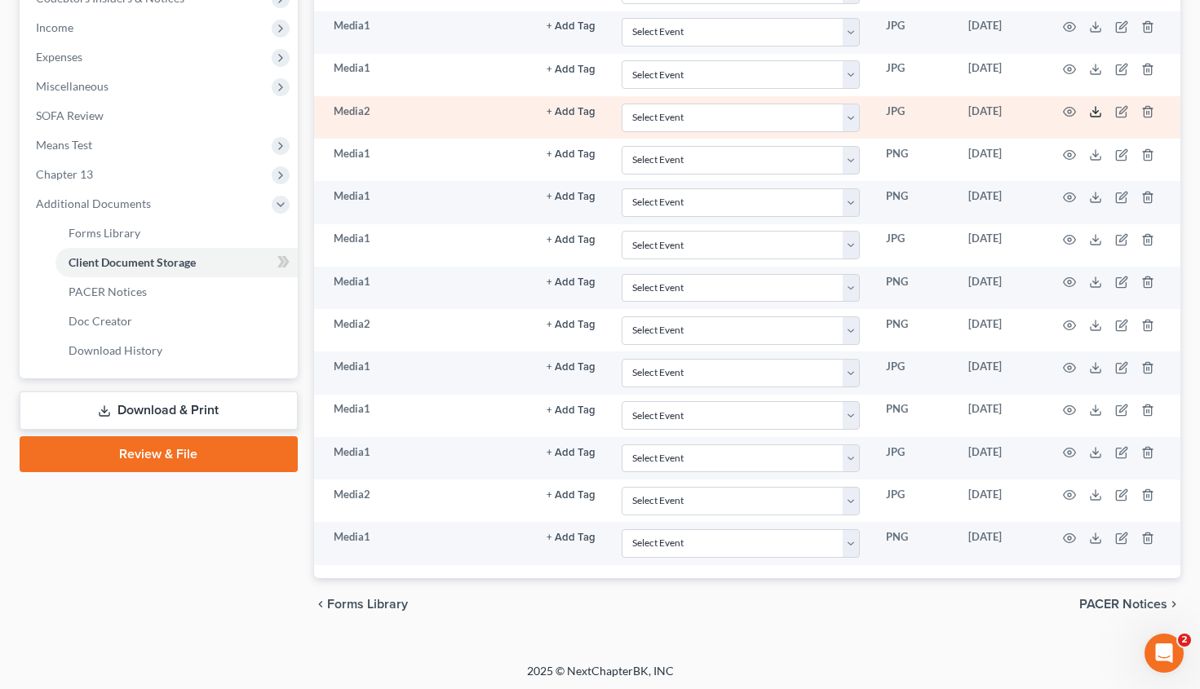
click at [1097, 110] on icon at bounding box center [1095, 111] width 13 height 13
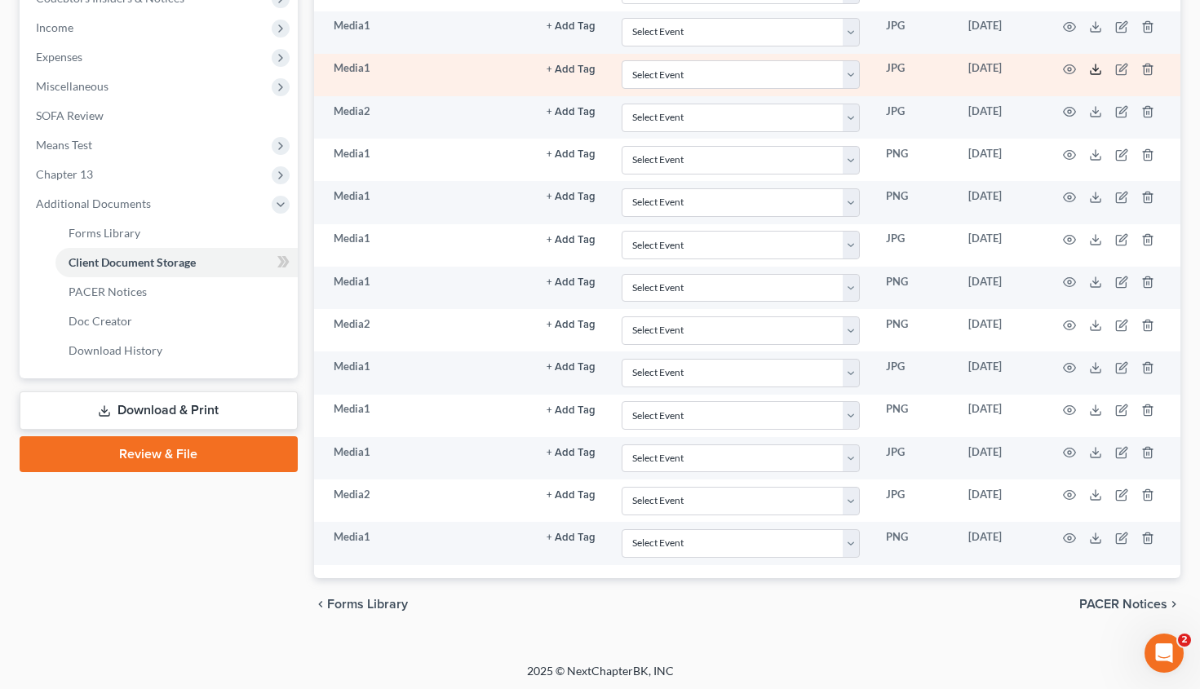
click at [1095, 65] on icon at bounding box center [1095, 69] width 13 height 13
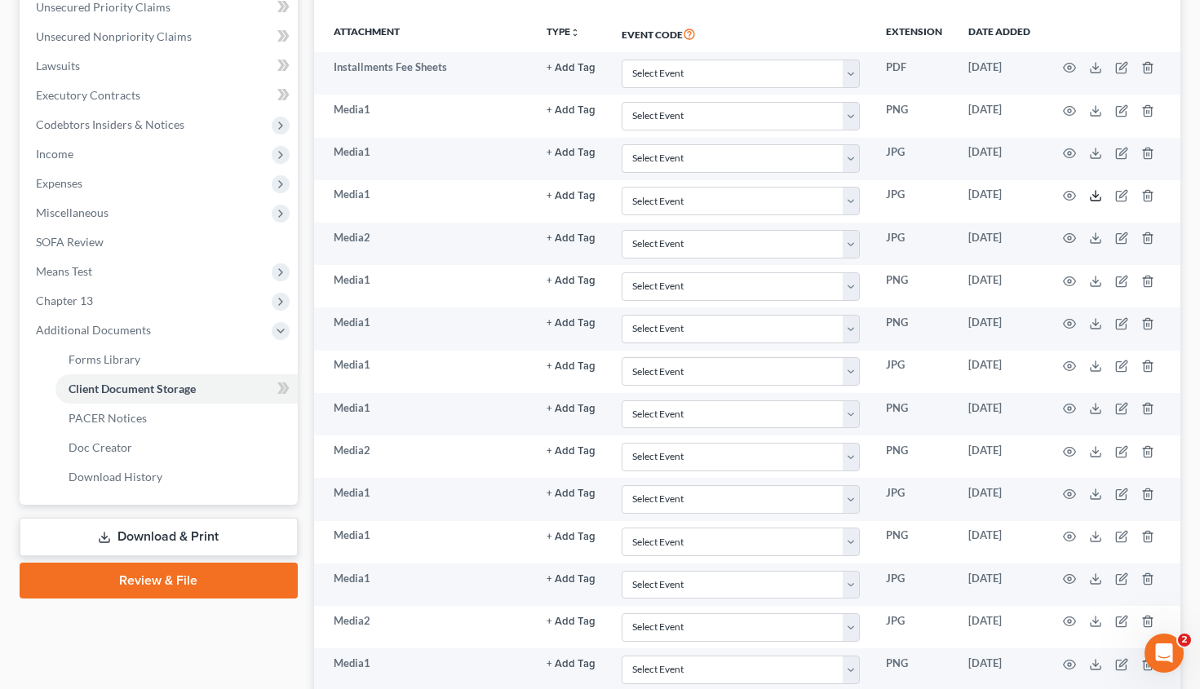
scroll to position [377, 0]
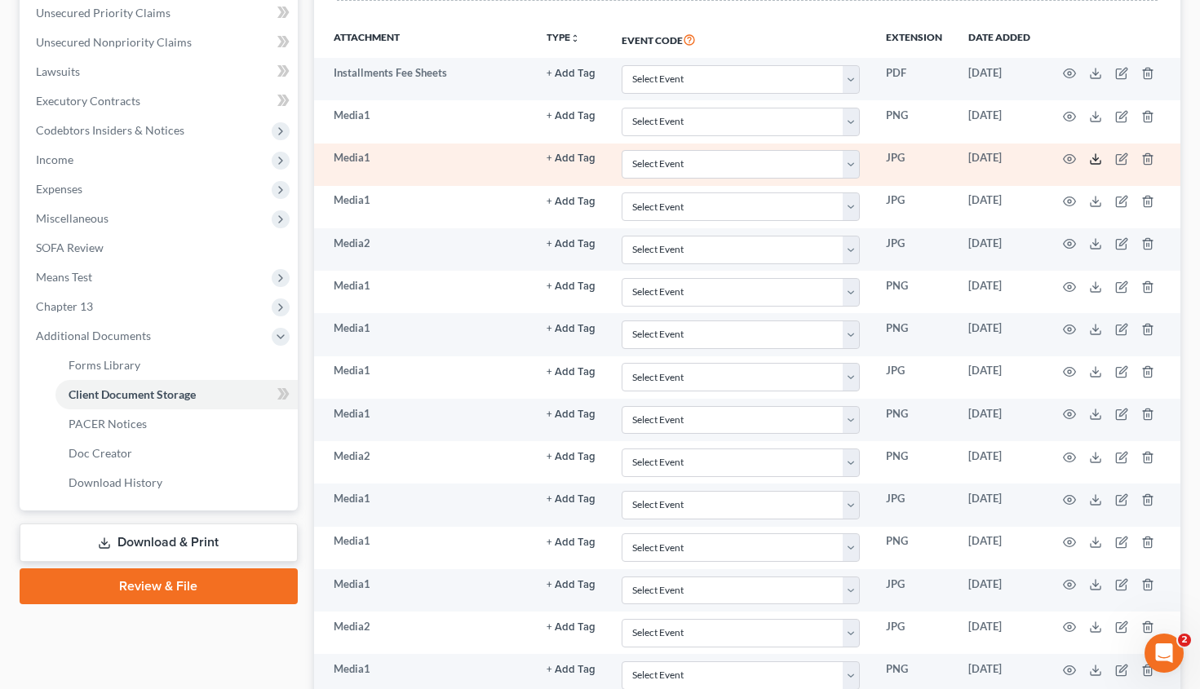
click at [1094, 160] on icon at bounding box center [1095, 159] width 13 height 13
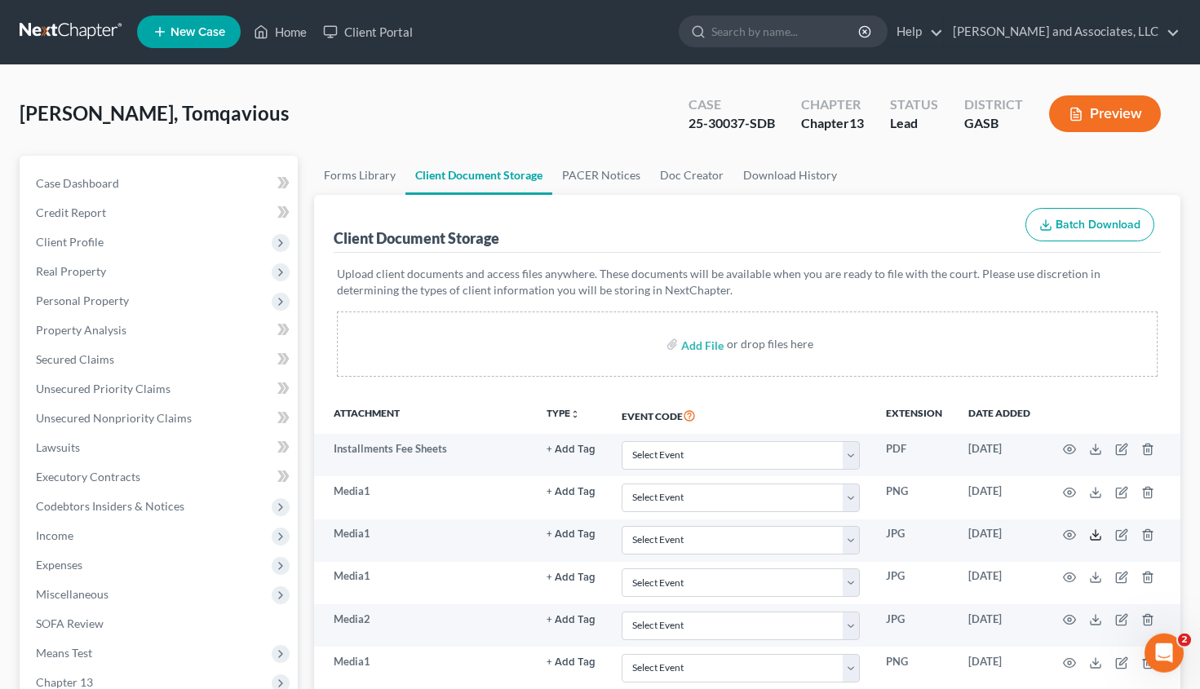
scroll to position [0, 0]
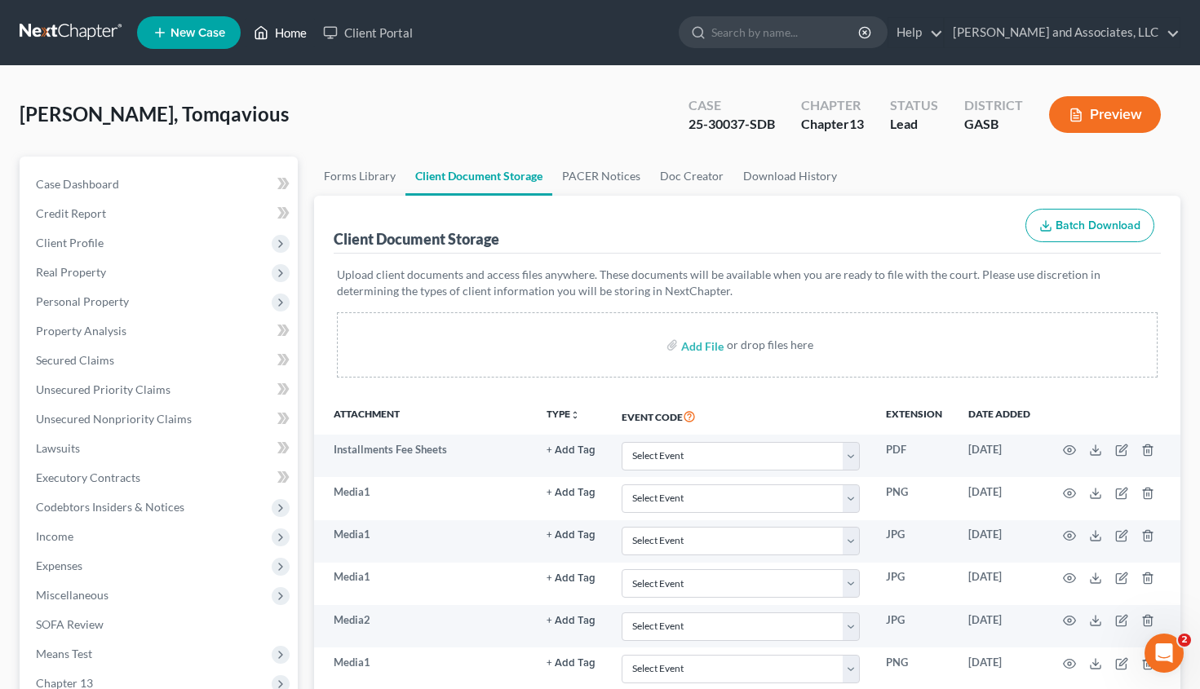
click at [290, 33] on link "Home" at bounding box center [280, 32] width 69 height 29
